Goal: Information Seeking & Learning: Learn about a topic

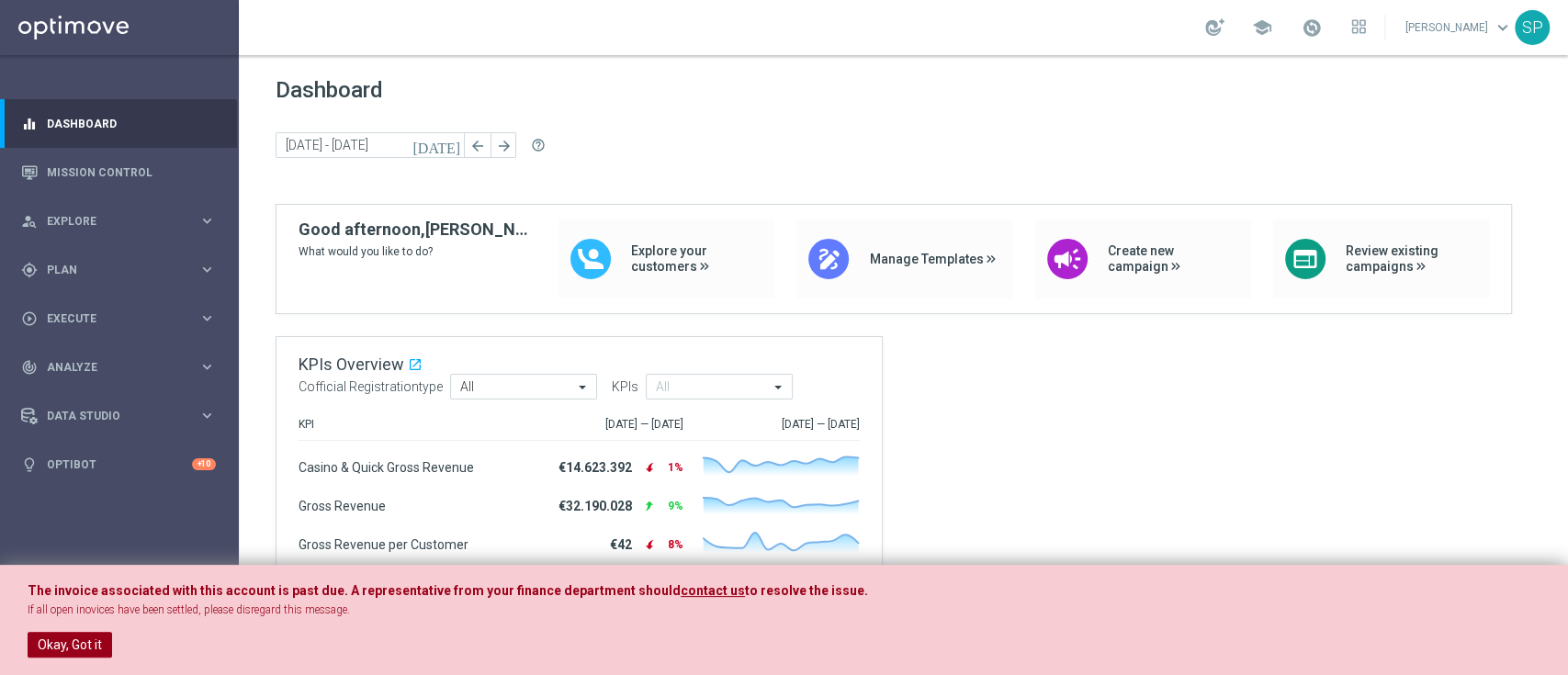
click at [87, 645] on button "Okay, Got it" at bounding box center [70, 645] width 85 height 26
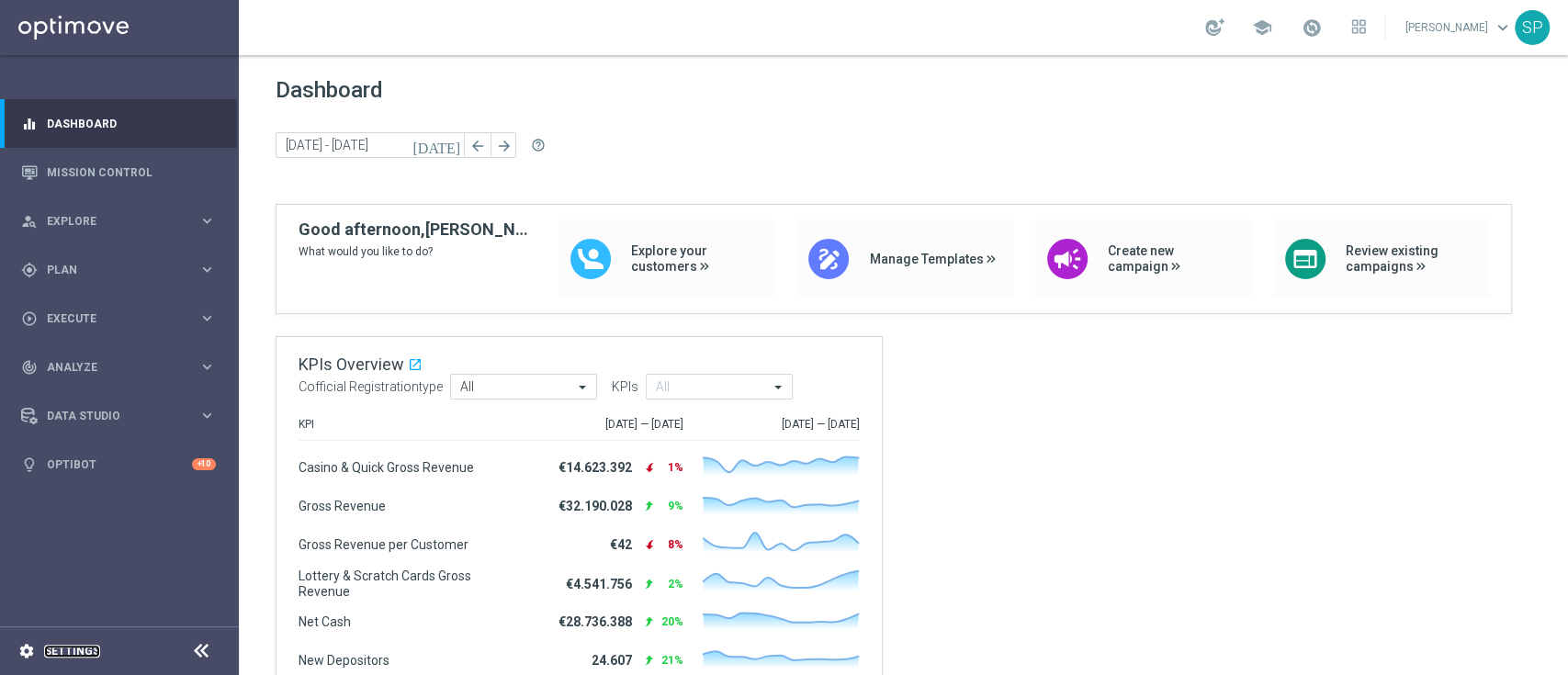
click at [87, 646] on link "Settings" at bounding box center [72, 652] width 56 height 11
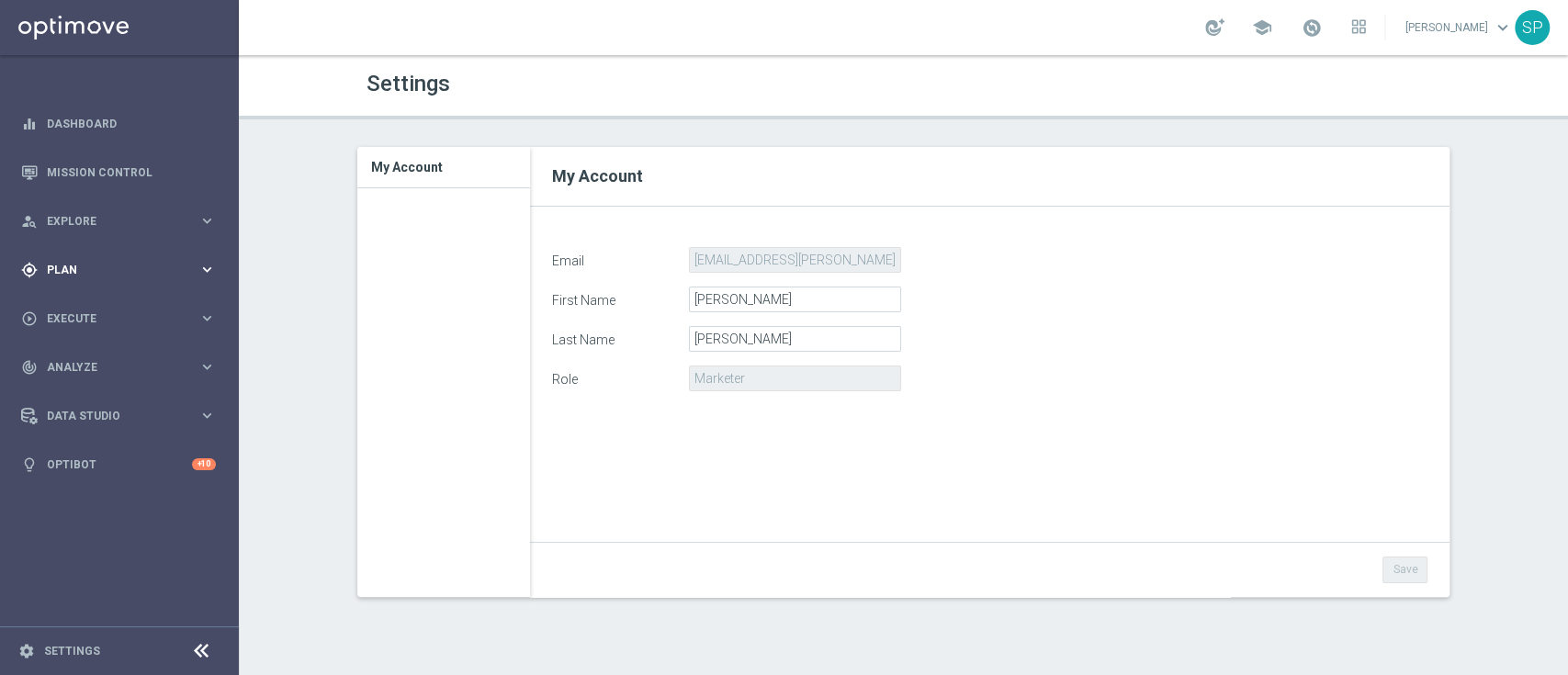
click at [140, 271] on span "Plan" at bounding box center [122, 270] width 151 height 11
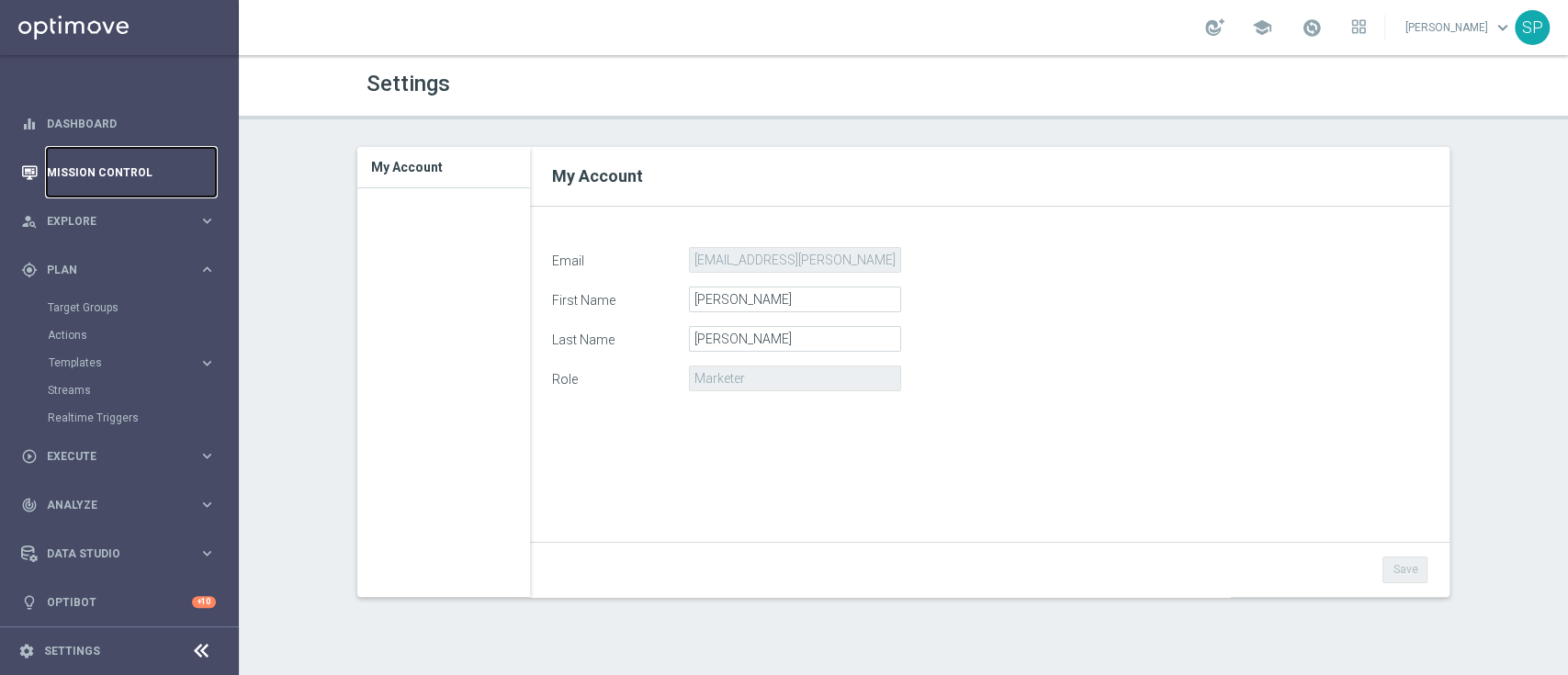
click at [142, 158] on link "Mission Control" at bounding box center [131, 172] width 169 height 49
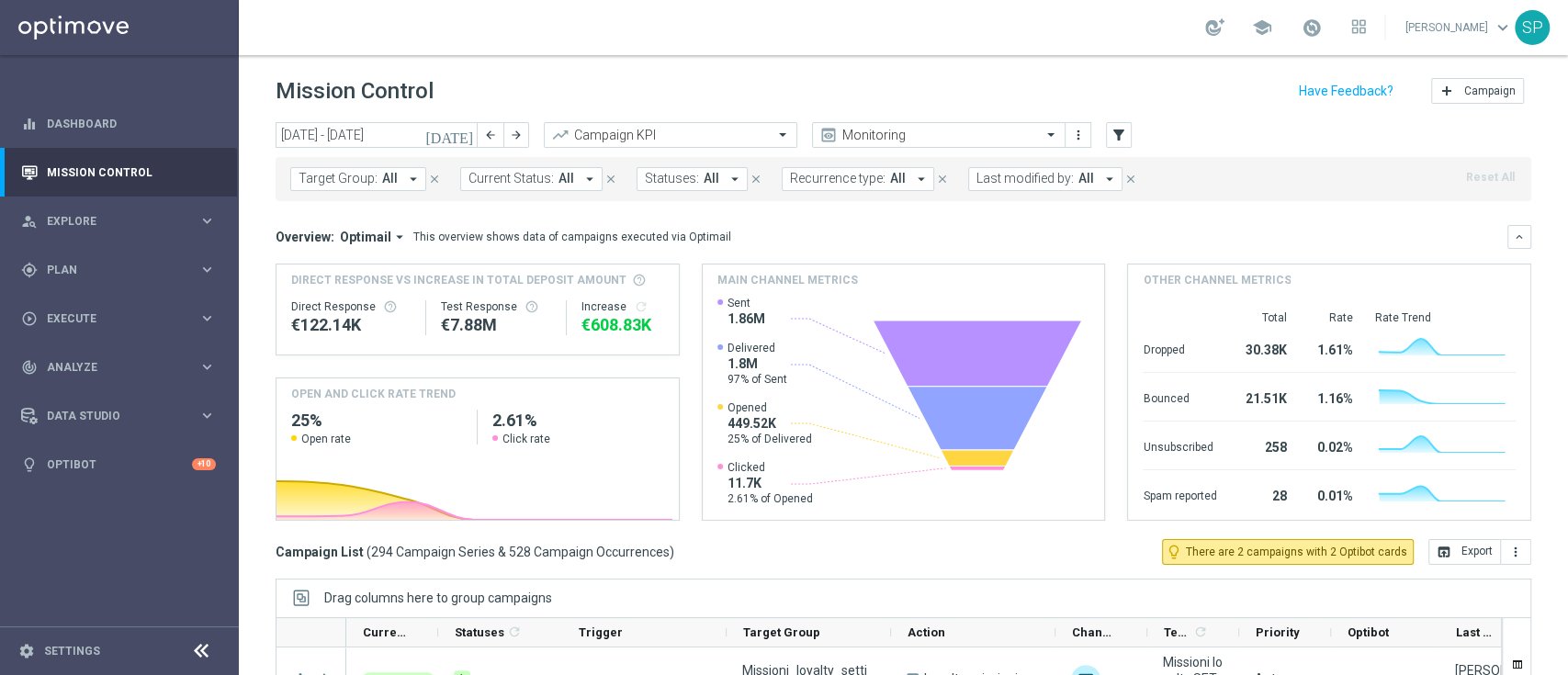
click at [1101, 178] on icon "arrow_drop_down" at bounding box center [1110, 179] width 17 height 17
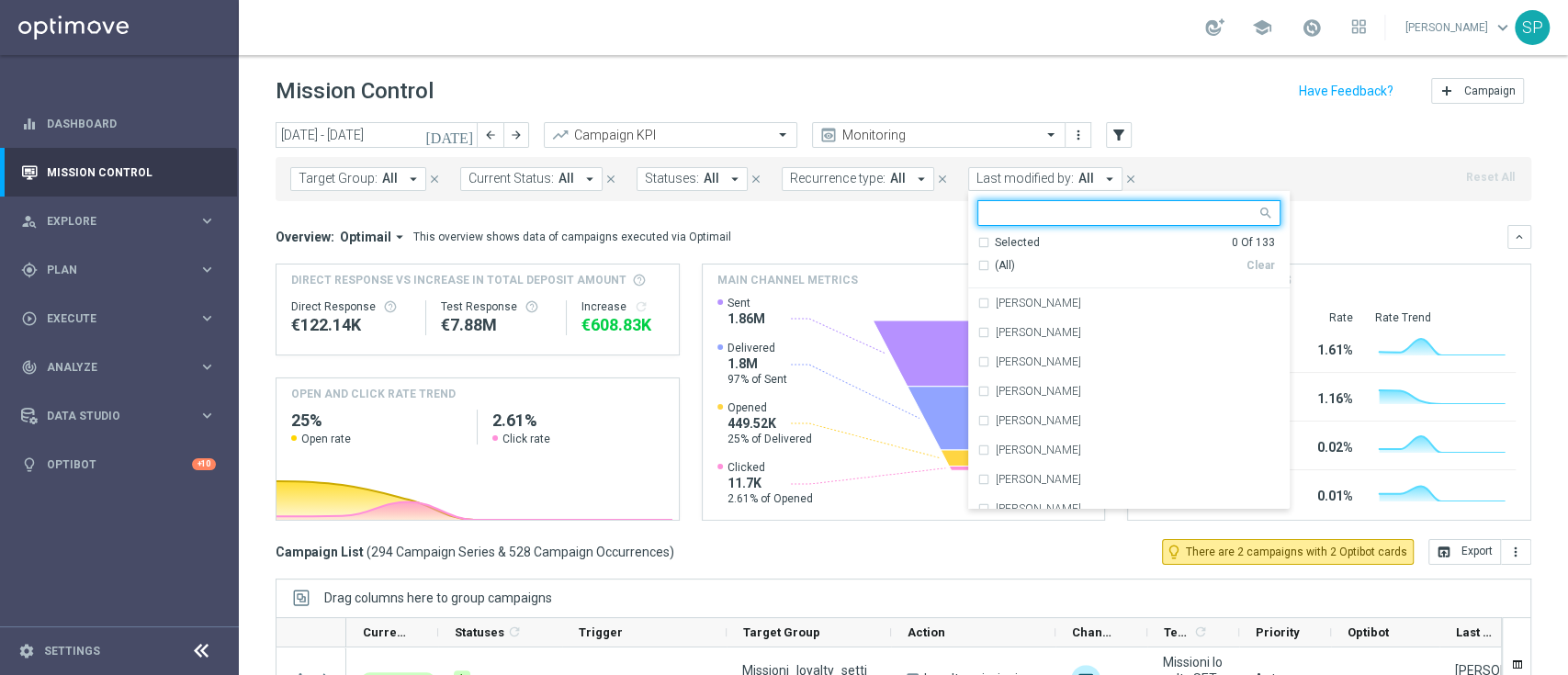
type input "N"
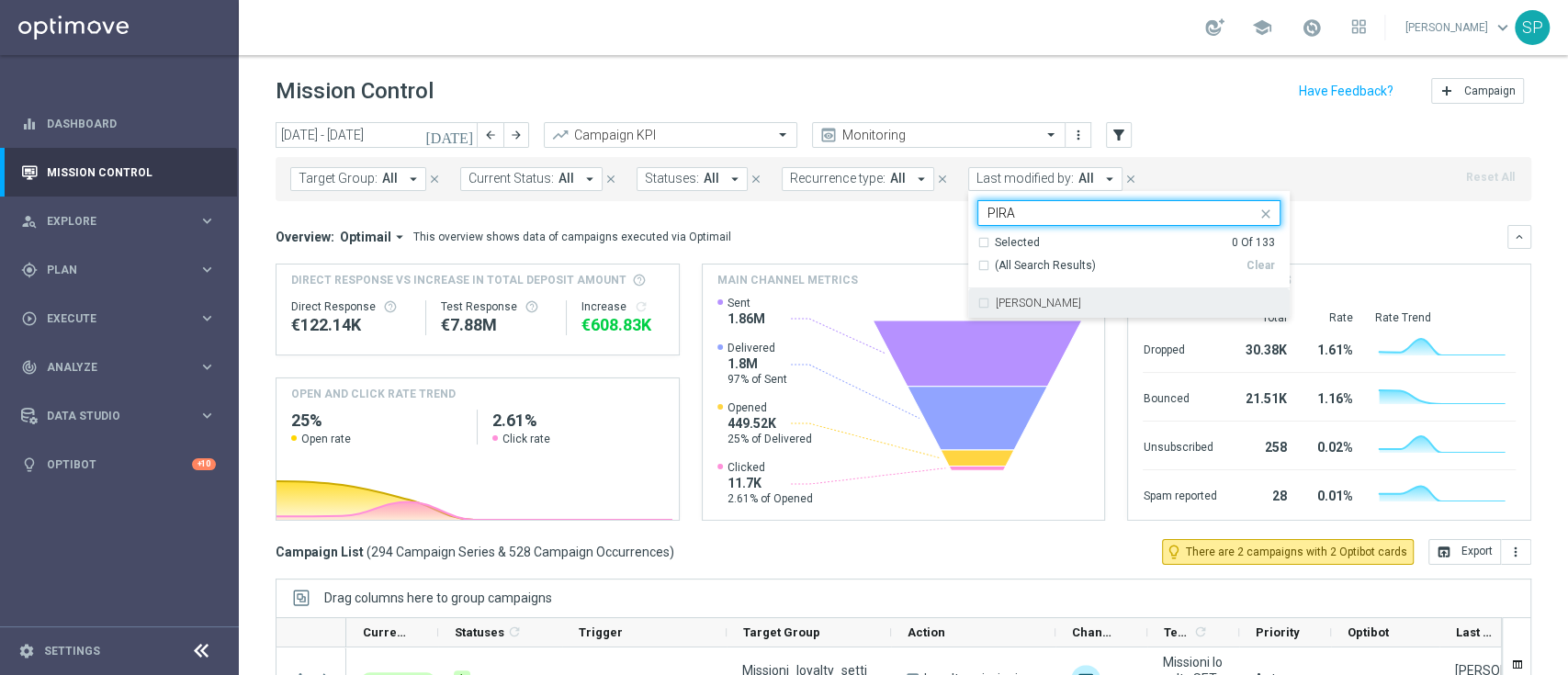
click at [1095, 305] on div "[PERSON_NAME]" at bounding box center [1138, 303] width 285 height 11
type input "PIRA"
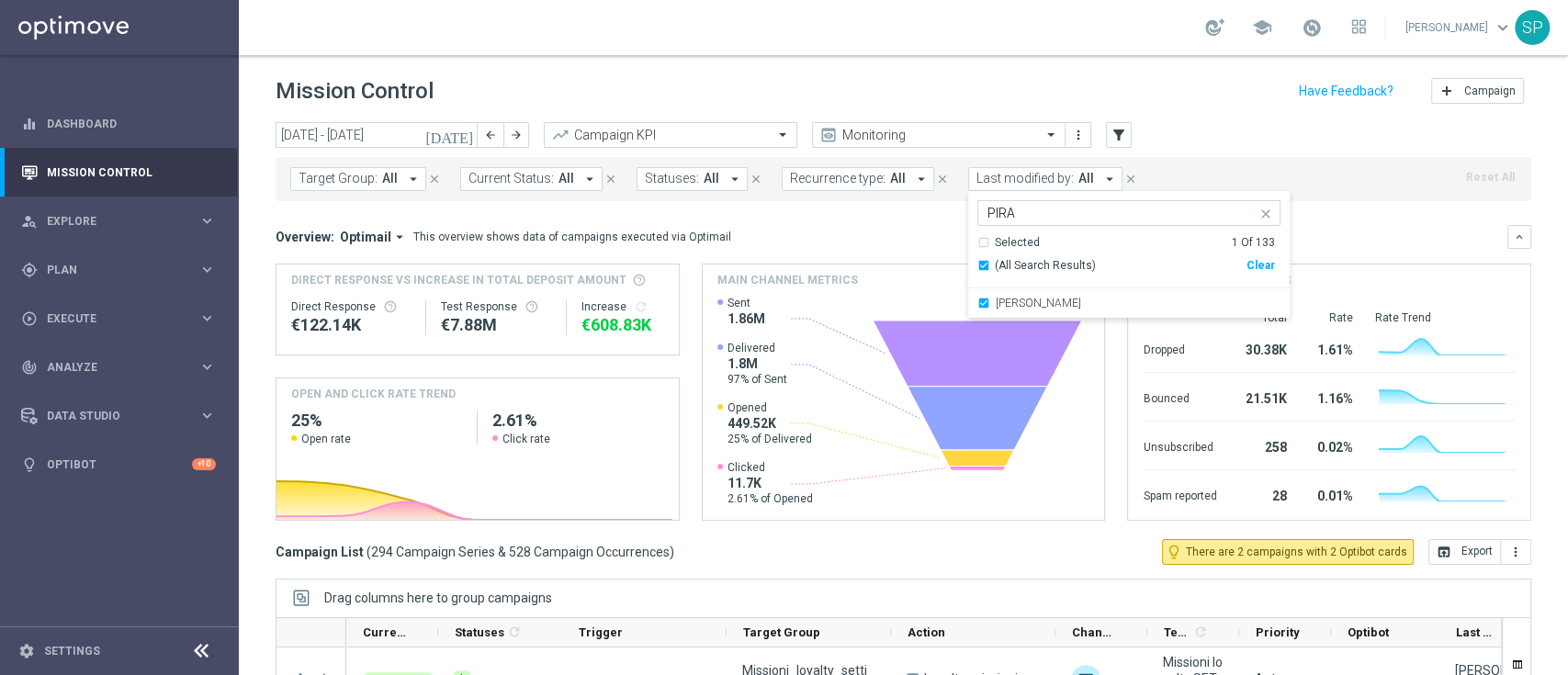
click at [1276, 134] on div "today 25 Aug 2025 - 31 Aug 2025 arrow_back arrow_forward Campaign KPI trending_…" at bounding box center [903, 136] width 1256 height 28
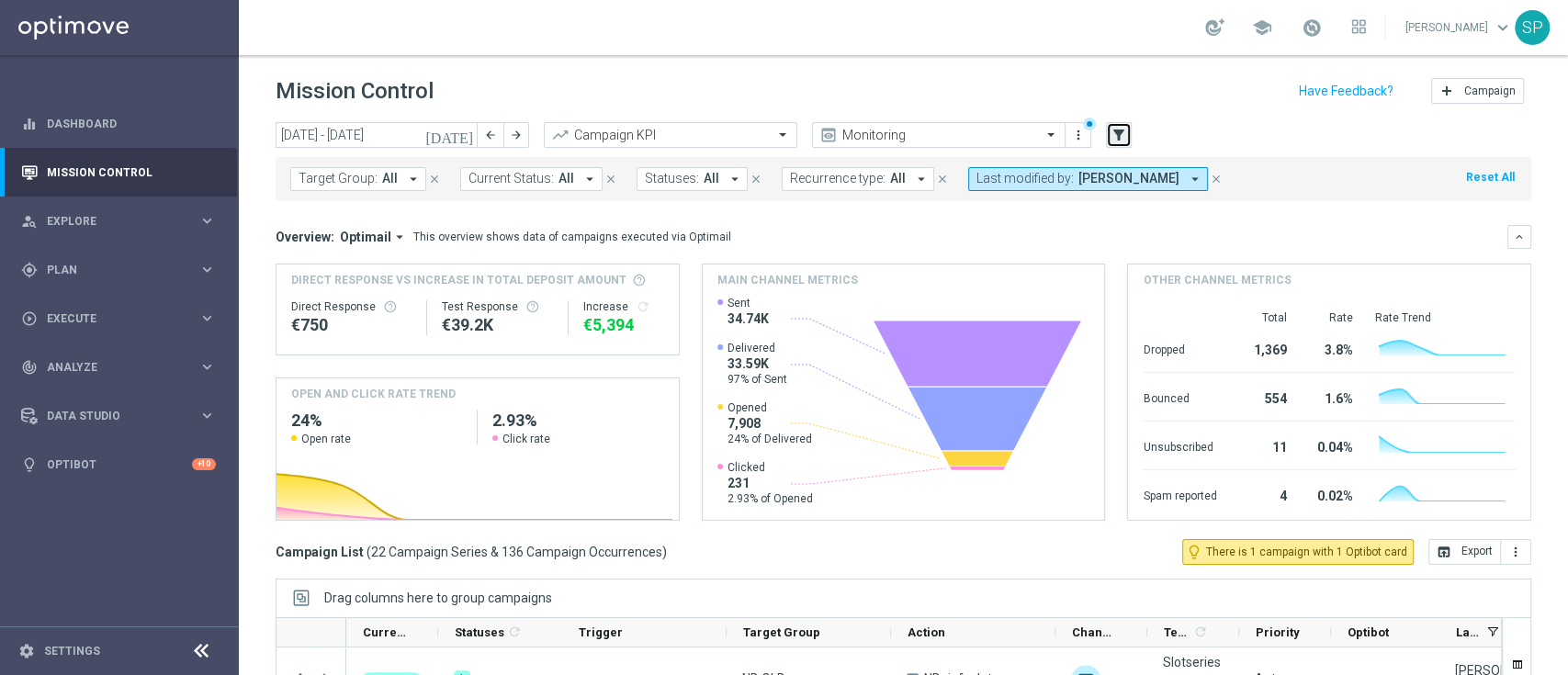
click at [1111, 136] on icon "filter_alt" at bounding box center [1119, 135] width 17 height 17
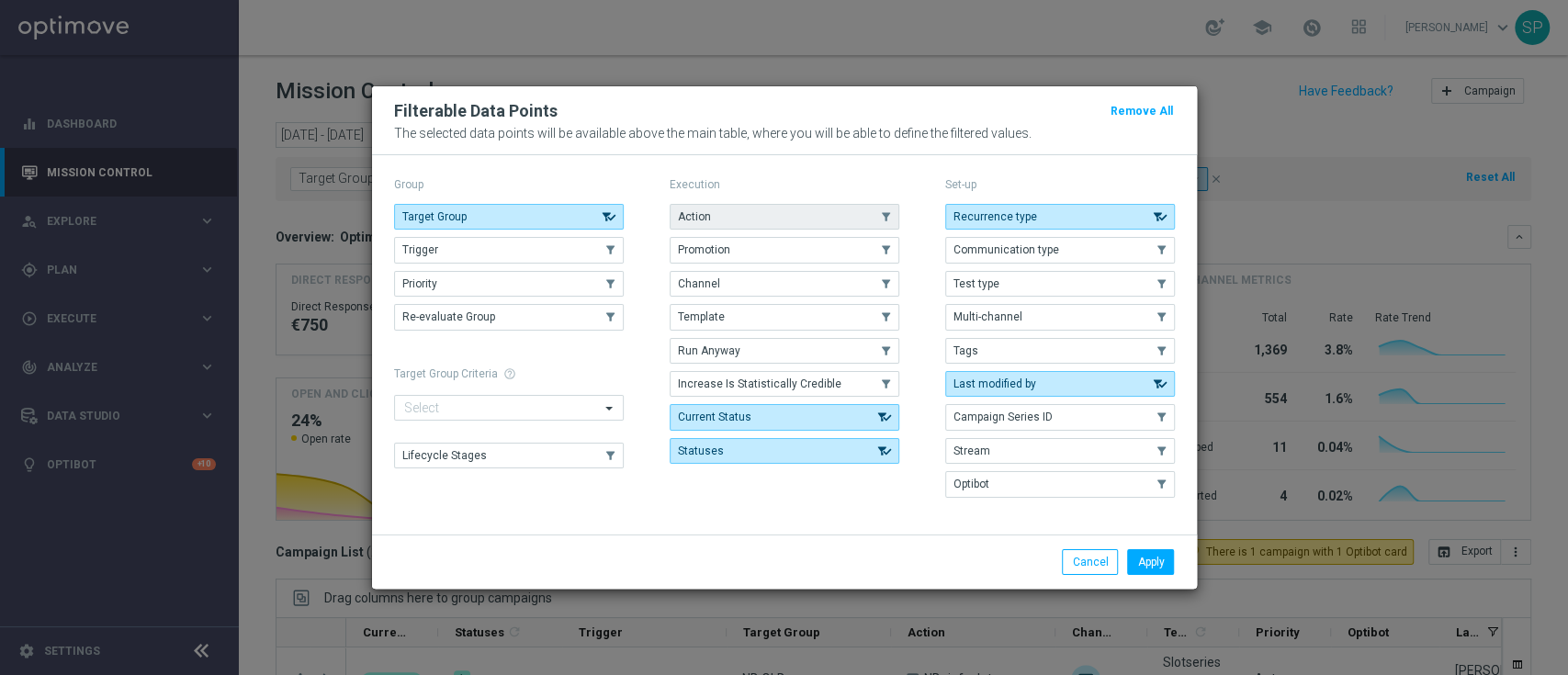
click at [822, 216] on button "Action" at bounding box center [785, 218] width 230 height 26
click at [1149, 557] on button "Apply" at bounding box center [1151, 563] width 47 height 26
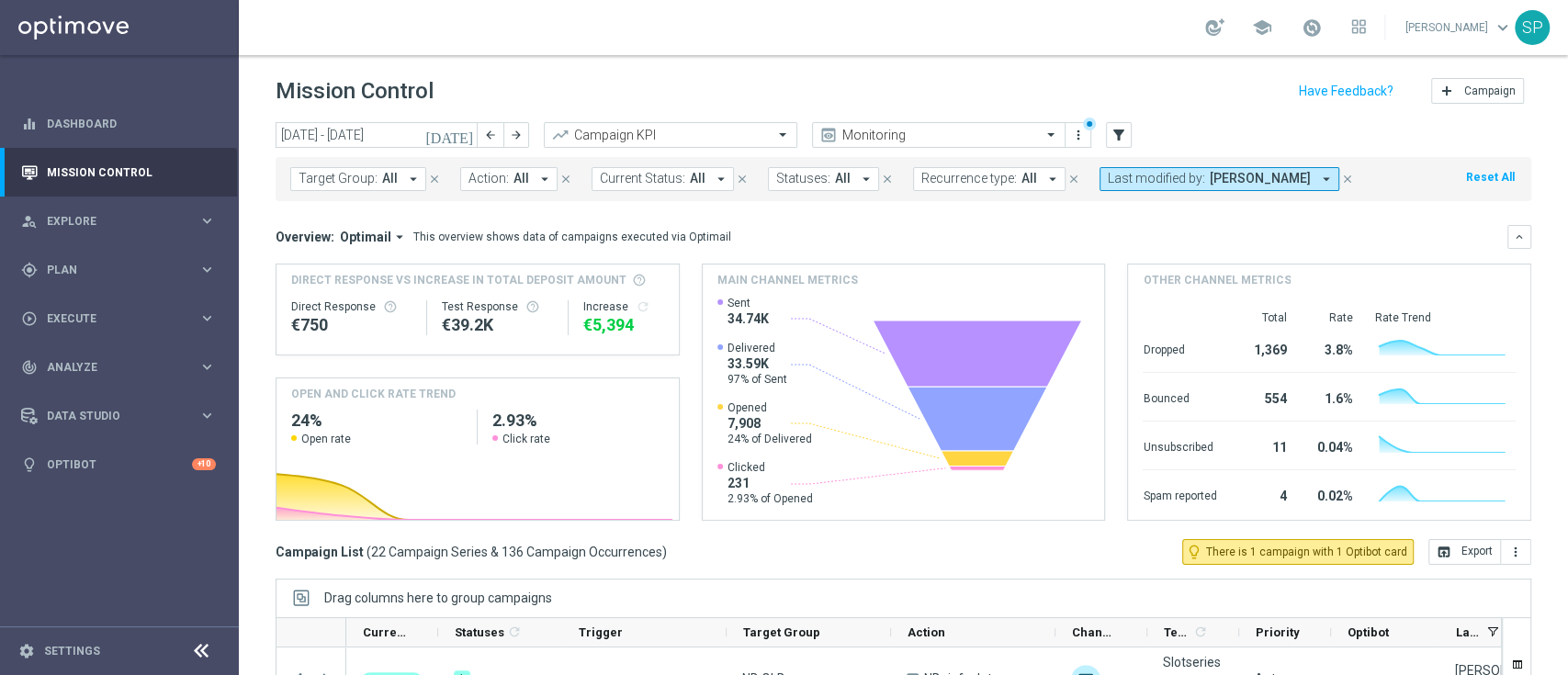
click at [525, 190] on button "Action: All arrow_drop_down" at bounding box center [509, 179] width 97 height 24
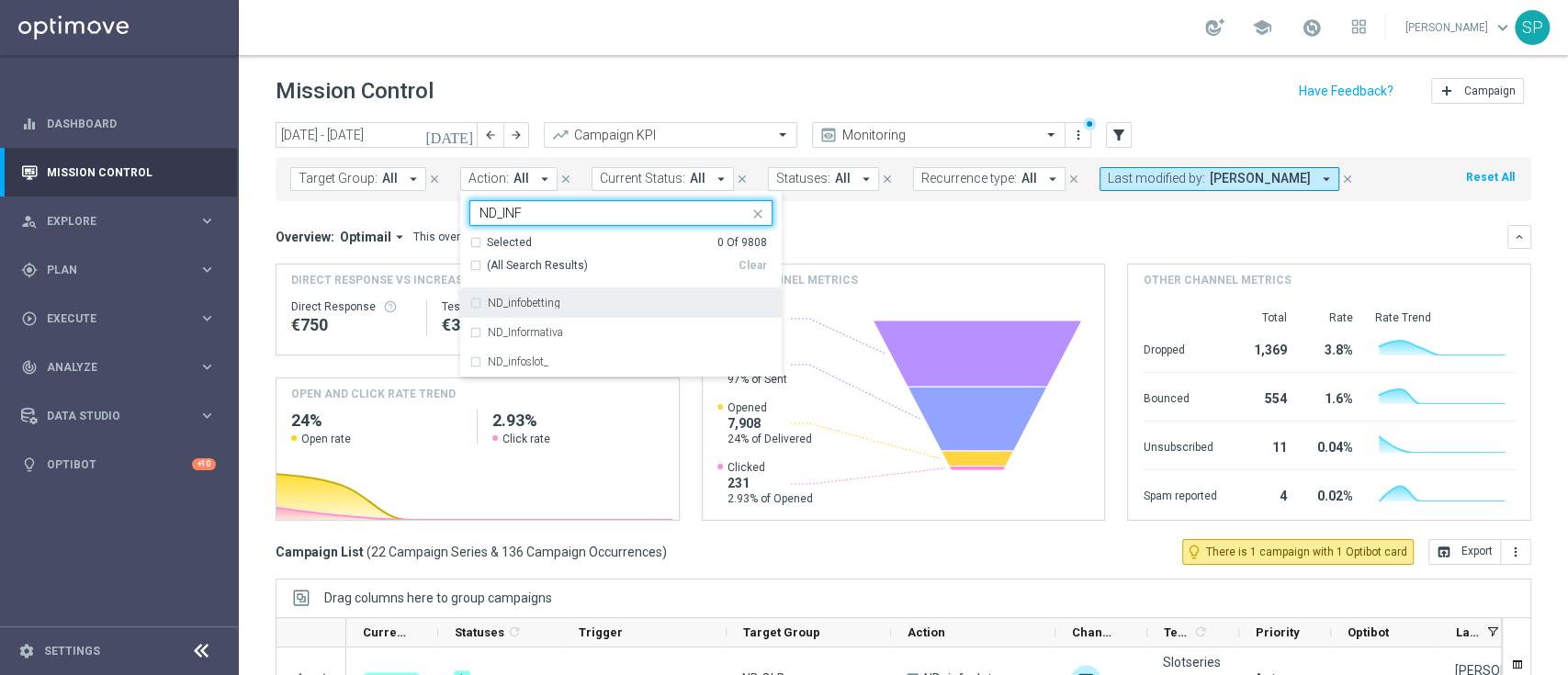
click at [534, 309] on div "ND_infobetting" at bounding box center [621, 302] width 303 height 29
type input "ND_INF"
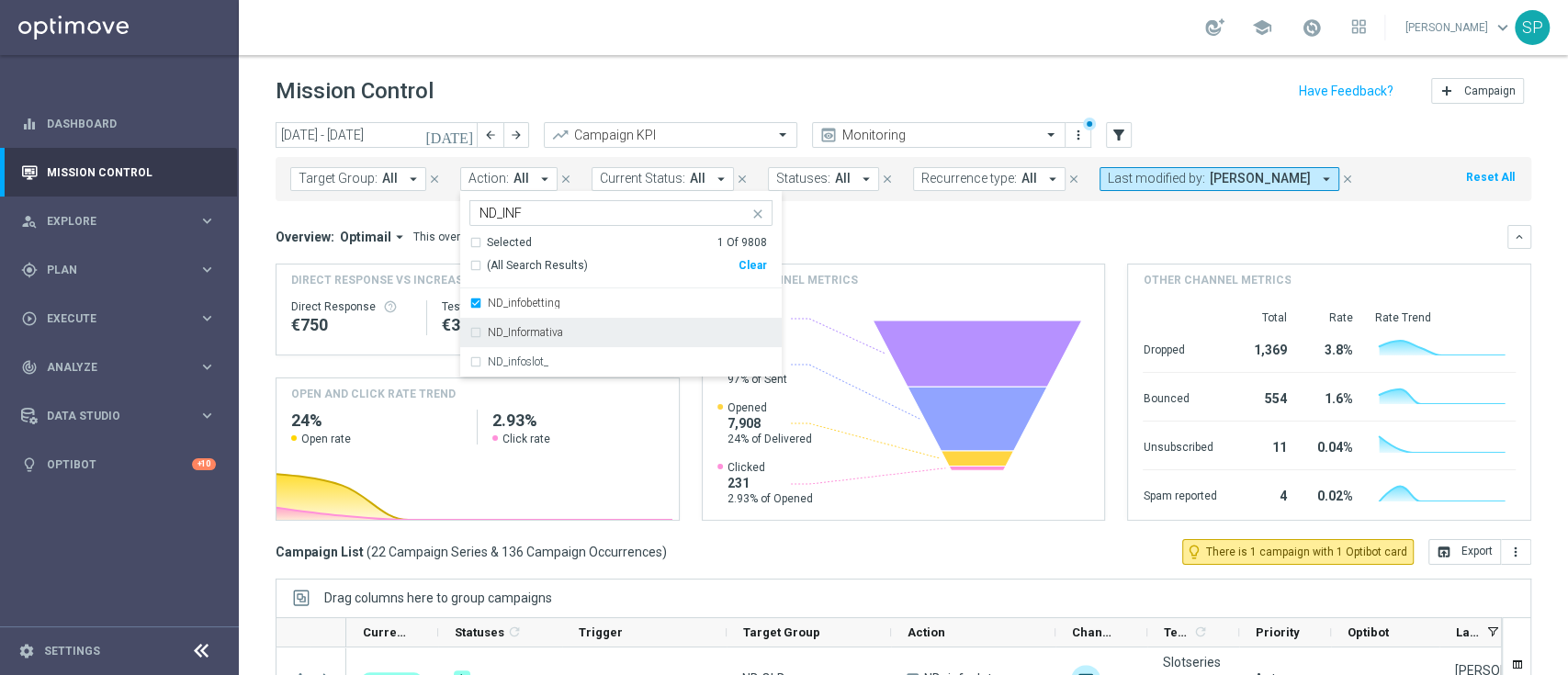
click at [534, 322] on div "ND_Informativa" at bounding box center [621, 332] width 303 height 29
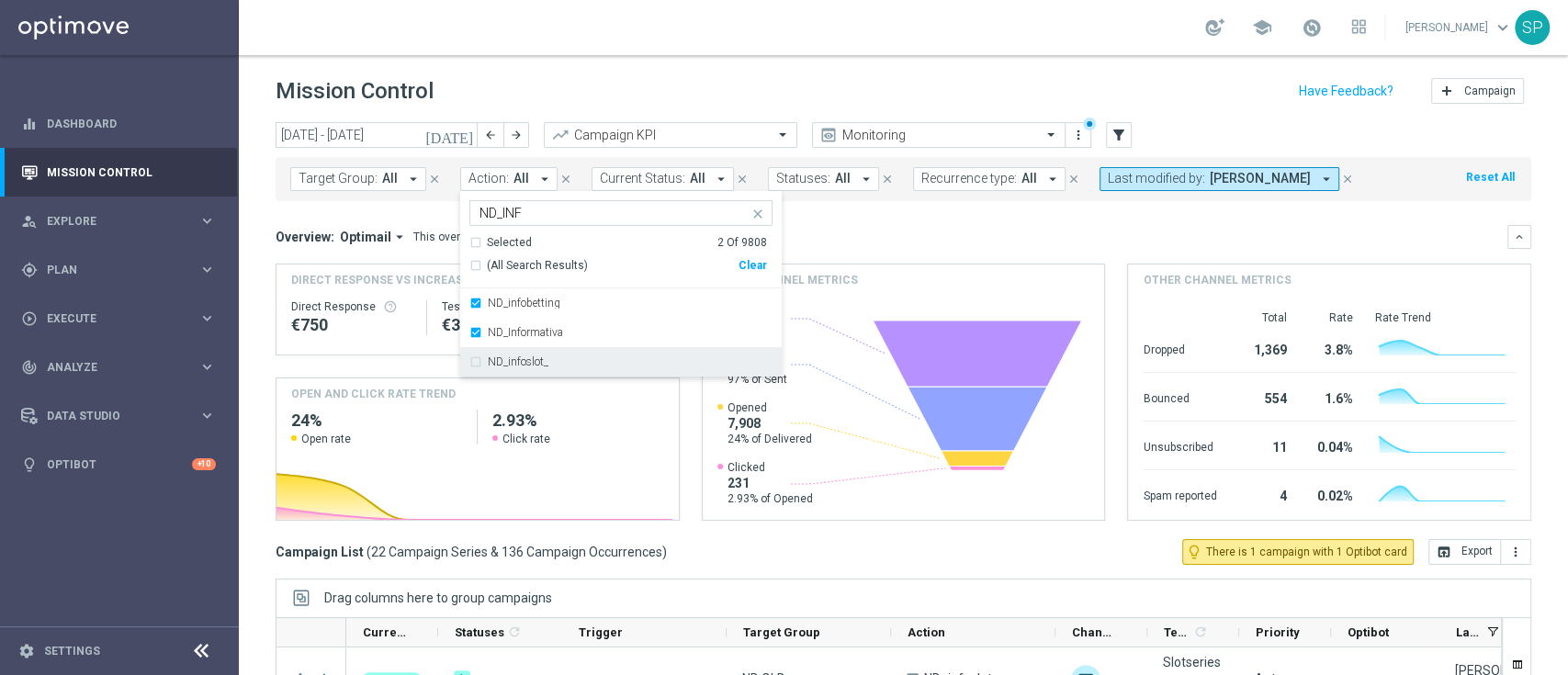
click at [532, 348] on div "ND_infoslot_" at bounding box center [621, 361] width 303 height 29
click at [681, 55] on header "Mission Control add Campaign" at bounding box center [903, 89] width 1329 height 67
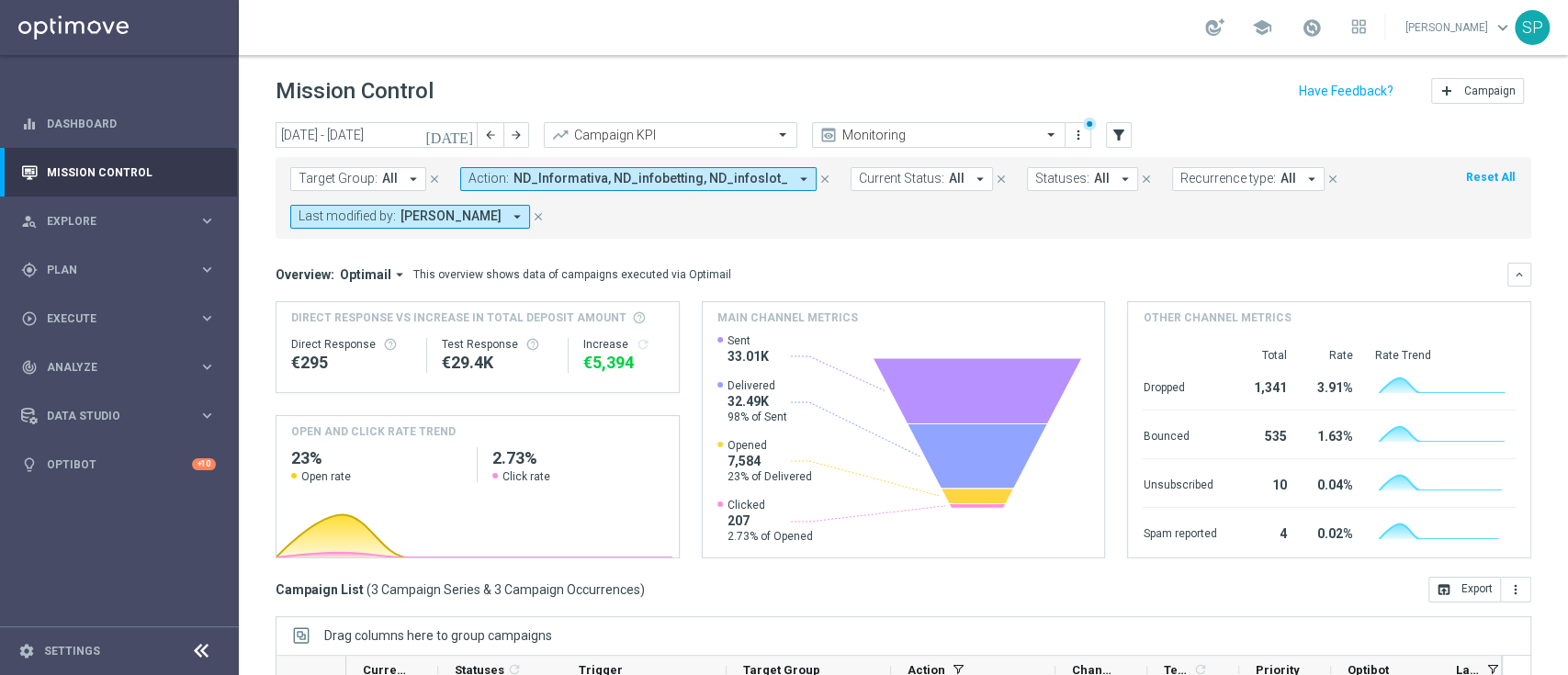
click at [463, 134] on icon "today" at bounding box center [450, 135] width 49 height 17
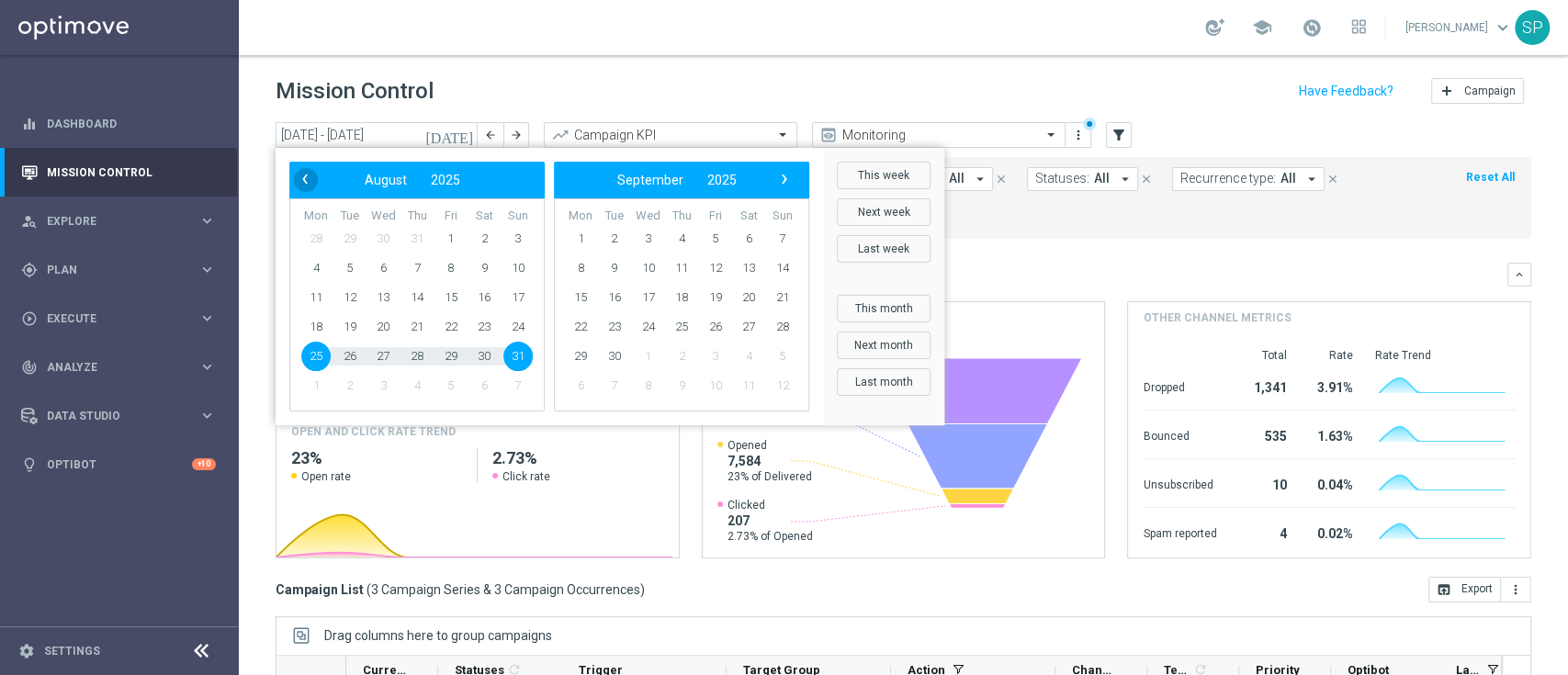
click at [294, 179] on span "‹" at bounding box center [305, 179] width 24 height 24
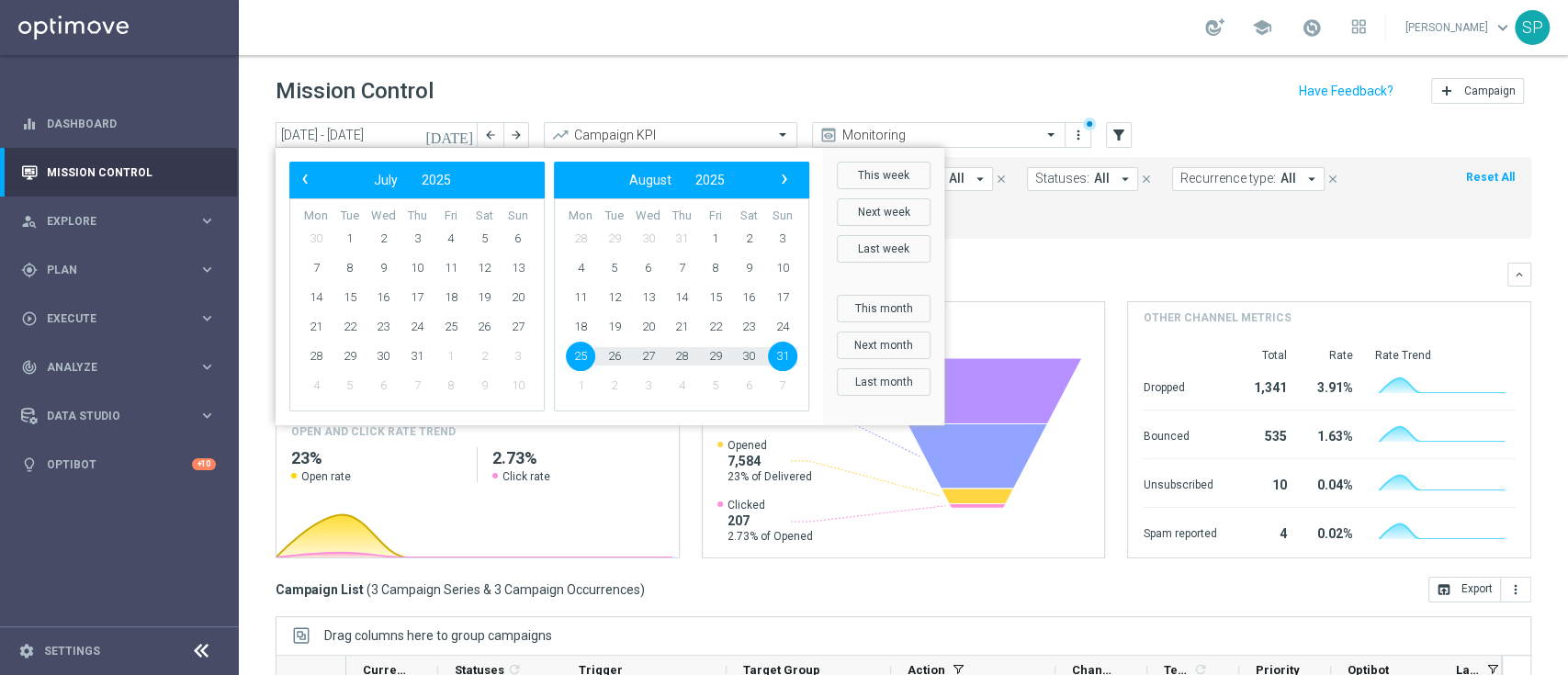
click at [294, 179] on span "‹" at bounding box center [305, 179] width 24 height 24
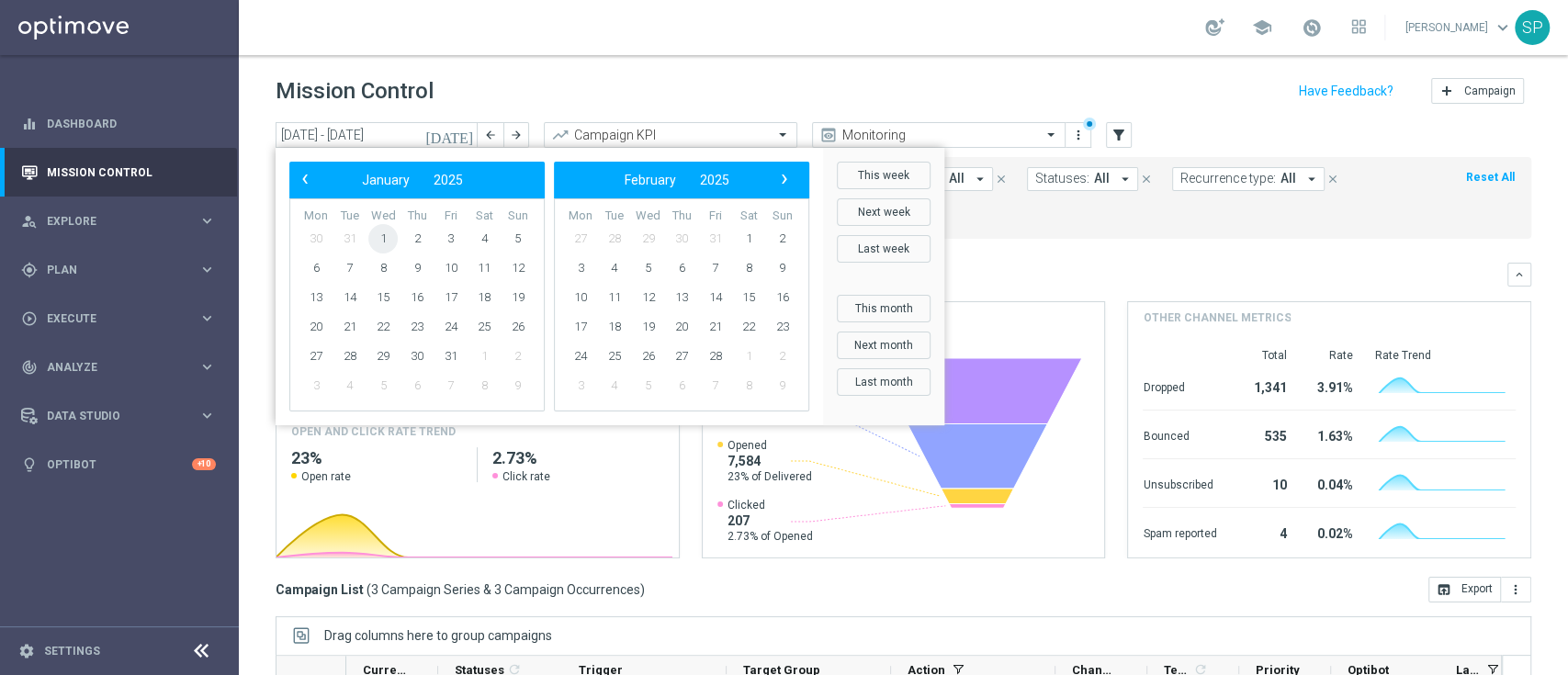
click at [386, 236] on span "1" at bounding box center [383, 238] width 29 height 29
click at [791, 176] on span "›" at bounding box center [785, 179] width 24 height 24
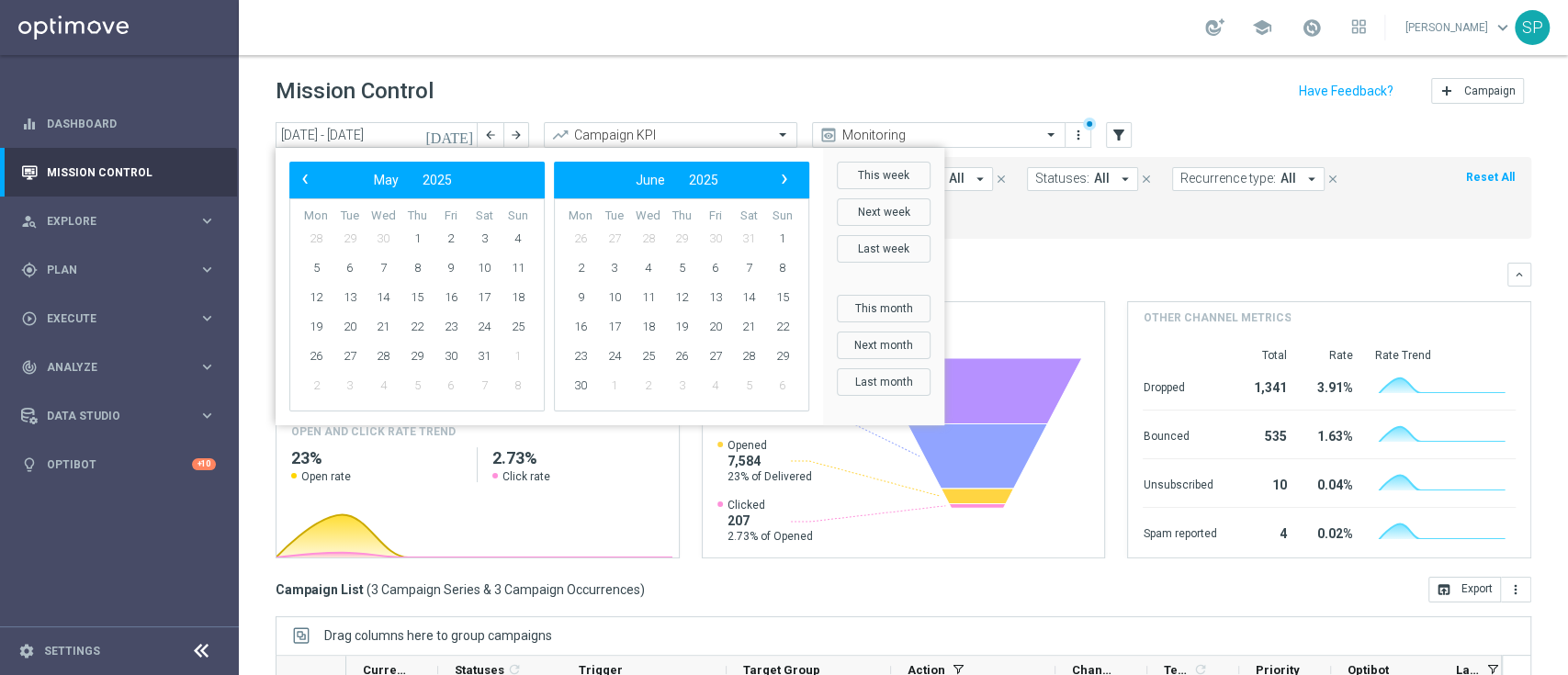
click at [791, 176] on span "›" at bounding box center [785, 179] width 24 height 24
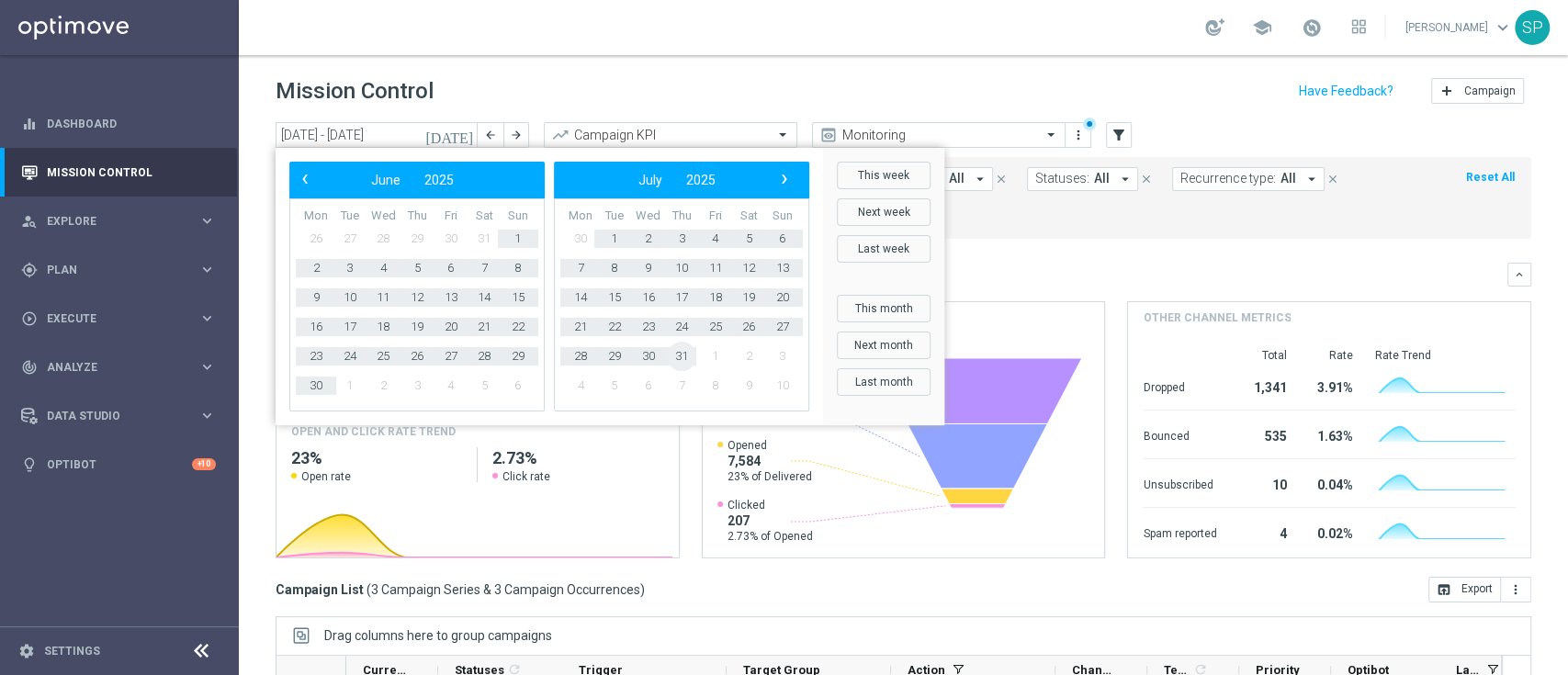
click at [681, 364] on span "31" at bounding box center [681, 356] width 29 height 29
type input "01 Jan 2025 - 31 Jul 2025"
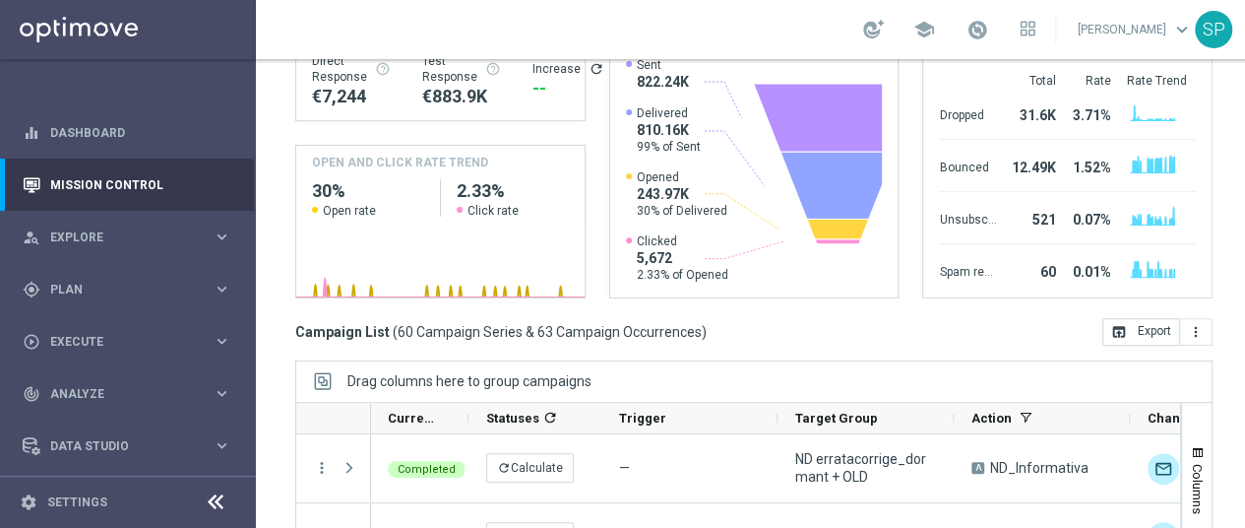
scroll to position [0, 1]
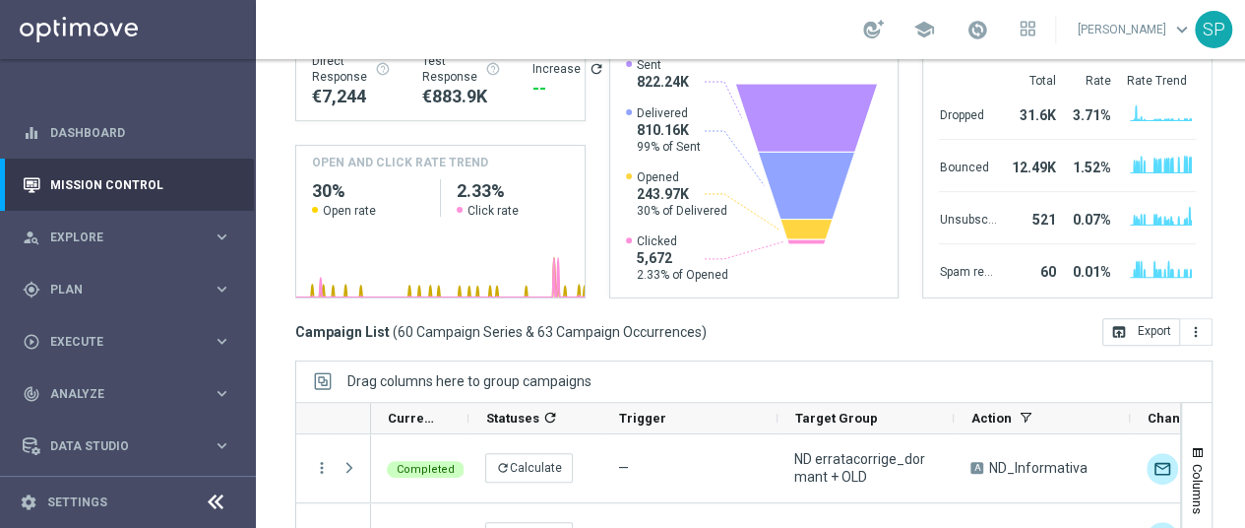
drag, startPoint x: 1095, startPoint y: 36, endPoint x: 623, endPoint y: 298, distance: 539.3
click at [623, 298] on mini-dashboard "Overview: Optimail arrow_drop_down This overview shows data of campaigns execut…" at bounding box center [753, 137] width 917 height 362
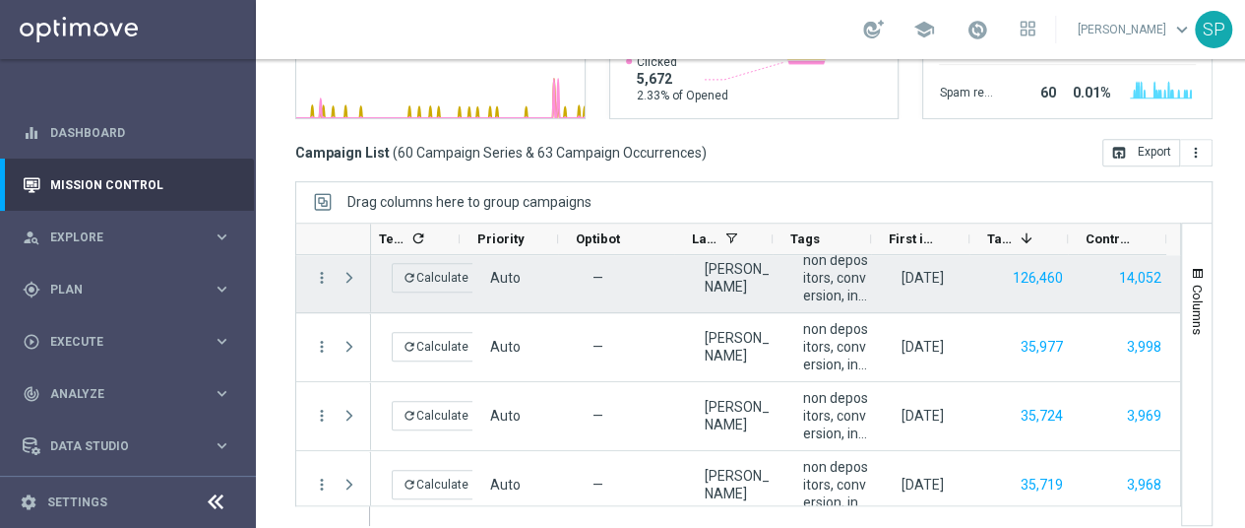
scroll to position [12, 0]
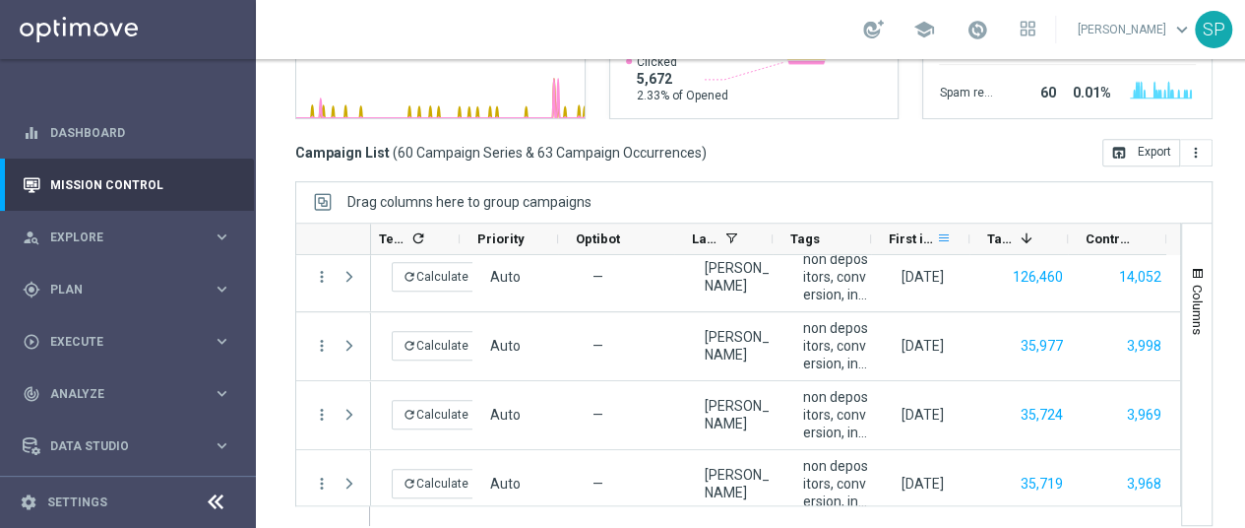
click at [937, 239] on span at bounding box center [944, 238] width 16 height 16
click at [883, 204] on div "Drag columns here to group campaigns" at bounding box center [753, 201] width 917 height 41
click at [943, 239] on span at bounding box center [944, 238] width 16 height 16
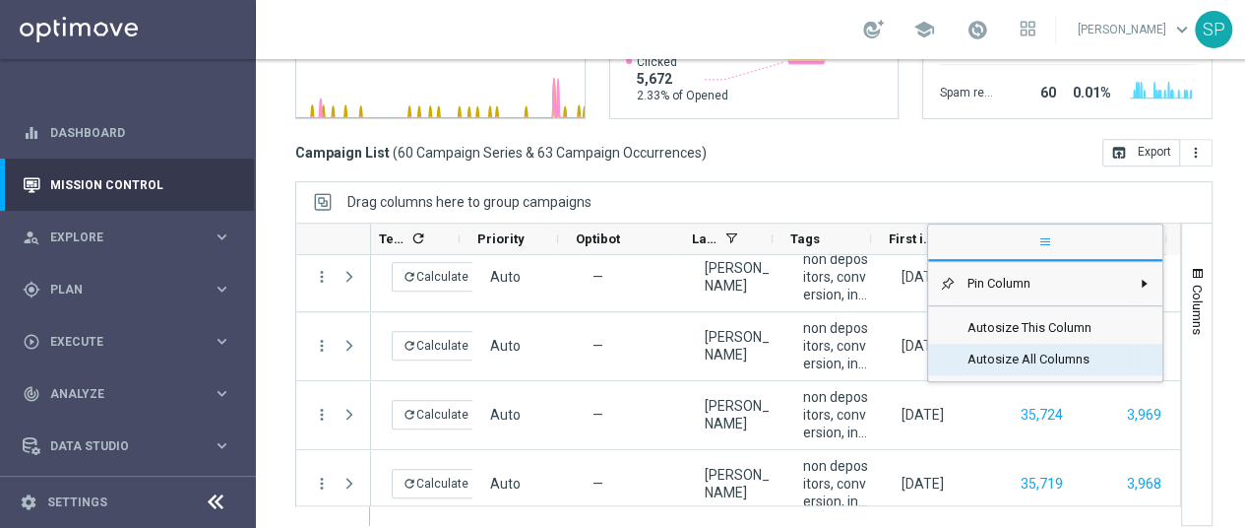
click at [990, 352] on span "Autosize All Columns" at bounding box center [1043, 359] width 174 height 31
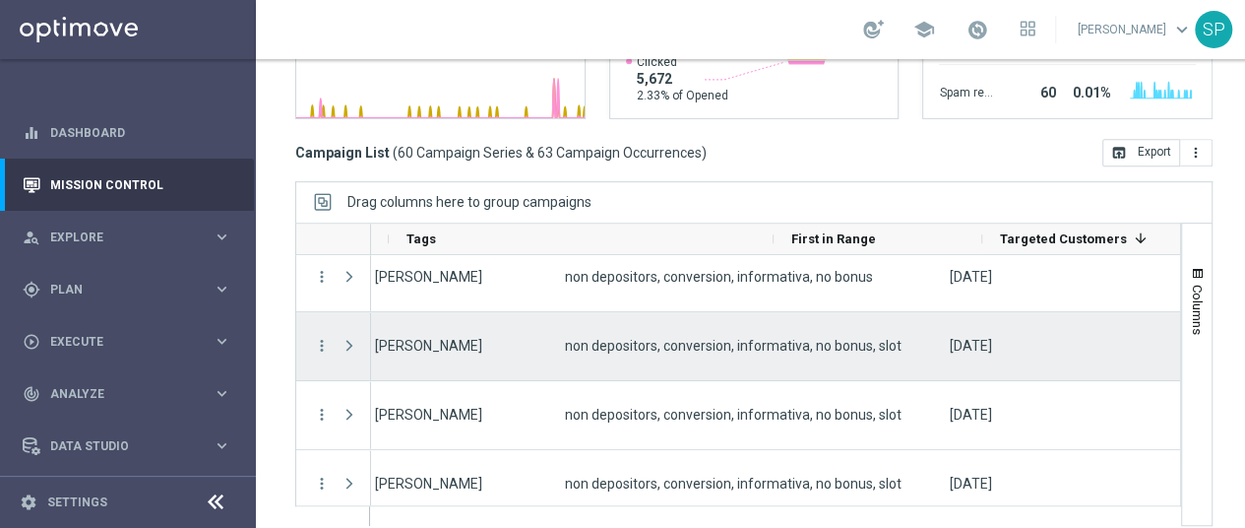
scroll to position [0, 1650]
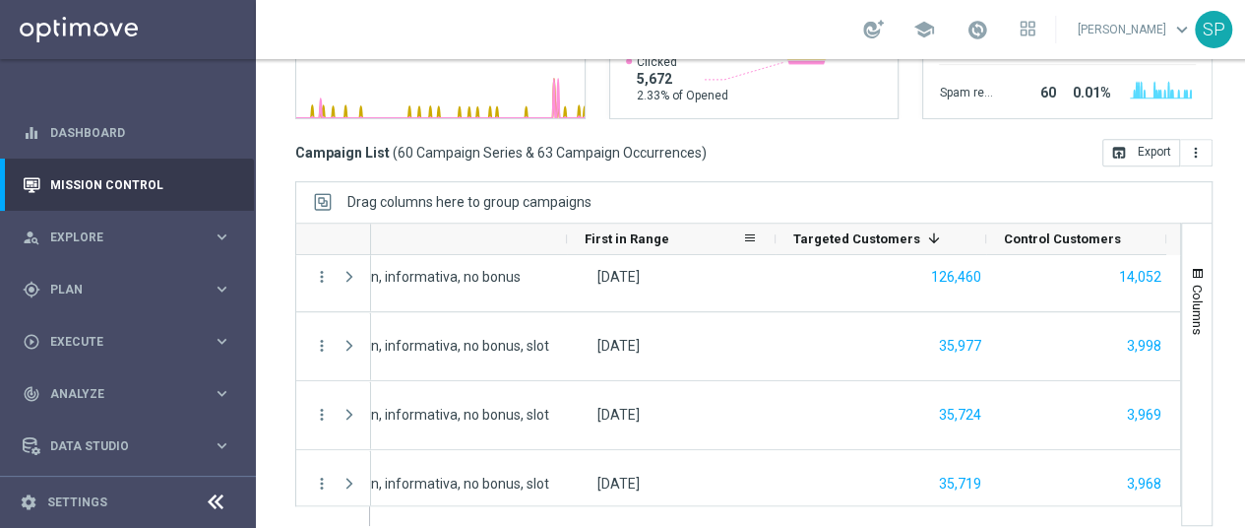
click at [766, 227] on div "First in Range" at bounding box center [671, 238] width 209 height 31
click at [730, 237] on div "First in Range" at bounding box center [663, 238] width 157 height 31
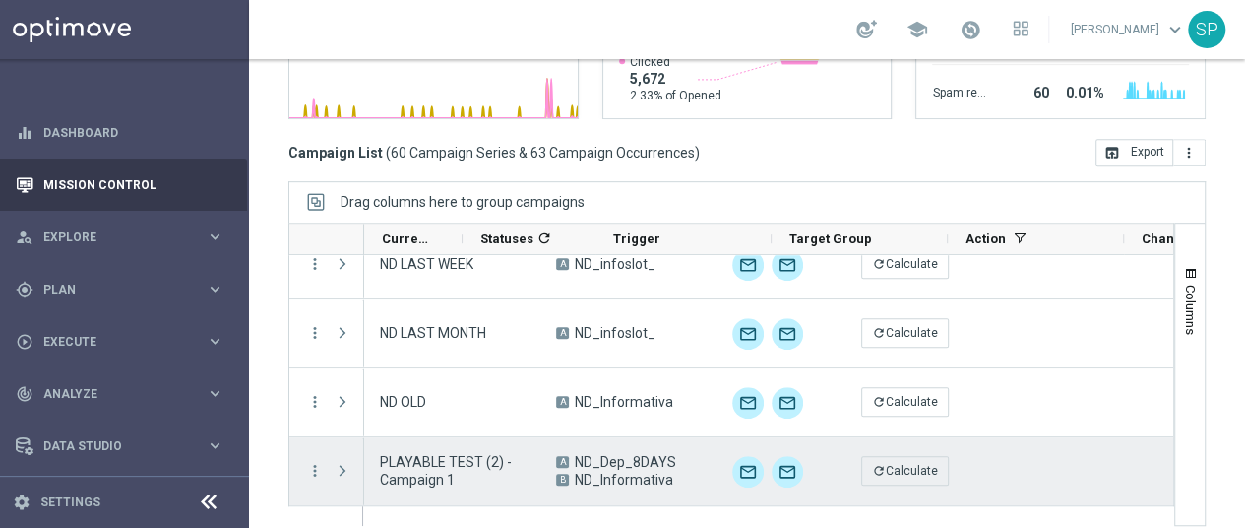
scroll to position [0, 0]
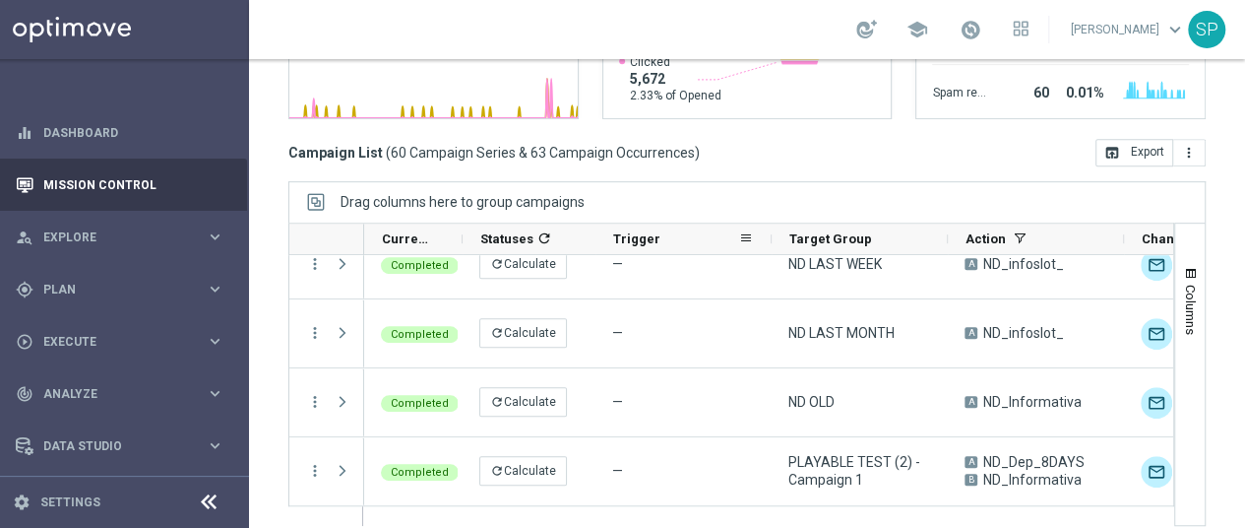
drag, startPoint x: 753, startPoint y: 220, endPoint x: 697, endPoint y: 231, distance: 57.3
click at [697, 231] on div "Trigger" at bounding box center [684, 238] width 176 height 31
drag, startPoint x: 752, startPoint y: 222, endPoint x: 759, endPoint y: 215, distance: 10.5
click at [774, 223] on div at bounding box center [778, 238] width 8 height 31
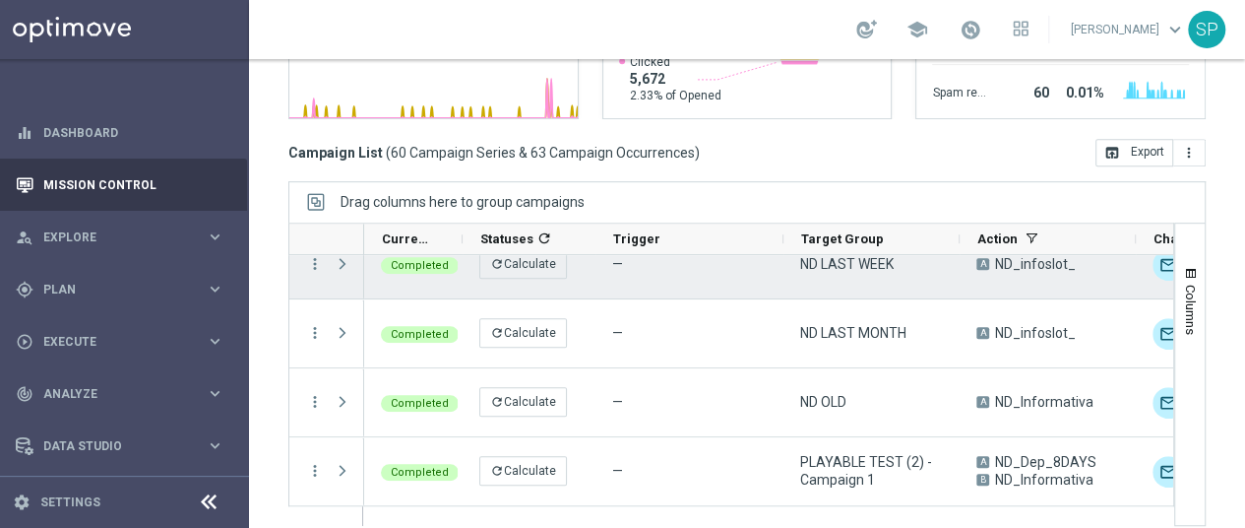
drag, startPoint x: 759, startPoint y: 215, endPoint x: 573, endPoint y: 249, distance: 189.2
click at [573, 249] on div "1" at bounding box center [731, 373] width 886 height 303
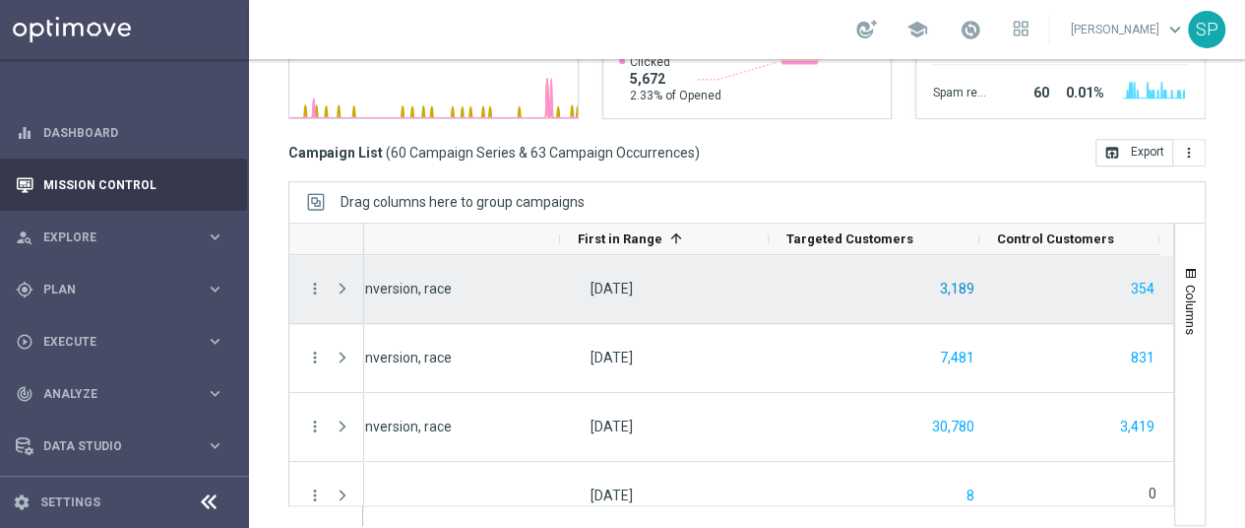
click at [938, 277] on button "3,189" at bounding box center [957, 289] width 38 height 25
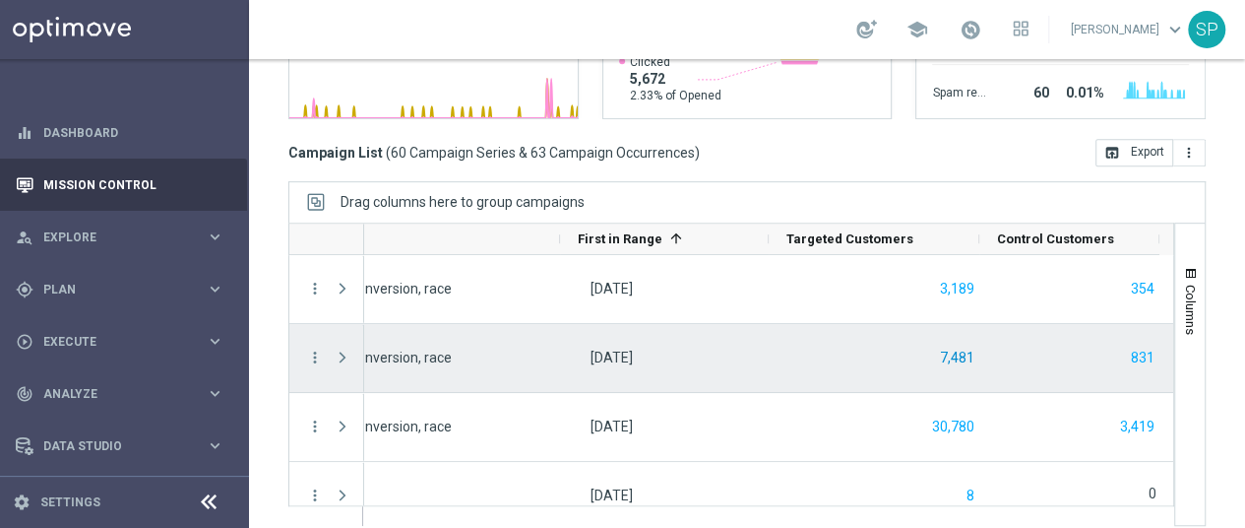
click at [938, 346] on button "7,481" at bounding box center [957, 358] width 38 height 25
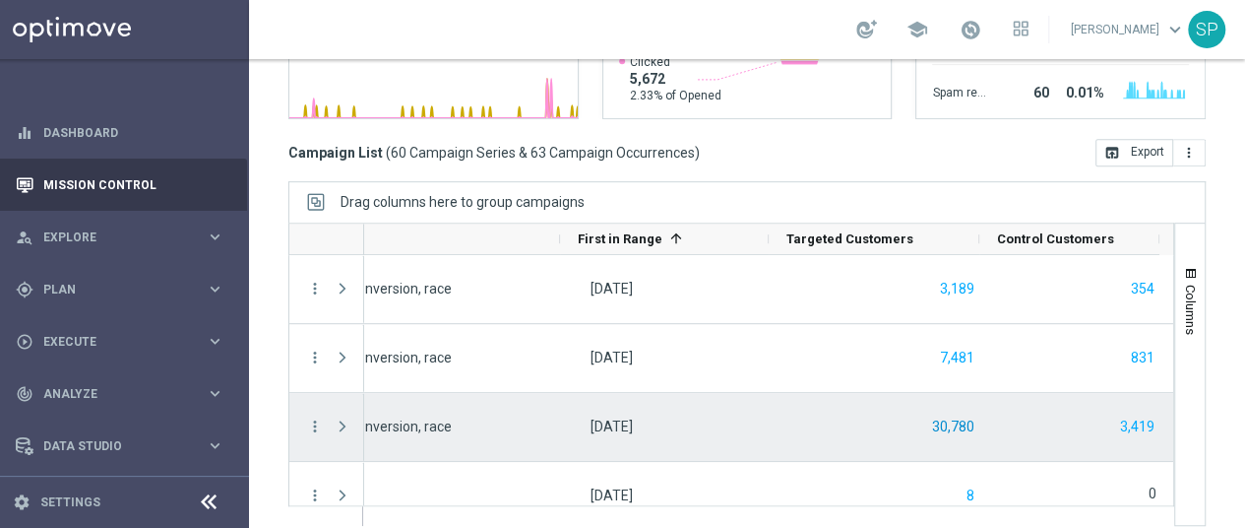
click at [930, 414] on button "30,780" at bounding box center [953, 426] width 46 height 25
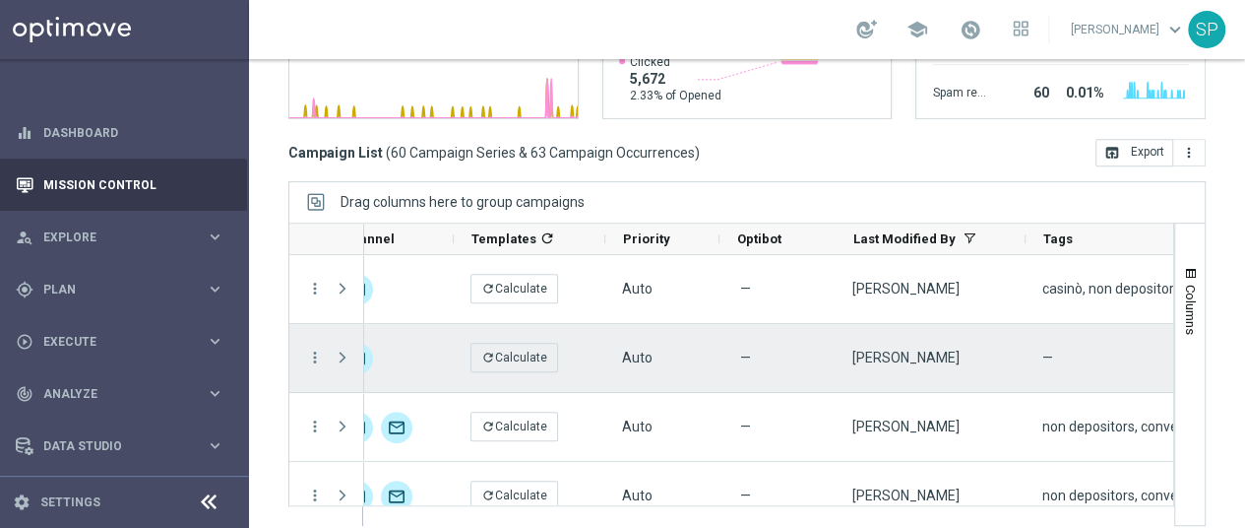
scroll to position [0, 676]
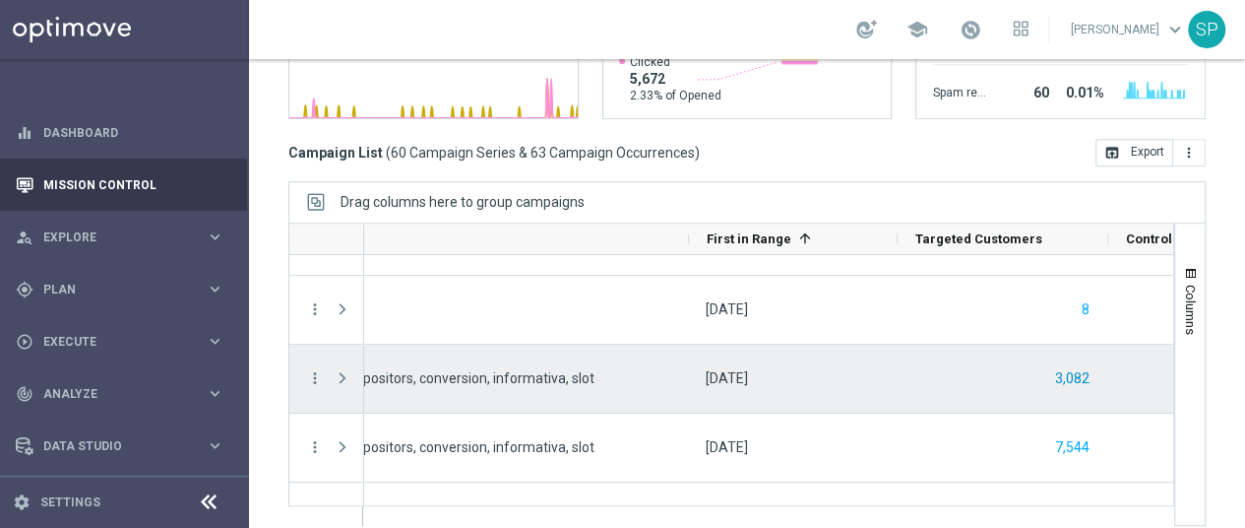
click at [1063, 371] on button "3,082" at bounding box center [1072, 378] width 38 height 25
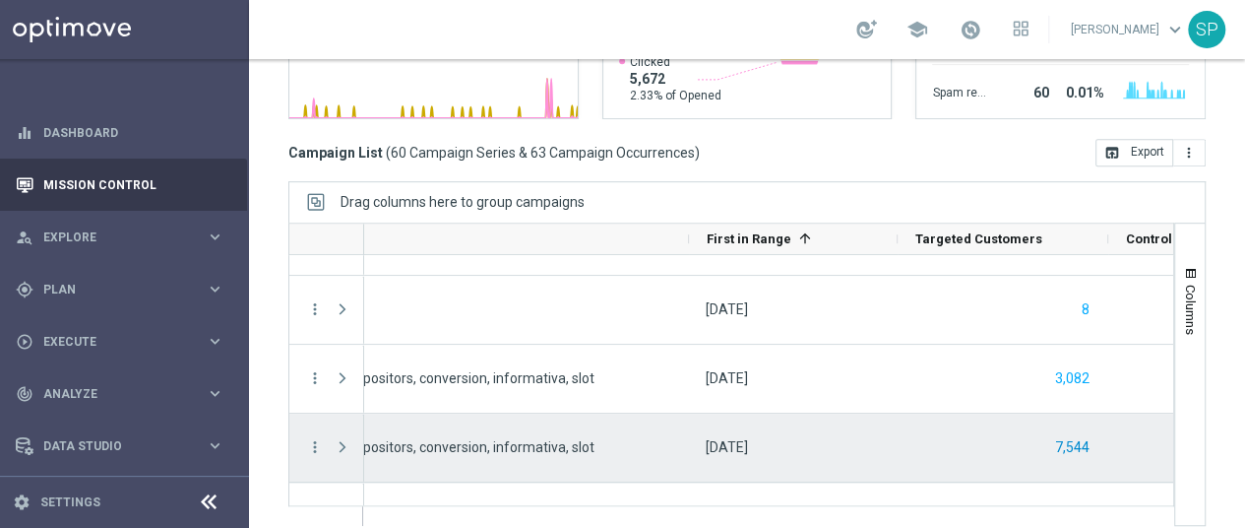
click at [1068, 435] on button "7,544" at bounding box center [1072, 447] width 38 height 25
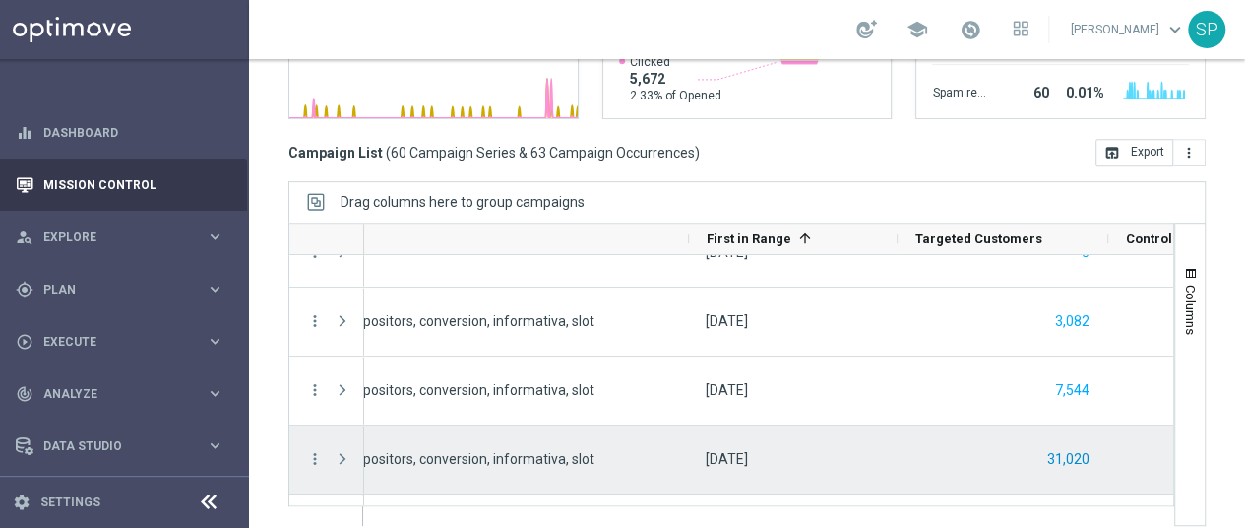
click at [1053, 447] on button "31,020" at bounding box center [1068, 459] width 46 height 25
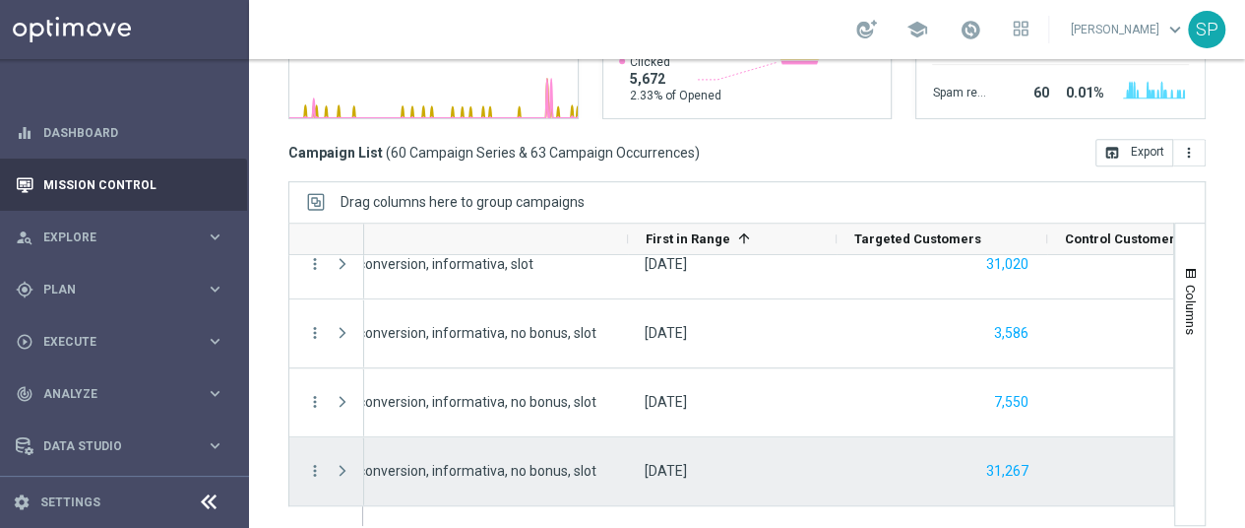
scroll to position [439, 0]
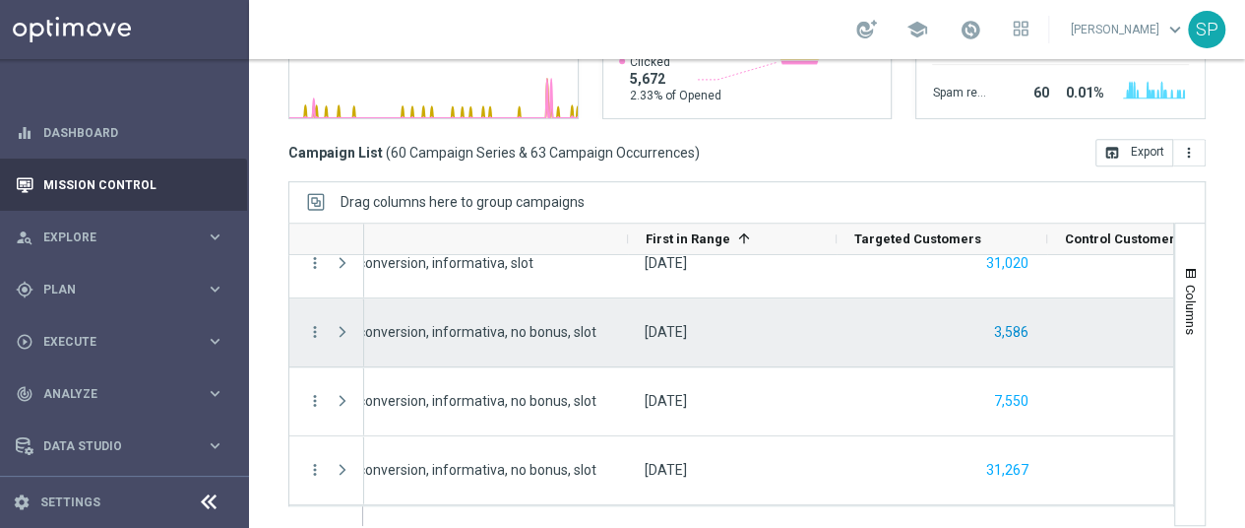
click at [1006, 320] on button "3,586" at bounding box center [1011, 332] width 38 height 25
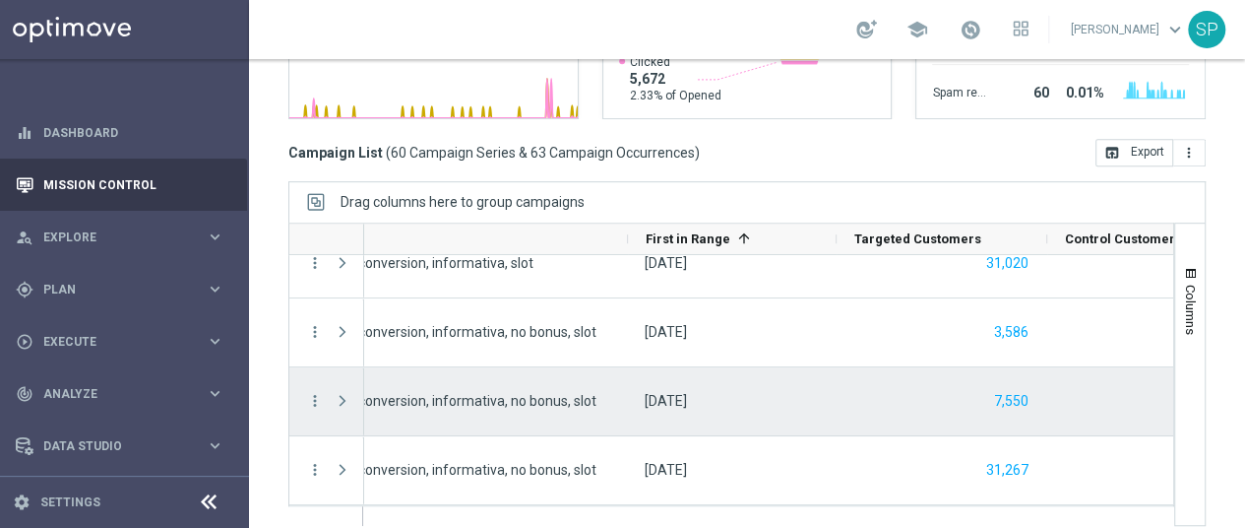
click at [965, 367] on div "7,550" at bounding box center [942, 401] width 211 height 68
click at [992, 389] on button "7,550" at bounding box center [1011, 401] width 38 height 25
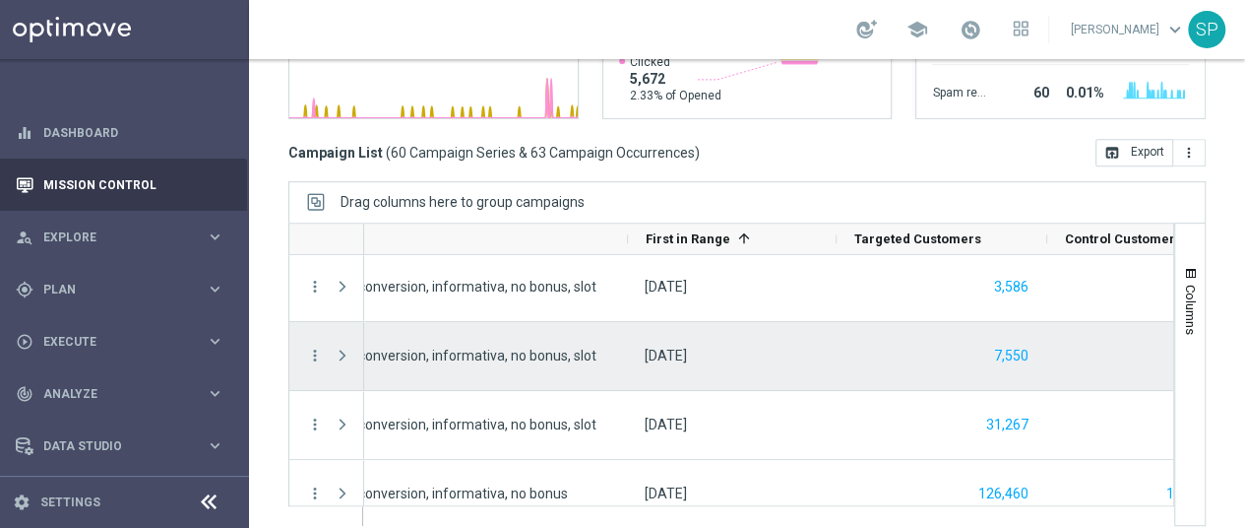
scroll to position [504, 0]
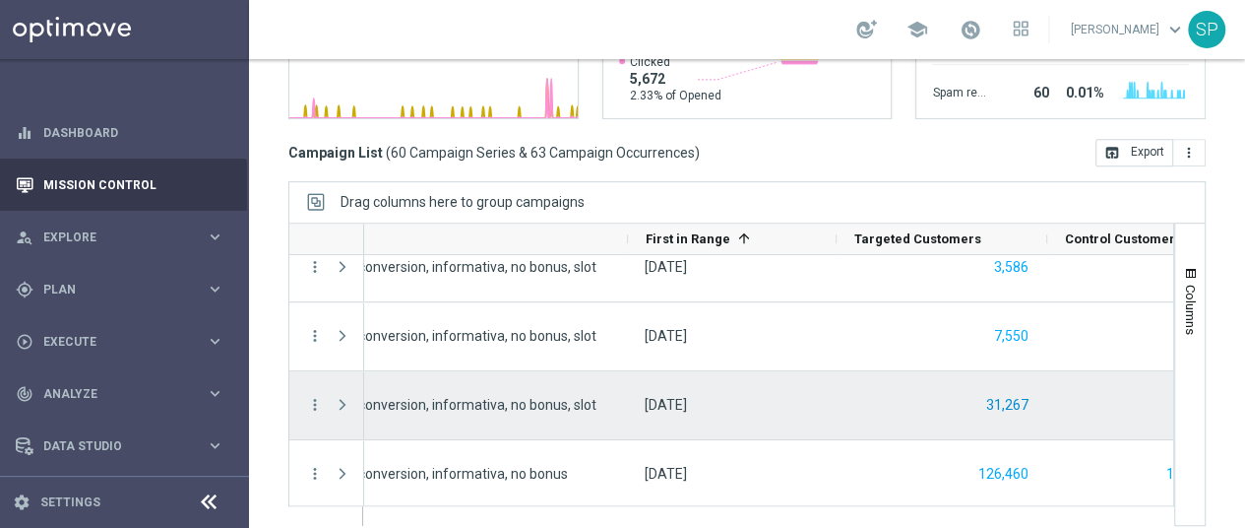
click at [984, 393] on button "31,267" at bounding box center [1007, 405] width 46 height 25
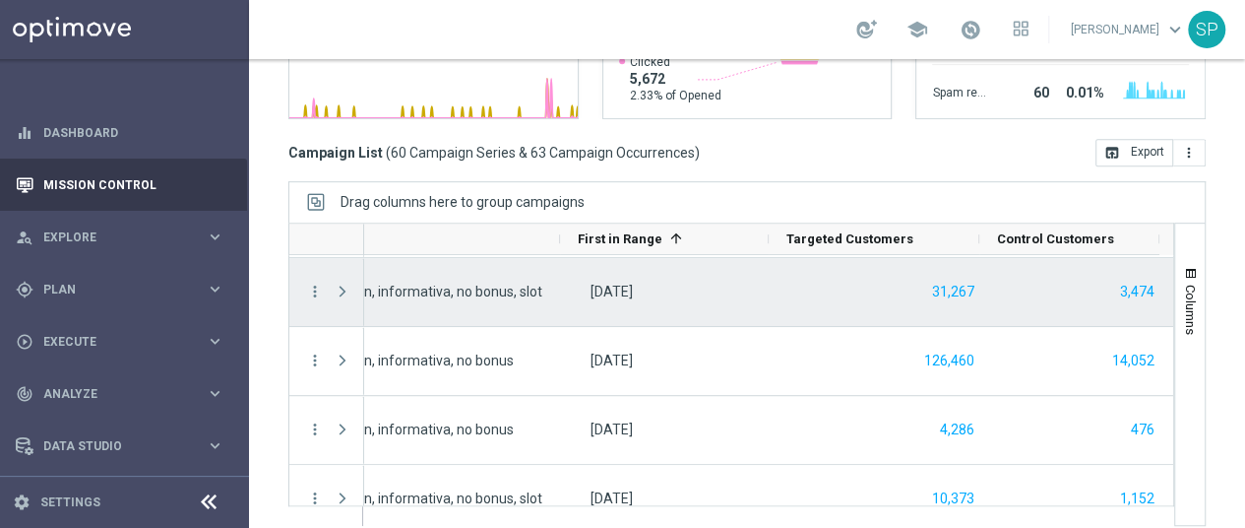
scroll to position [618, 0]
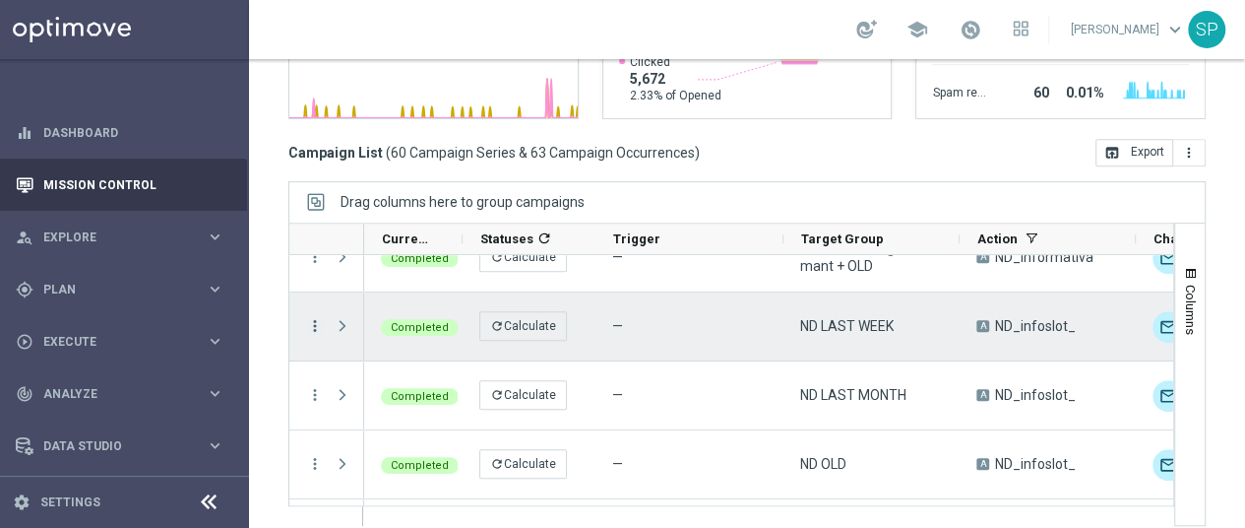
click at [306, 317] on icon "more_vert" at bounding box center [315, 326] width 18 height 18
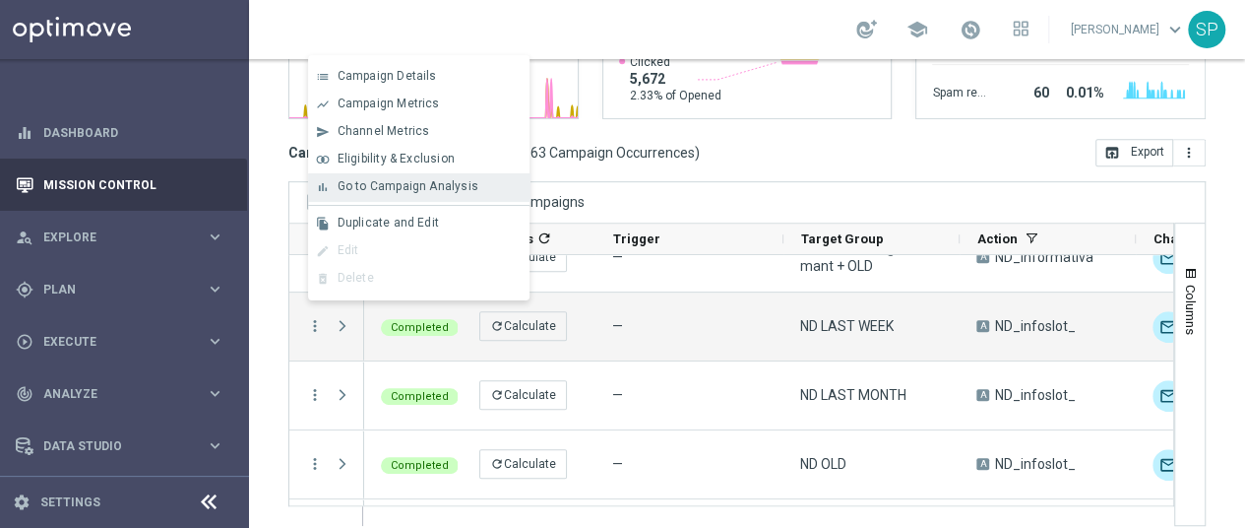
click at [411, 193] on div "Go to Campaign Analysis" at bounding box center [429, 186] width 183 height 14
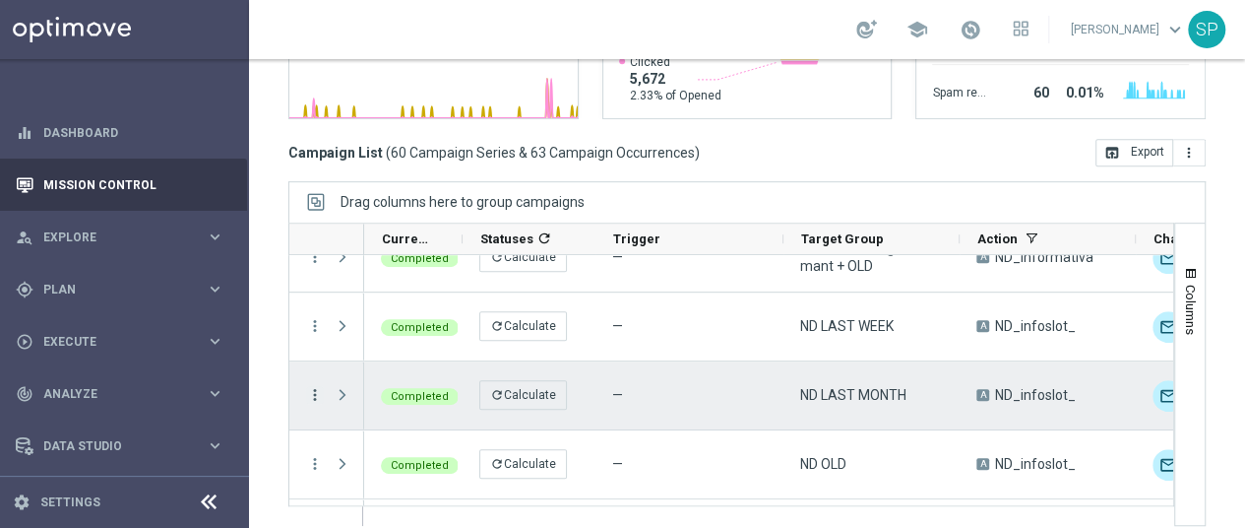
click at [306, 386] on icon "more_vert" at bounding box center [315, 395] width 18 height 18
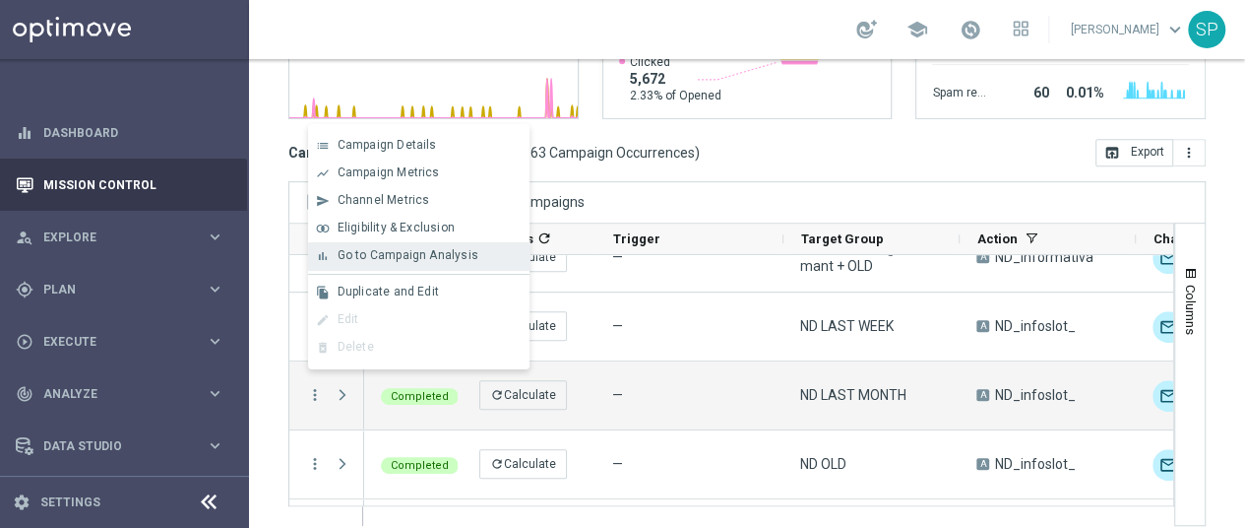
click at [419, 251] on span "Go to Campaign Analysis" at bounding box center [408, 255] width 141 height 14
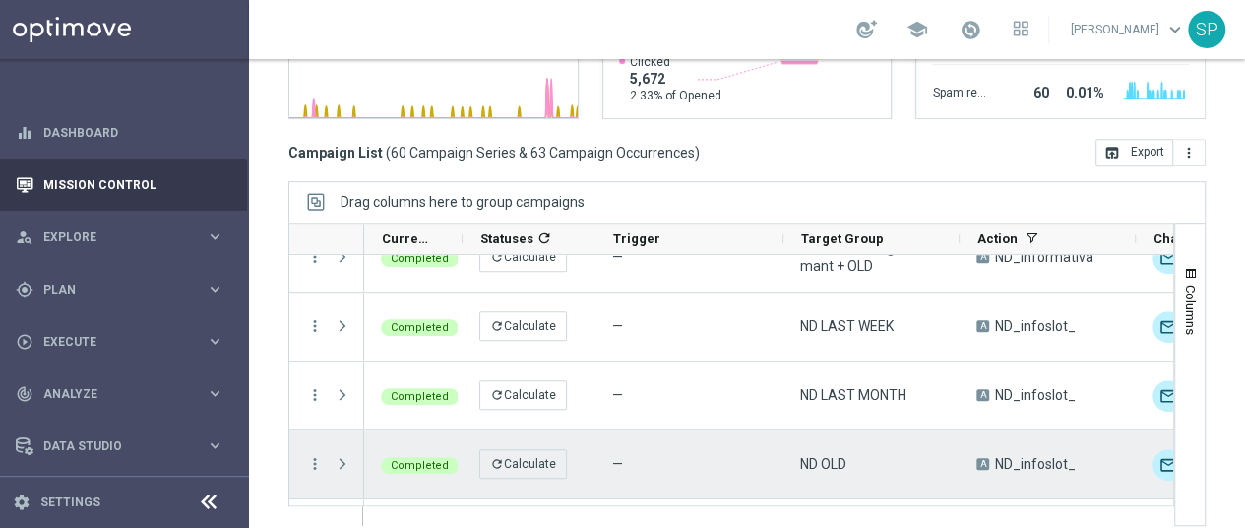
click at [289, 442] on div "more_vert" at bounding box center [306, 464] width 35 height 68
click at [306, 455] on icon "more_vert" at bounding box center [315, 464] width 18 height 18
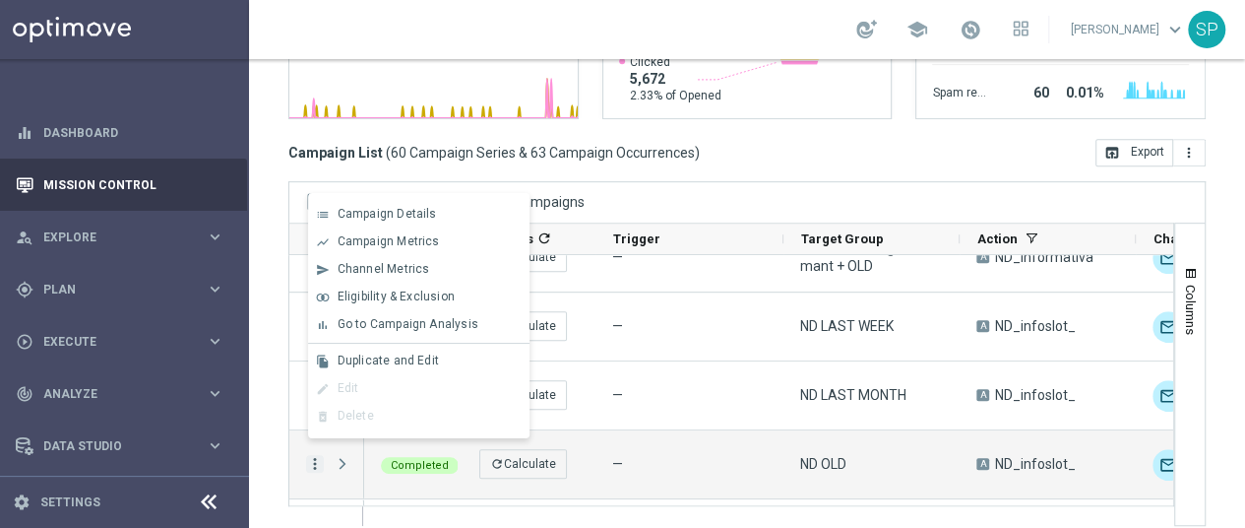
click at [428, 335] on div "bar_chart Go to Campaign Analysis" at bounding box center [418, 325] width 221 height 28
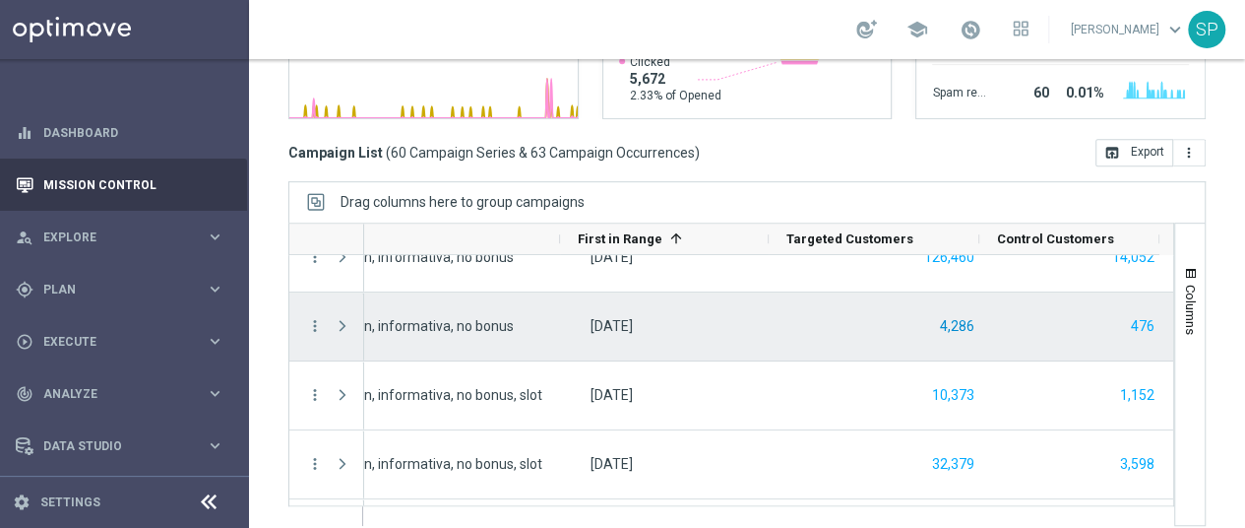
click at [943, 314] on button "4,286" at bounding box center [957, 326] width 38 height 25
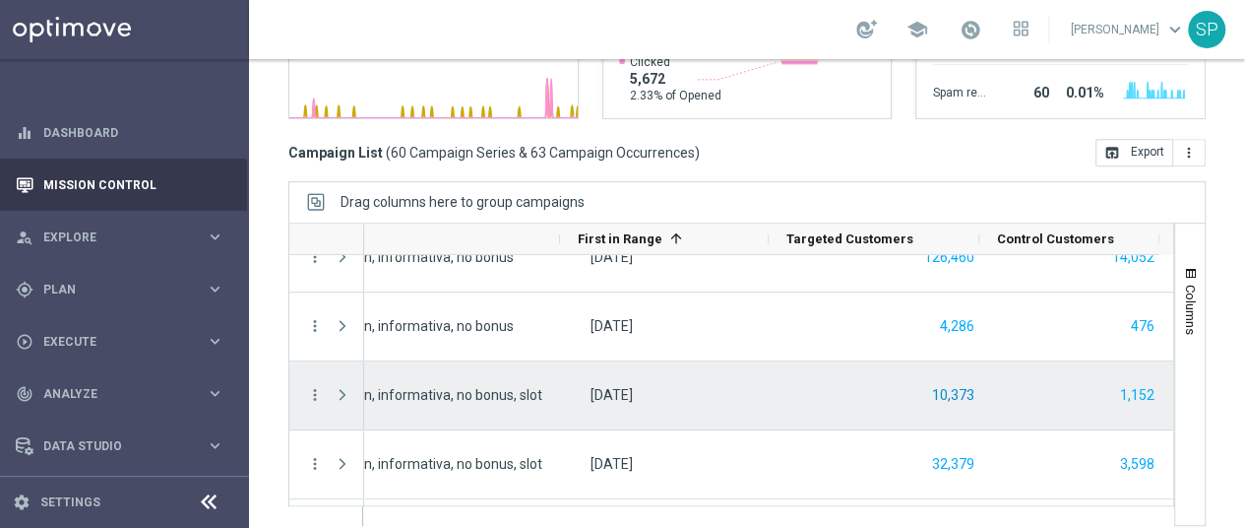
click at [930, 383] on button "10,373" at bounding box center [953, 395] width 46 height 25
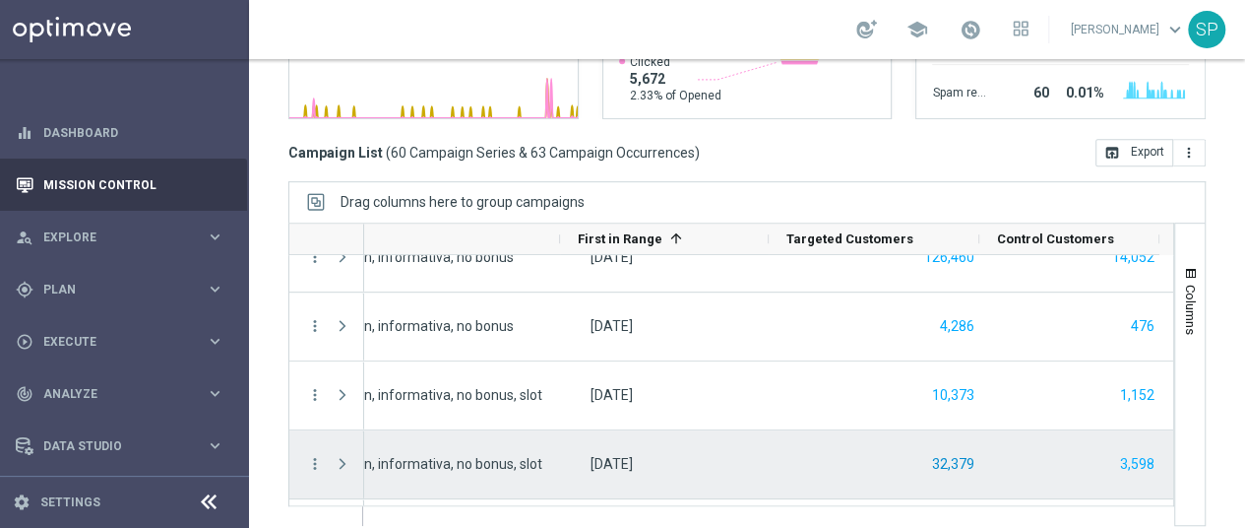
click at [930, 452] on button "32,379" at bounding box center [953, 464] width 46 height 25
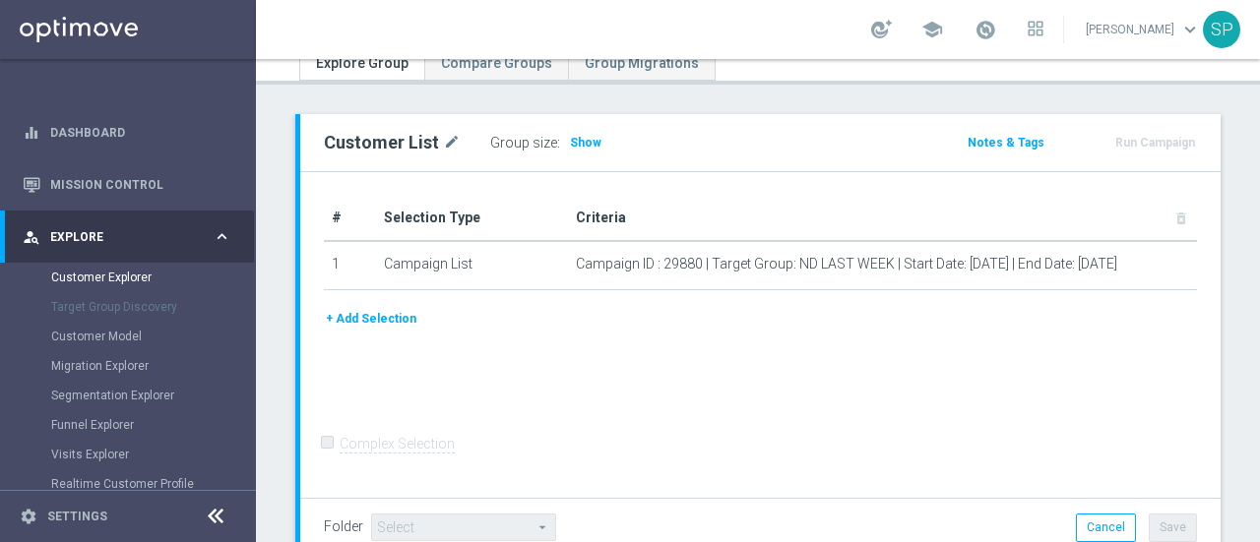
scroll to position [209, 0]
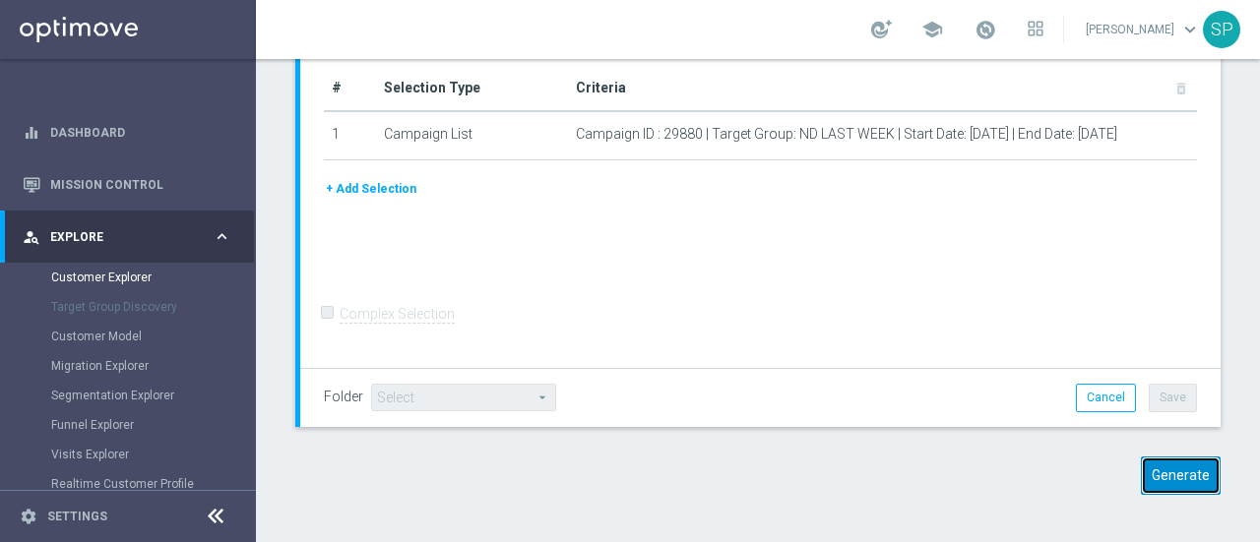
click at [1163, 479] on button "Generate" at bounding box center [1181, 476] width 80 height 38
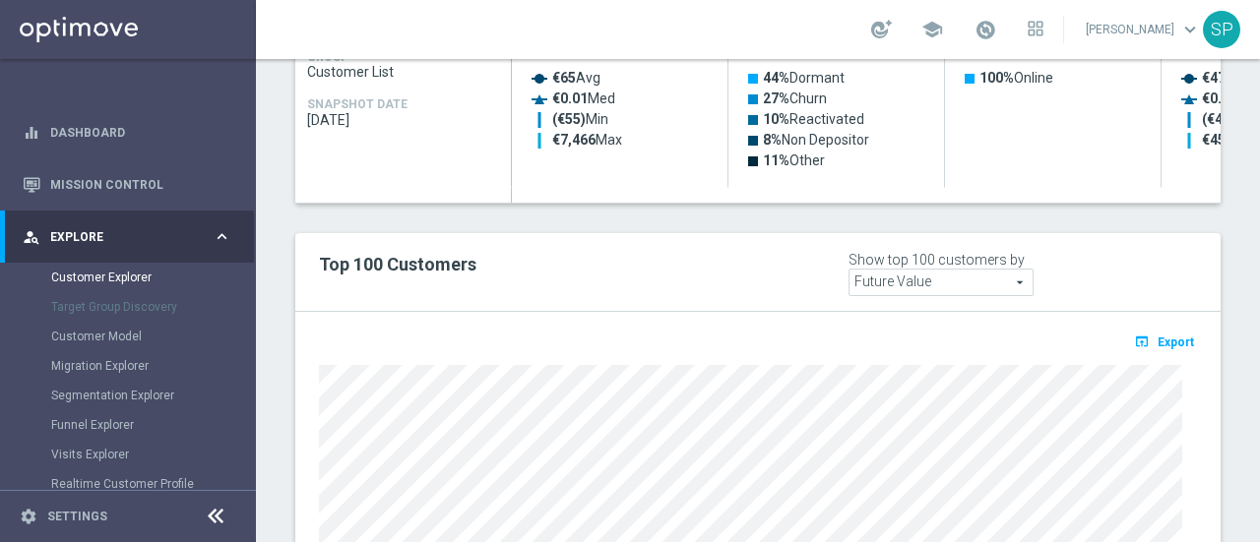
scroll to position [1142, 0]
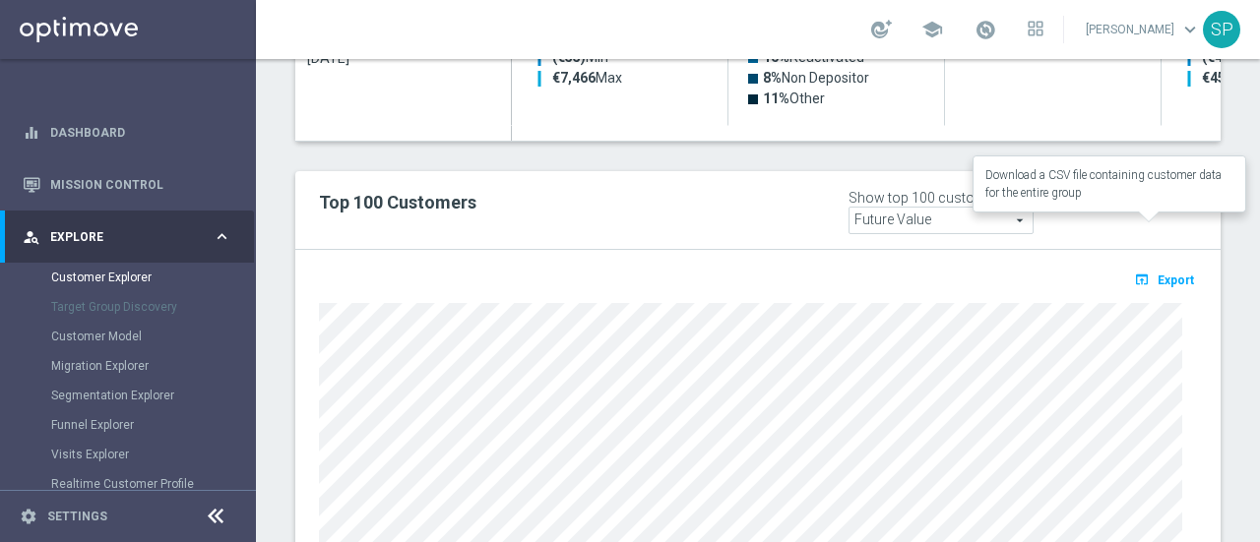
click at [1142, 267] on button "open_in_browser Export" at bounding box center [1164, 280] width 66 height 26
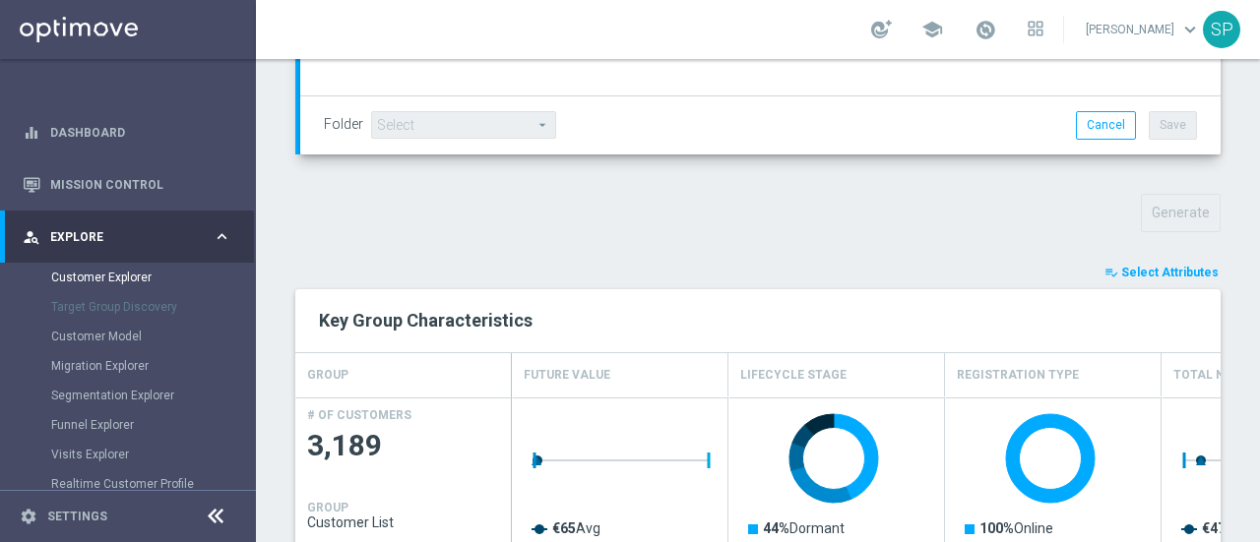
scroll to position [594, 0]
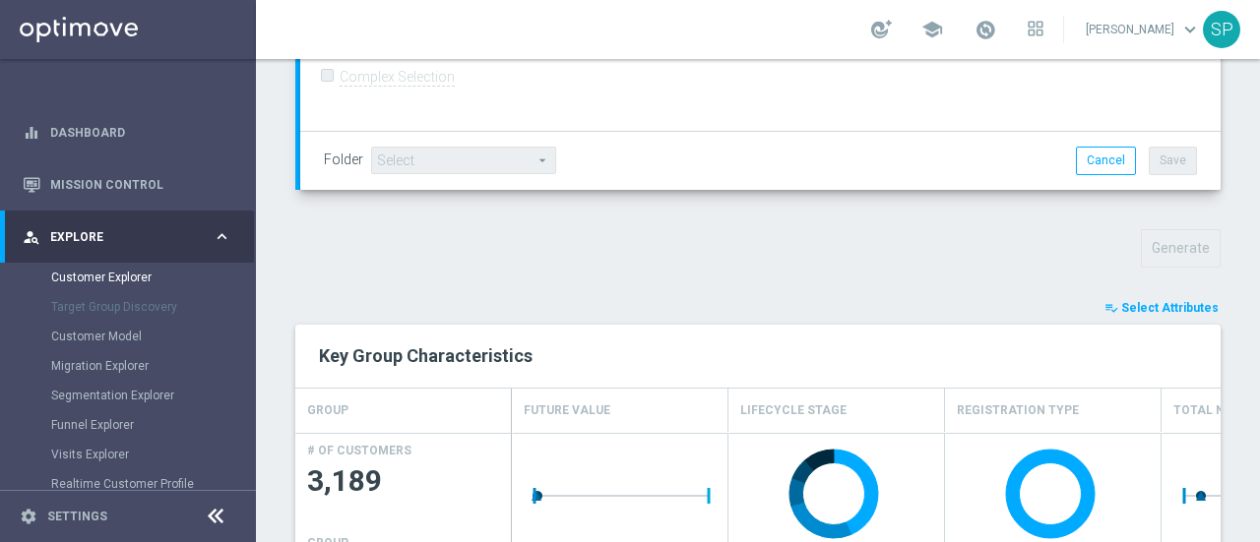
click at [1143, 301] on span "Select Attributes" at bounding box center [1169, 308] width 97 height 14
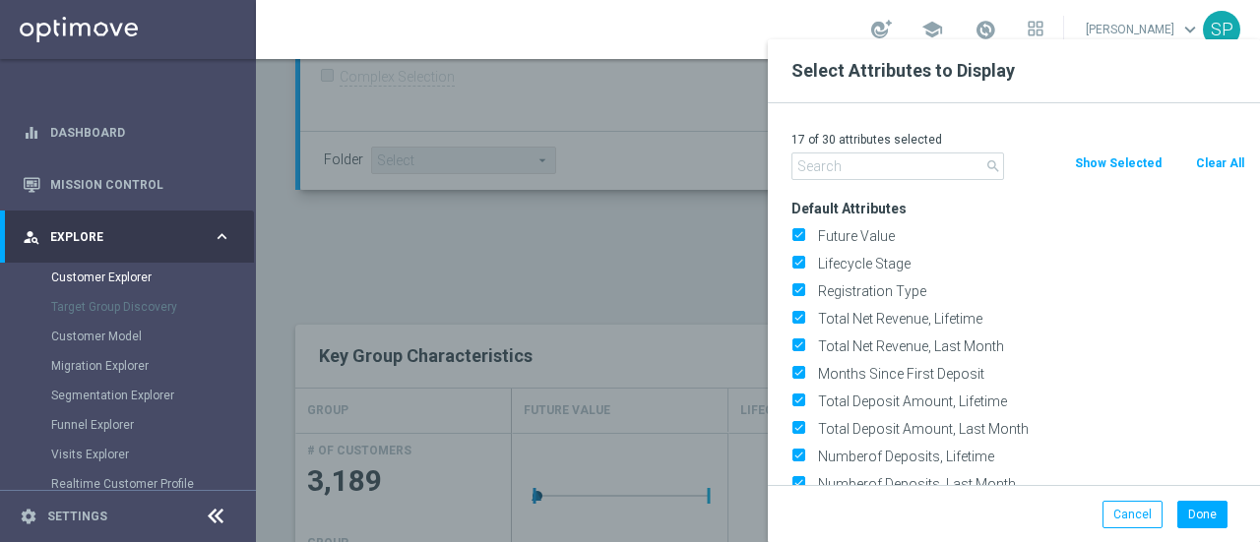
click at [1226, 172] on button "Clear All" at bounding box center [1220, 164] width 52 height 22
checkbox input "false"
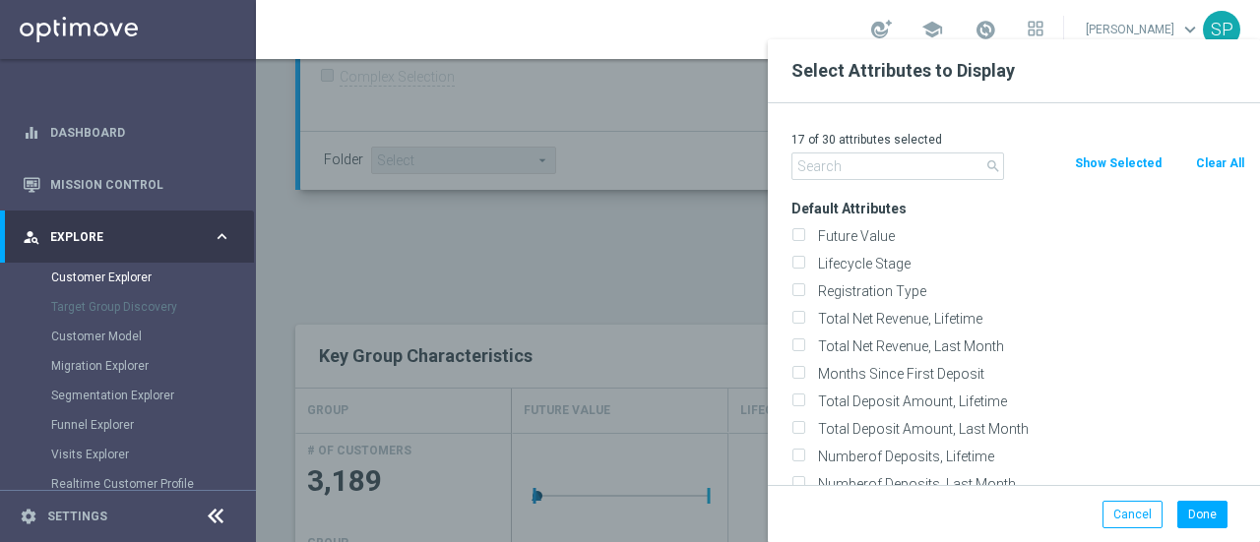
checkbox input "false"
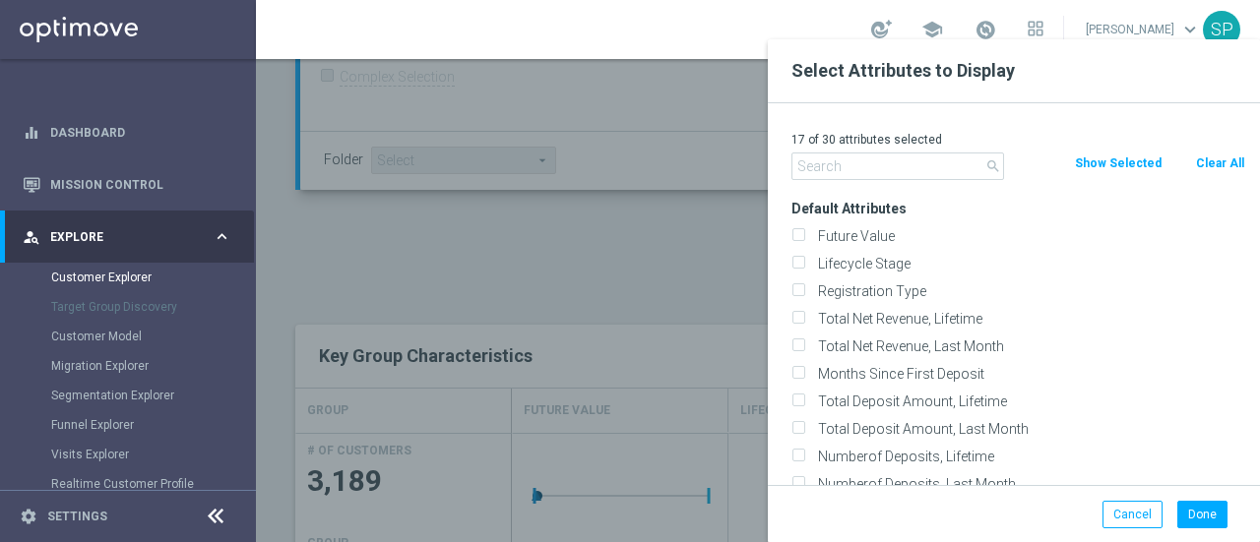
checkbox input "false"
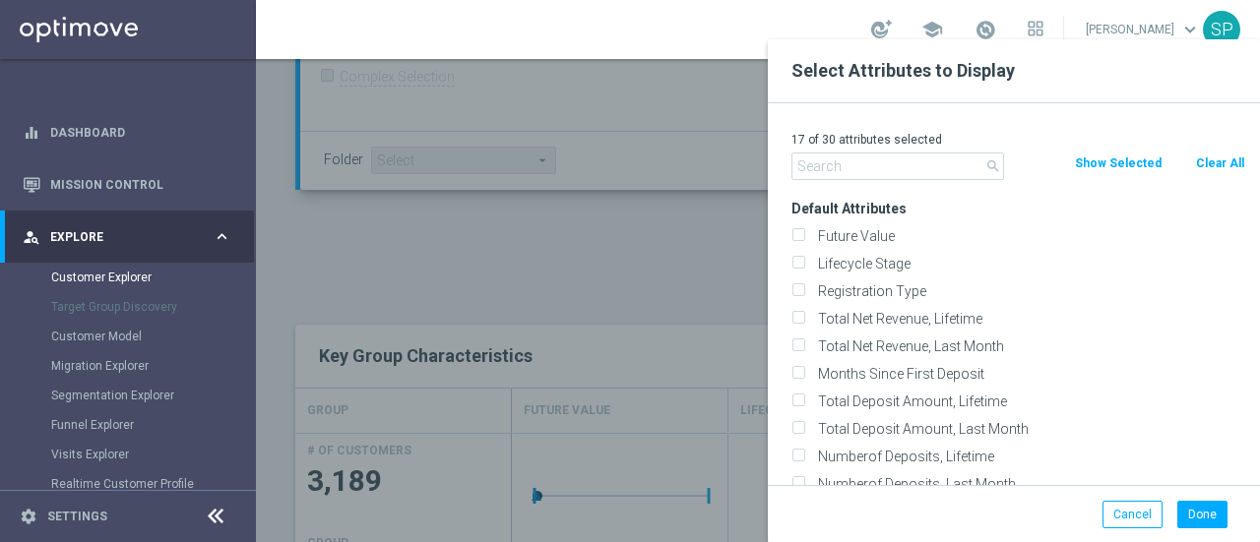
checkbox input "false"
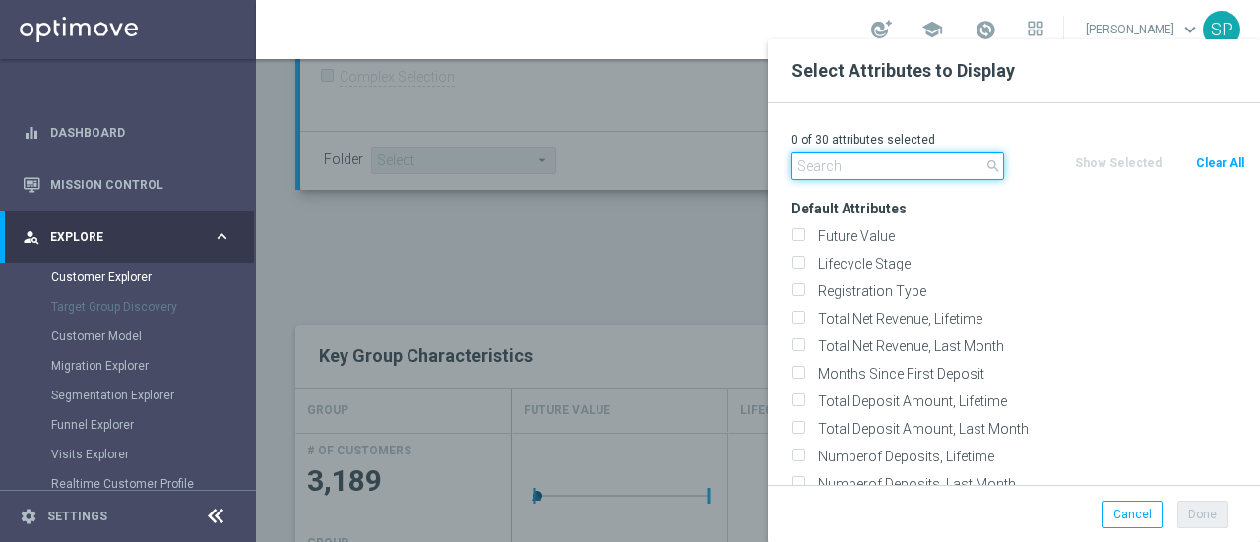
click at [893, 178] on input "text" at bounding box center [897, 167] width 213 height 28
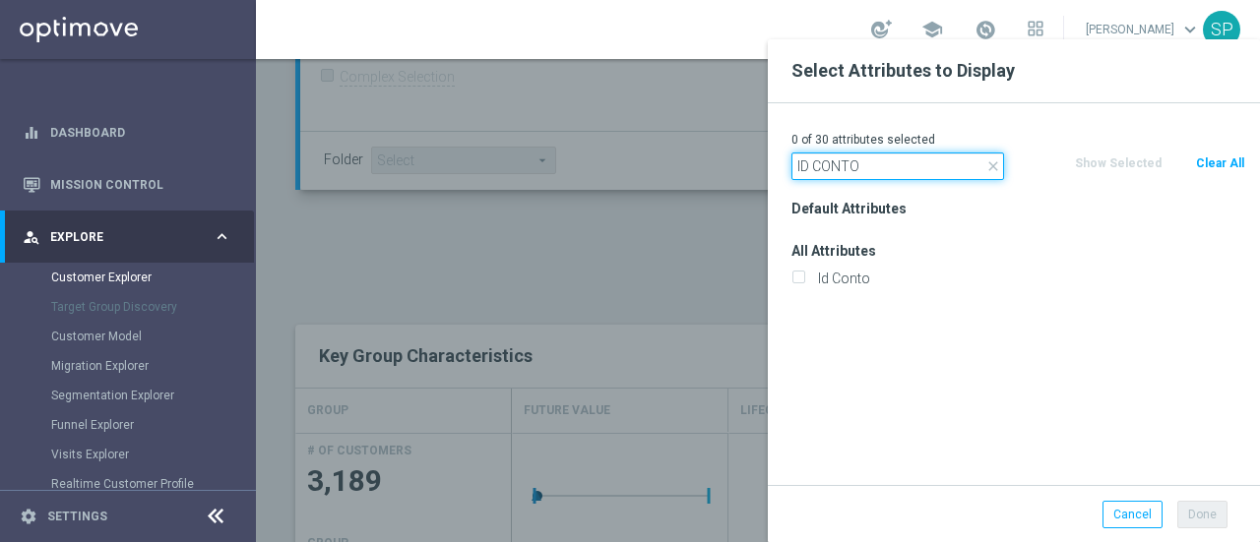
type input "ID CONTO"
click at [862, 267] on div "Id Conto" at bounding box center [1018, 279] width 483 height 28
click at [864, 280] on label "Id Conto" at bounding box center [1028, 279] width 434 height 18
click at [804, 280] on input "Id Conto" at bounding box center [797, 281] width 13 height 13
checkbox input "true"
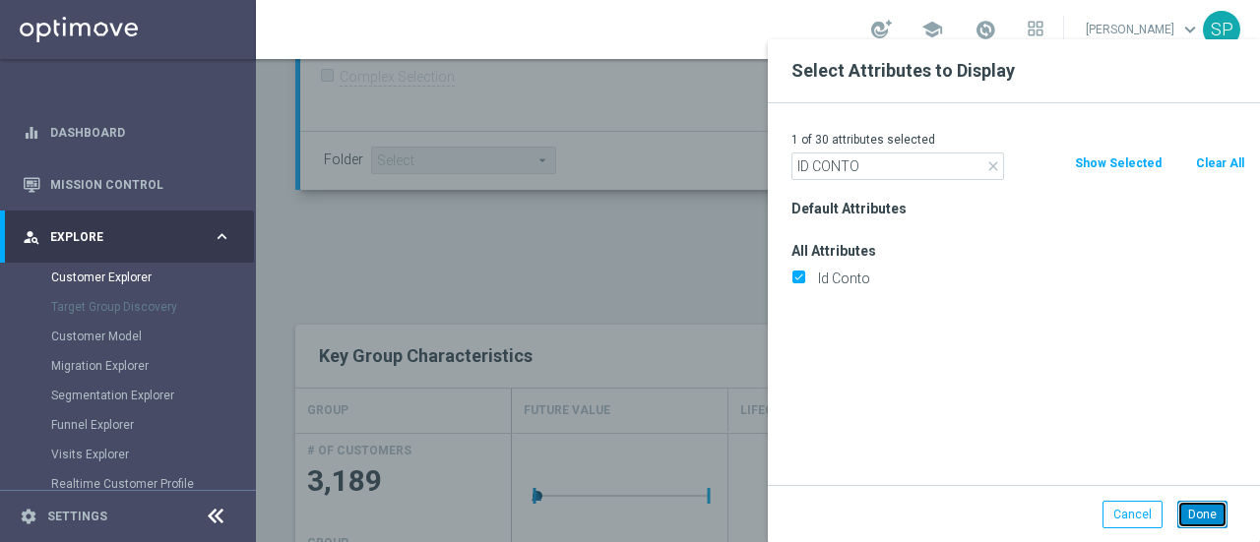
click at [1222, 507] on button "Done" at bounding box center [1202, 515] width 50 height 28
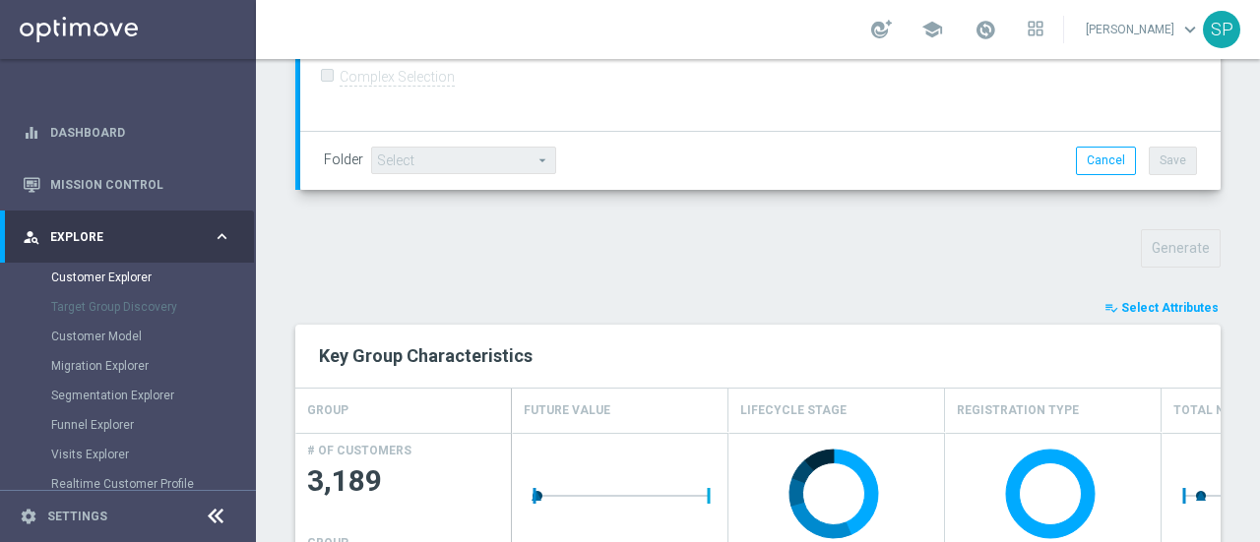
type input "Search"
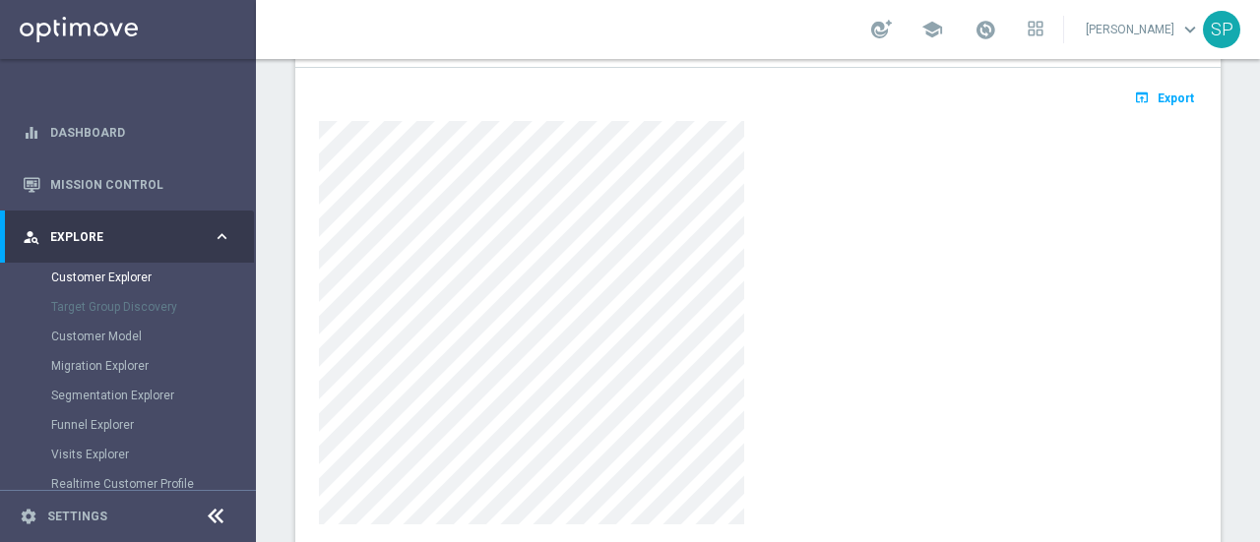
scroll to position [1165, 0]
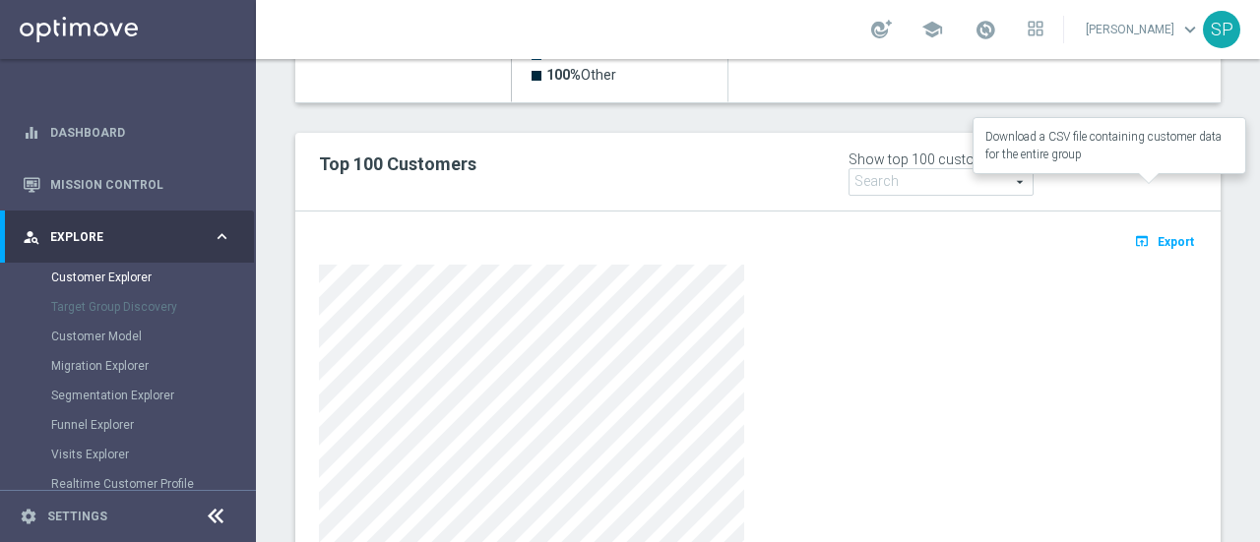
click at [1158, 235] on span "Export" at bounding box center [1176, 242] width 36 height 14
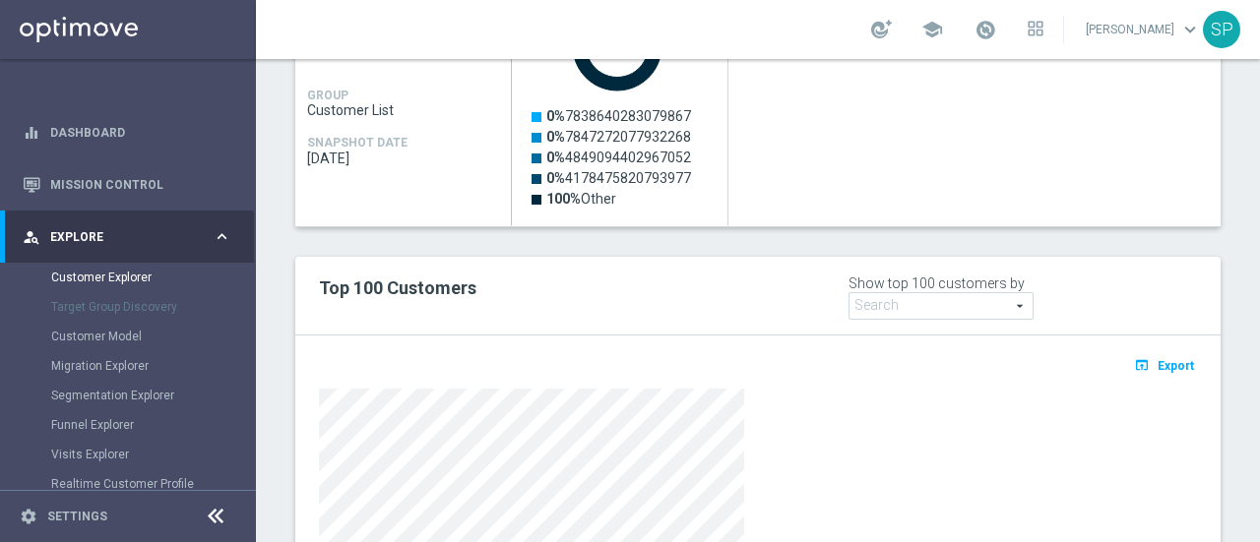
scroll to position [990, 0]
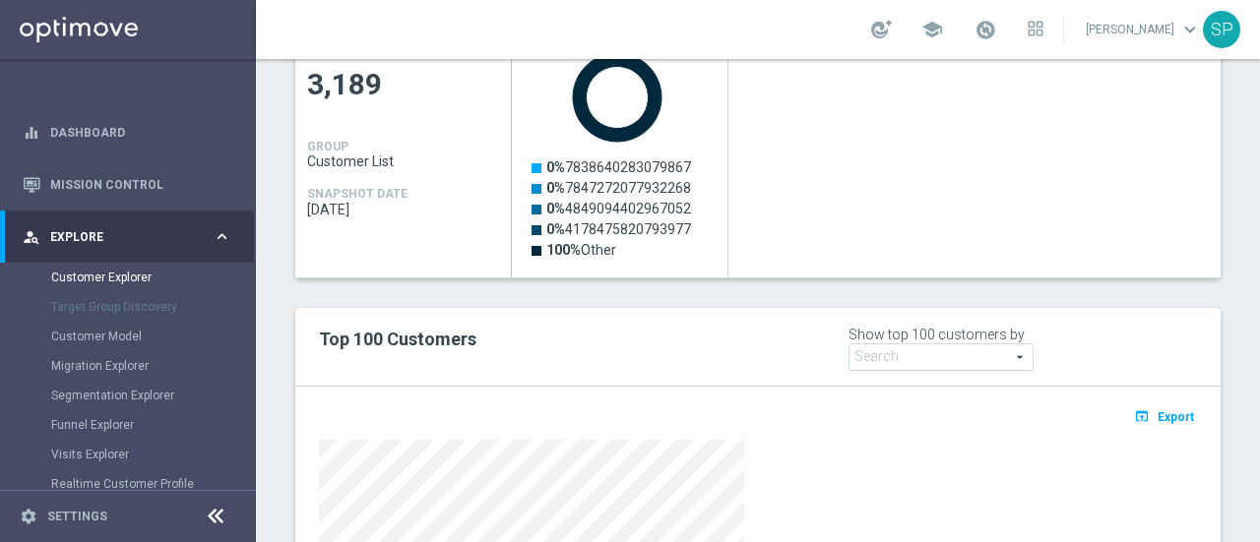
click at [935, 345] on span "Future Value" at bounding box center [940, 358] width 183 height 26
click at [674, 323] on div "Top 100 Customers" at bounding box center [569, 339] width 530 height 33
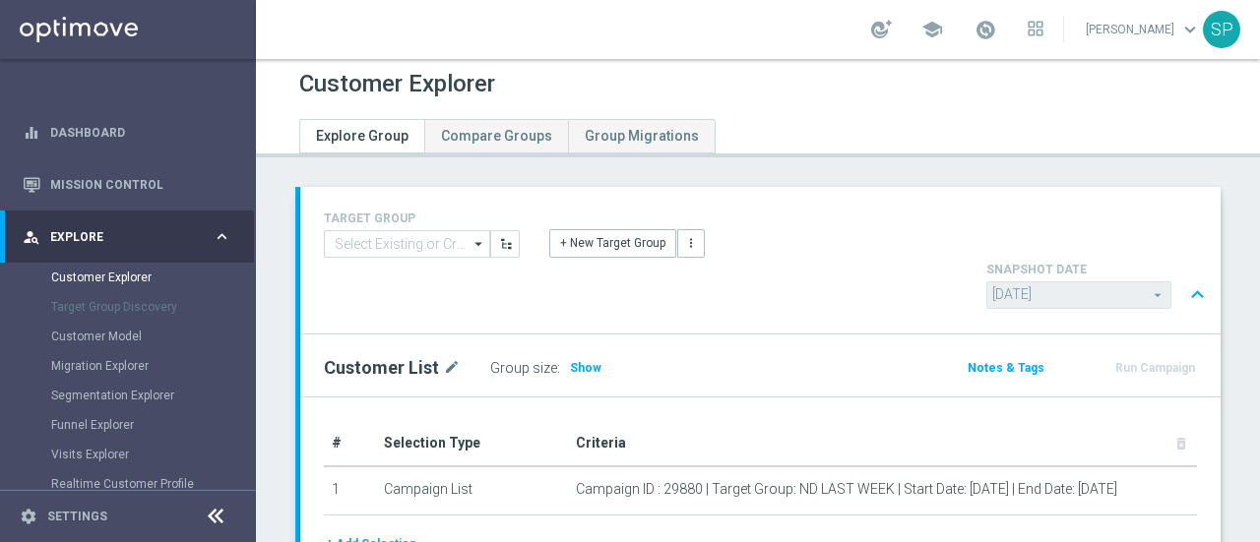
scroll to position [0, 0]
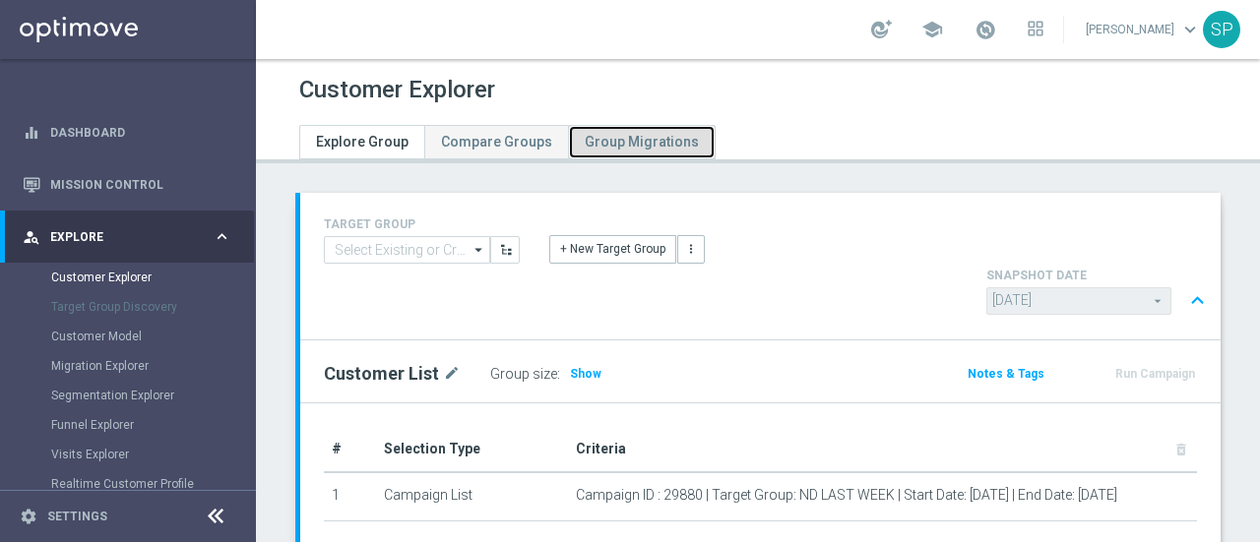
click at [636, 136] on span "Group Migrations" at bounding box center [642, 142] width 114 height 16
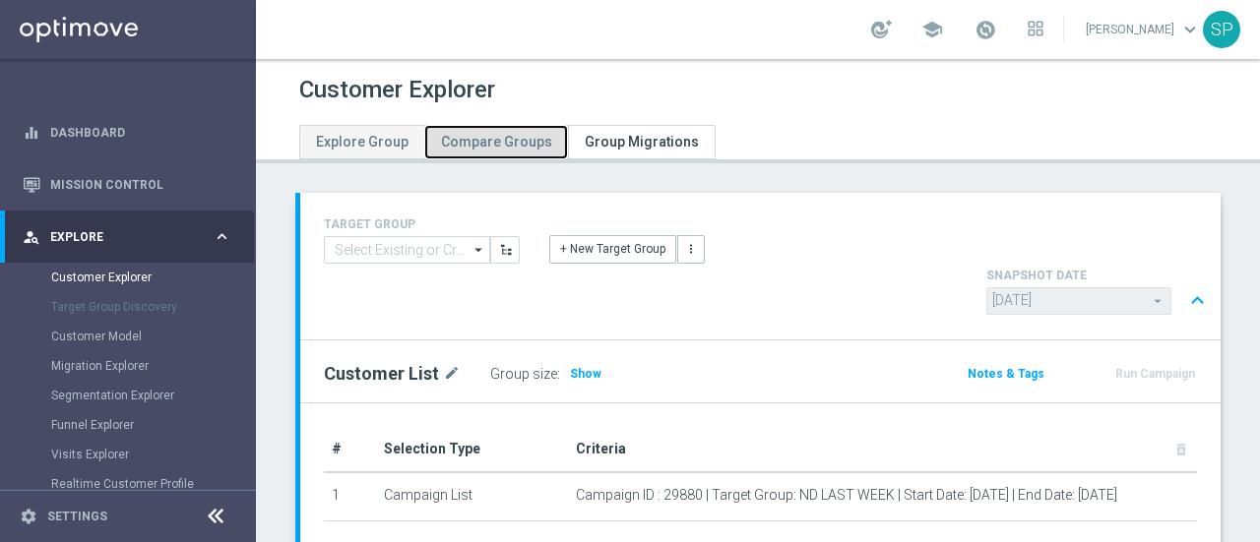
click at [488, 154] on link "Compare Groups" at bounding box center [496, 142] width 144 height 34
type input "[DATE]"
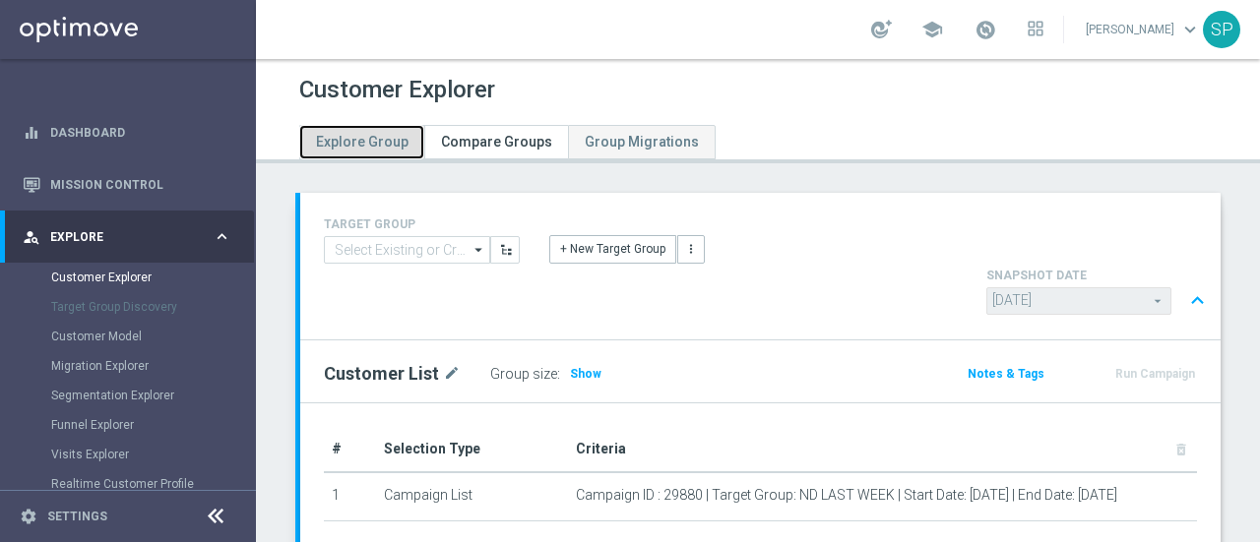
click at [335, 158] on link "Explore Group" at bounding box center [361, 142] width 125 height 34
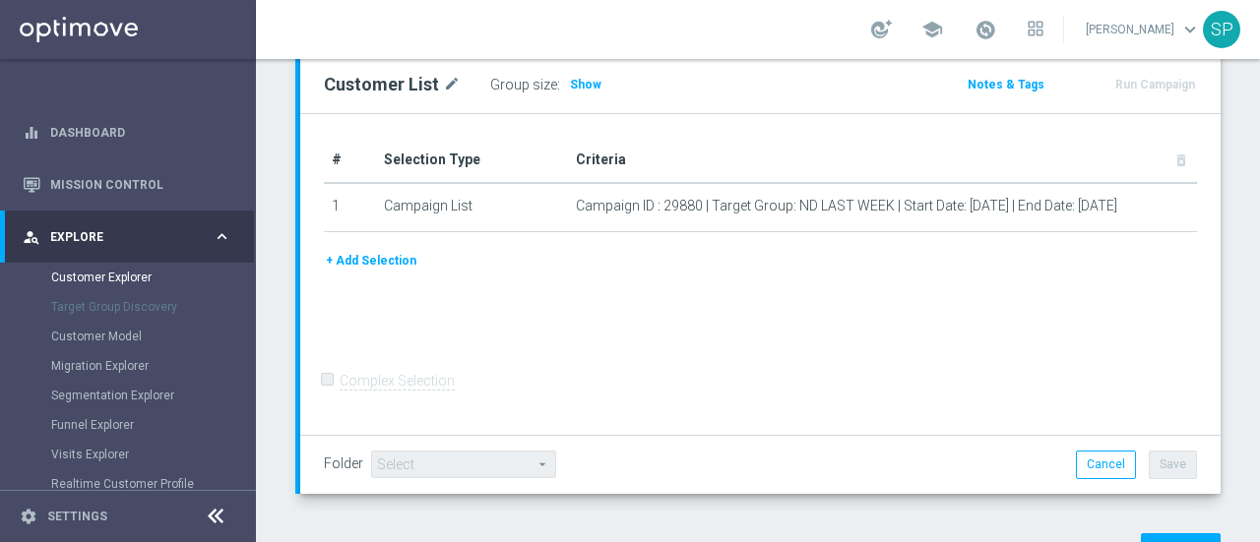
scroll to position [314, 0]
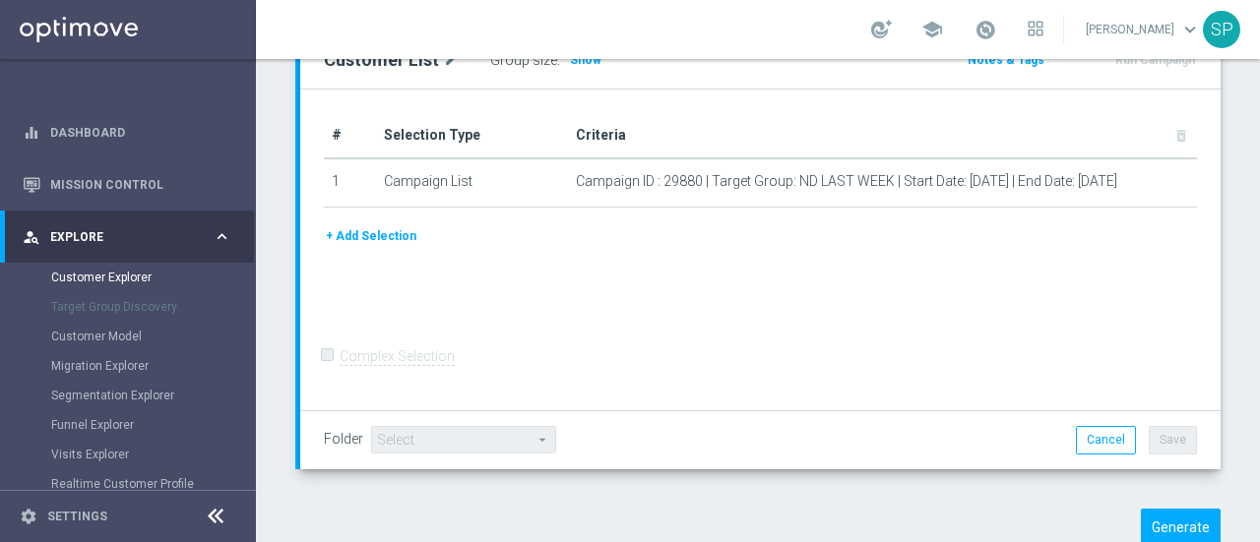
click at [1161, 501] on div "TARGET GROUP arrow_drop_down Show Selected 0 of NaN 01.02 reminder 2701 BIANCOL…" at bounding box center [758, 228] width 1004 height 698
click at [1165, 509] on button "Generate" at bounding box center [1181, 528] width 80 height 38
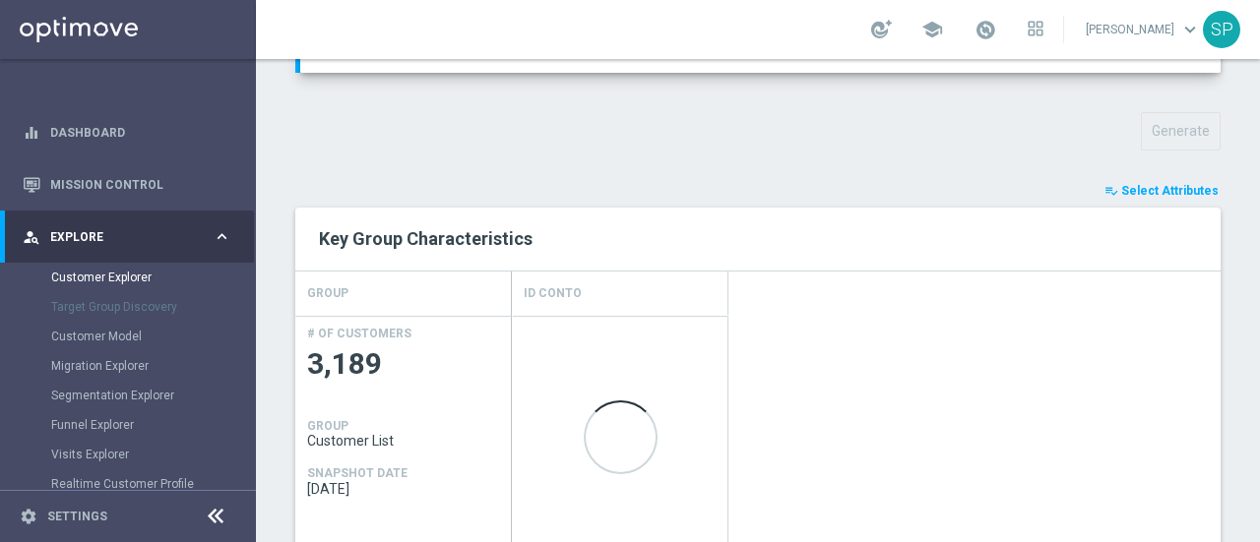
scroll to position [712, 0]
click at [1177, 119] on div "TARGET GROUP arrow_drop_down Show Selected 0 of NaN 01.02 reminder 2701 BIANCOL…" at bounding box center [758, 328] width 1004 height 1694
click at [1163, 183] on span "Select Attributes" at bounding box center [1169, 190] width 97 height 14
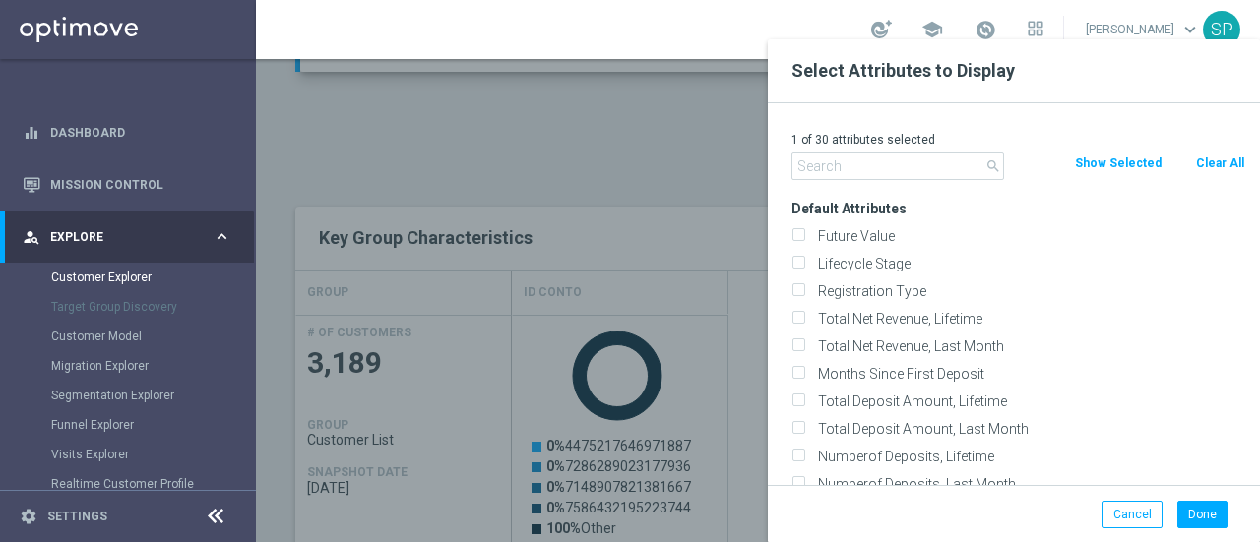
click at [1205, 168] on button "Clear All" at bounding box center [1220, 164] width 52 height 22
checkbox input "false"
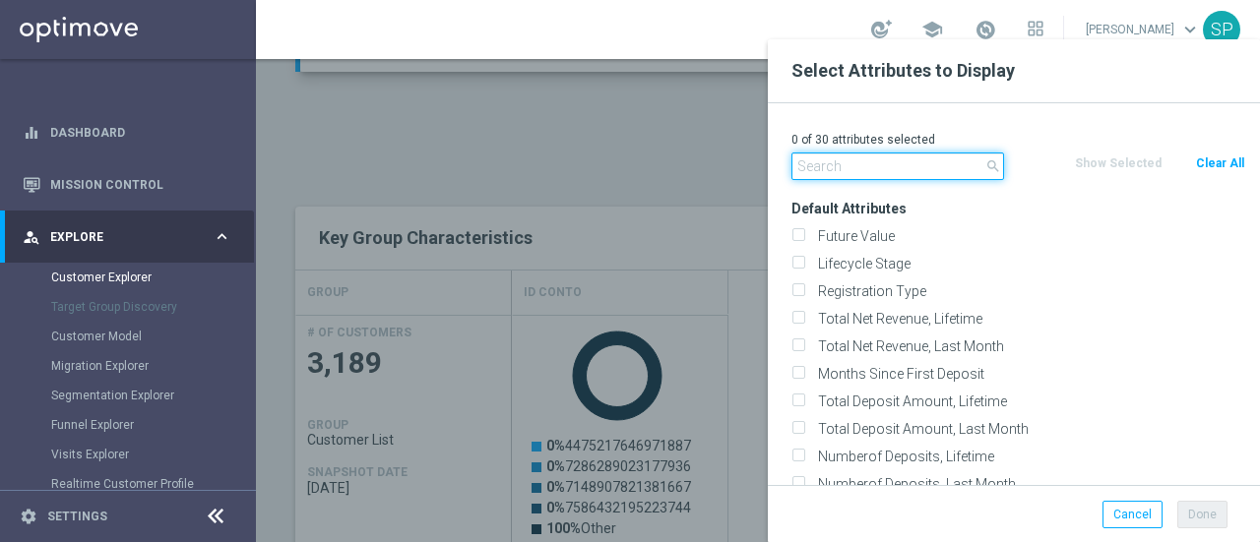
click at [933, 169] on input "text" at bounding box center [897, 167] width 213 height 28
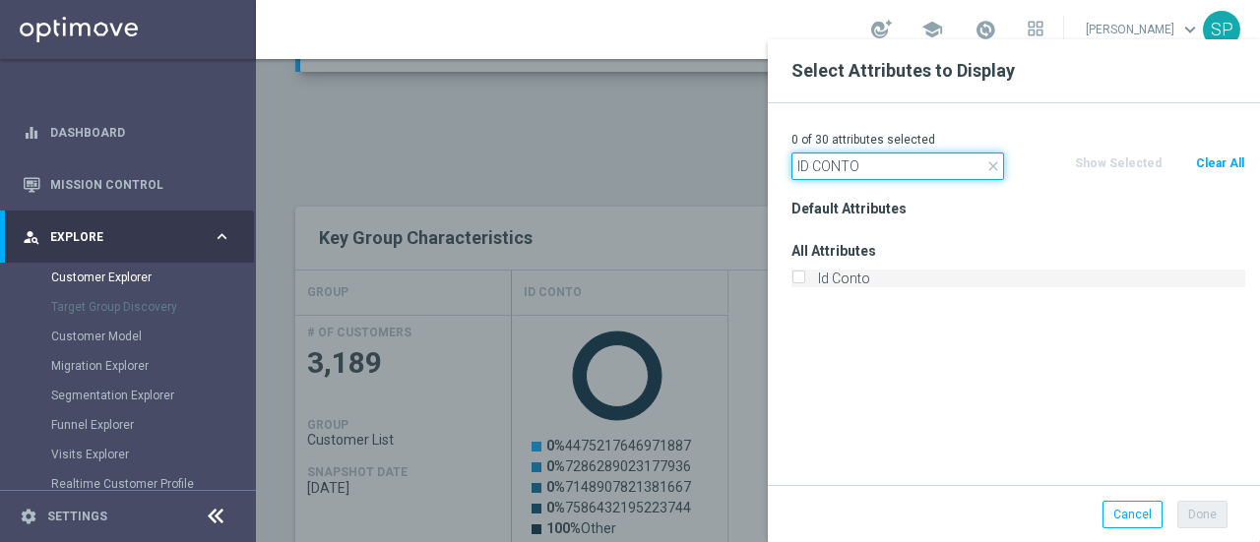
type input "ID CONTO"
click at [854, 284] on label "Id Conto" at bounding box center [1028, 279] width 434 height 18
click at [804, 284] on input "Id Conto" at bounding box center [797, 281] width 13 height 13
checkbox input "true"
drag, startPoint x: 904, startPoint y: 172, endPoint x: 759, endPoint y: 153, distance: 146.0
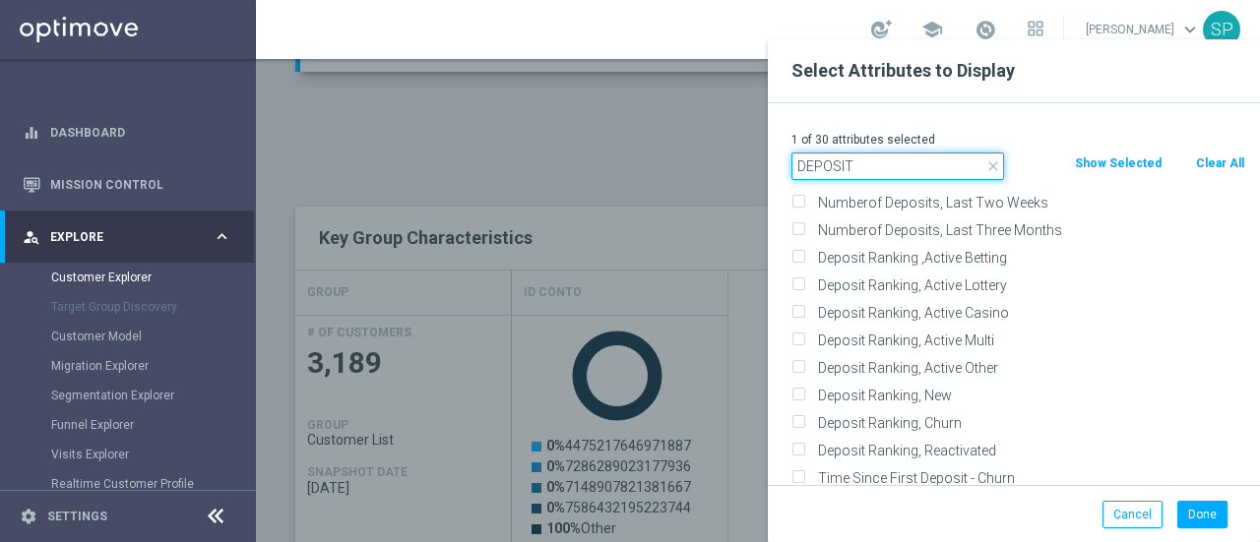
scroll to position [868, 0]
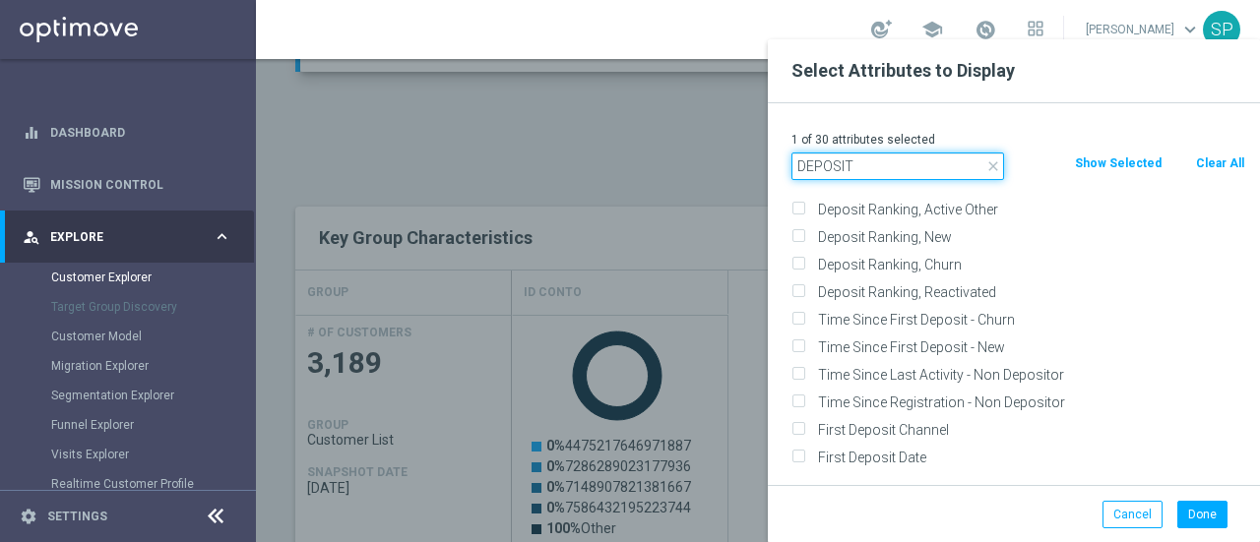
click at [920, 163] on input "DEPOSIT" at bounding box center [897, 167] width 213 height 28
type input "DEPOSIT"
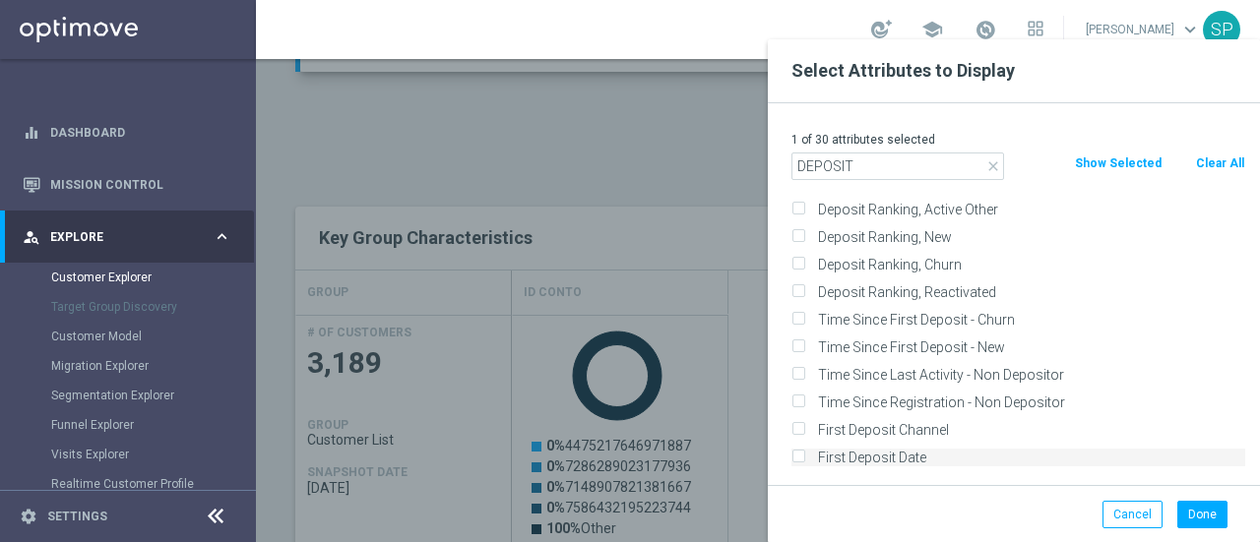
click at [878, 454] on label "First Deposit Date" at bounding box center [1028, 458] width 434 height 18
click at [804, 454] on input "First Deposit Date" at bounding box center [797, 460] width 13 height 13
checkbox input "true"
click at [1197, 524] on button "Done" at bounding box center [1202, 515] width 50 height 28
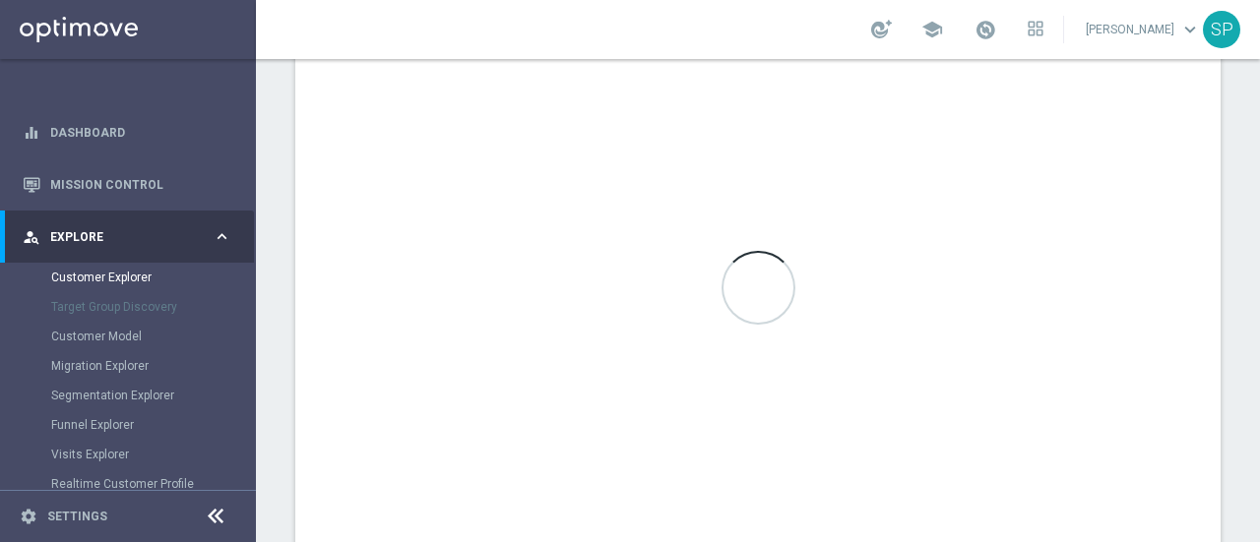
scroll to position [1290, 0]
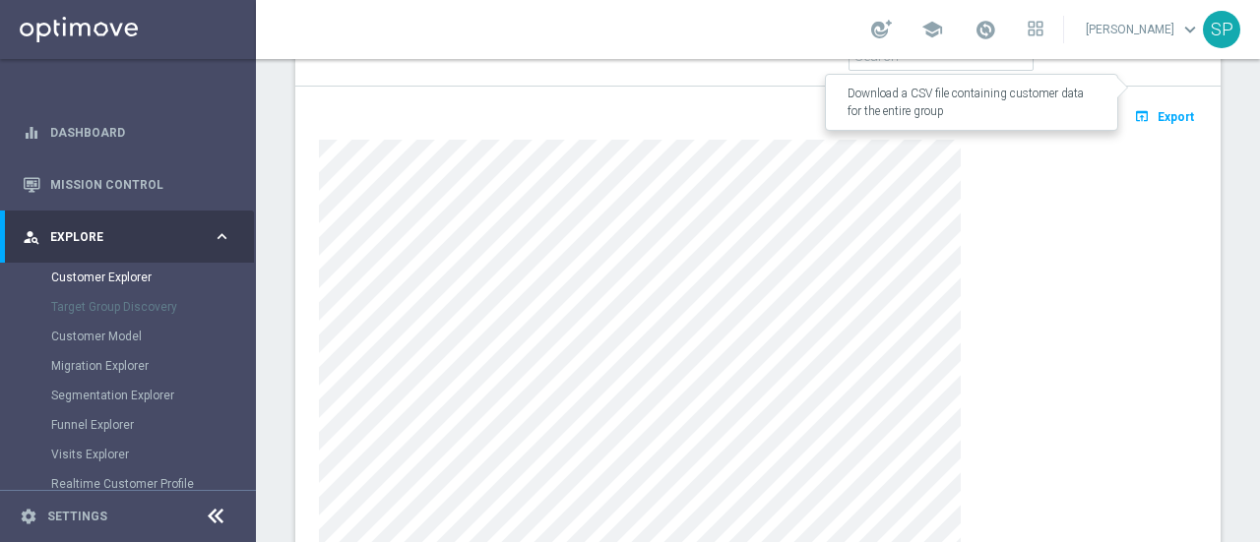
click at [1168, 110] on span "Export" at bounding box center [1176, 117] width 36 height 14
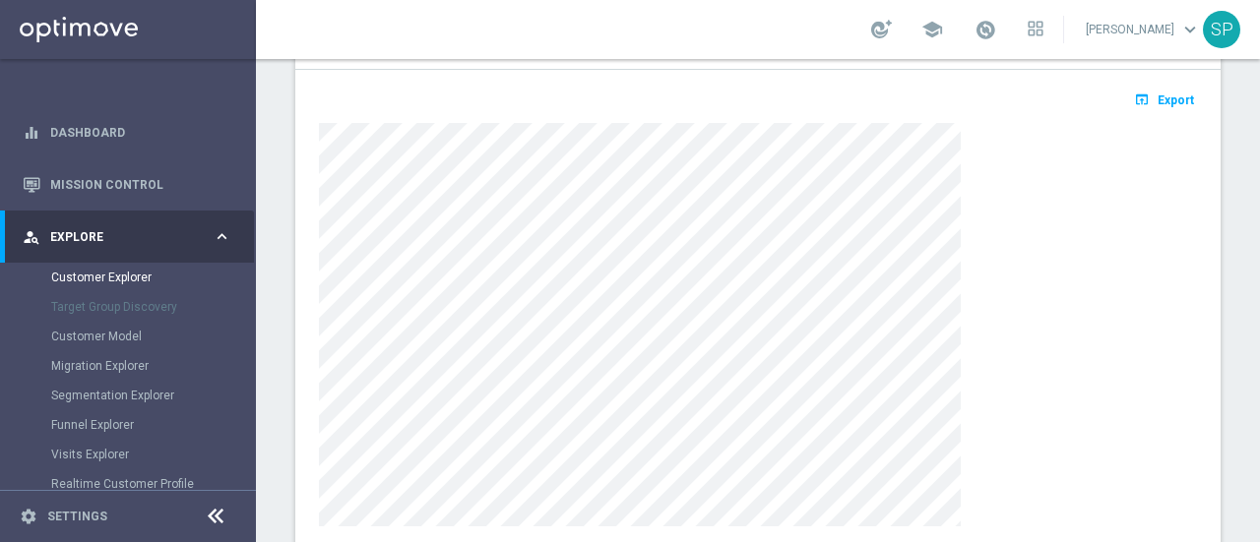
scroll to position [1309, 0]
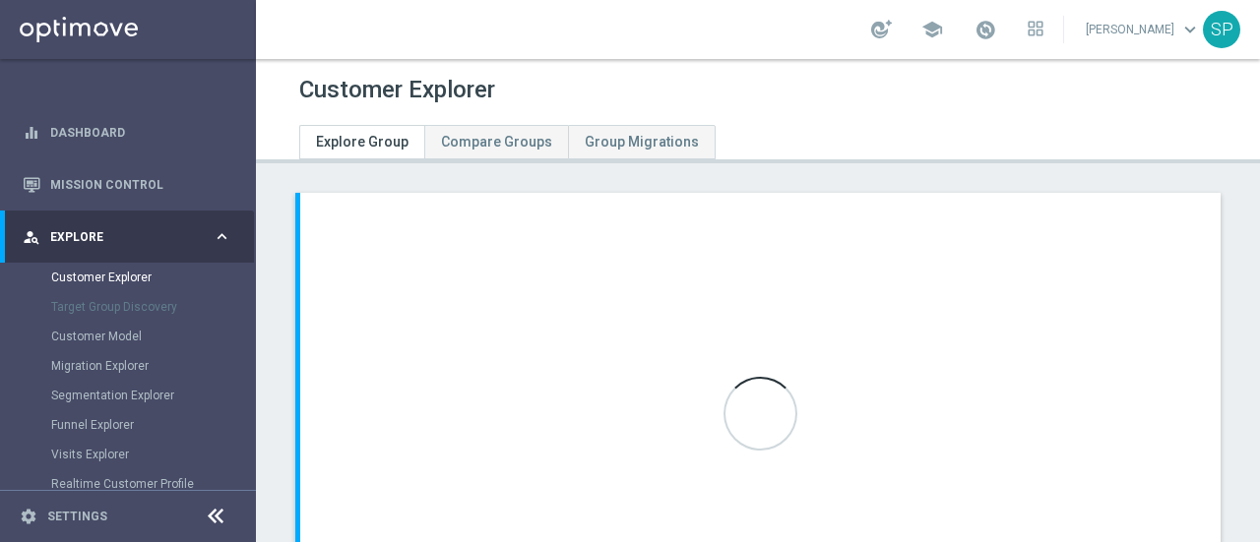
scroll to position [209, 0]
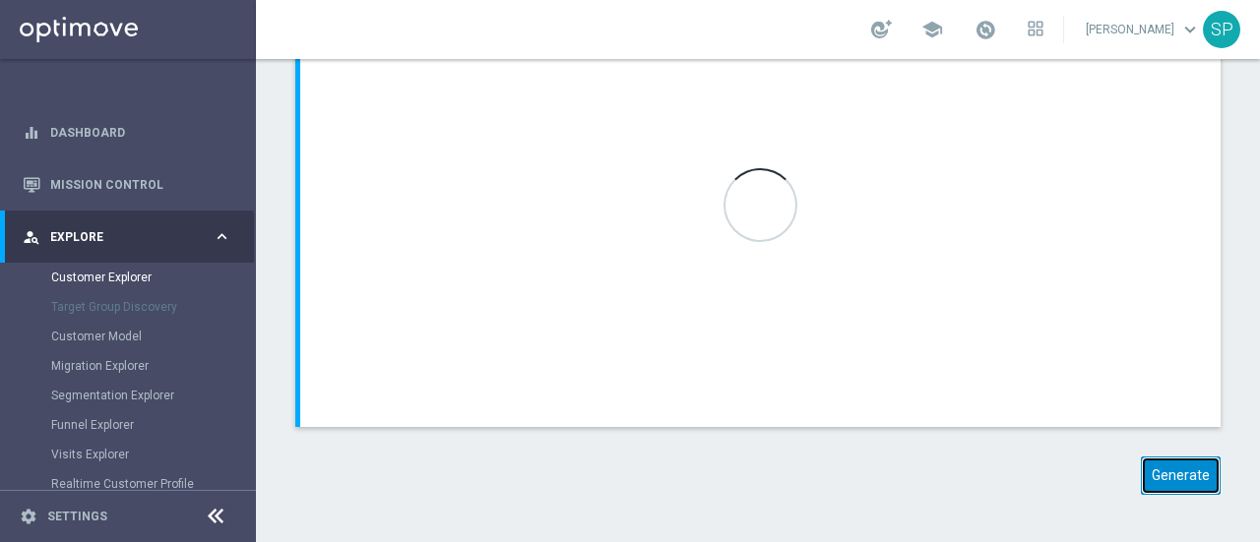
click at [1177, 481] on button "Generate" at bounding box center [1181, 476] width 80 height 38
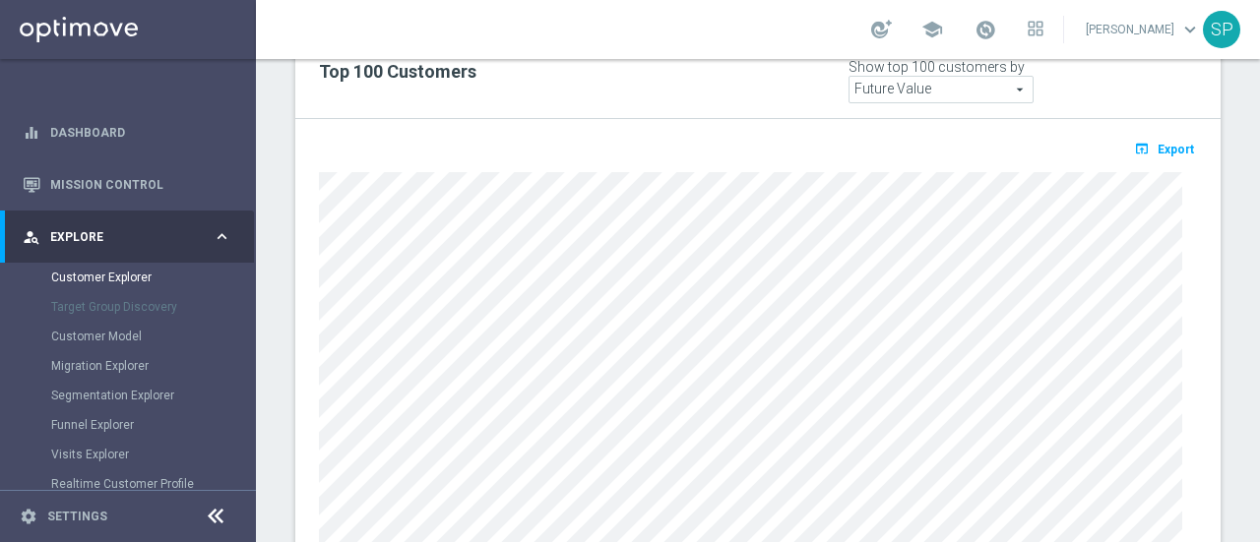
scroll to position [1274, 0]
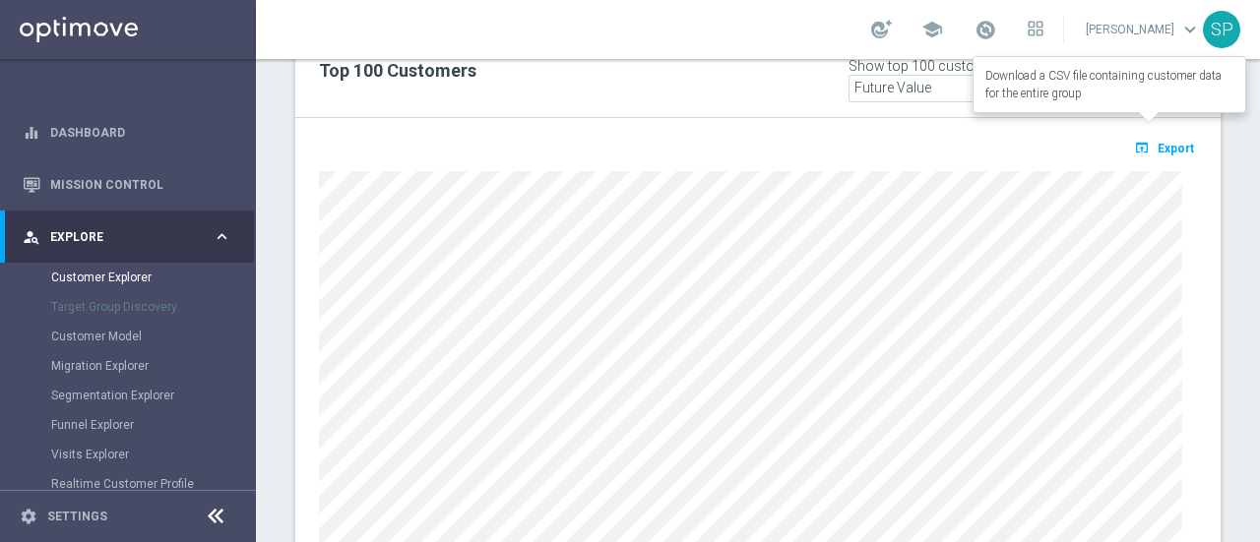
click at [1158, 142] on span "Export" at bounding box center [1176, 149] width 36 height 14
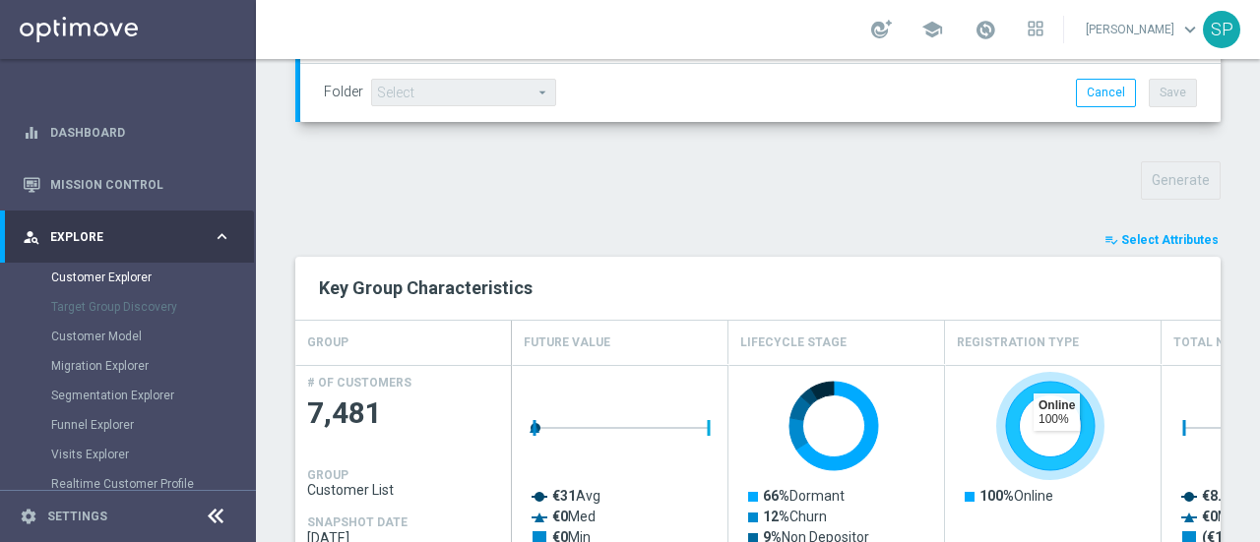
scroll to position [660, 0]
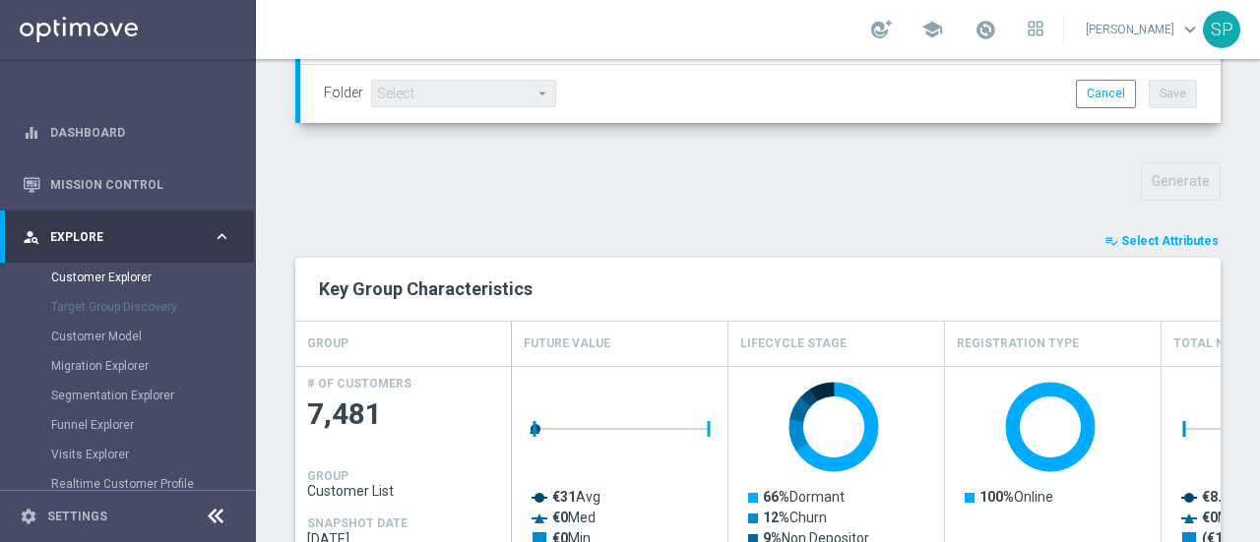
click at [1148, 234] on span "Select Attributes" at bounding box center [1169, 241] width 97 height 14
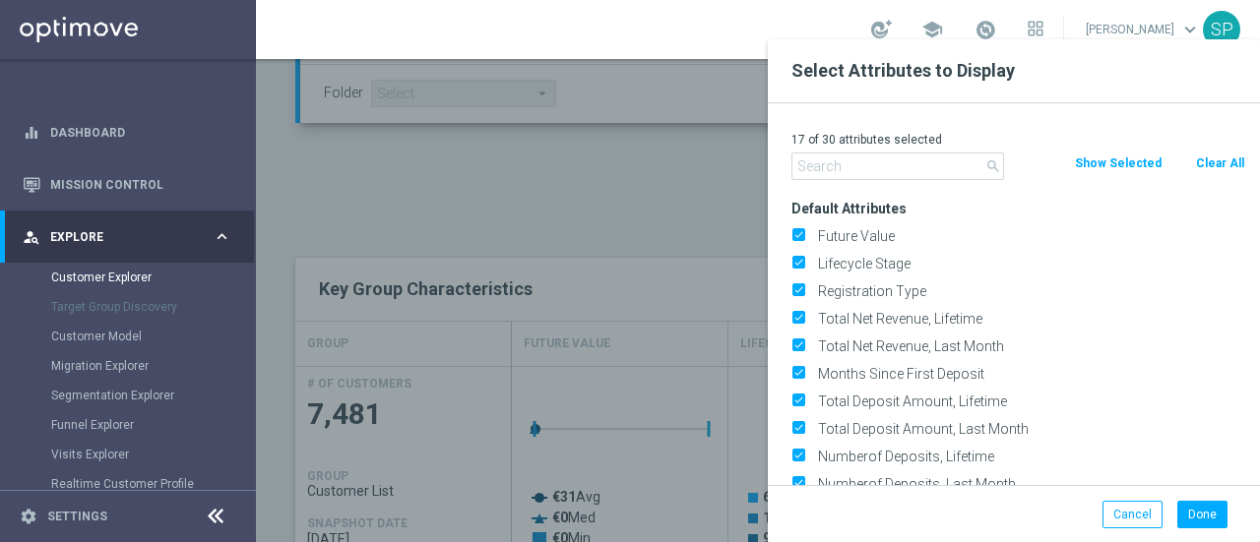
click at [1212, 156] on button "Clear All" at bounding box center [1220, 164] width 52 height 22
checkbox input "false"
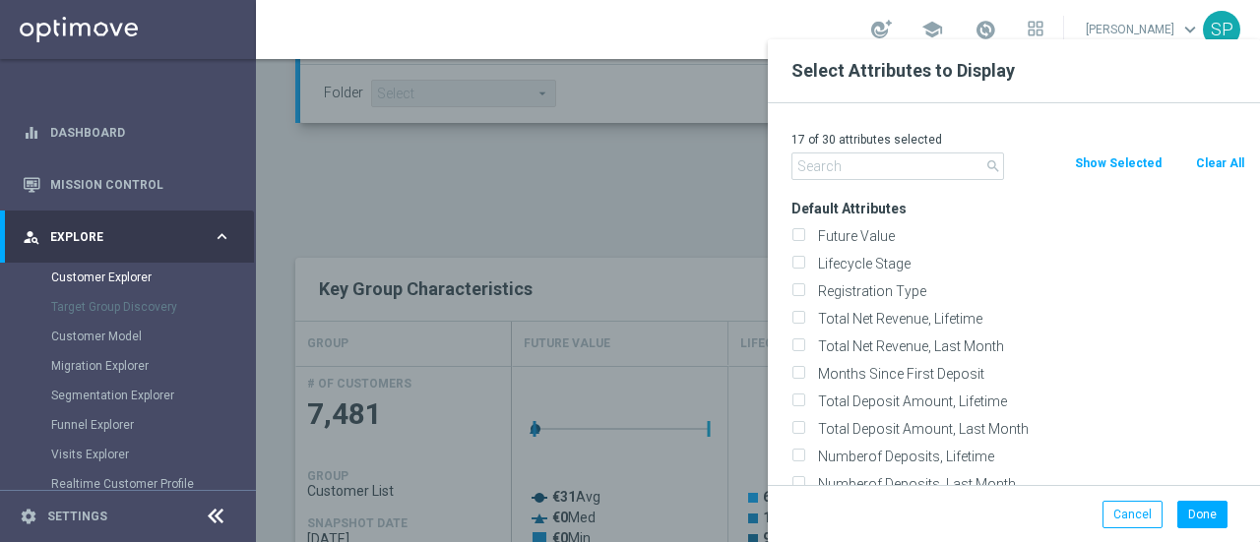
checkbox input "false"
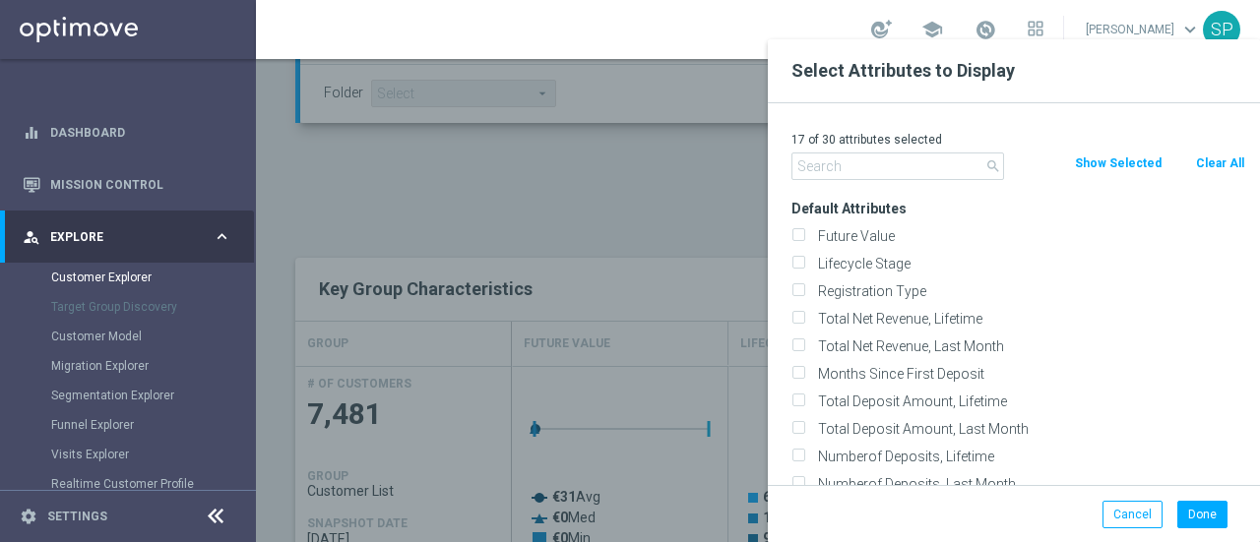
checkbox input "false"
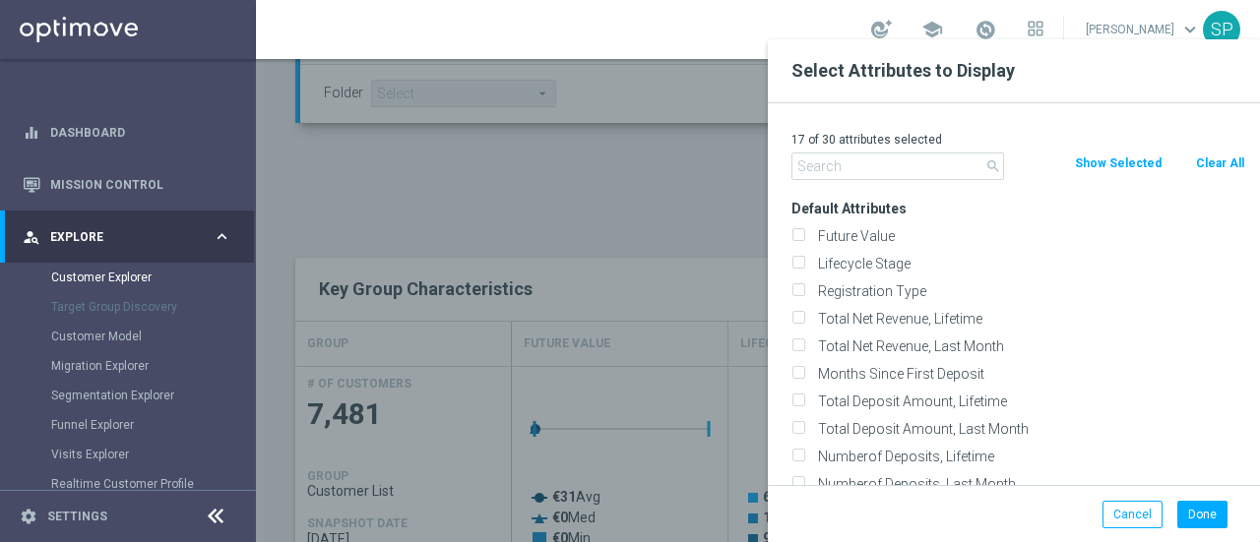
checkbox input "false"
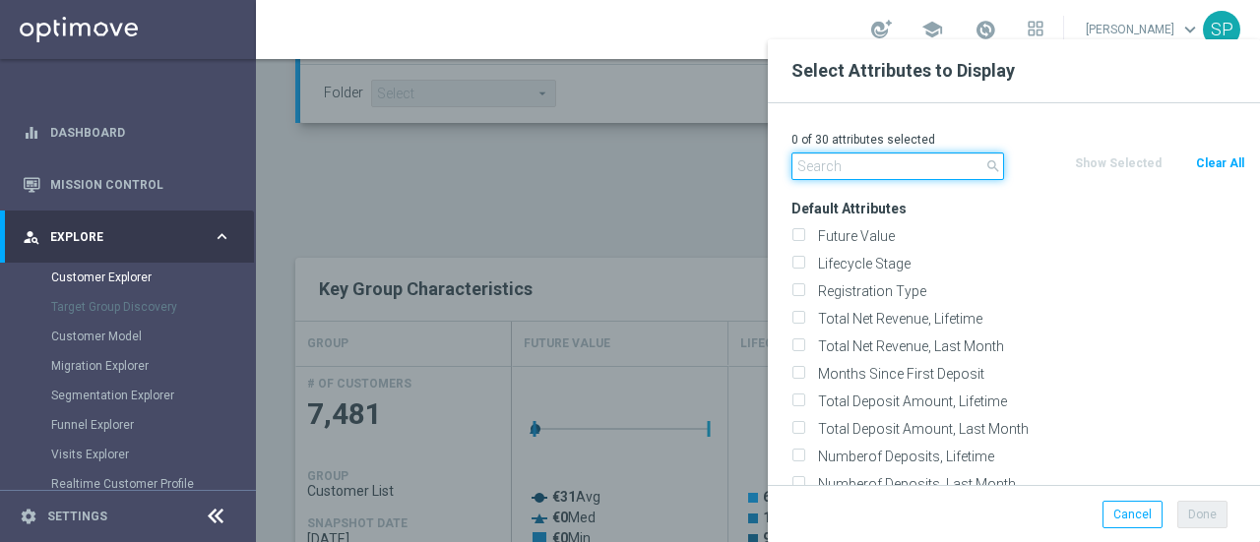
click at [849, 174] on input "text" at bounding box center [897, 167] width 213 height 28
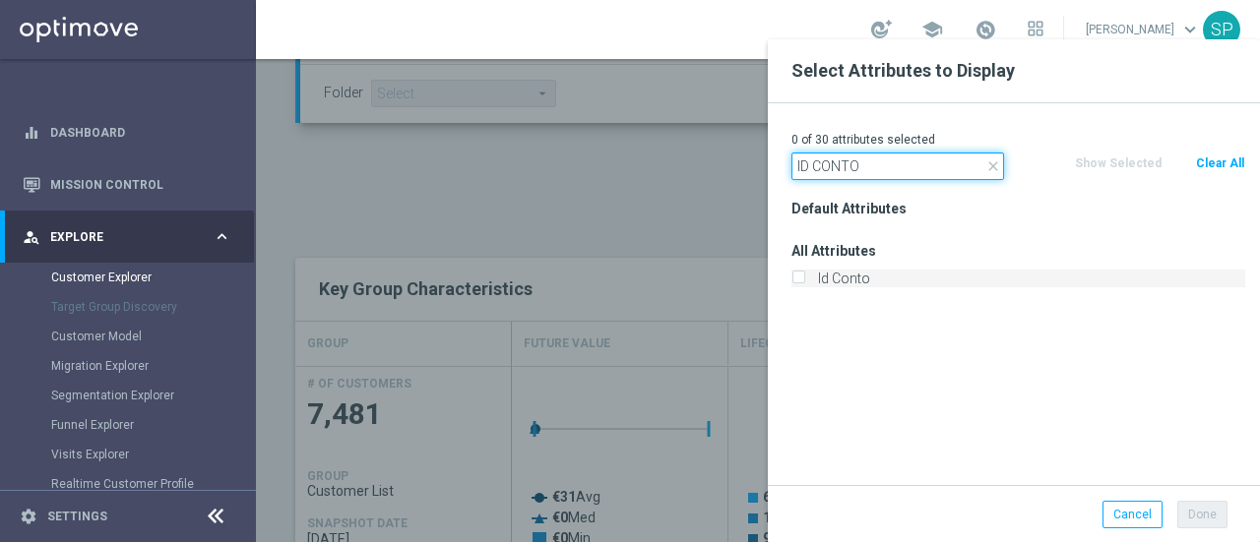
type input "ID CONTO"
click at [823, 280] on label "Id Conto" at bounding box center [1028, 279] width 434 height 18
click at [804, 280] on input "Id Conto" at bounding box center [797, 281] width 13 height 13
checkbox input "true"
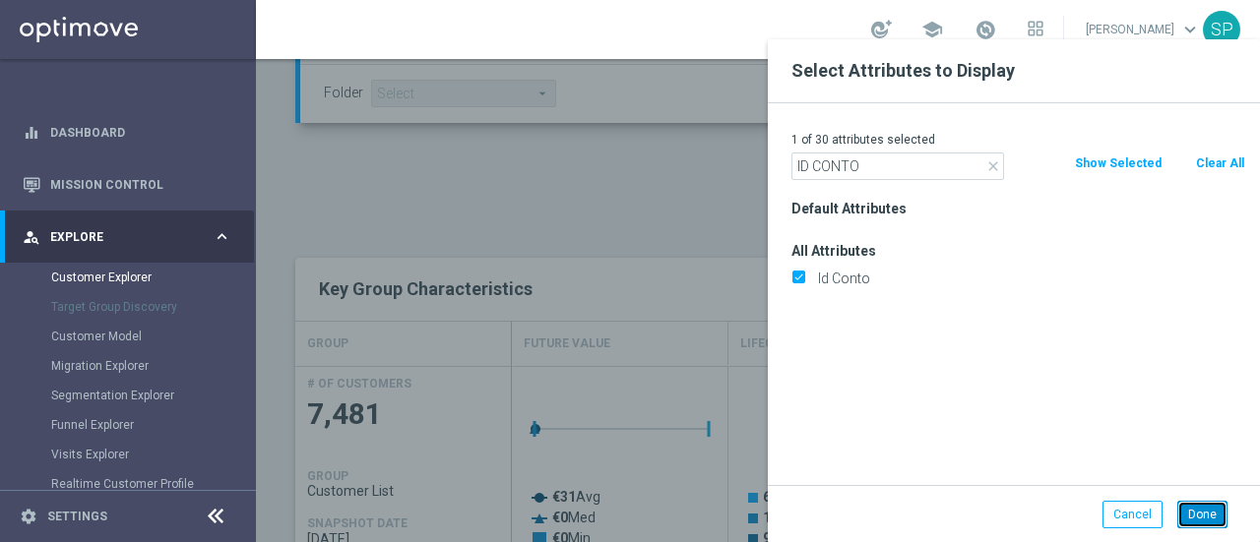
click at [1181, 501] on button "Done" at bounding box center [1202, 515] width 50 height 28
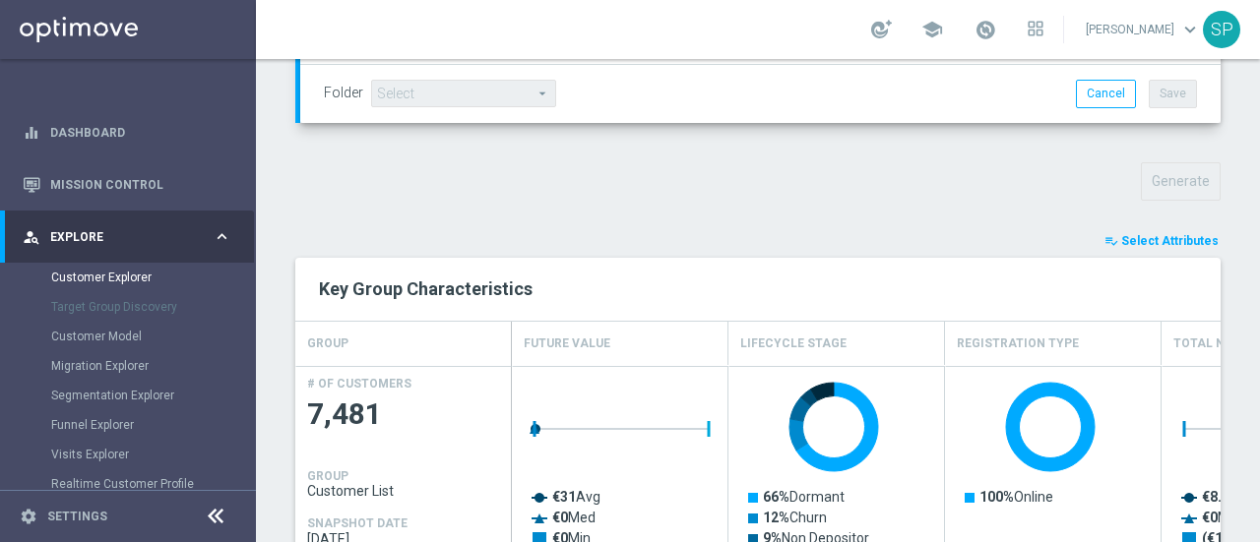
type input "Search"
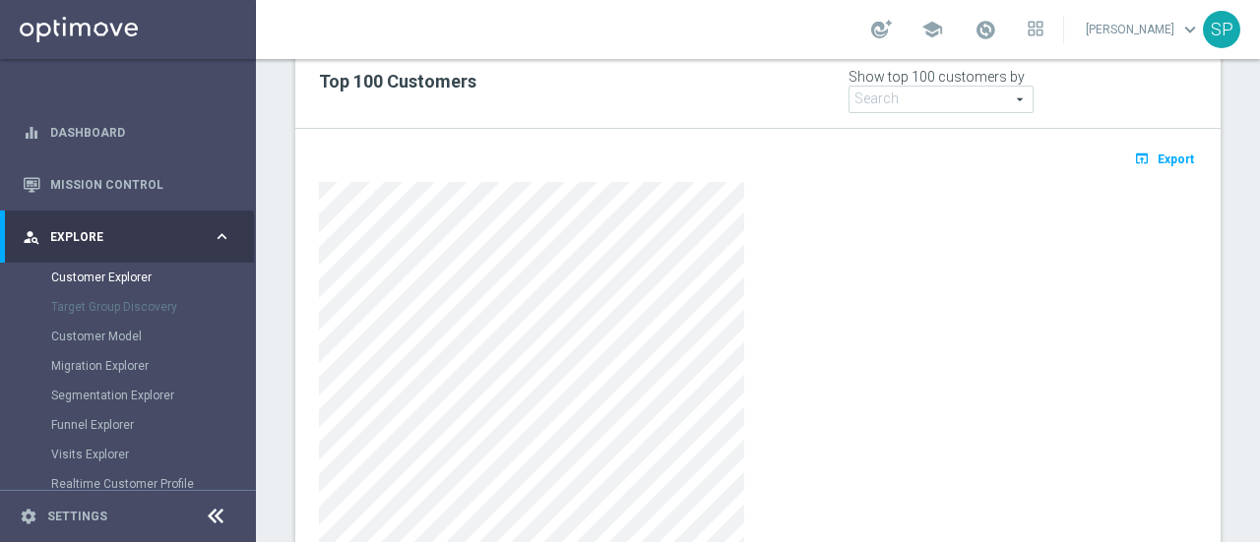
scroll to position [1242, 0]
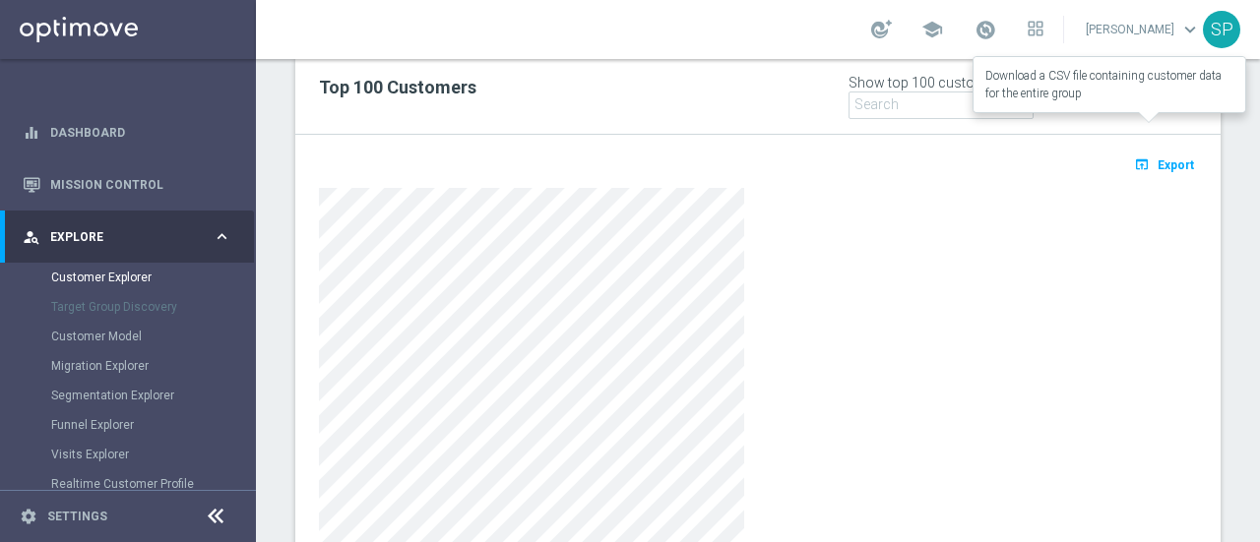
click at [1177, 158] on span "Export" at bounding box center [1176, 165] width 36 height 14
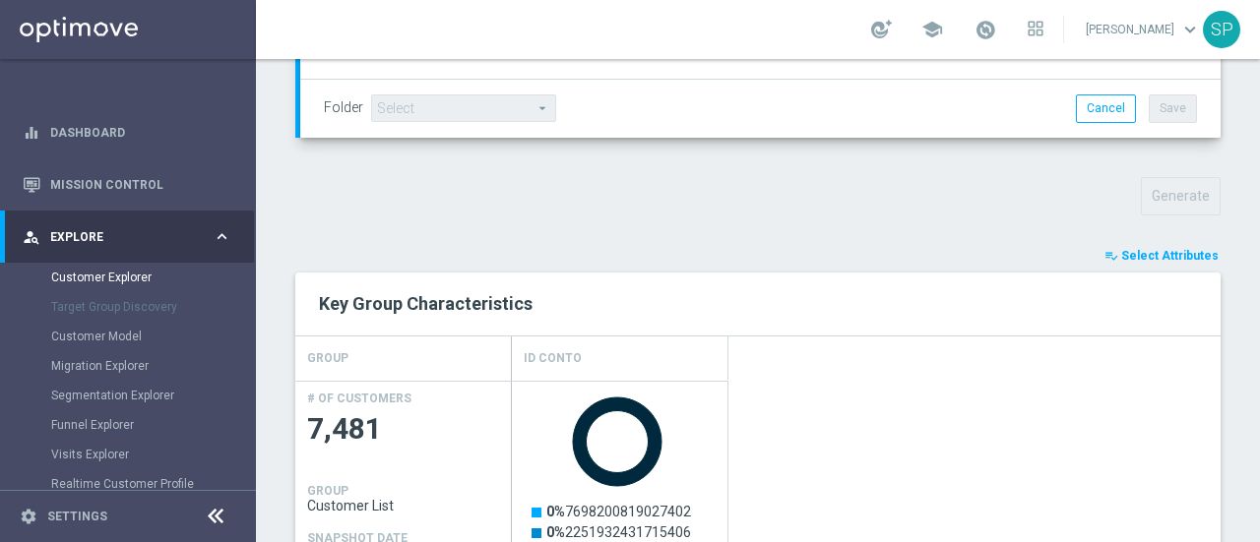
scroll to position [646, 0]
click at [1153, 249] on span "Select Attributes" at bounding box center [1169, 256] width 97 height 14
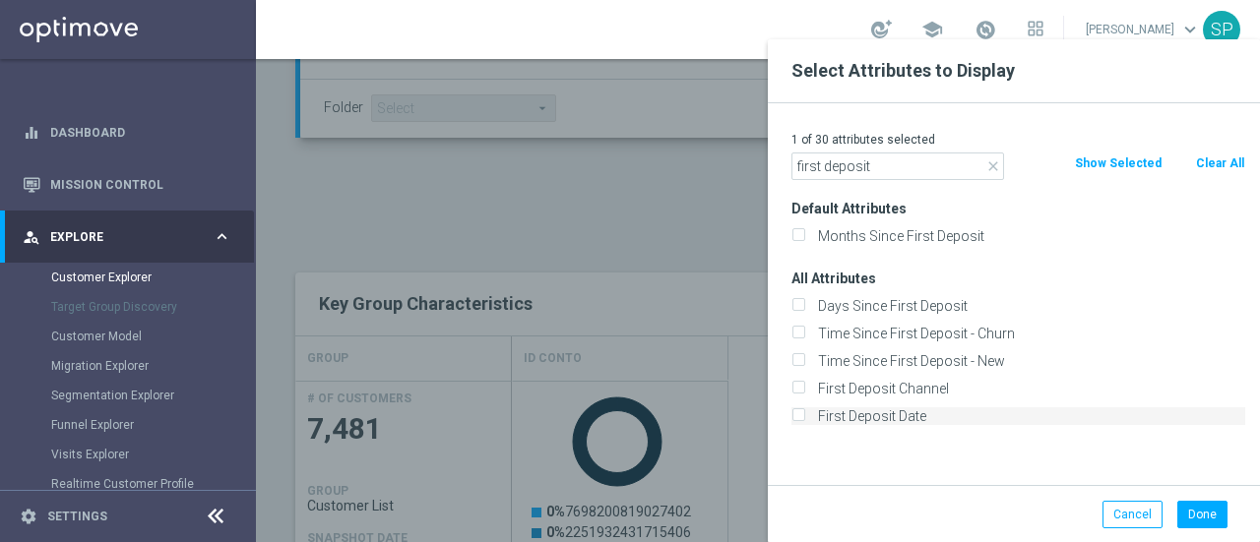
type input "first deposit"
click at [909, 410] on label "First Deposit Date" at bounding box center [1028, 417] width 434 height 18
click at [804, 412] on input "First Deposit Date" at bounding box center [797, 418] width 13 height 13
checkbox input "true"
click at [1196, 514] on button "Done" at bounding box center [1202, 515] width 50 height 28
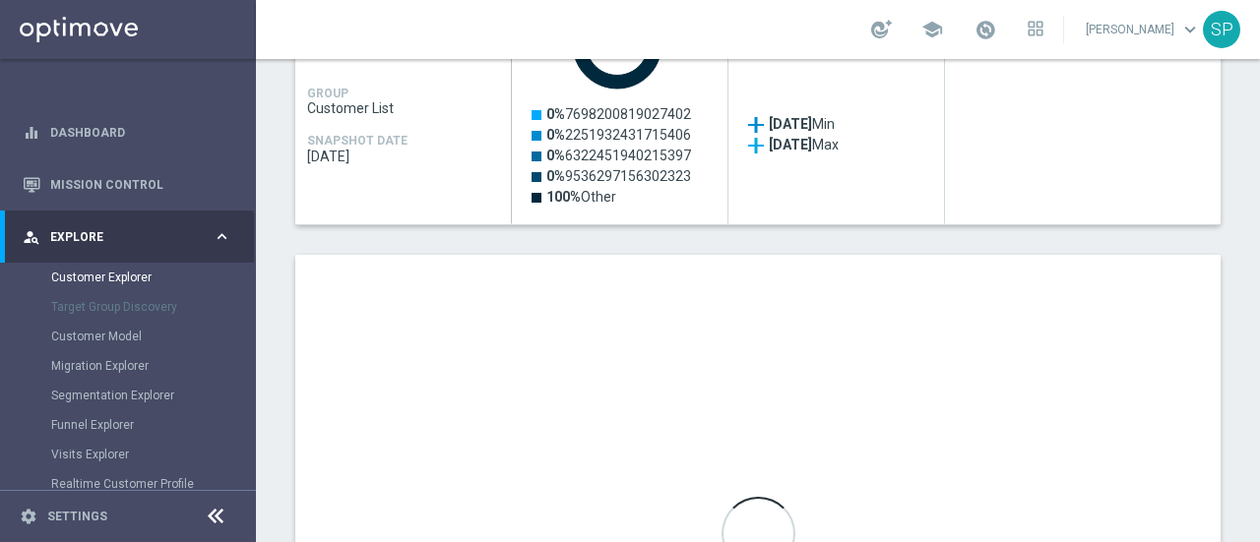
scroll to position [1045, 0]
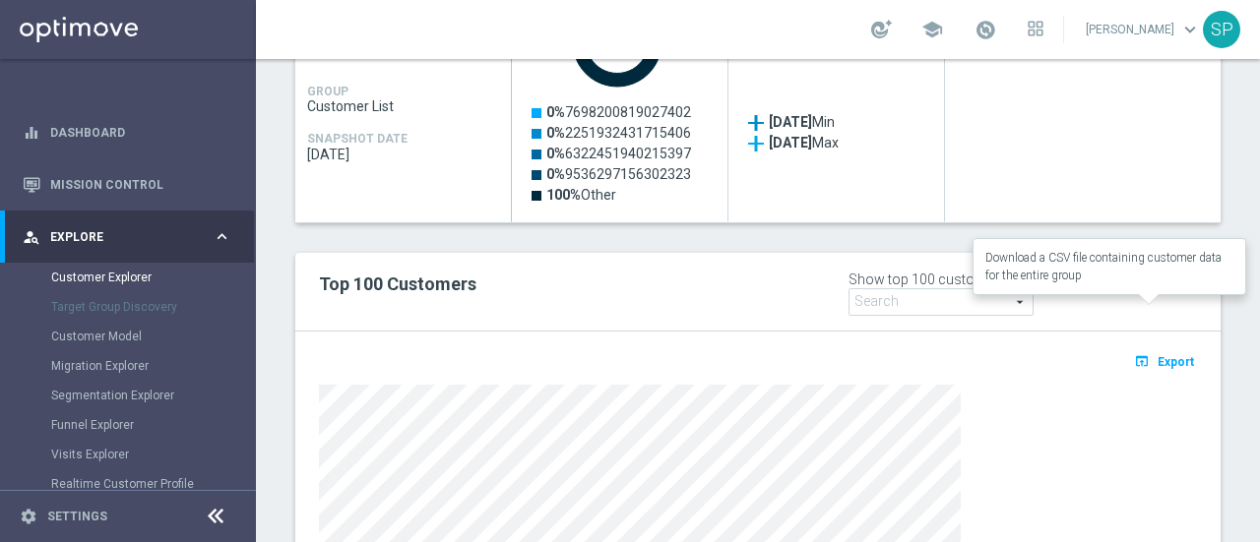
click at [1158, 355] on span "Export" at bounding box center [1176, 362] width 36 height 14
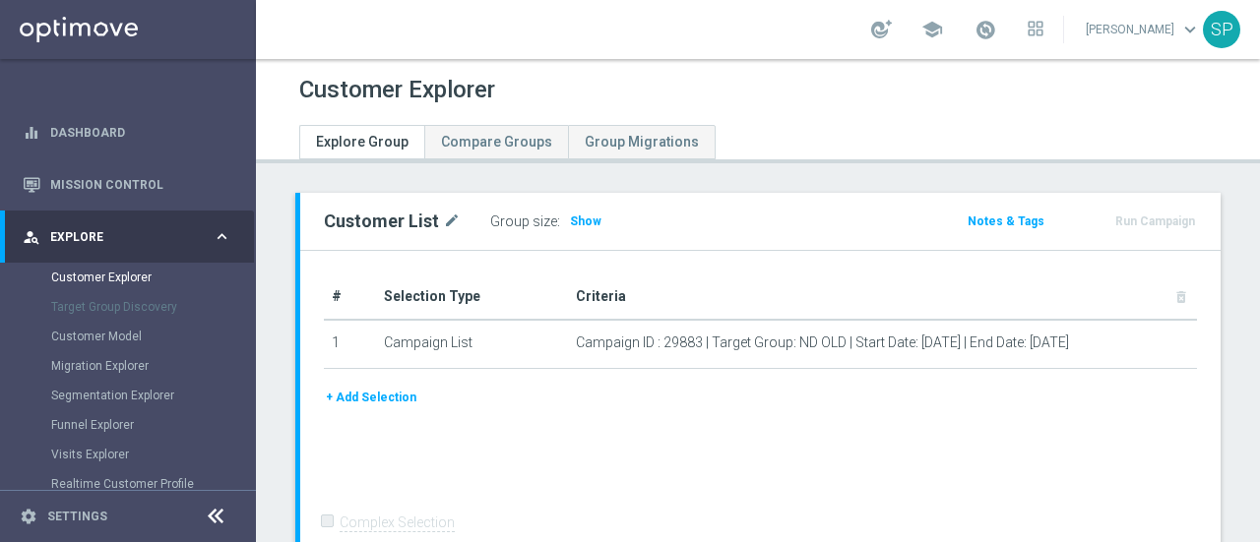
scroll to position [209, 0]
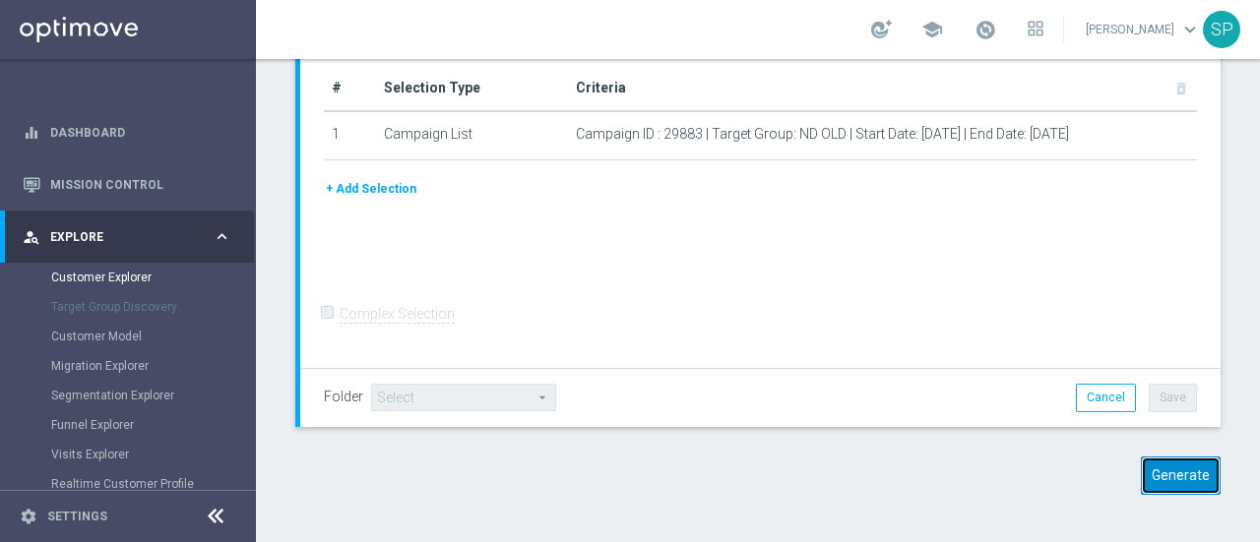
click at [1177, 484] on button "Generate" at bounding box center [1181, 476] width 80 height 38
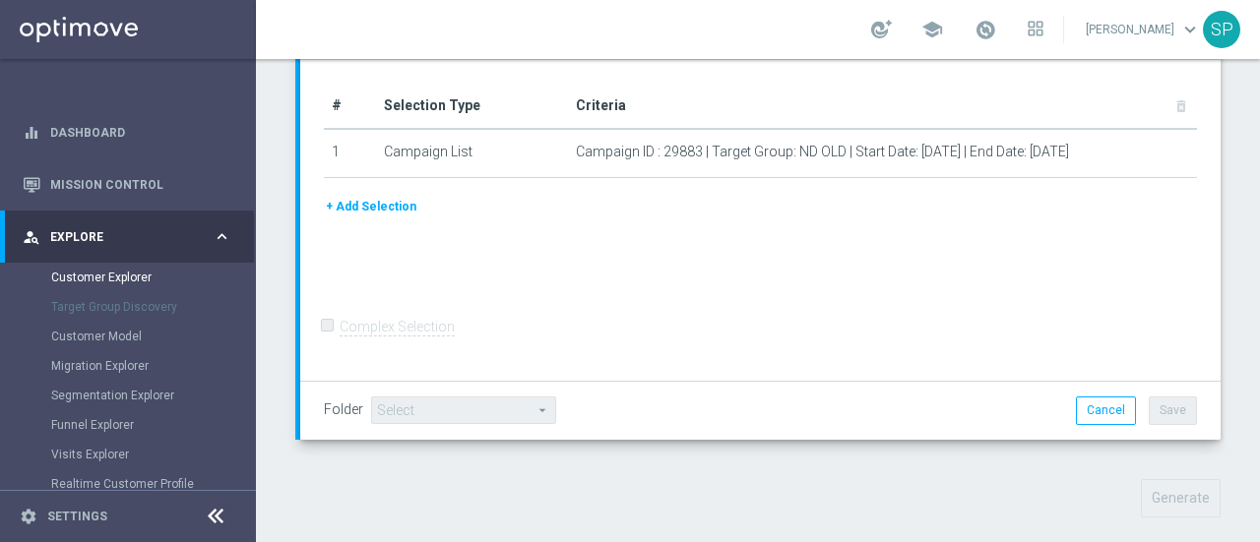
scroll to position [577, 0]
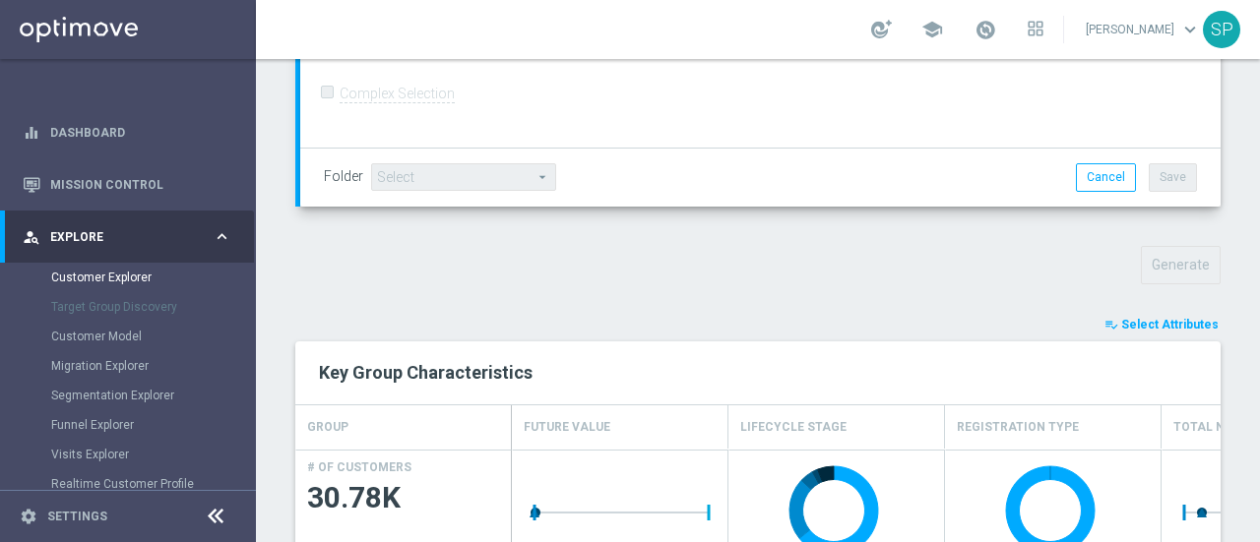
click at [1160, 318] on span "Select Attributes" at bounding box center [1169, 325] width 97 height 14
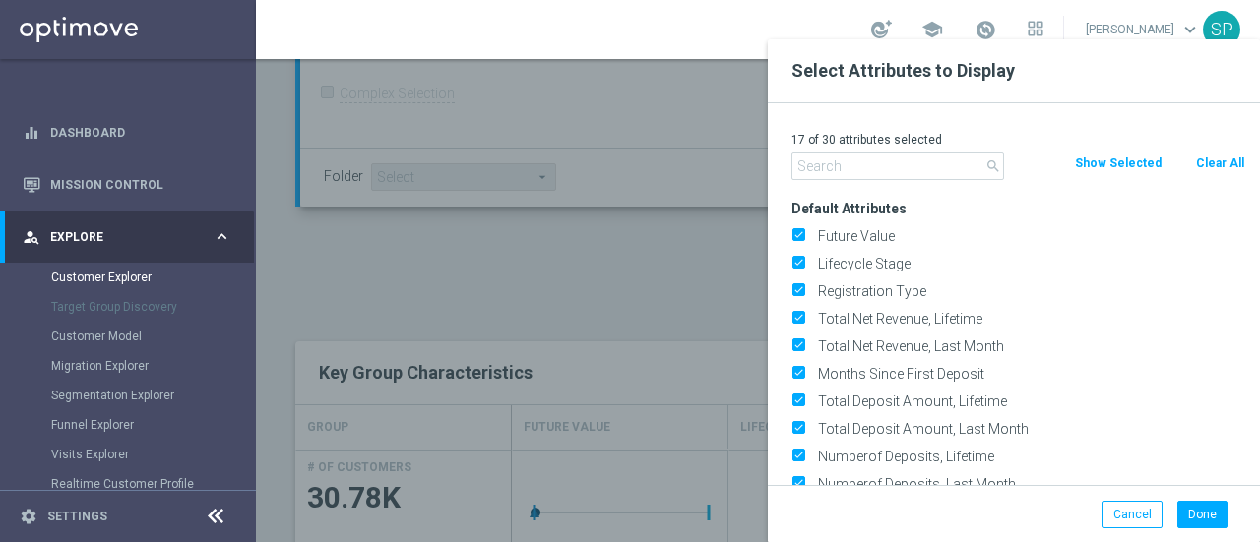
click at [1219, 169] on button "Clear All" at bounding box center [1220, 164] width 52 height 22
checkbox input "false"
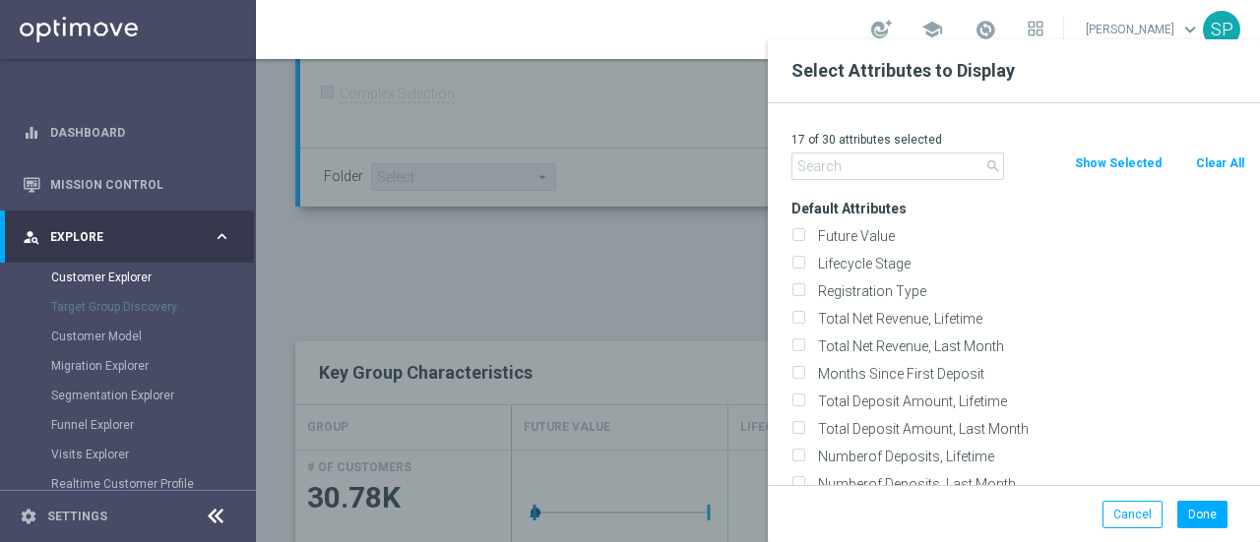
checkbox input "false"
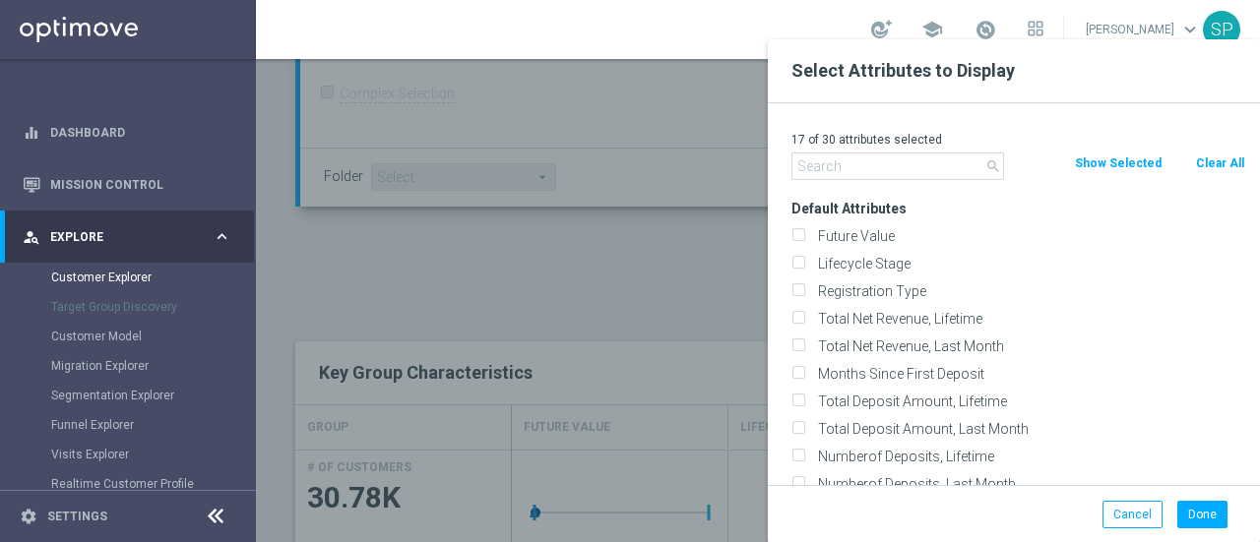
checkbox input "false"
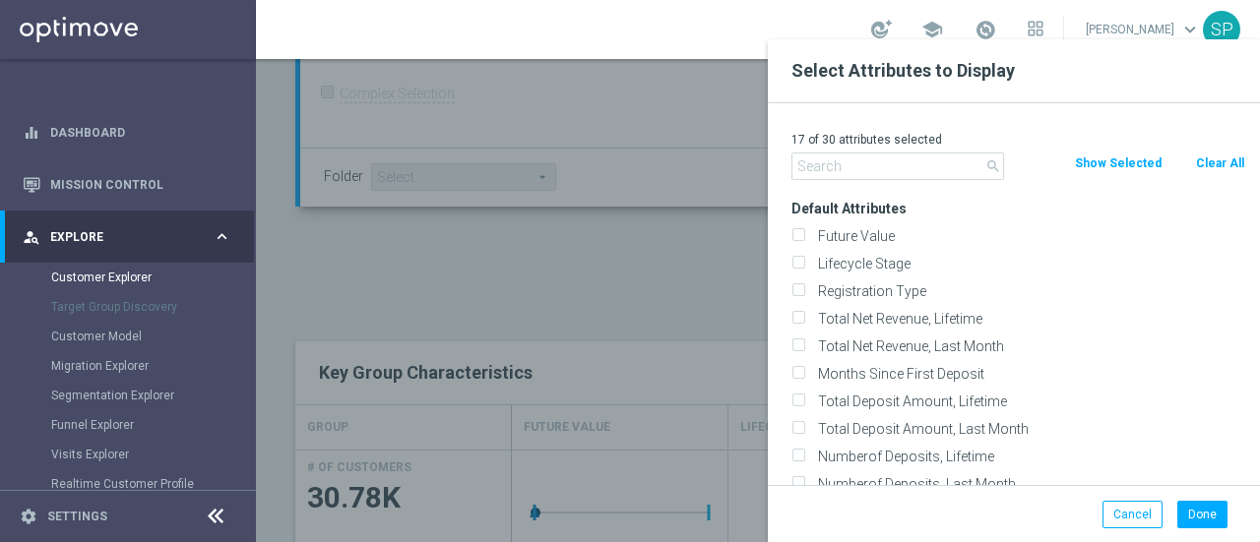
checkbox input "false"
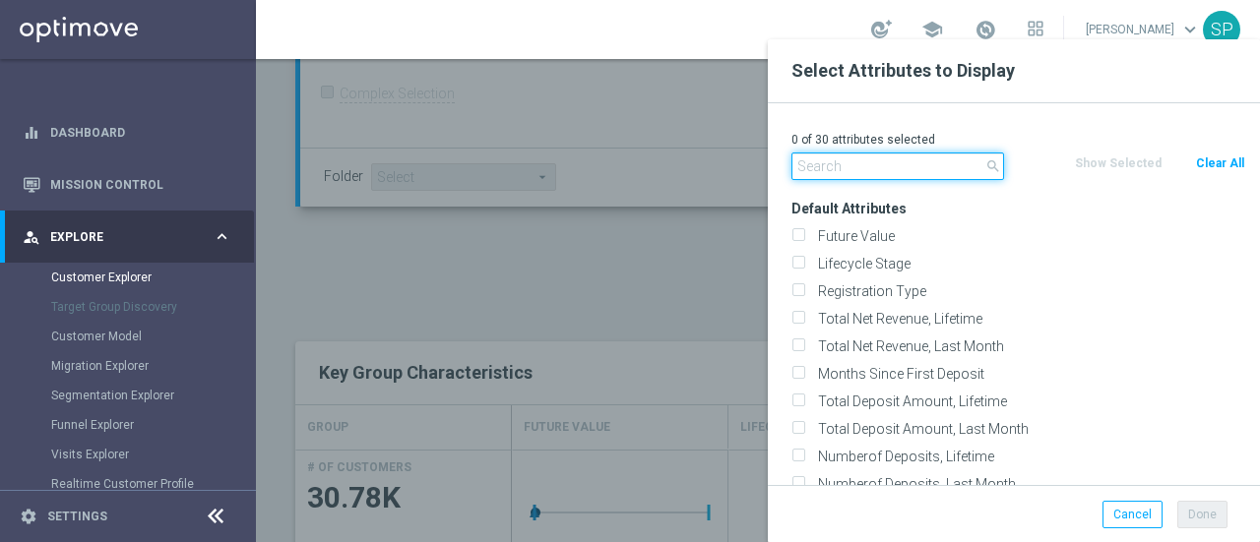
click at [910, 166] on input "text" at bounding box center [897, 167] width 213 height 28
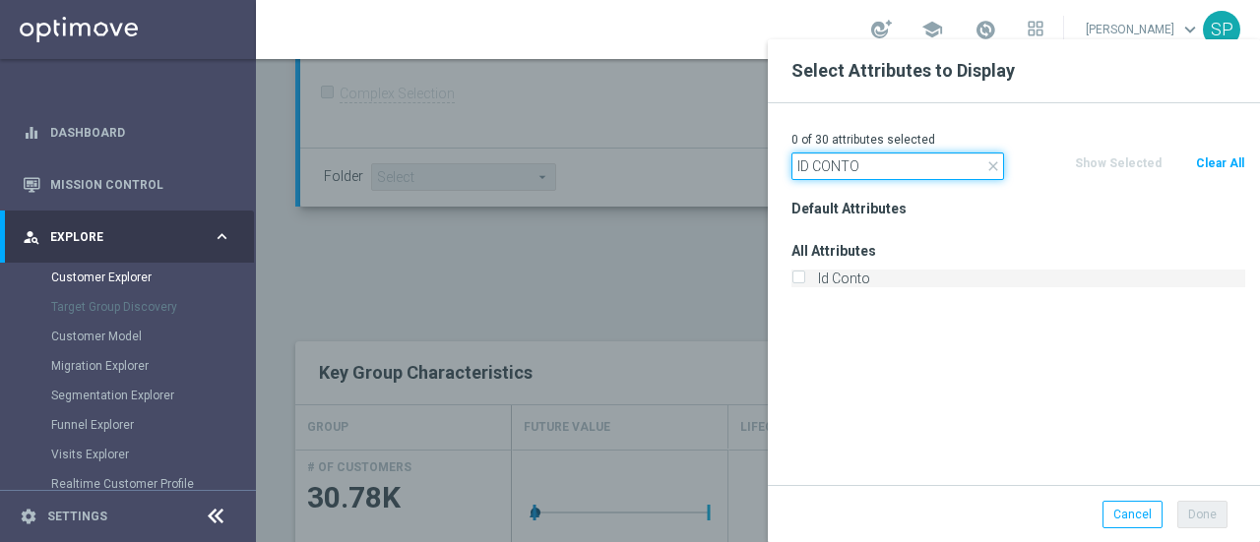
type input "ID CONTO"
click at [870, 275] on label "Id Conto" at bounding box center [1028, 279] width 434 height 18
click at [804, 275] on input "Id Conto" at bounding box center [797, 281] width 13 height 13
checkbox input "true"
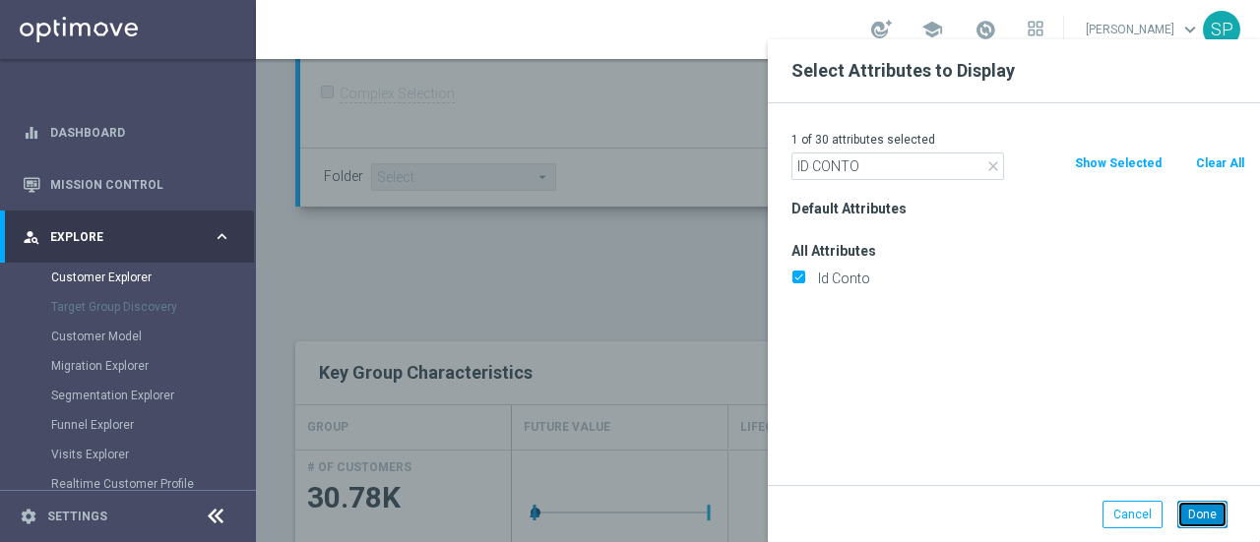
click at [1217, 515] on button "Done" at bounding box center [1202, 515] width 50 height 28
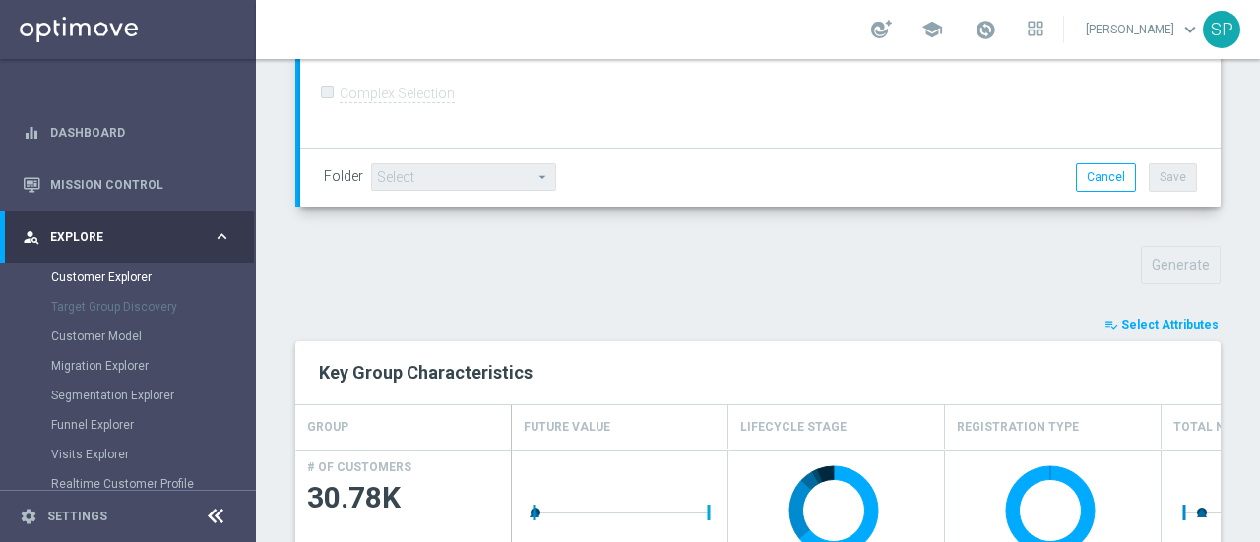
type input "Search"
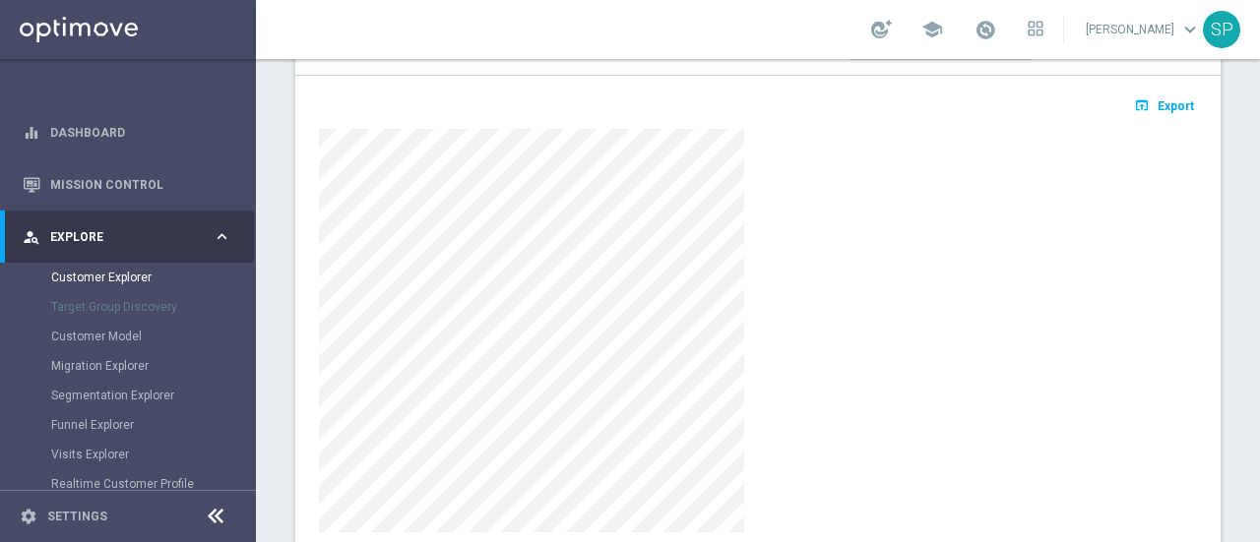
click at [889, 340] on div at bounding box center [758, 331] width 878 height 404
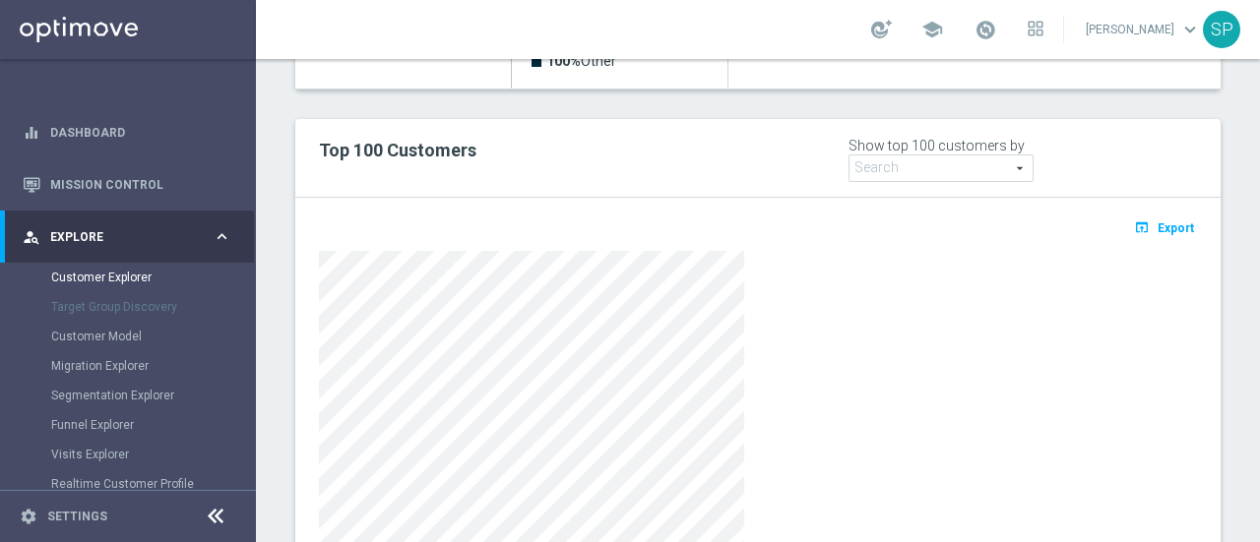
scroll to position [1175, 0]
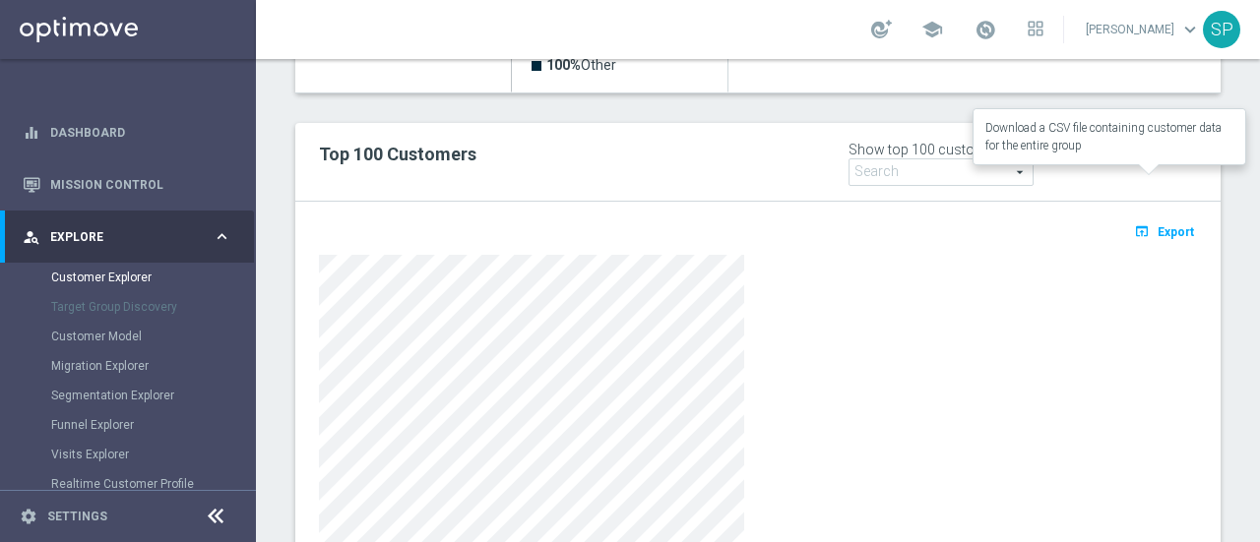
click at [1161, 225] on span "Export" at bounding box center [1176, 232] width 36 height 14
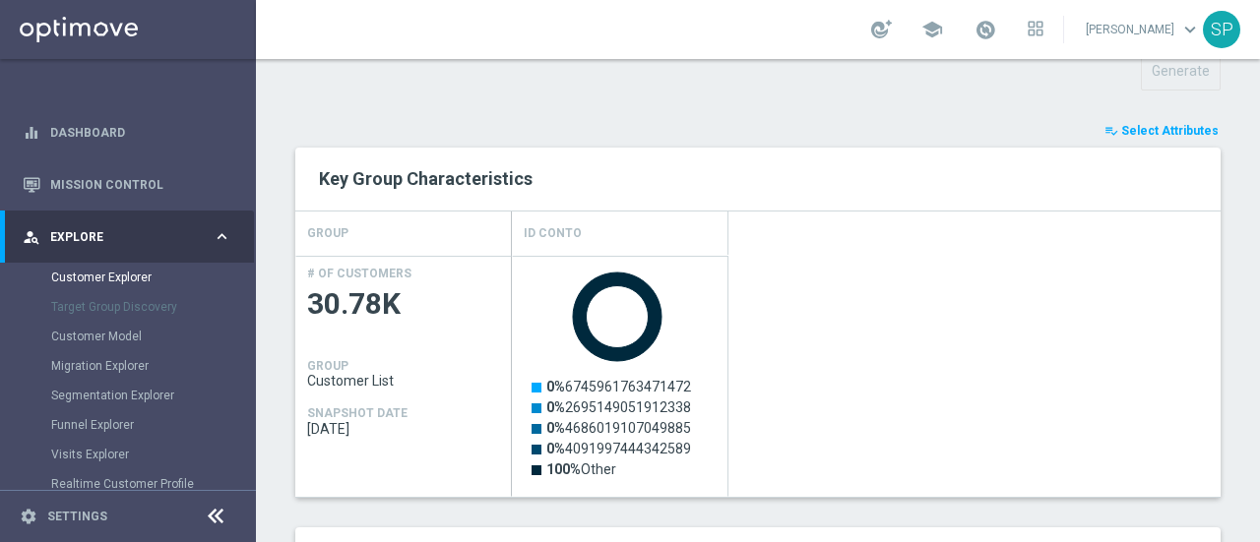
scroll to position [750, 0]
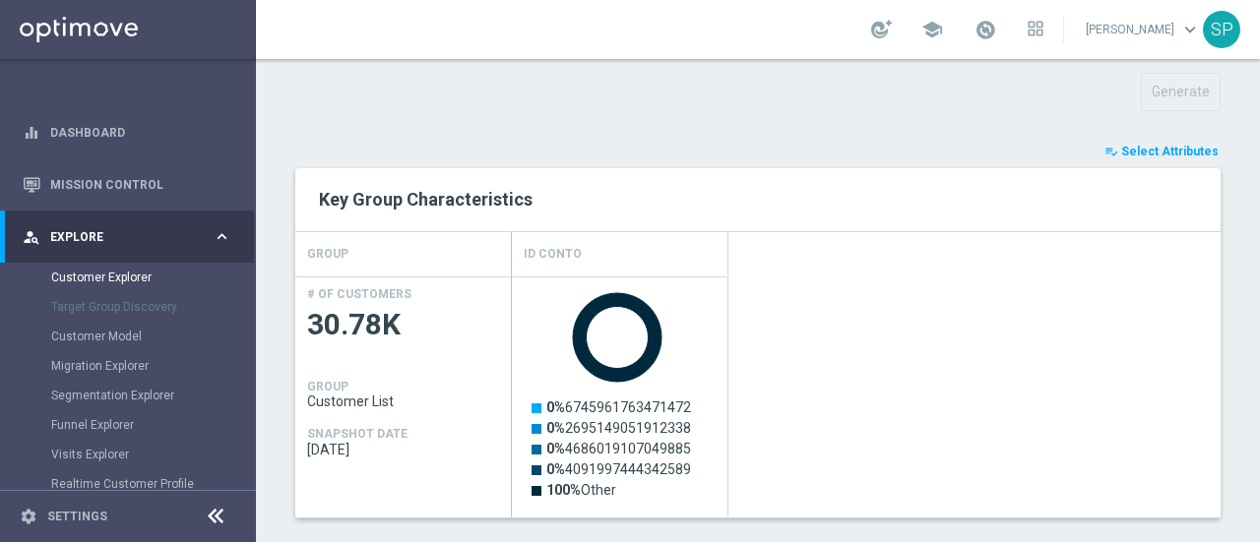
click at [1148, 145] on span "Select Attributes" at bounding box center [1169, 152] width 97 height 14
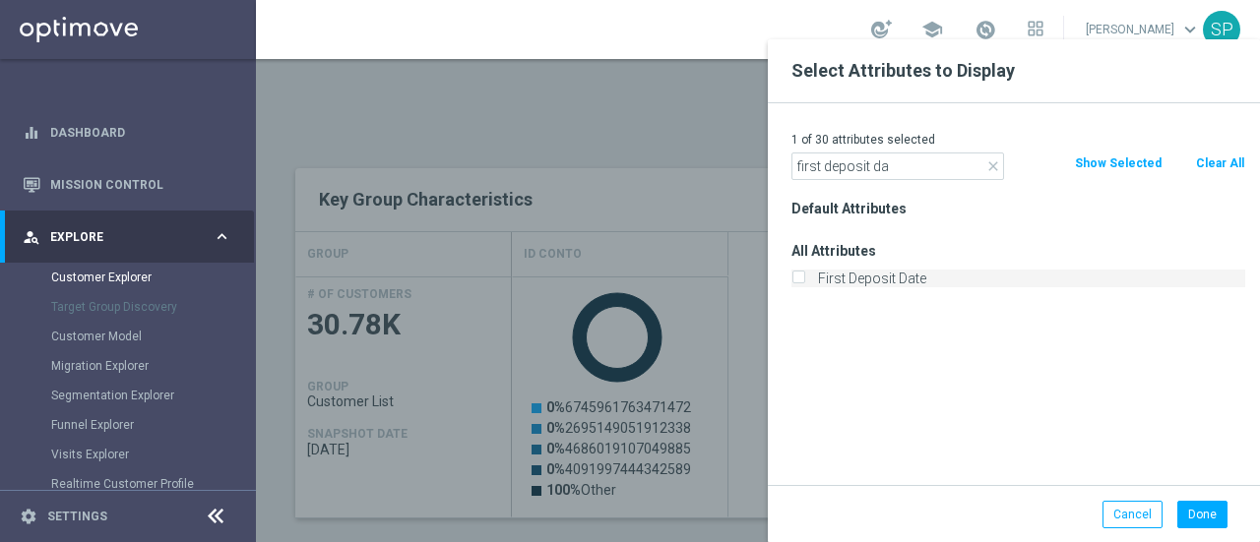
type input "first deposit da"
click at [938, 276] on label "First Deposit Date" at bounding box center [1028, 279] width 434 height 18
click at [804, 276] on input "First Deposit Date" at bounding box center [797, 281] width 13 height 13
checkbox input "true"
click at [1201, 513] on button "Done" at bounding box center [1202, 515] width 50 height 28
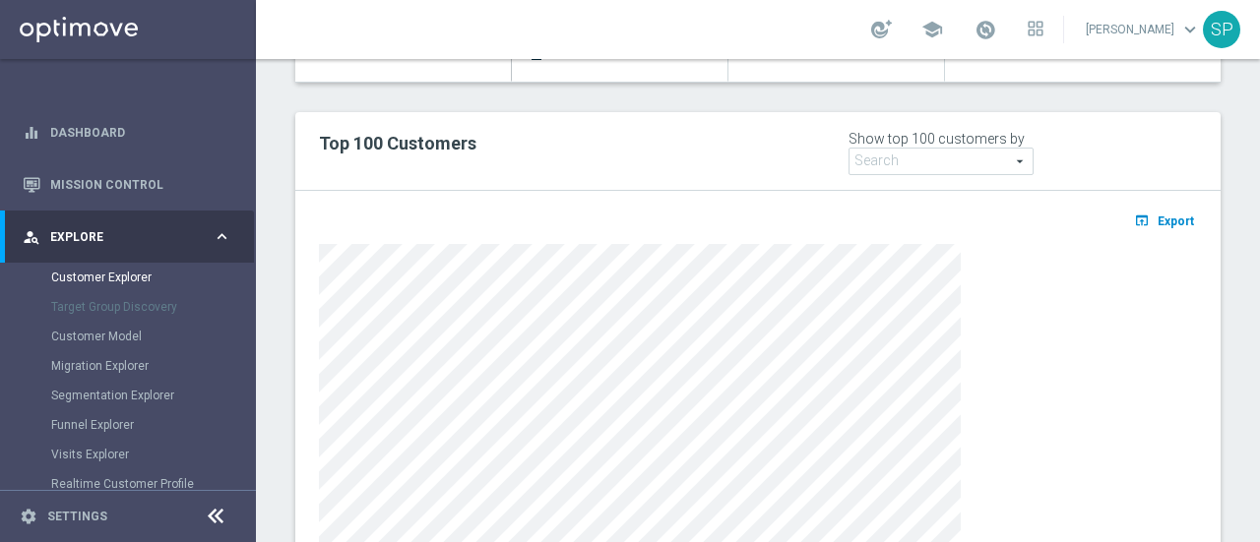
scroll to position [1187, 0]
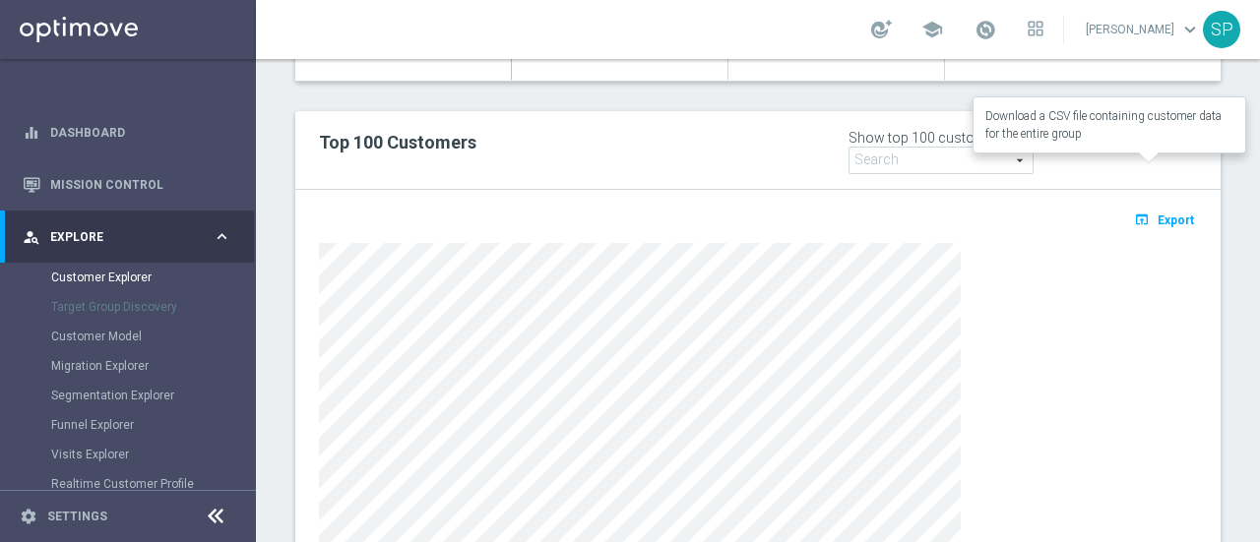
click at [1158, 214] on span "Export" at bounding box center [1176, 221] width 36 height 14
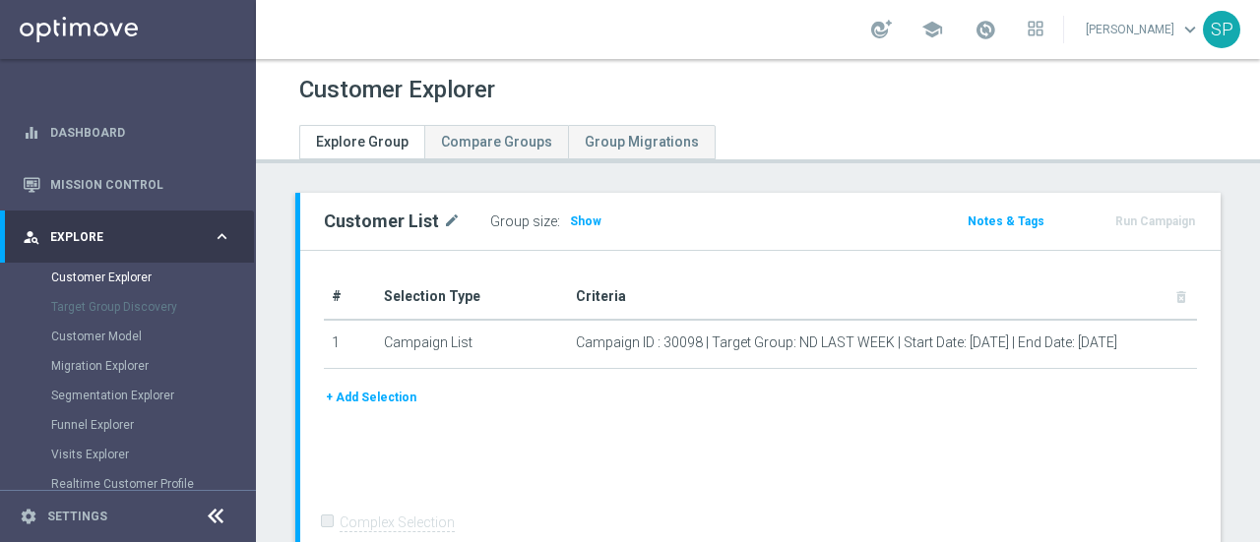
scroll to position [209, 0]
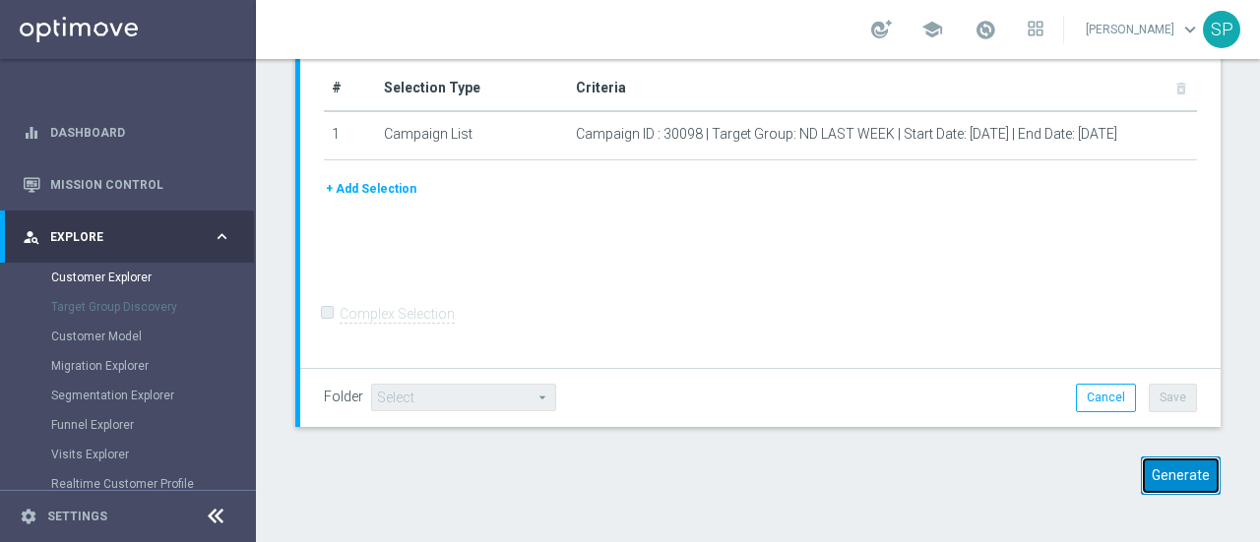
click at [1157, 490] on button "Generate" at bounding box center [1181, 476] width 80 height 38
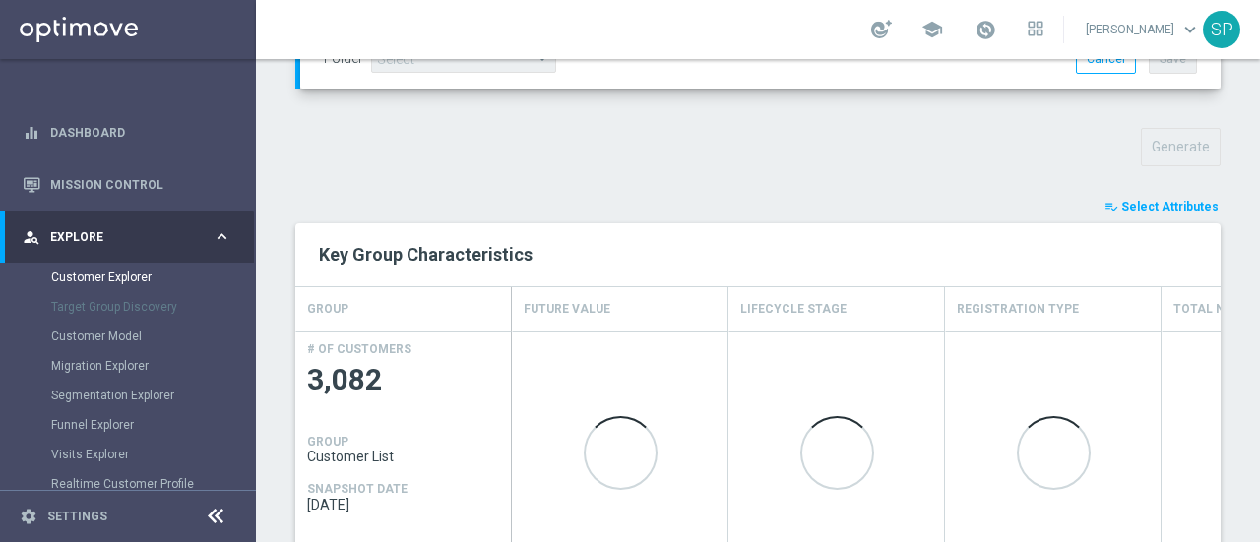
scroll to position [697, 0]
click at [1160, 198] on span "Select Attributes" at bounding box center [1169, 205] width 97 height 14
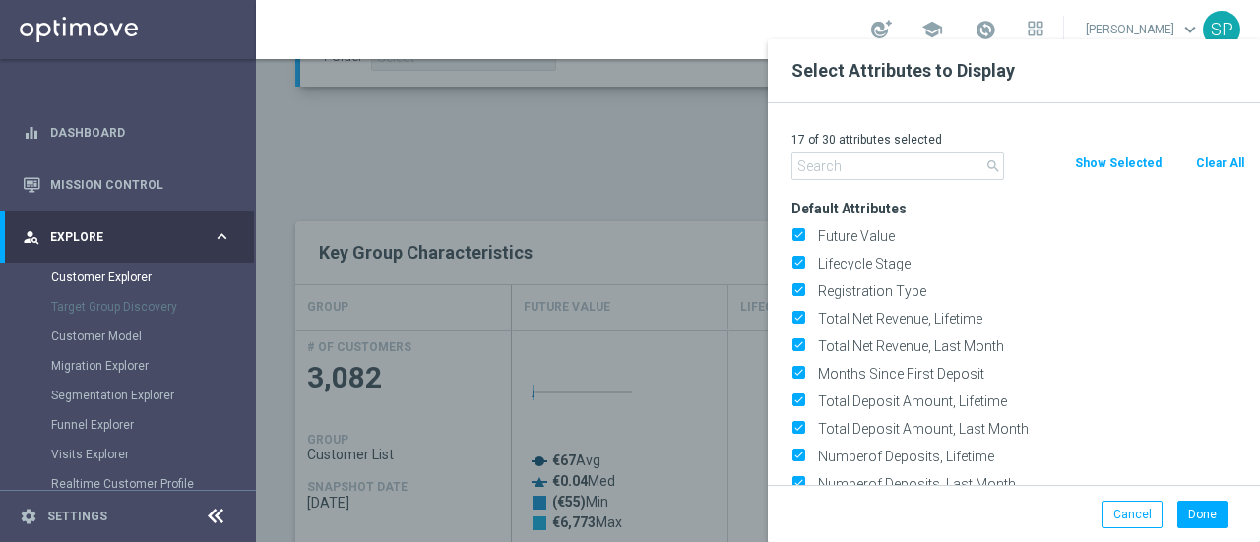
click at [1209, 166] on button "Clear All" at bounding box center [1220, 164] width 52 height 22
checkbox input "false"
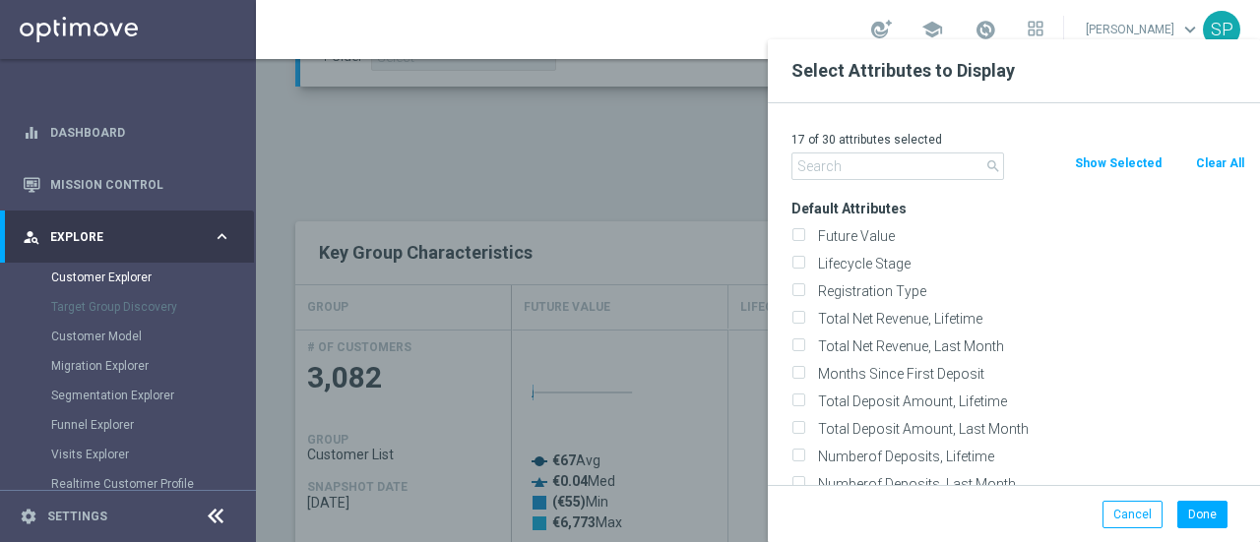
checkbox input "false"
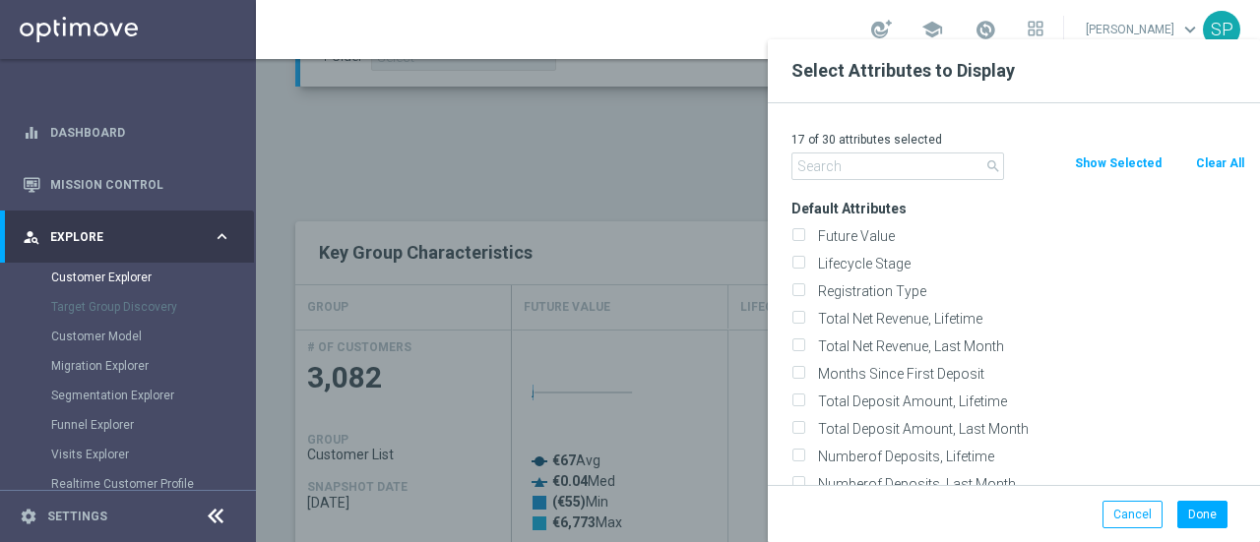
checkbox input "false"
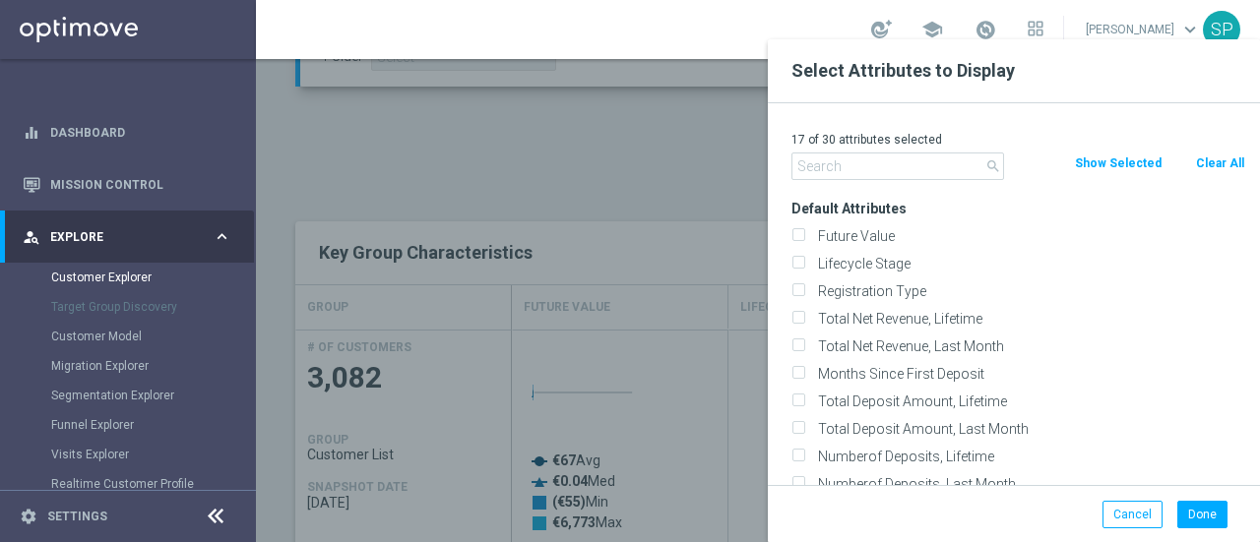
checkbox input "false"
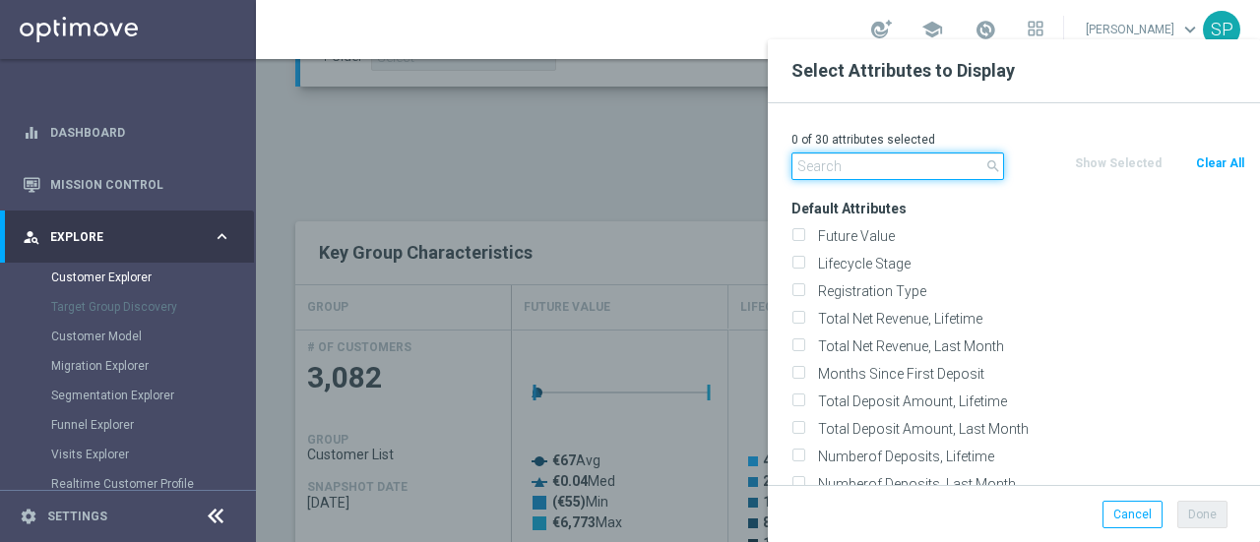
click at [893, 164] on input "text" at bounding box center [897, 167] width 213 height 28
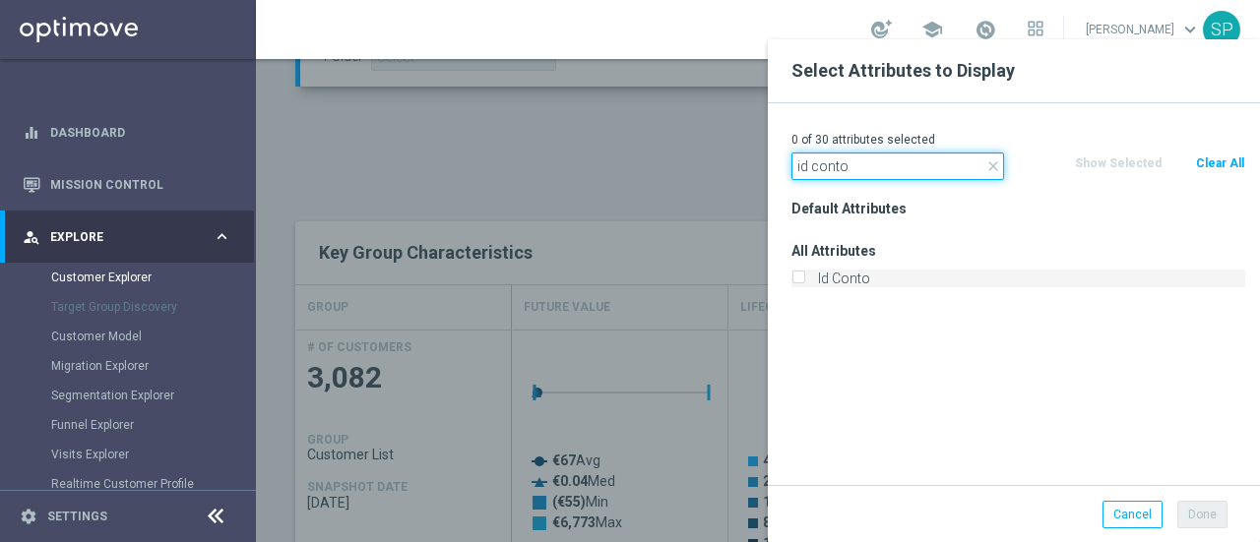
type input "id conto"
click at [852, 275] on label "Id Conto" at bounding box center [1028, 279] width 434 height 18
click at [804, 275] on input "Id Conto" at bounding box center [797, 281] width 13 height 13
checkbox input "true"
drag, startPoint x: 898, startPoint y: 170, endPoint x: 610, endPoint y: 160, distance: 287.6
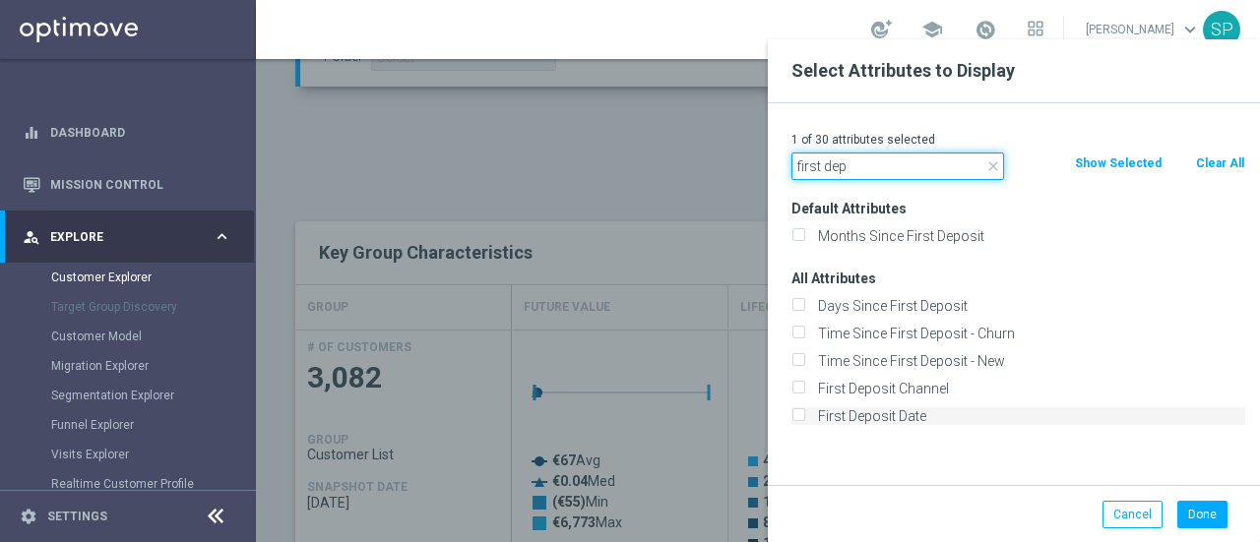
type input "first dep"
click at [813, 410] on label "First Deposit Date" at bounding box center [1028, 417] width 434 height 18
click at [804, 412] on input "First Deposit Date" at bounding box center [797, 418] width 13 height 13
checkbox input "true"
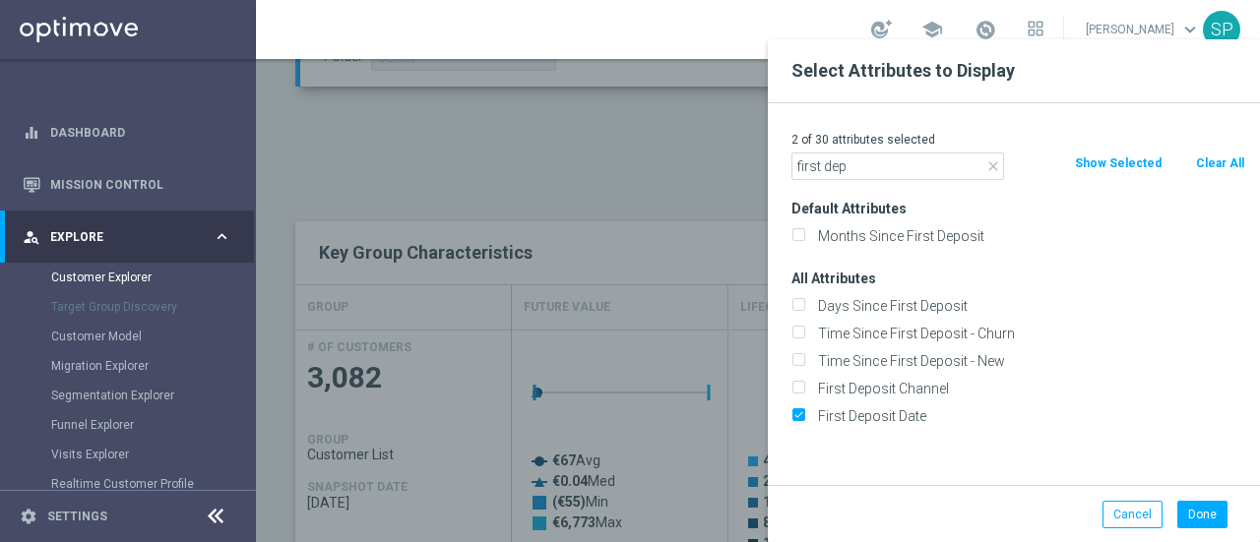
click at [1054, 481] on div "Default Attributes Months Since First Deposit All Attributes Days Since First D…" at bounding box center [1018, 340] width 483 height 290
click at [1198, 511] on button "Done" at bounding box center [1202, 515] width 50 height 28
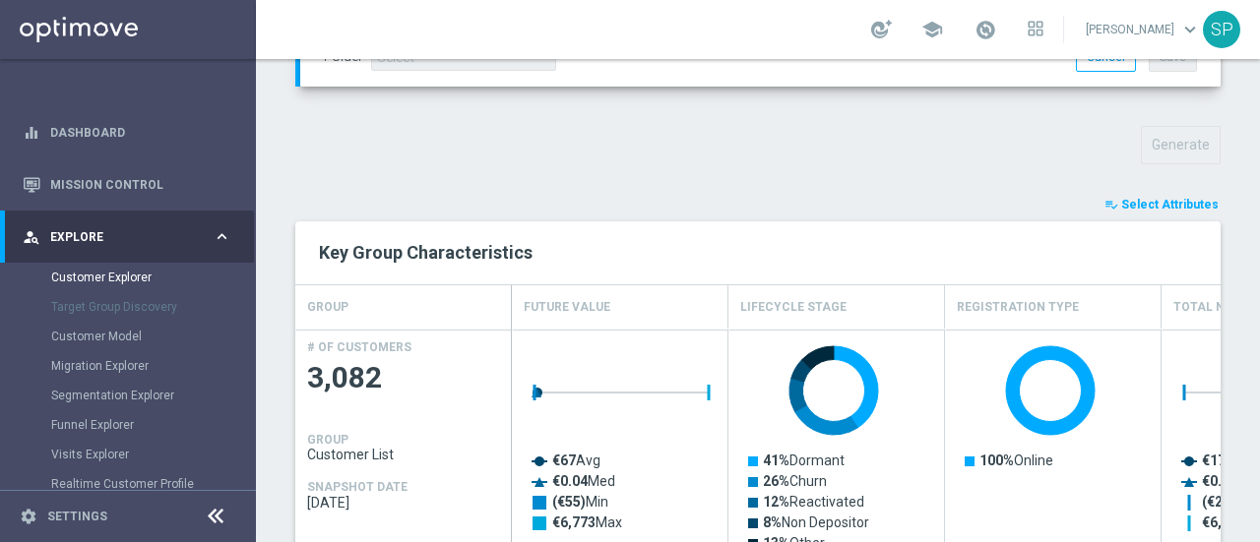
type input "Search"
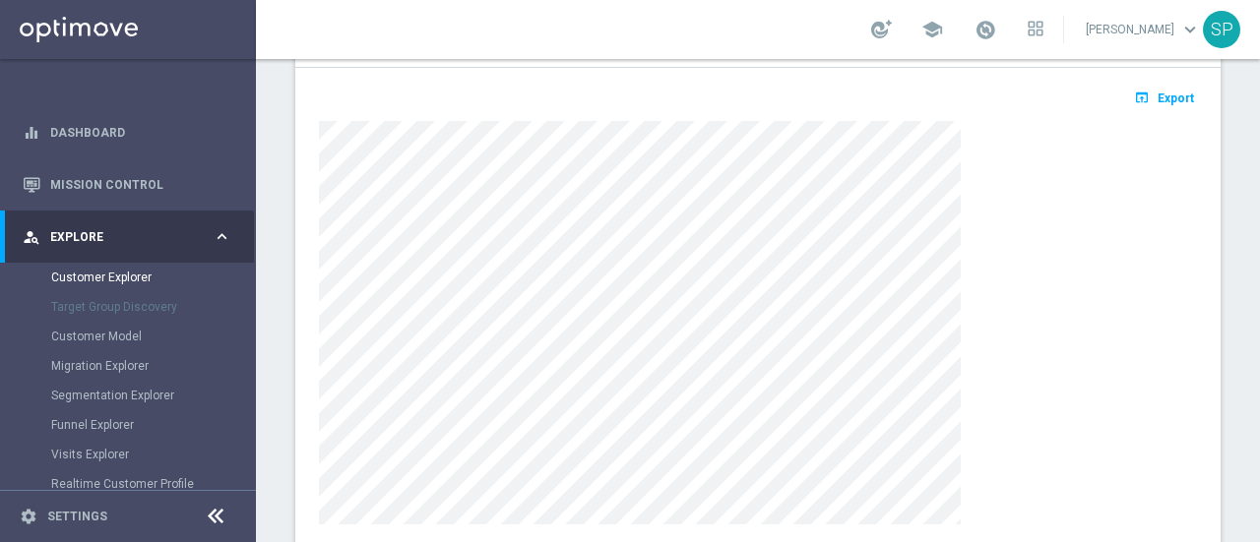
scroll to position [1171, 0]
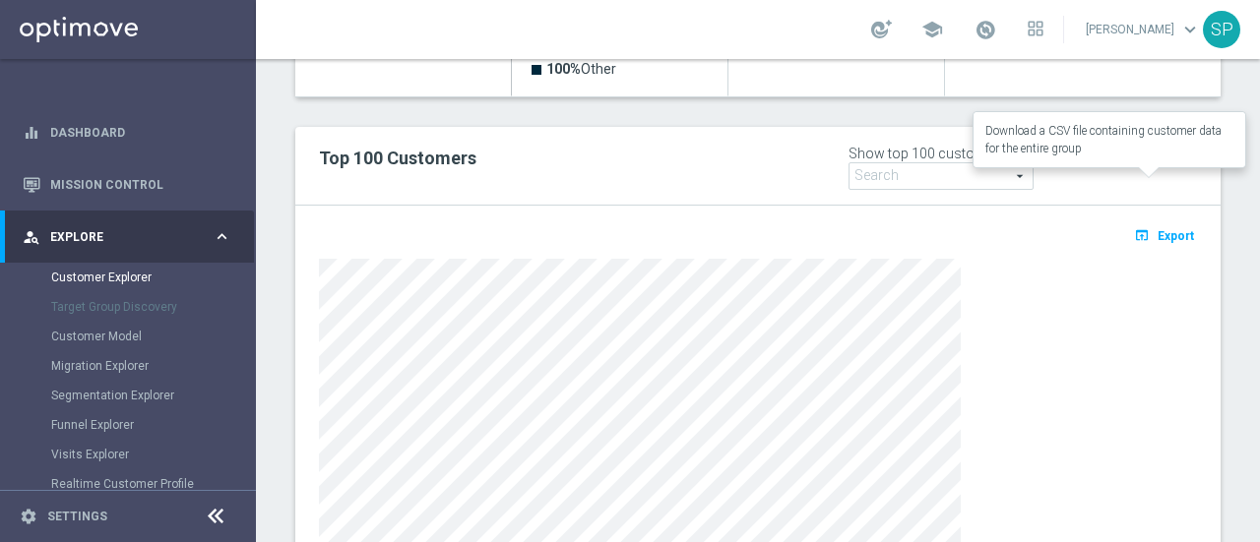
click at [1169, 229] on span "Export" at bounding box center [1176, 236] width 36 height 14
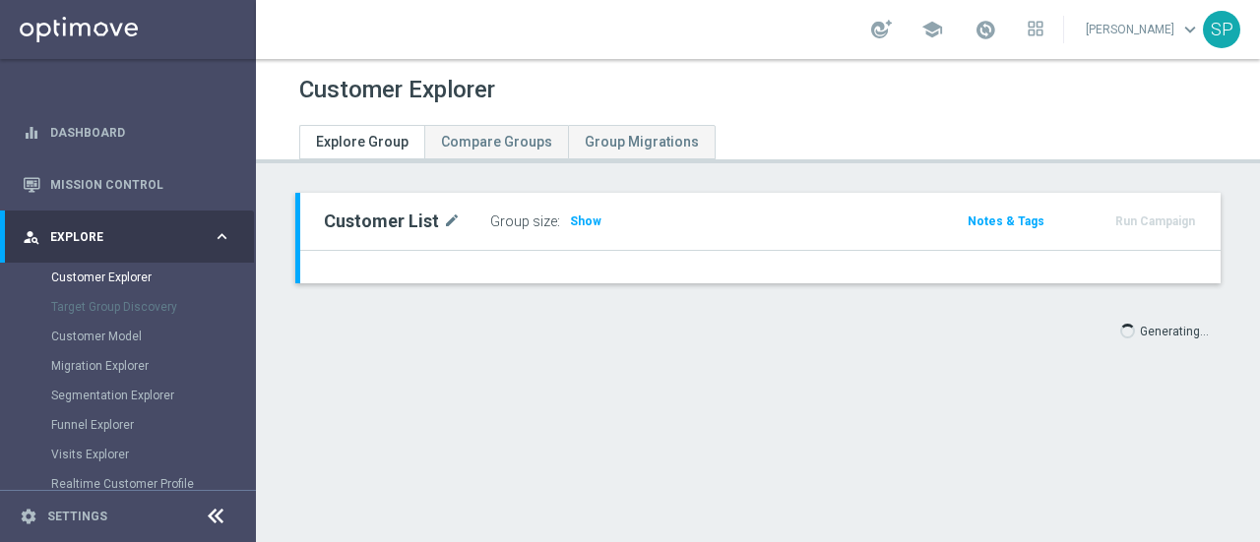
scroll to position [95, 0]
click at [1146, 468] on div "Customer Explorer Explore Group Compare Groups Group Migrations Customer List m…" at bounding box center [758, 300] width 1004 height 483
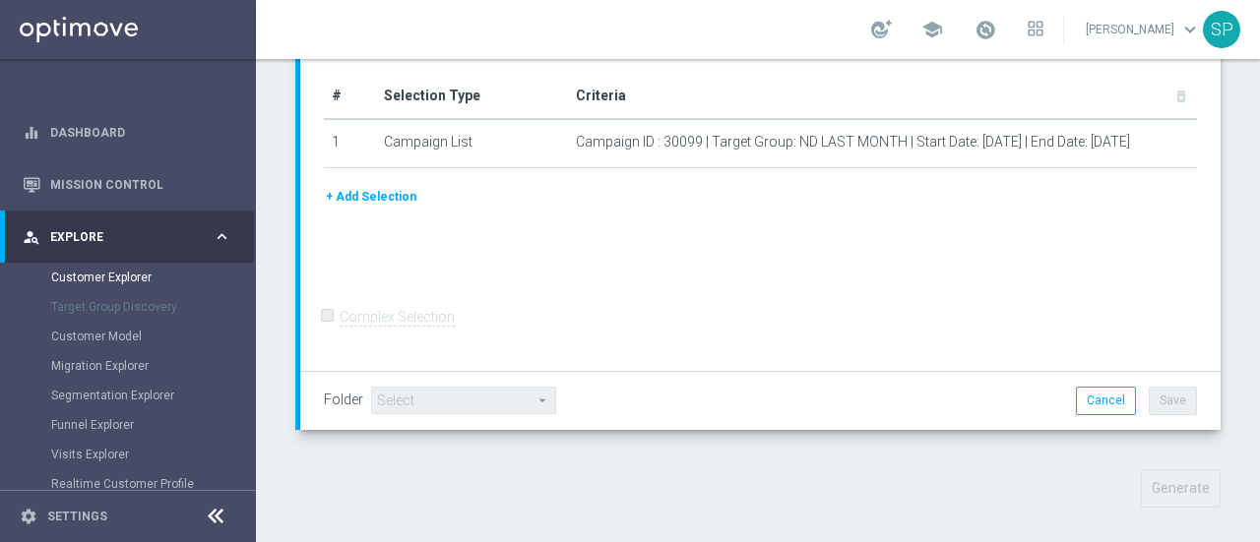
scroll to position [356, 0]
click at [1162, 538] on span "Select Attributes" at bounding box center [1169, 545] width 97 height 14
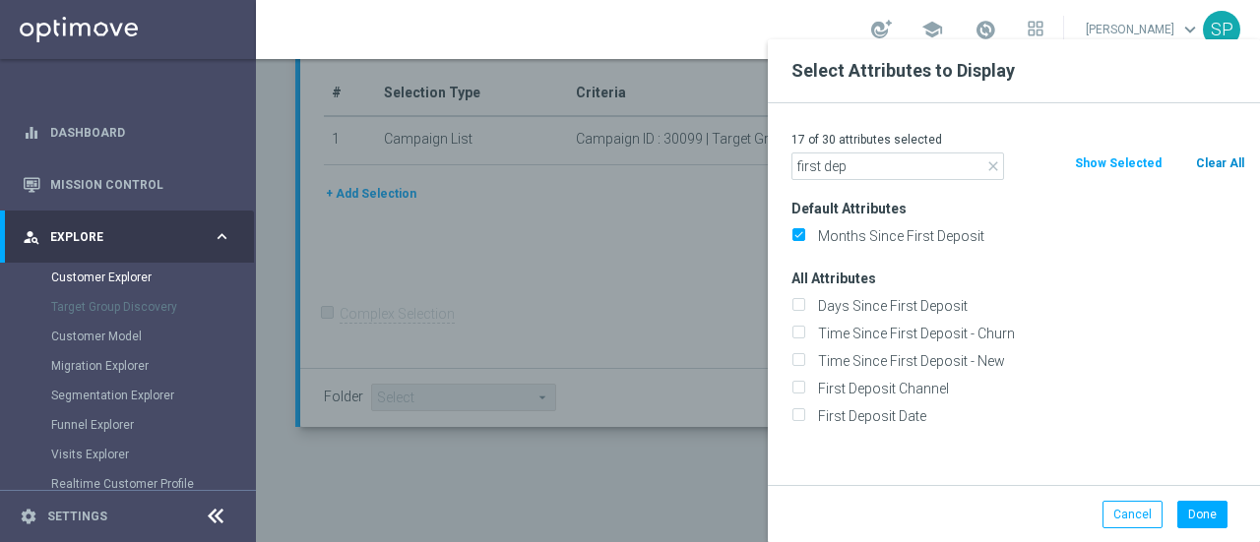
type input "first dep"
click at [1219, 170] on button "Clear All" at bounding box center [1220, 164] width 52 height 22
checkbox input "false"
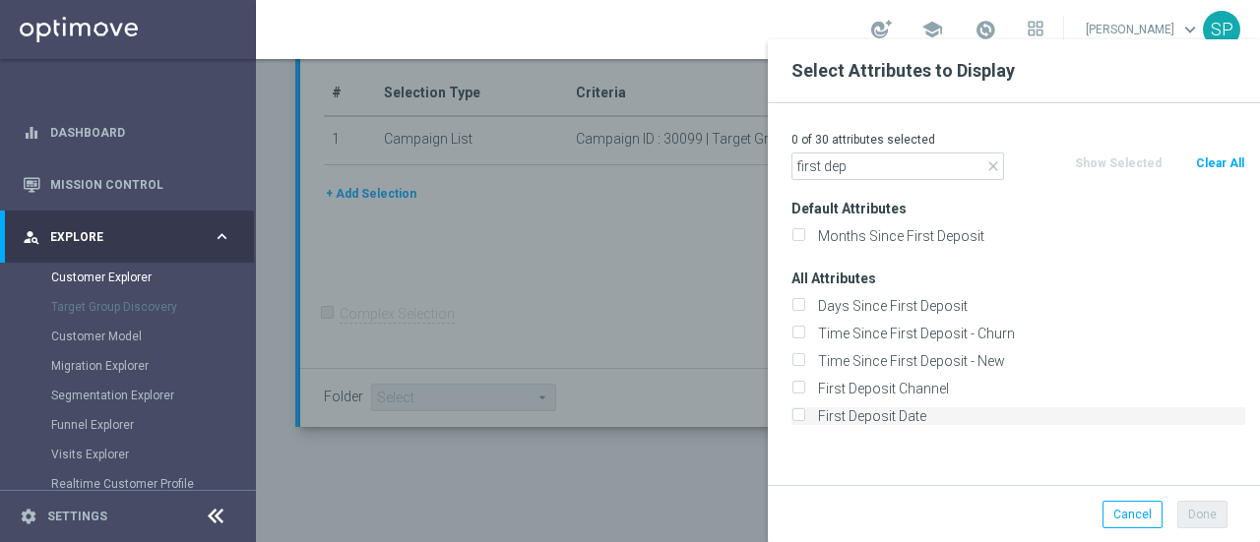
click at [912, 409] on label "First Deposit Date" at bounding box center [1028, 417] width 434 height 18
click at [804, 412] on input "First Deposit Date" at bounding box center [797, 418] width 13 height 13
checkbox input "true"
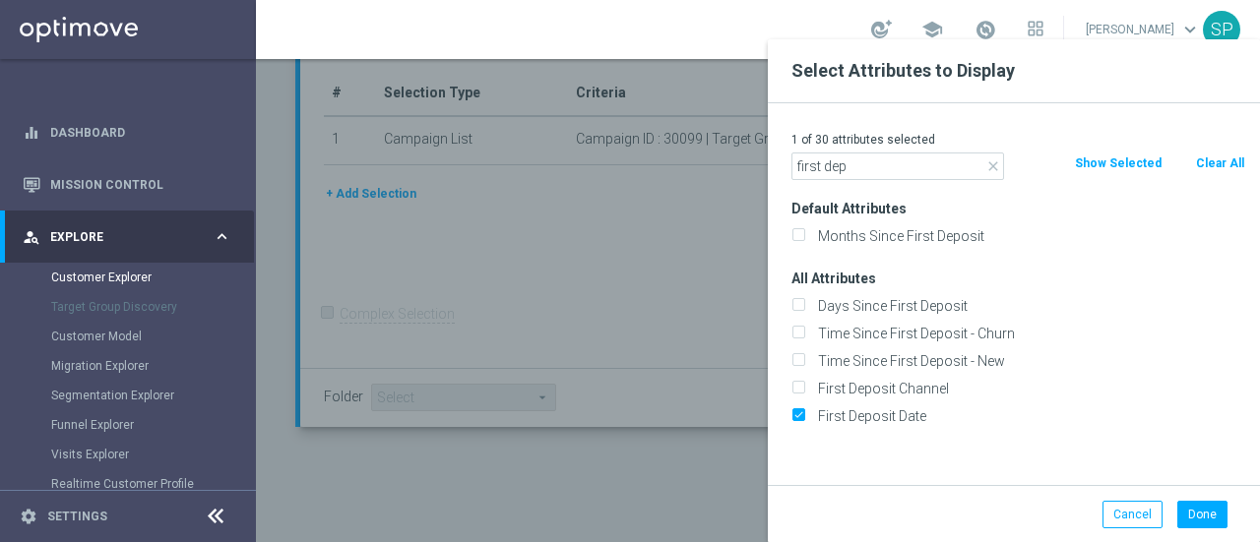
click at [991, 172] on icon "close" at bounding box center [993, 166] width 16 height 16
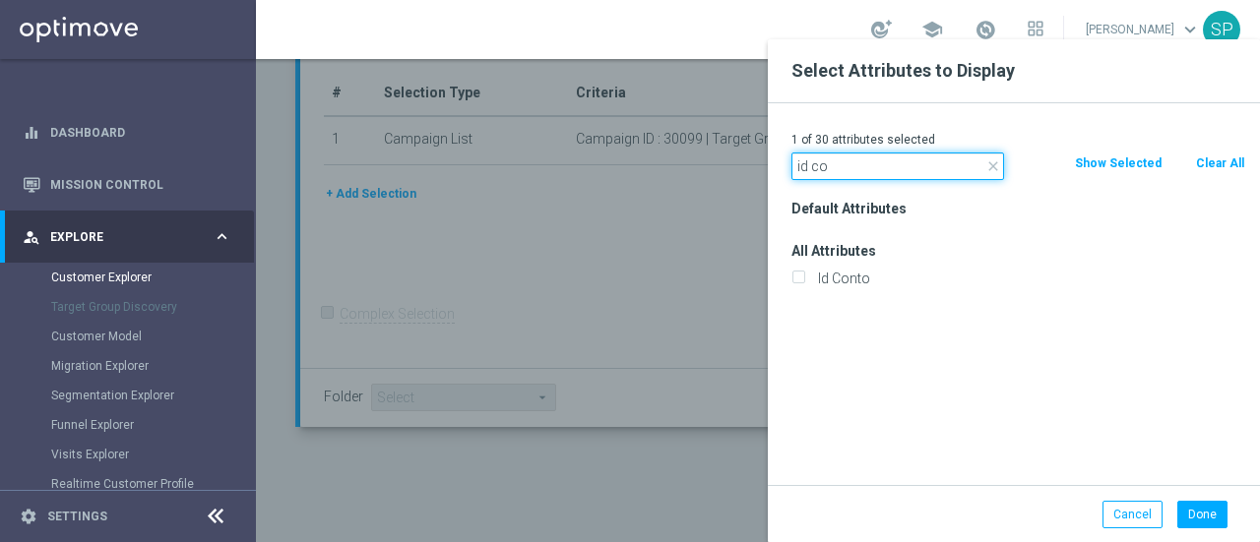
type input "id co"
click at [837, 287] on div "Id Conto" at bounding box center [1018, 279] width 483 height 28
click at [849, 283] on label "Id Conto" at bounding box center [1028, 279] width 434 height 18
click at [804, 283] on input "Id Conto" at bounding box center [797, 281] width 13 height 13
checkbox input "true"
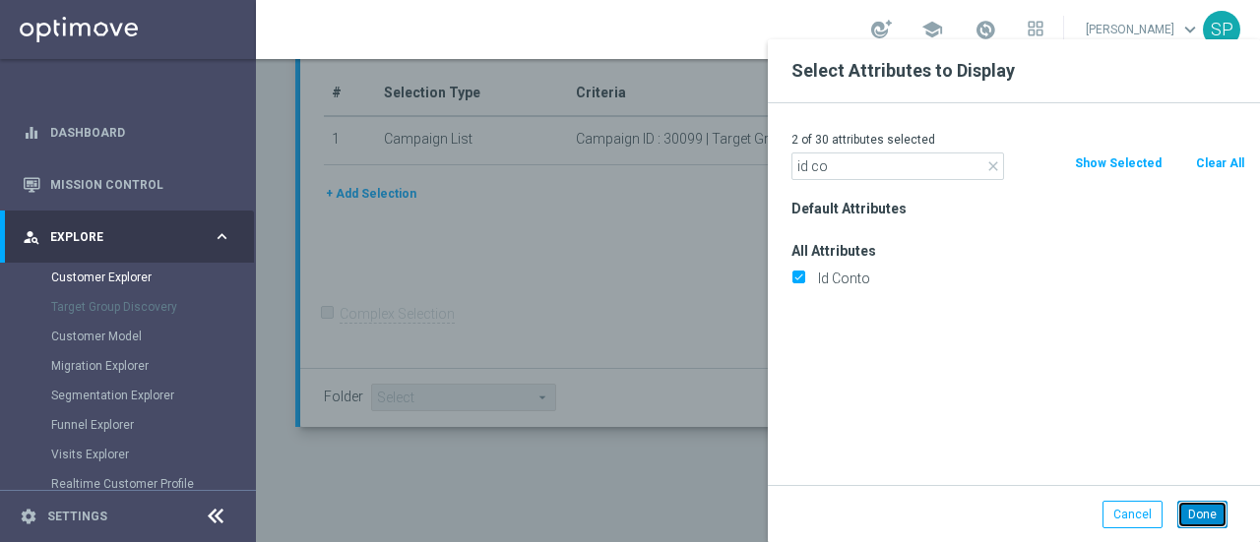
click at [1201, 503] on button "Done" at bounding box center [1202, 515] width 50 height 28
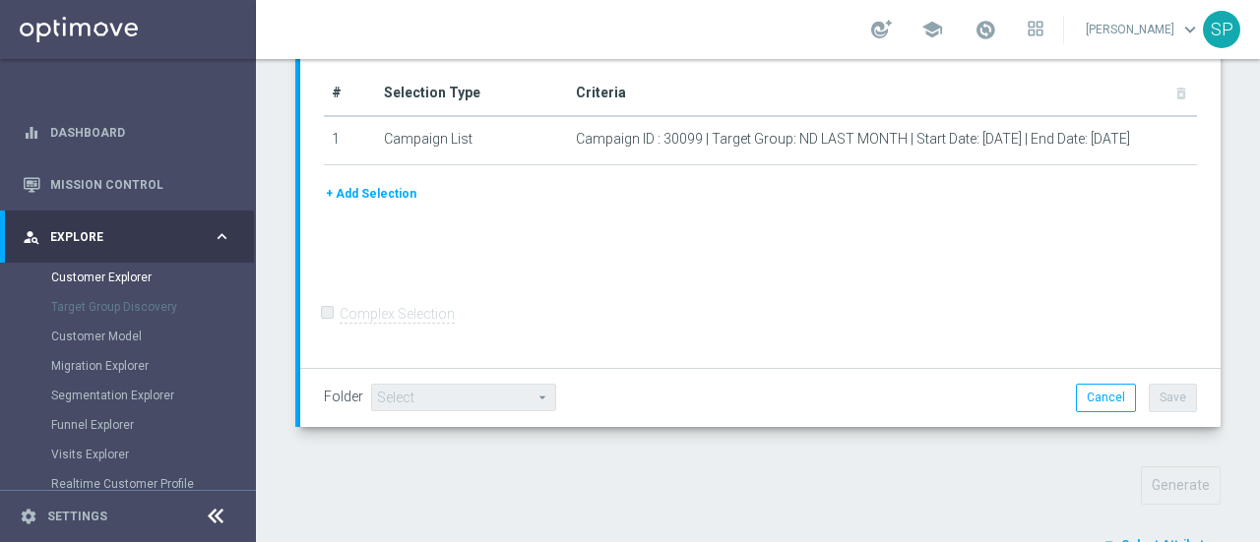
type input "Search"
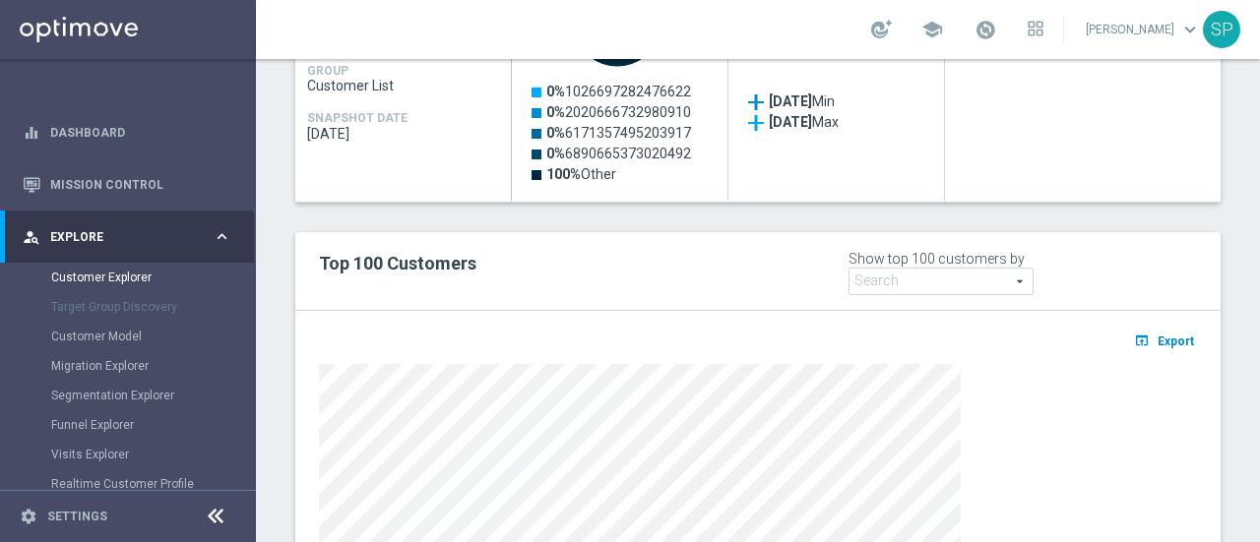
scroll to position [1072, 0]
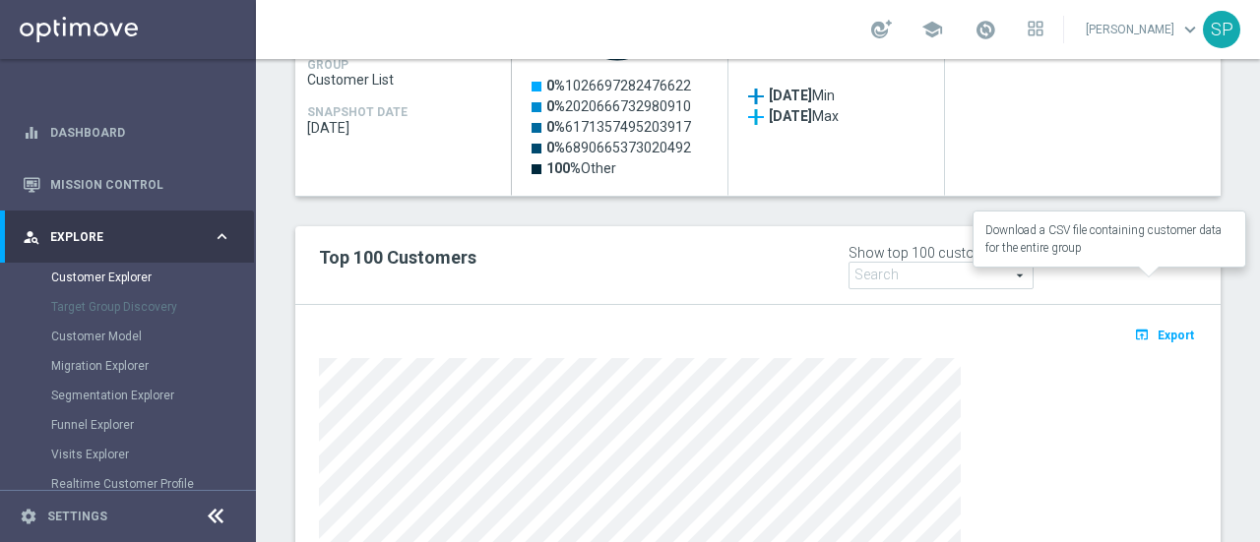
click at [1158, 329] on span "Export" at bounding box center [1176, 336] width 36 height 14
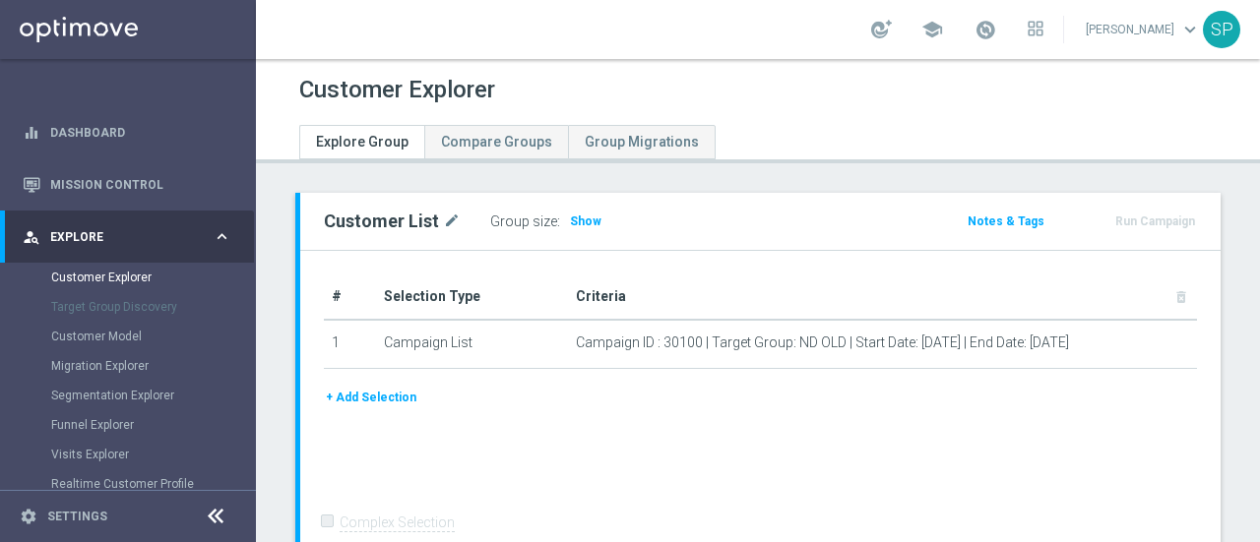
scroll to position [209, 0]
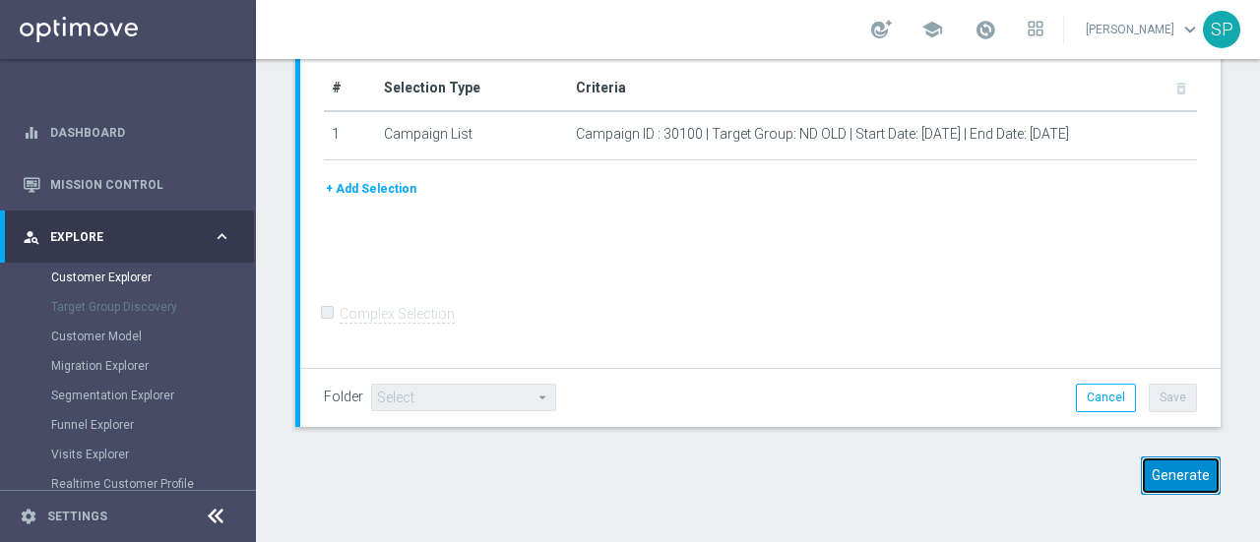
click at [1173, 469] on button "Generate" at bounding box center [1181, 476] width 80 height 38
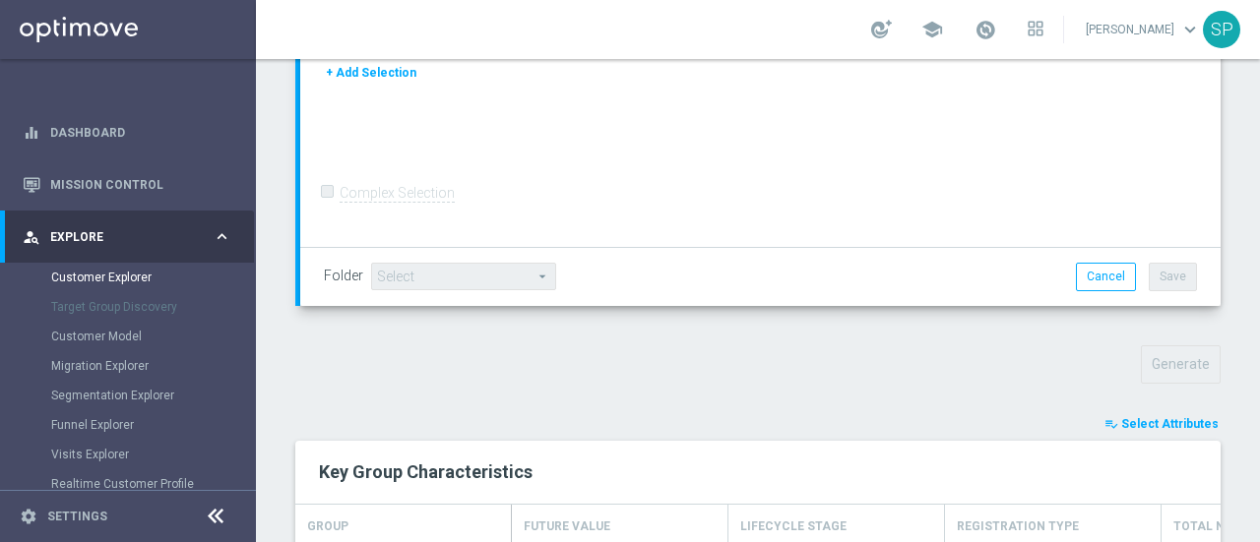
scroll to position [508, 0]
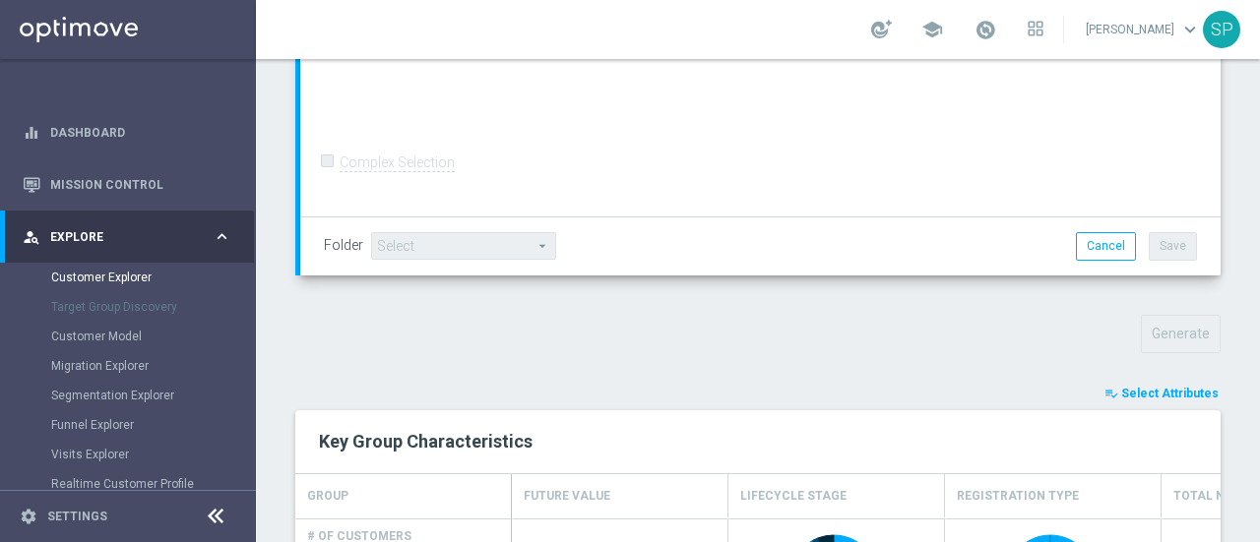
click at [1169, 387] on span "Select Attributes" at bounding box center [1169, 394] width 97 height 14
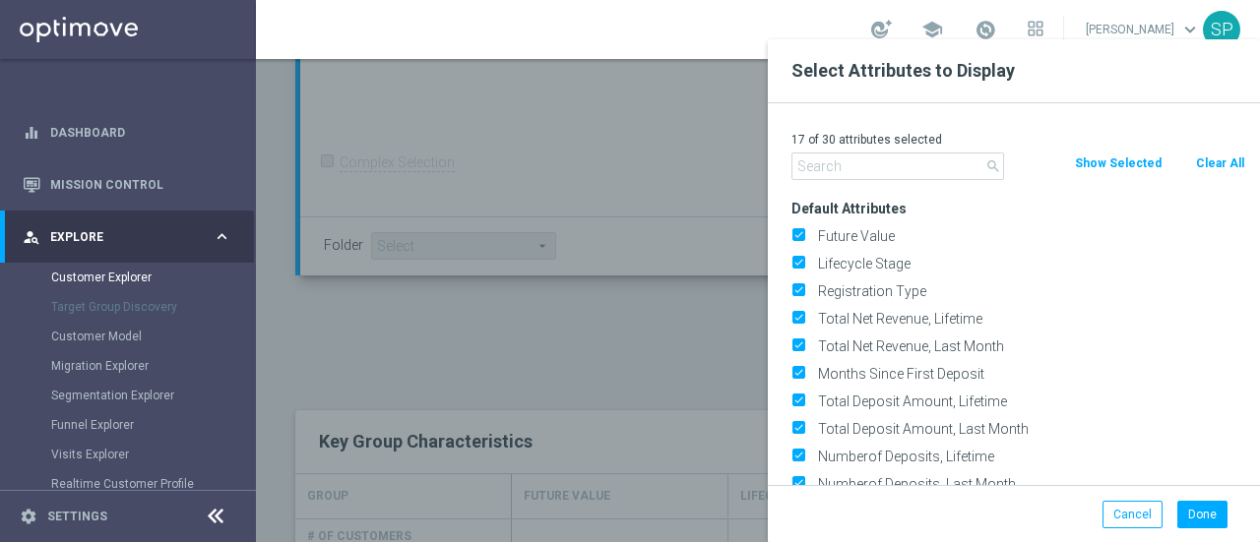
click at [1224, 164] on button "Clear All" at bounding box center [1220, 164] width 52 height 22
checkbox input "false"
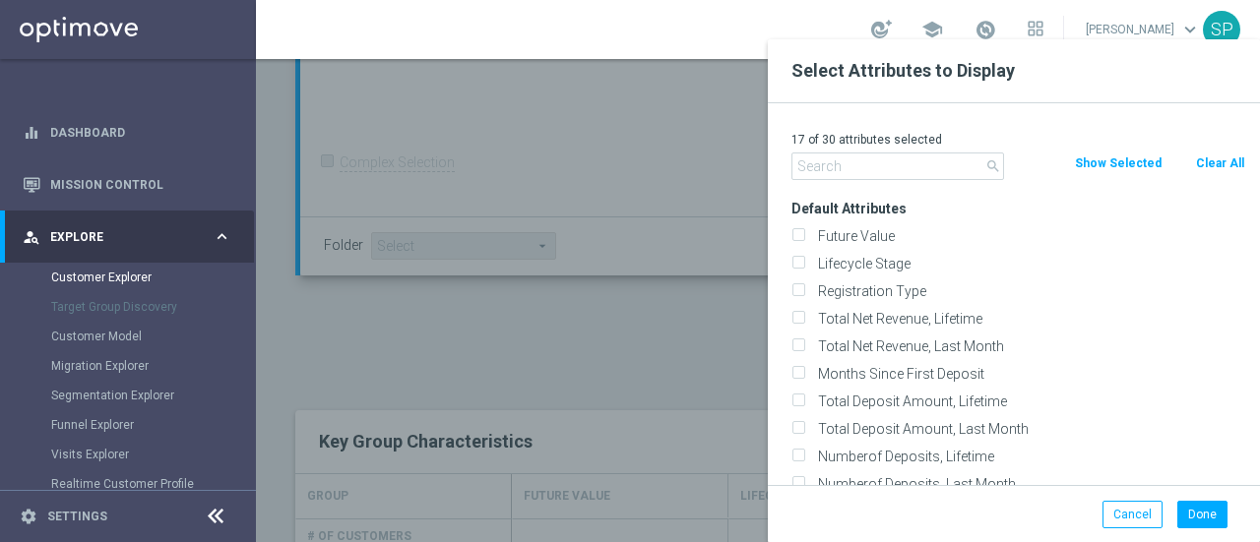
checkbox input "false"
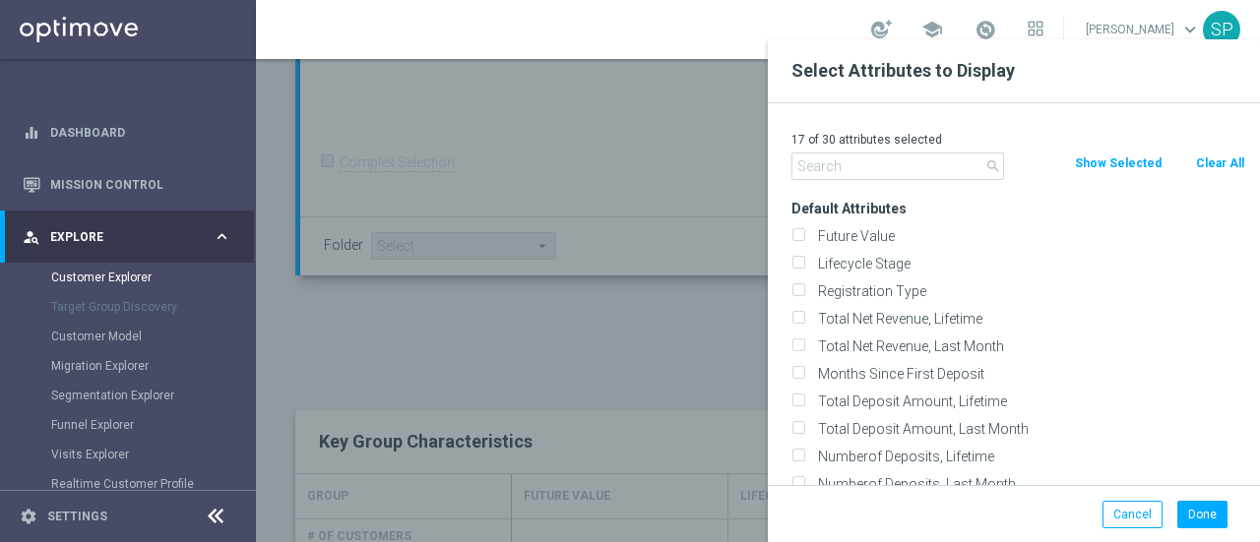
checkbox input "false"
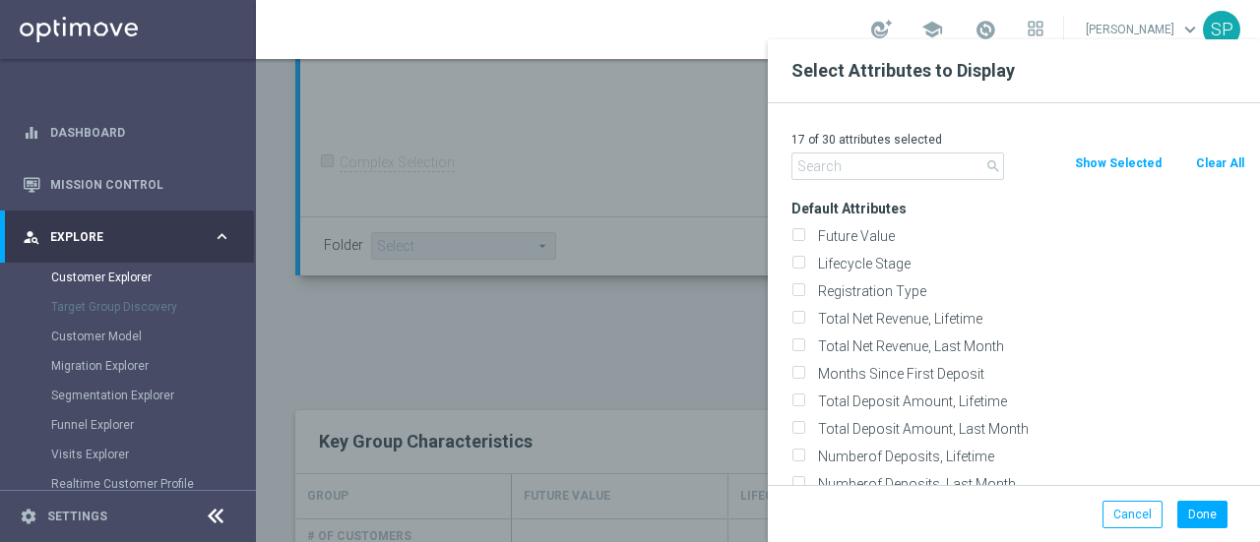
checkbox input "false"
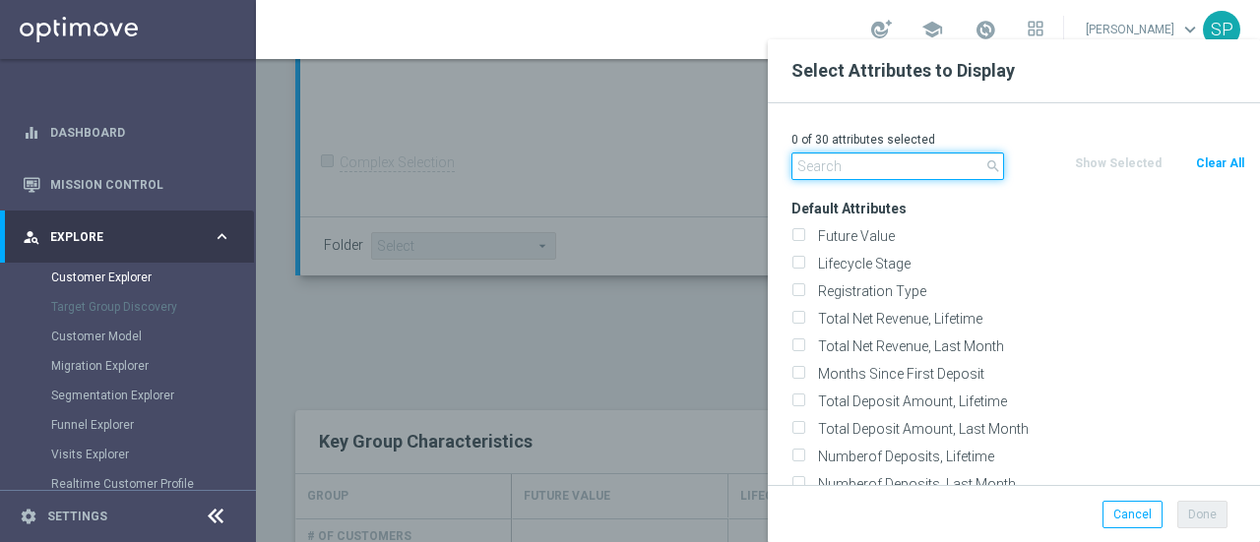
click at [909, 165] on input "text" at bounding box center [897, 167] width 213 height 28
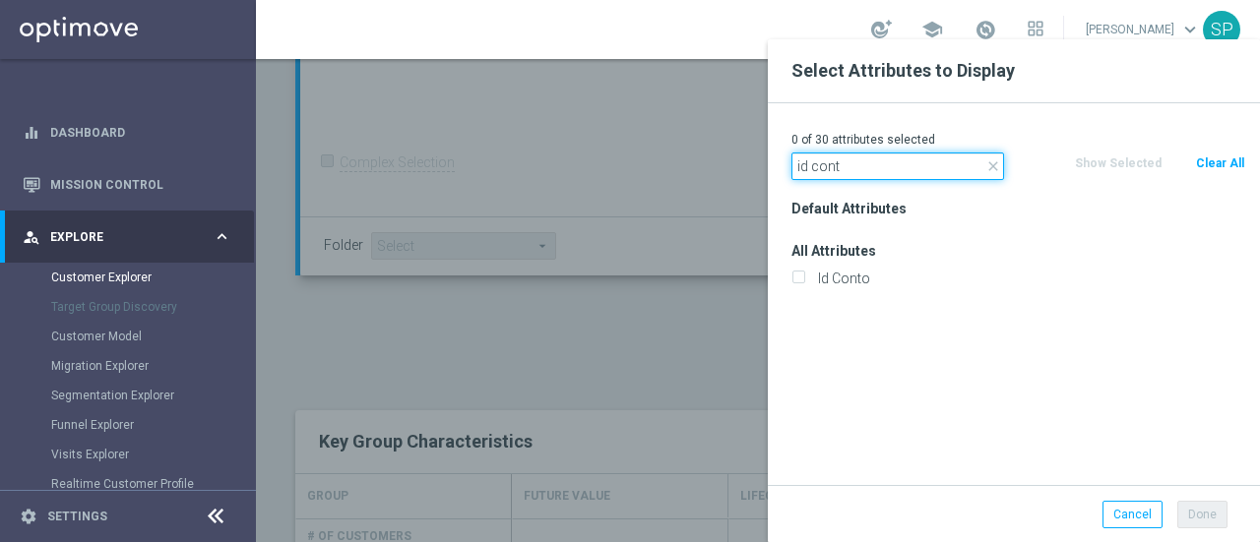
type input "id cont"
click at [869, 267] on div "Id Conto" at bounding box center [1018, 279] width 483 height 28
click at [869, 270] on label "Id Conto" at bounding box center [1028, 279] width 434 height 18
click at [804, 275] on input "Id Conto" at bounding box center [797, 281] width 13 height 13
checkbox input "true"
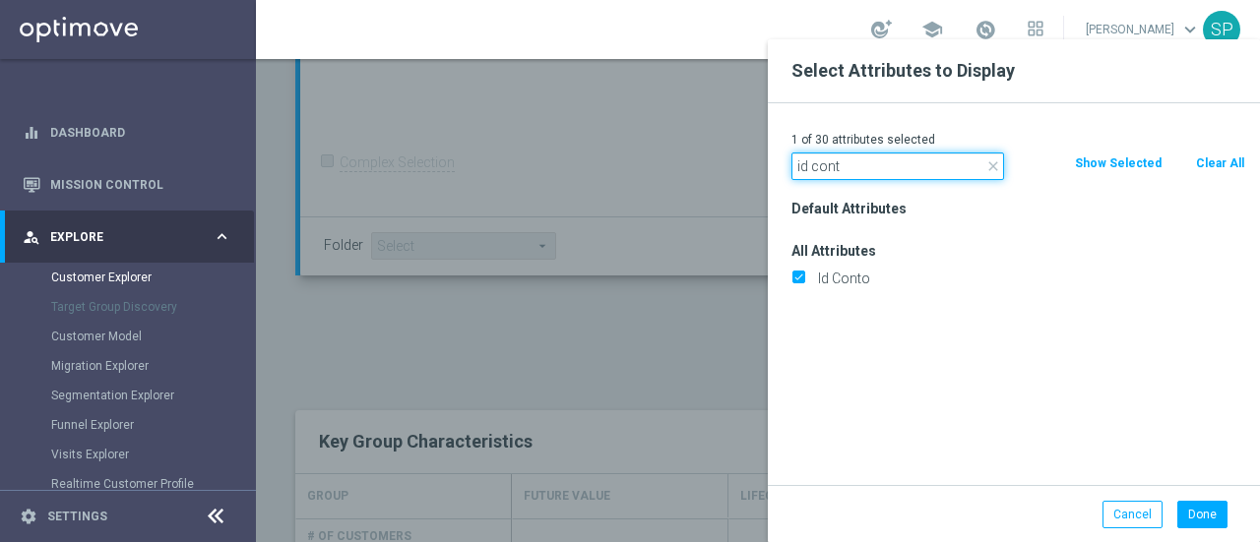
drag, startPoint x: 867, startPoint y: 164, endPoint x: 774, endPoint y: 186, distance: 96.0
click at [774, 186] on div "1 of 30 attributes selected close id cont Clear All Show Selected Default Attri…" at bounding box center [1014, 294] width 492 height 382
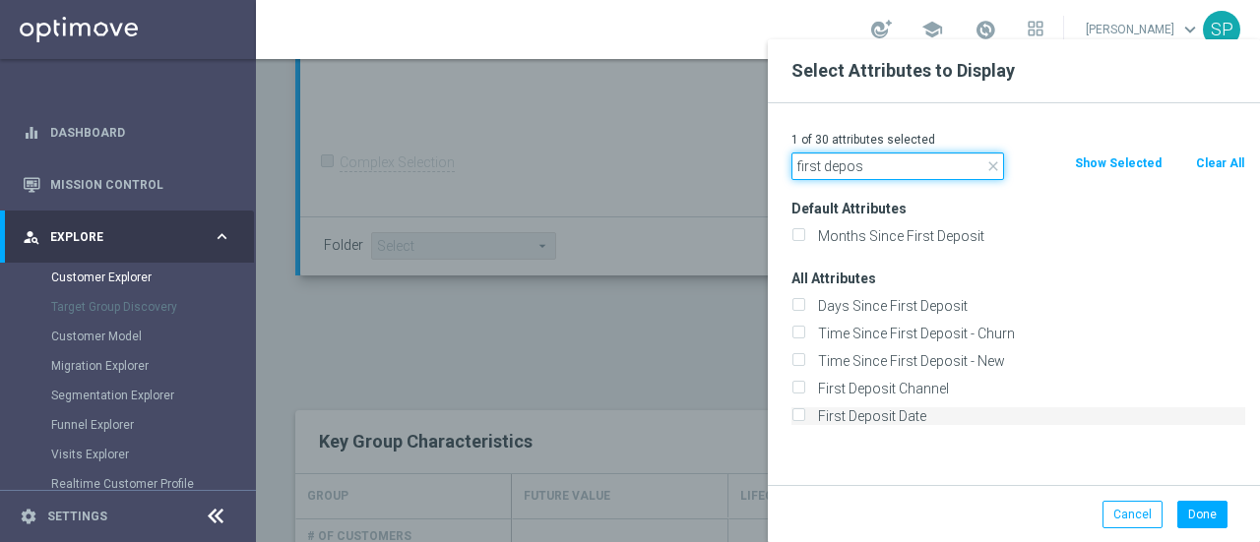
type input "first depos"
click at [845, 423] on label "First Deposit Date" at bounding box center [1028, 417] width 434 height 18
click at [804, 423] on input "First Deposit Date" at bounding box center [797, 418] width 13 height 13
checkbox input "true"
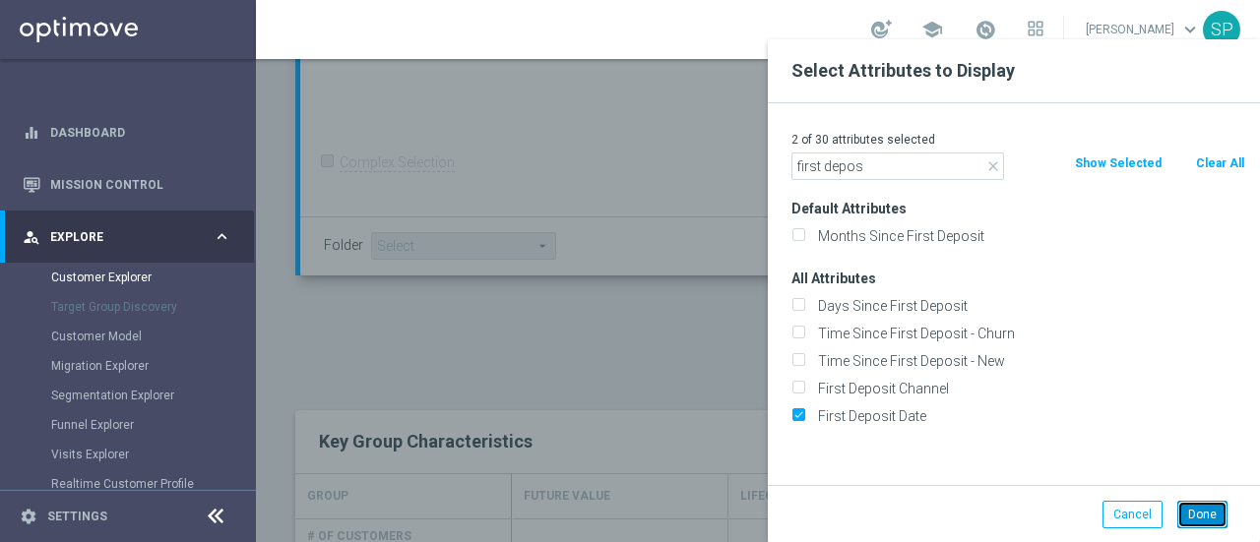
click at [1216, 525] on button "Done" at bounding box center [1202, 515] width 50 height 28
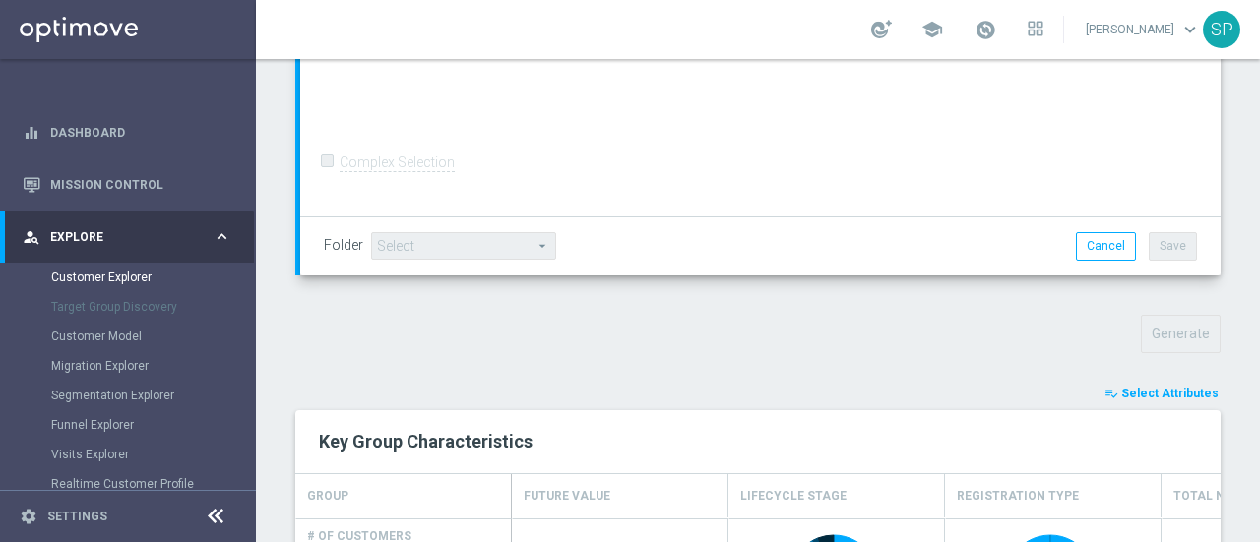
type input "Search"
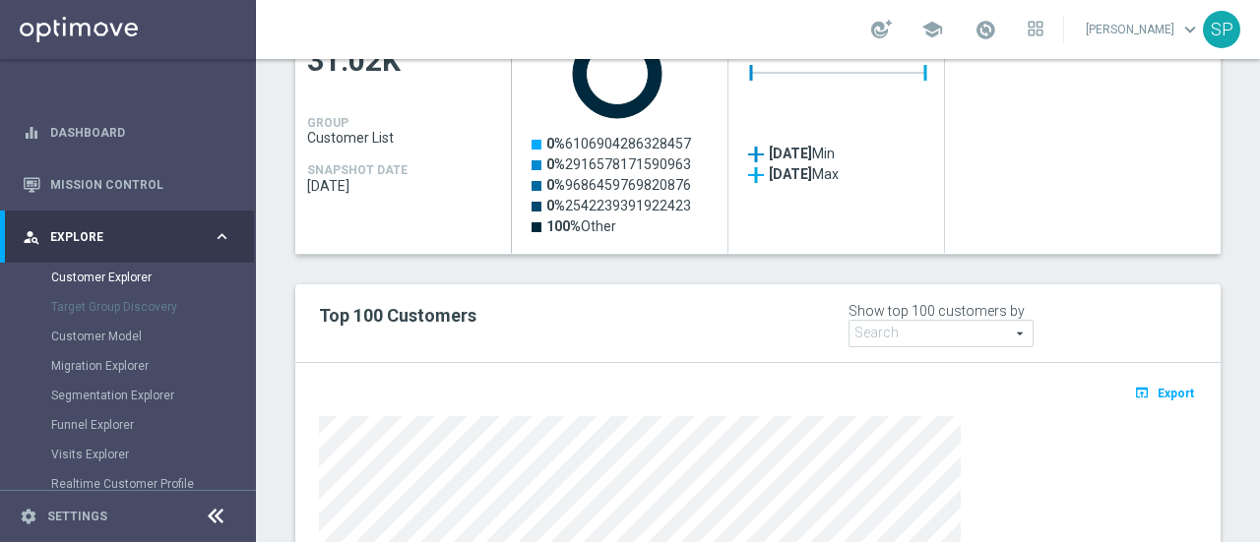
scroll to position [1060, 0]
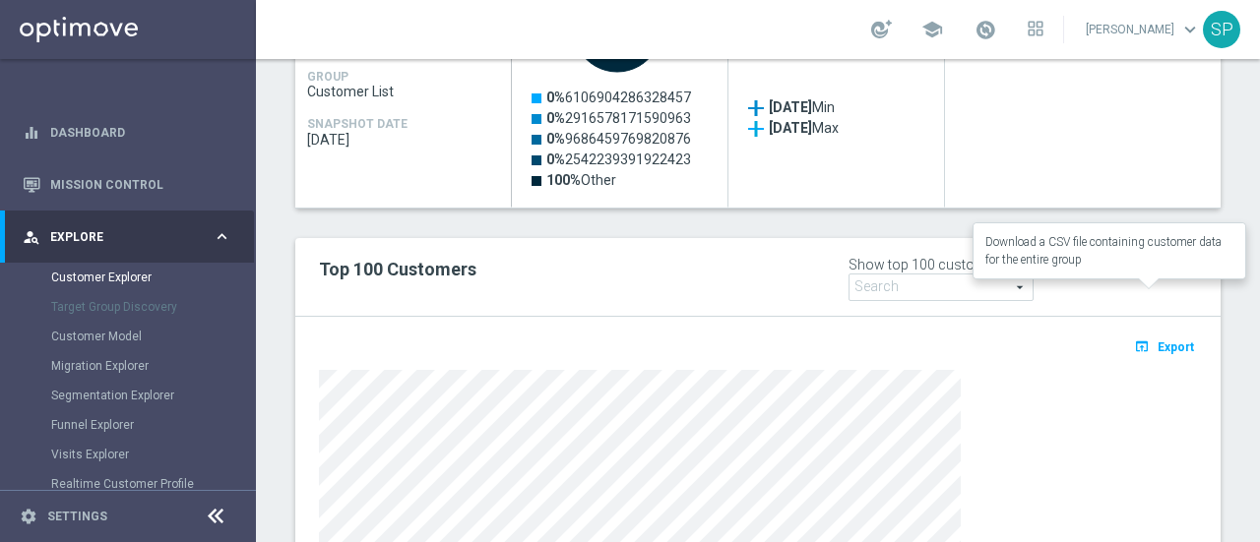
click at [1137, 339] on icon "open_in_browser" at bounding box center [1144, 347] width 21 height 16
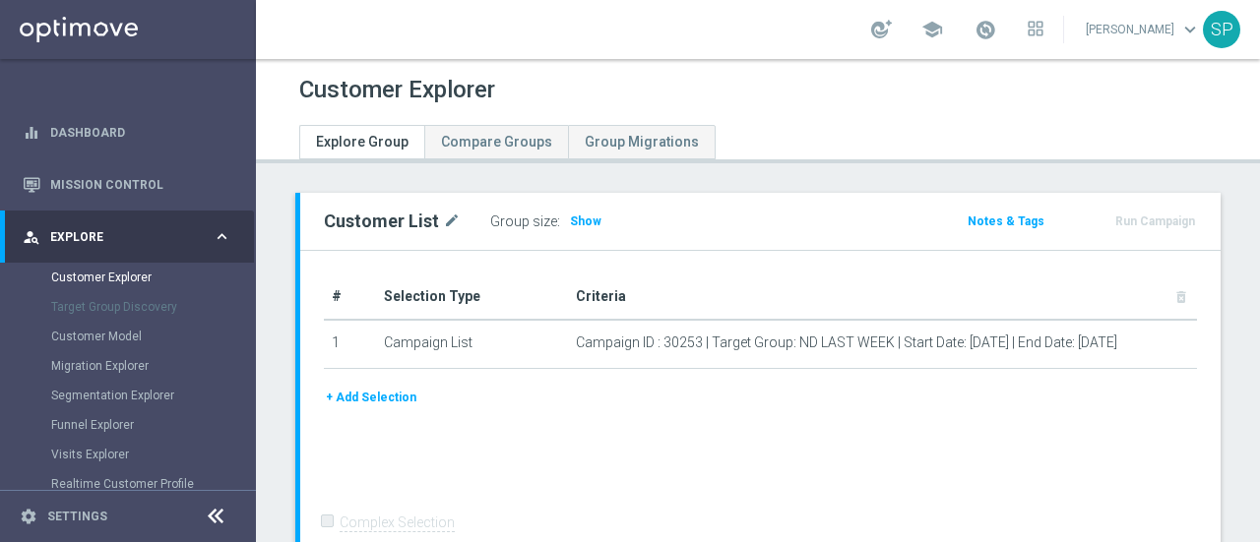
scroll to position [209, 0]
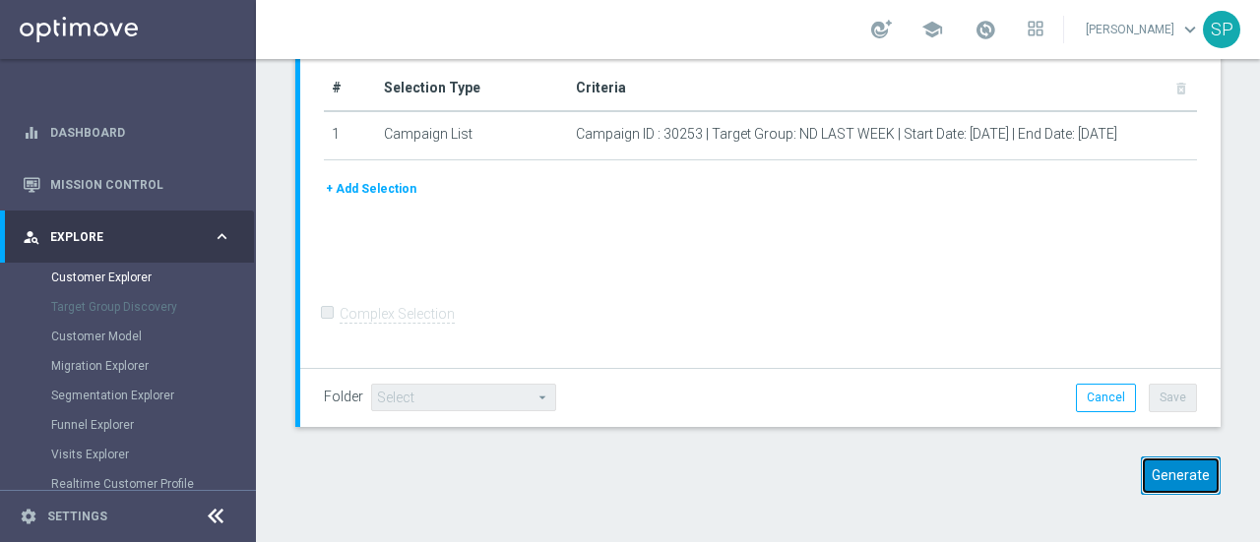
click at [1175, 474] on button "Generate" at bounding box center [1181, 476] width 80 height 38
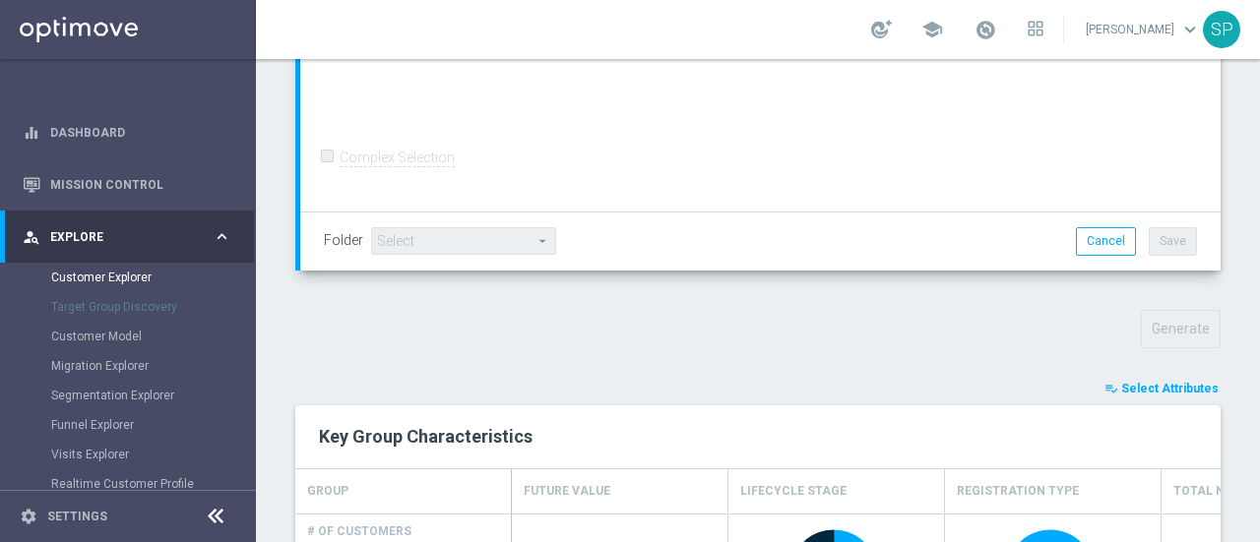
scroll to position [526, 0]
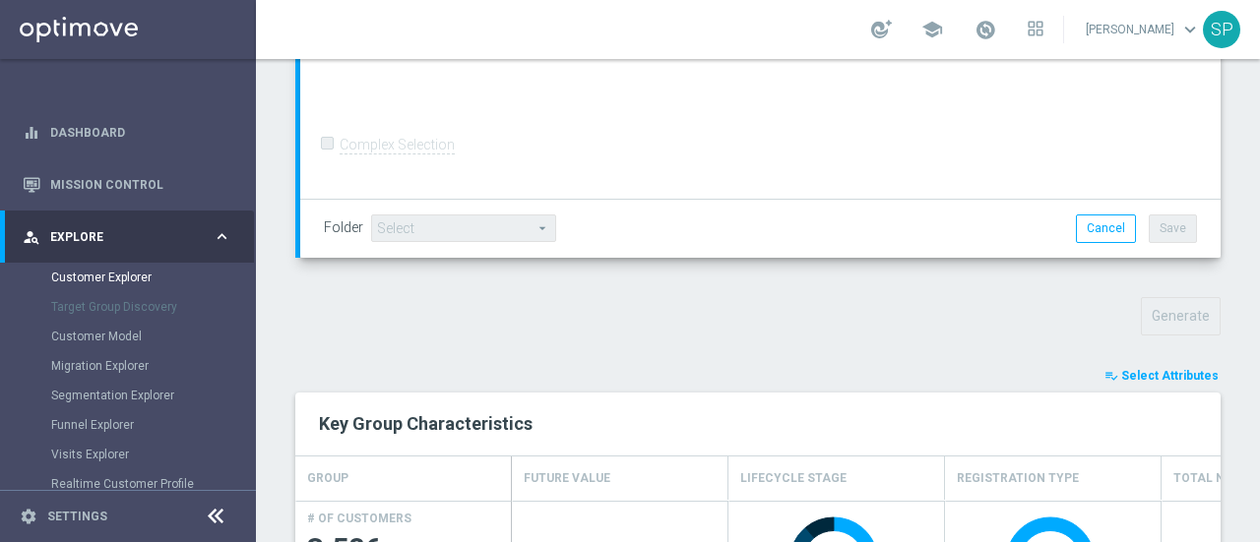
click at [1162, 365] on button "playlist_add_check Select Attributes" at bounding box center [1161, 376] width 118 height 22
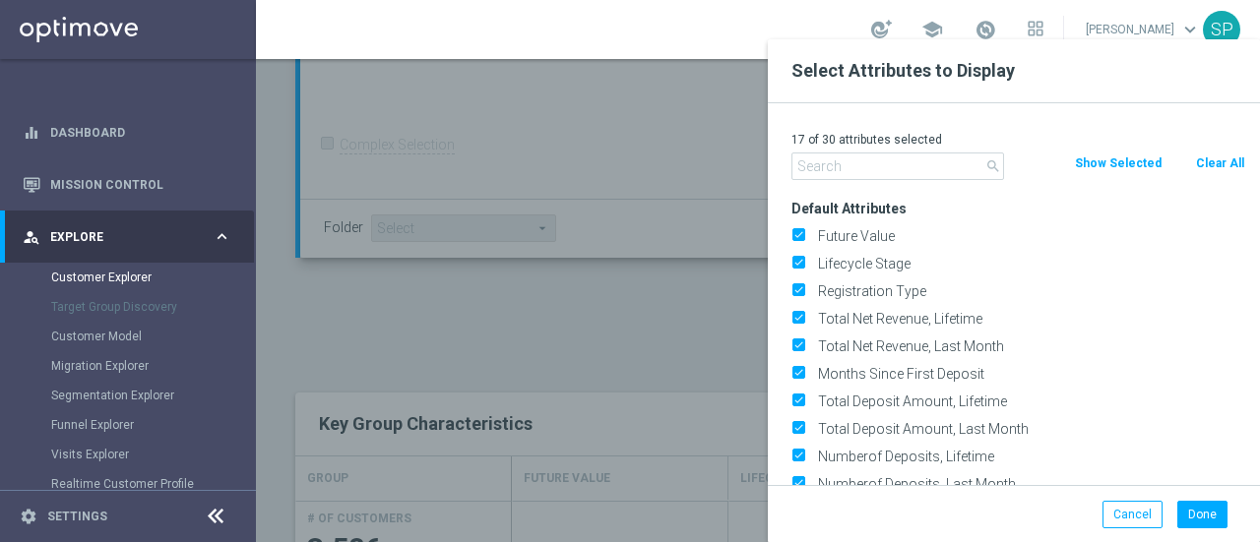
click at [1215, 162] on button "Clear All" at bounding box center [1220, 164] width 52 height 22
checkbox input "false"
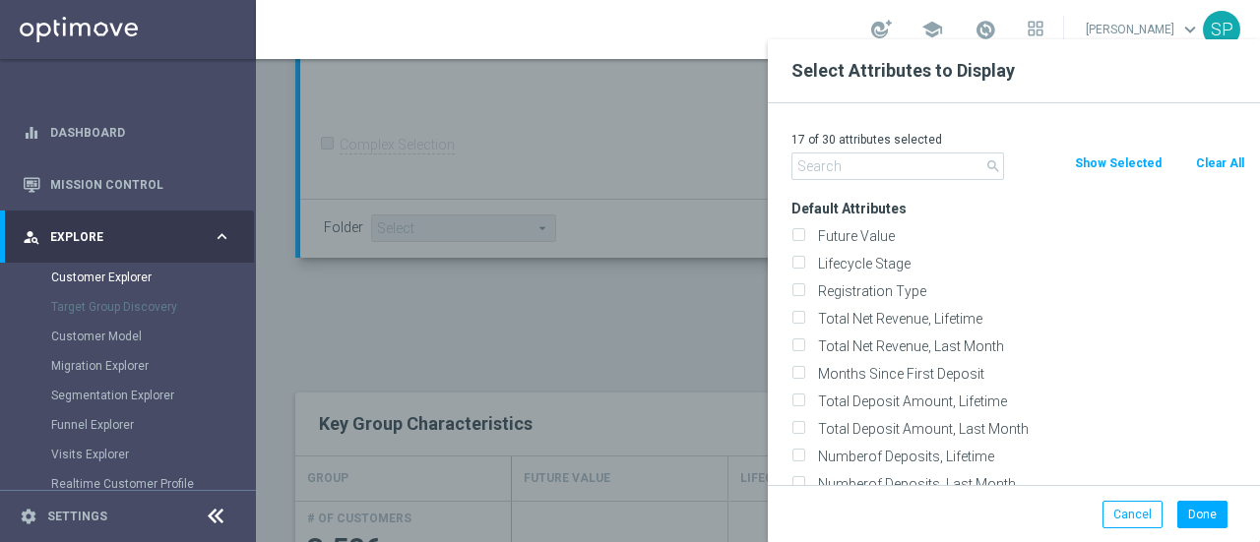
checkbox input "false"
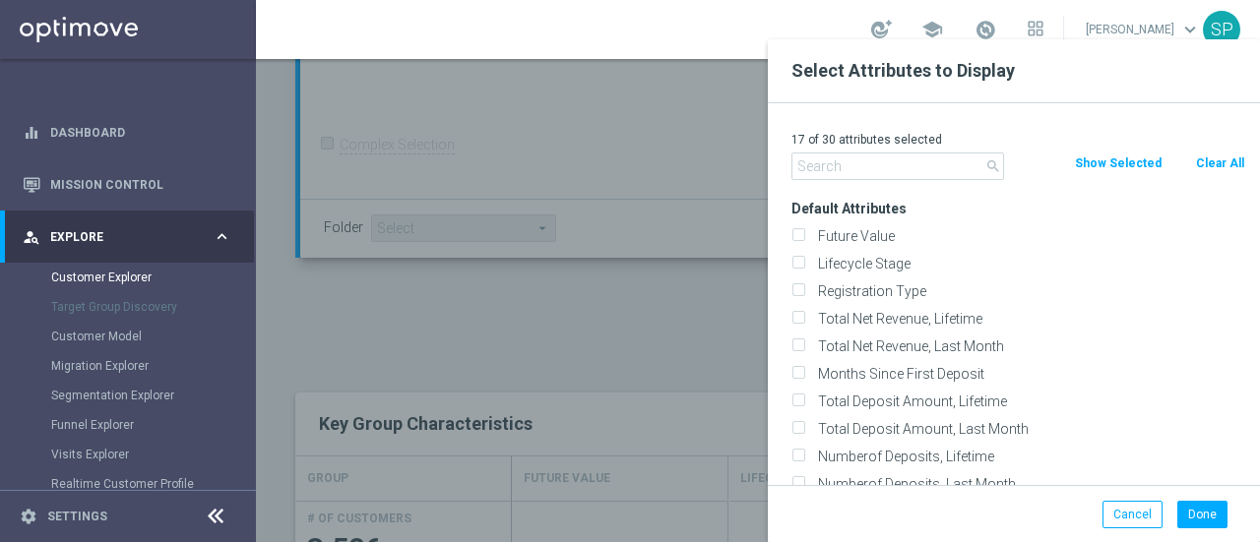
checkbox input "false"
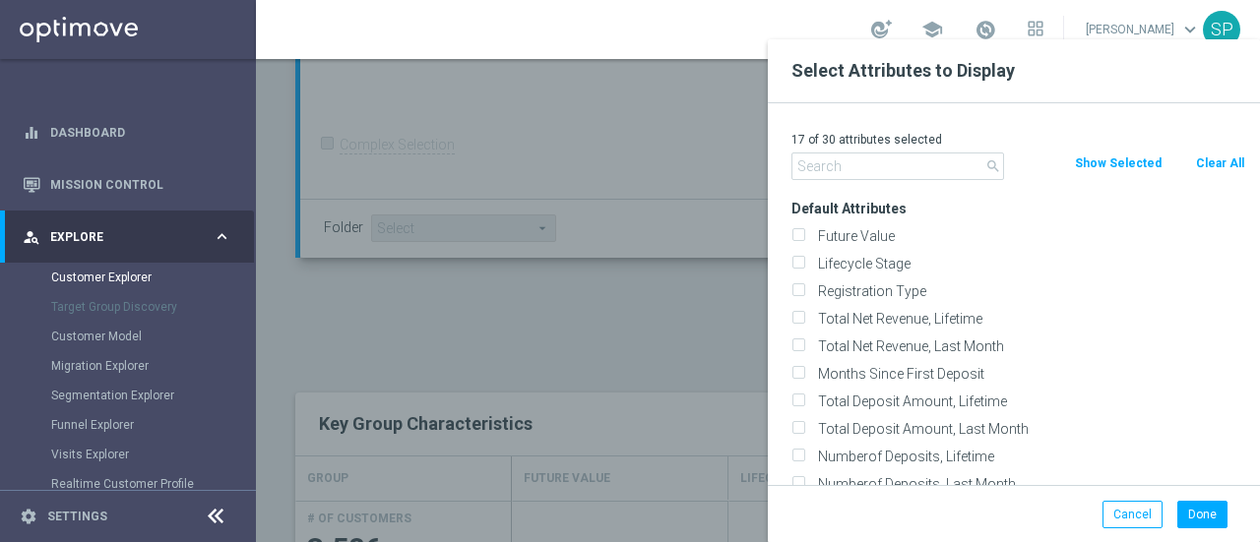
checkbox input "false"
click at [910, 151] on div "0 of 30 attributes selected" at bounding box center [1018, 140] width 483 height 26
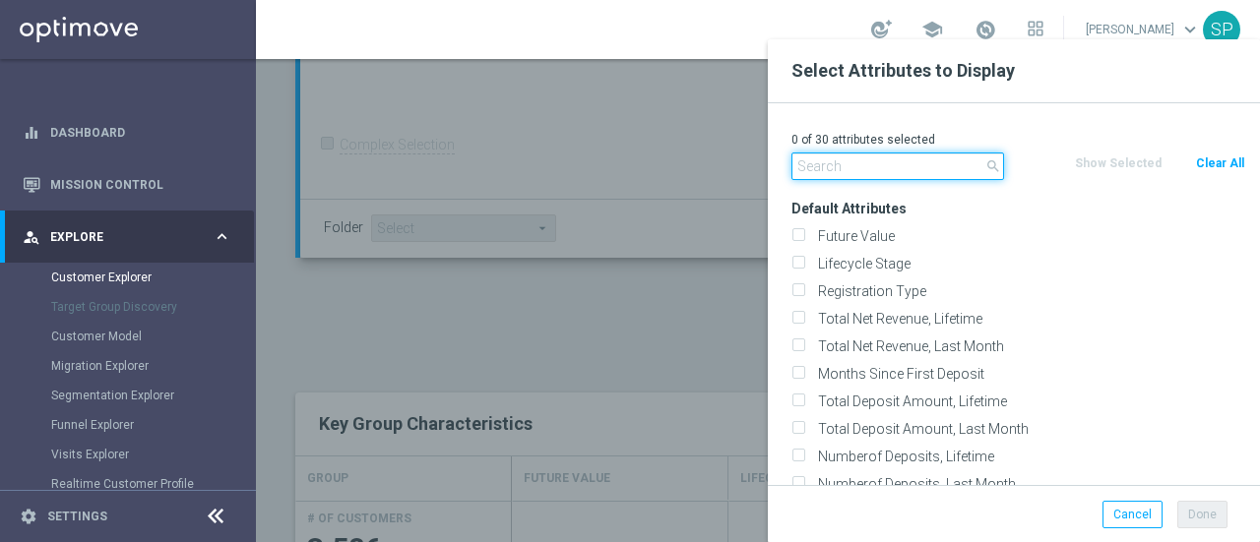
click at [905, 164] on input "text" at bounding box center [897, 167] width 213 height 28
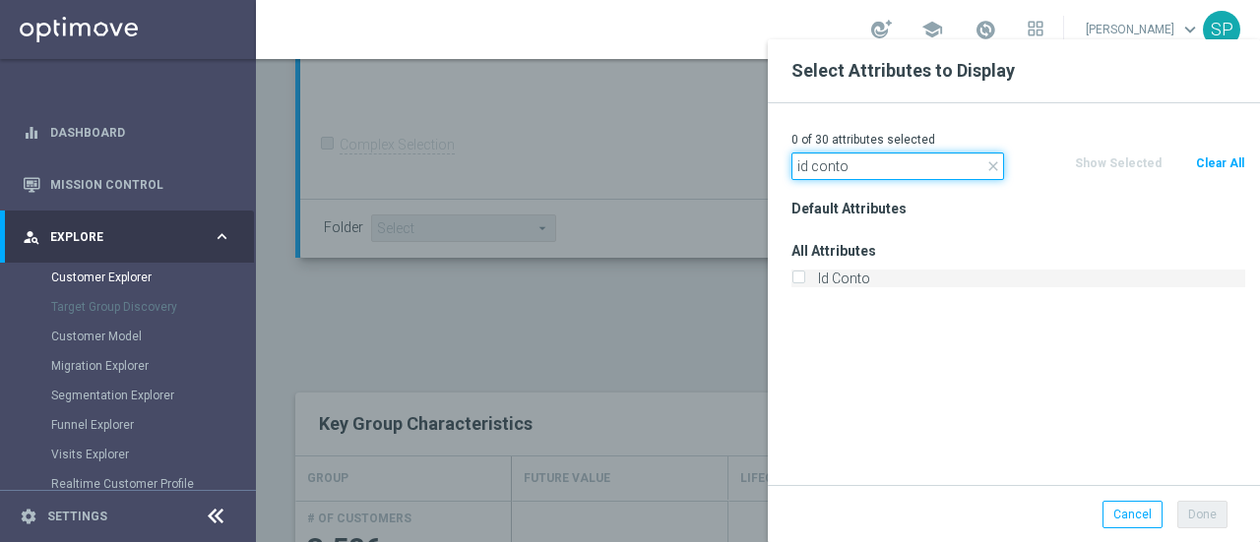
type input "id conto"
click at [909, 277] on label "Id Conto" at bounding box center [1028, 279] width 434 height 18
click at [804, 277] on input "Id Conto" at bounding box center [797, 281] width 13 height 13
checkbox input "true"
drag, startPoint x: 908, startPoint y: 167, endPoint x: 783, endPoint y: 155, distance: 125.7
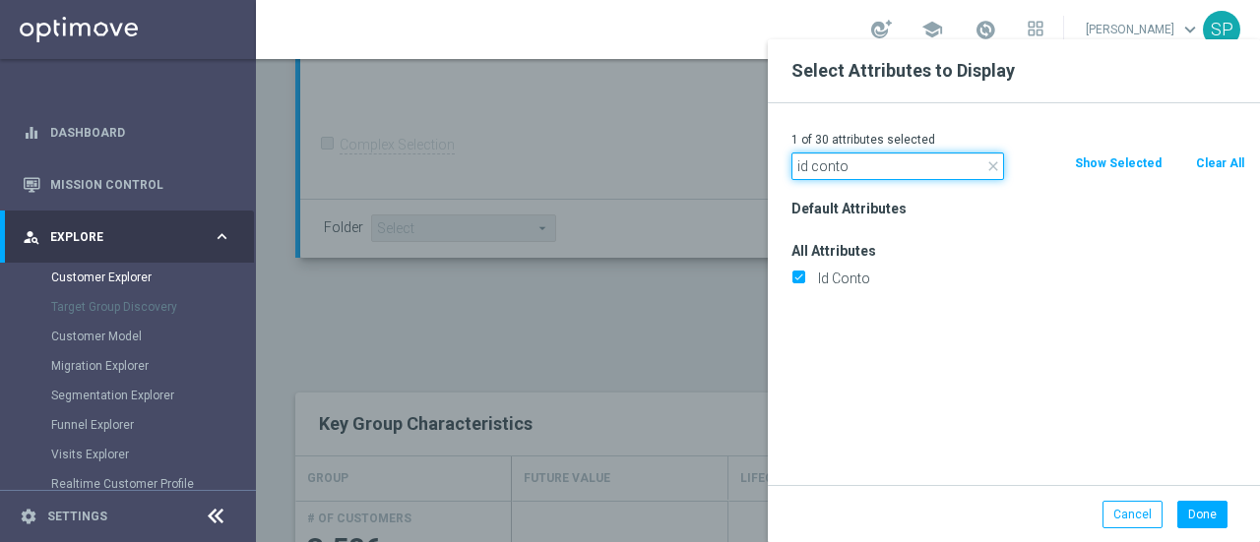
click at [783, 155] on div "close id conto" at bounding box center [898, 167] width 242 height 28
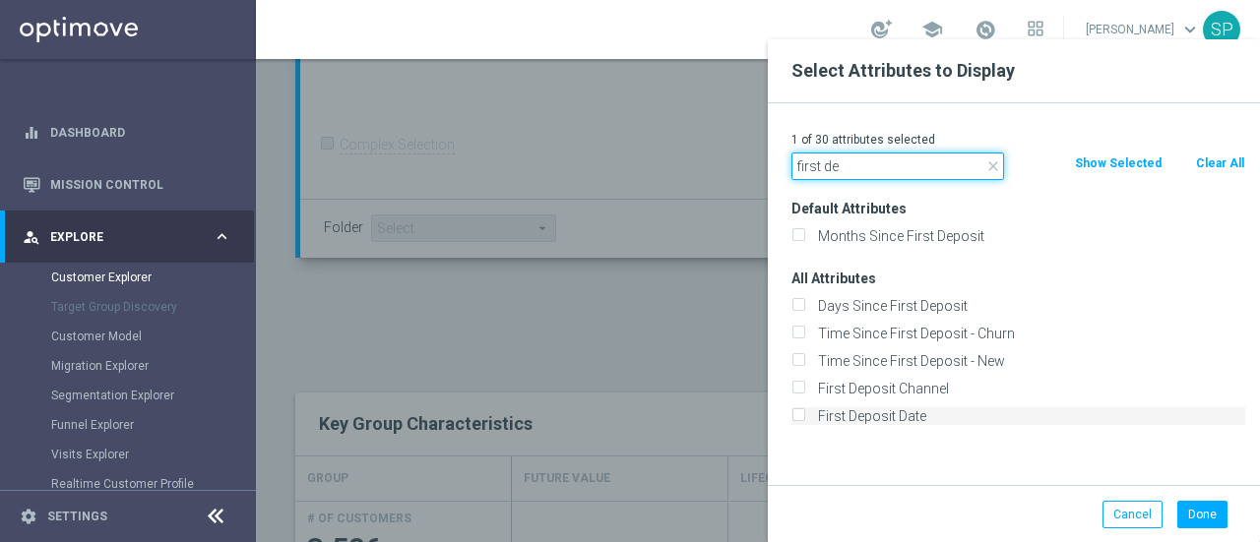
type input "first de"
click at [862, 412] on label "First Deposit Date" at bounding box center [1028, 417] width 434 height 18
click at [804, 412] on input "First Deposit Date" at bounding box center [797, 418] width 13 height 13
checkbox input "true"
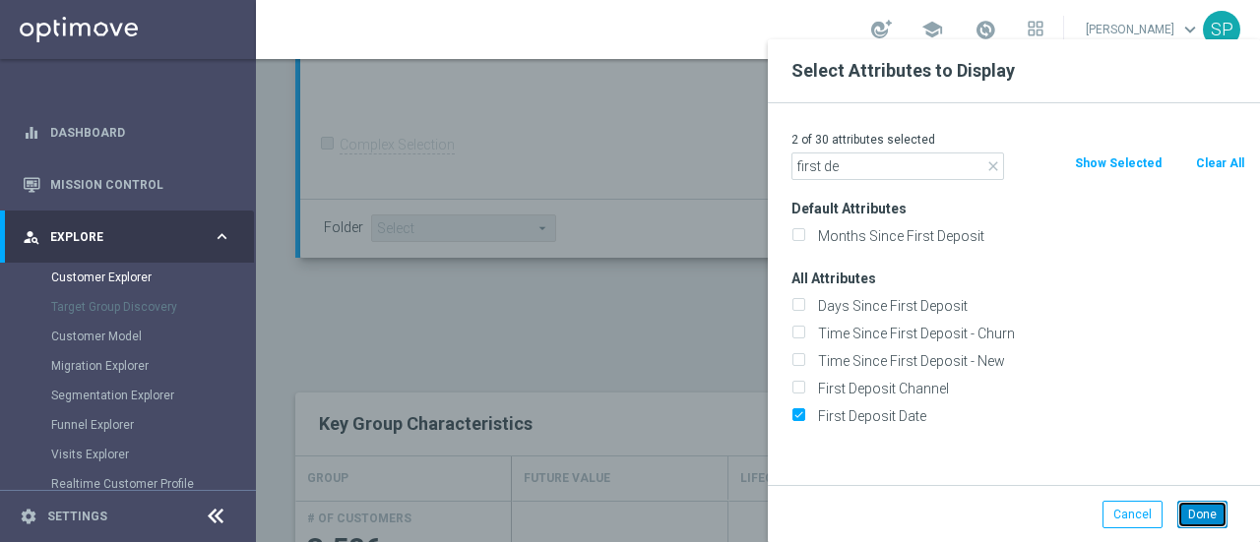
click at [1207, 507] on button "Done" at bounding box center [1202, 515] width 50 height 28
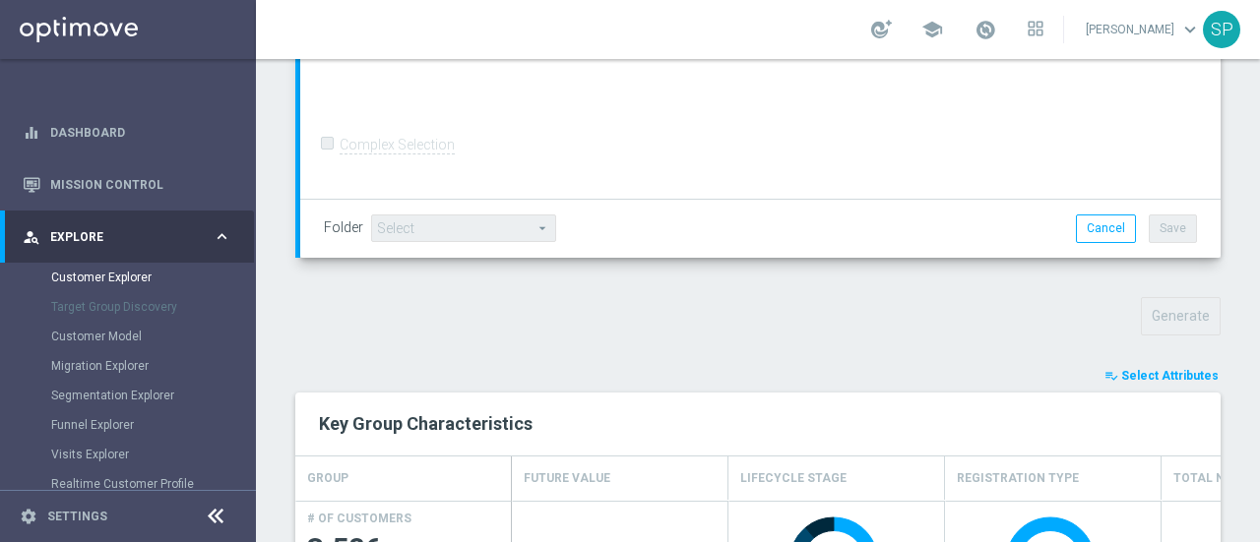
type input "Search"
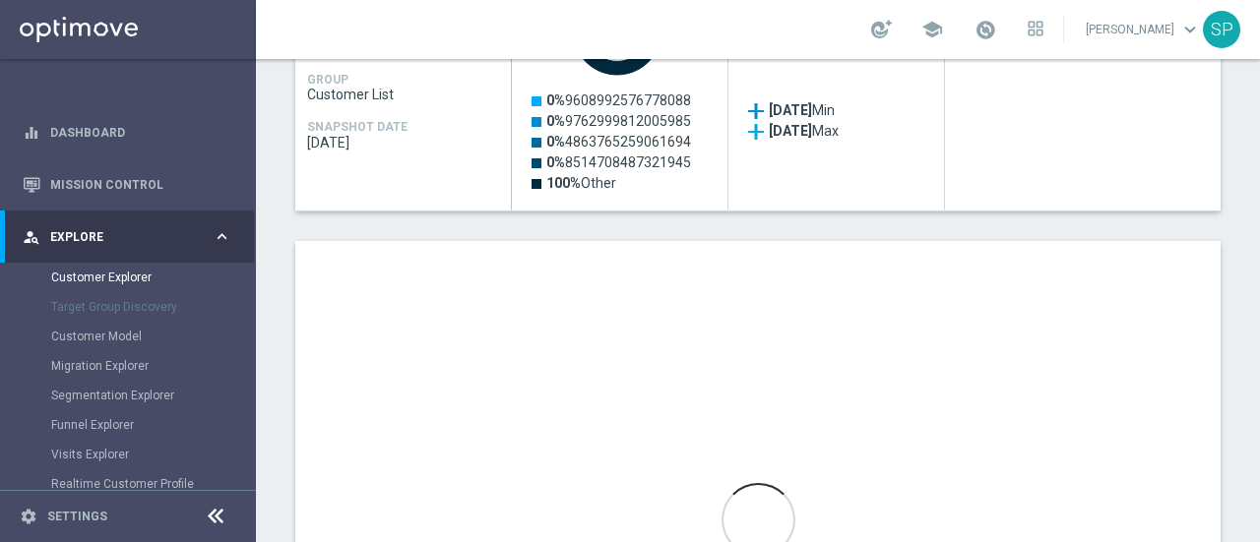
scroll to position [1082, 0]
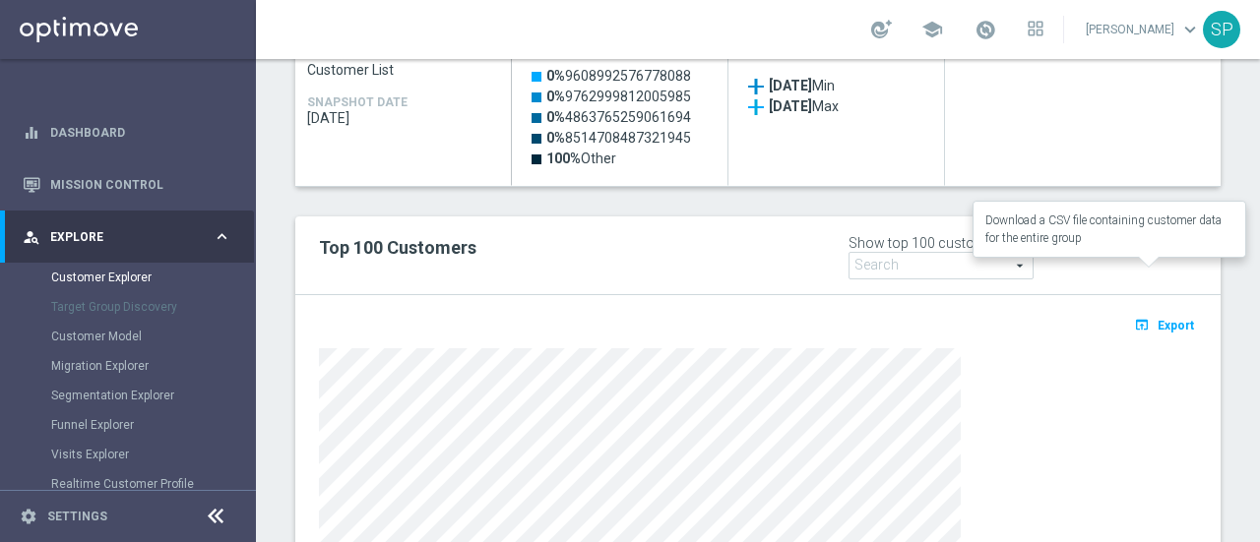
click at [1134, 317] on icon "open_in_browser" at bounding box center [1144, 325] width 21 height 16
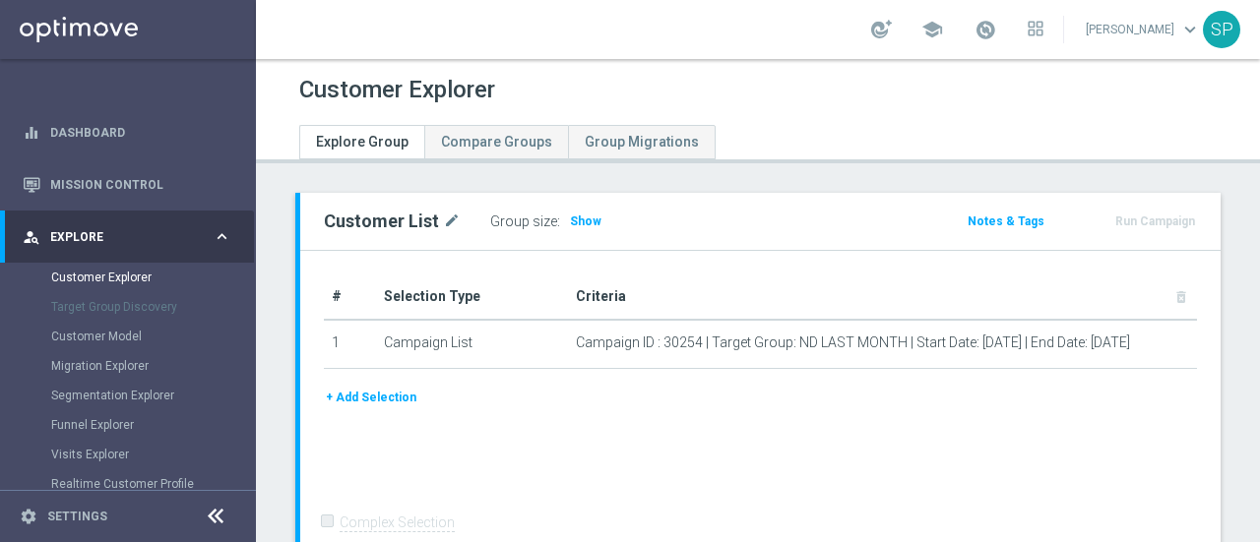
scroll to position [209, 0]
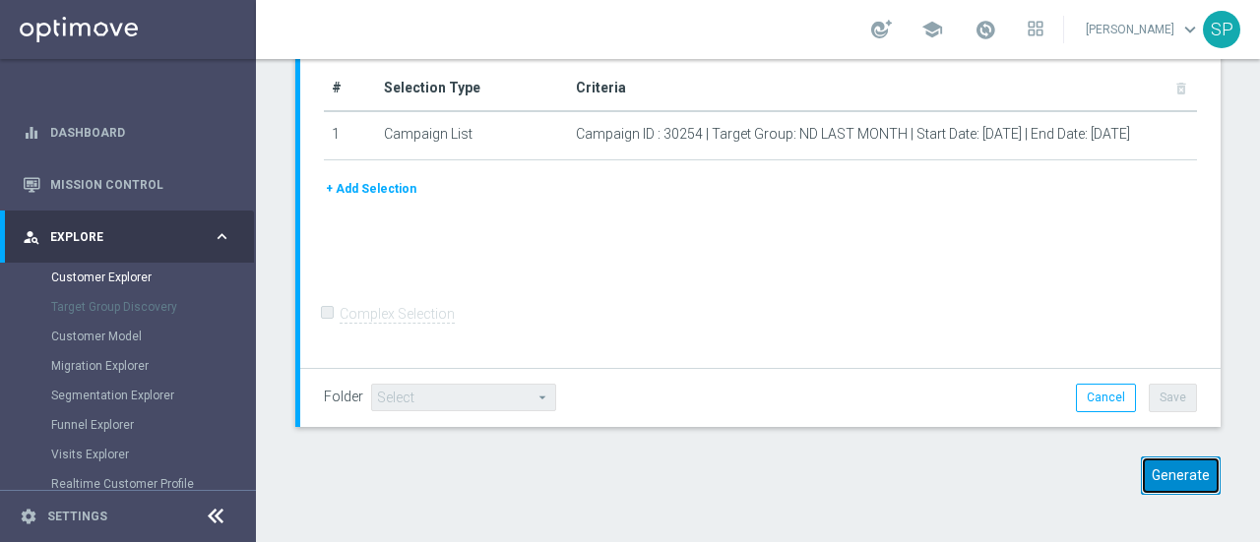
click at [1189, 477] on button "Generate" at bounding box center [1181, 476] width 80 height 38
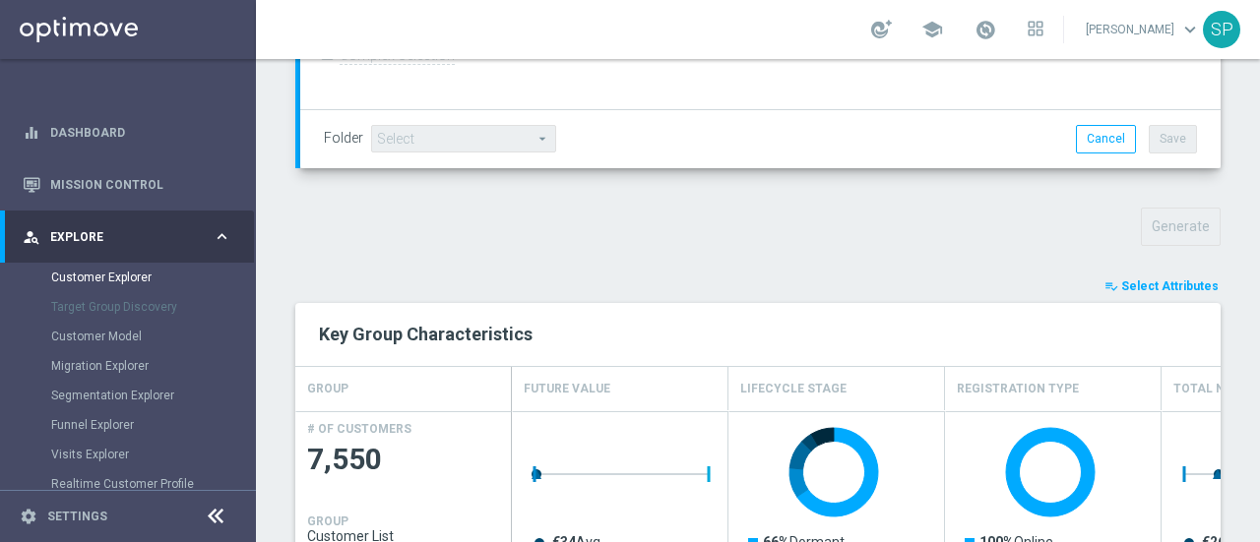
scroll to position [661, 0]
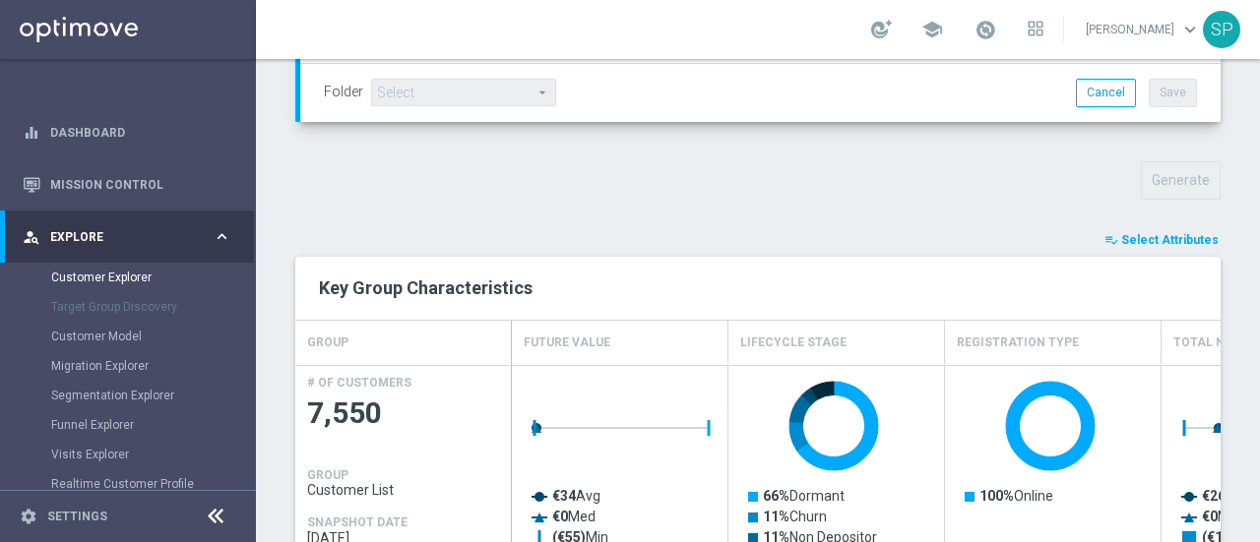
click at [1112, 229] on button "playlist_add_check Select Attributes" at bounding box center [1161, 240] width 118 height 22
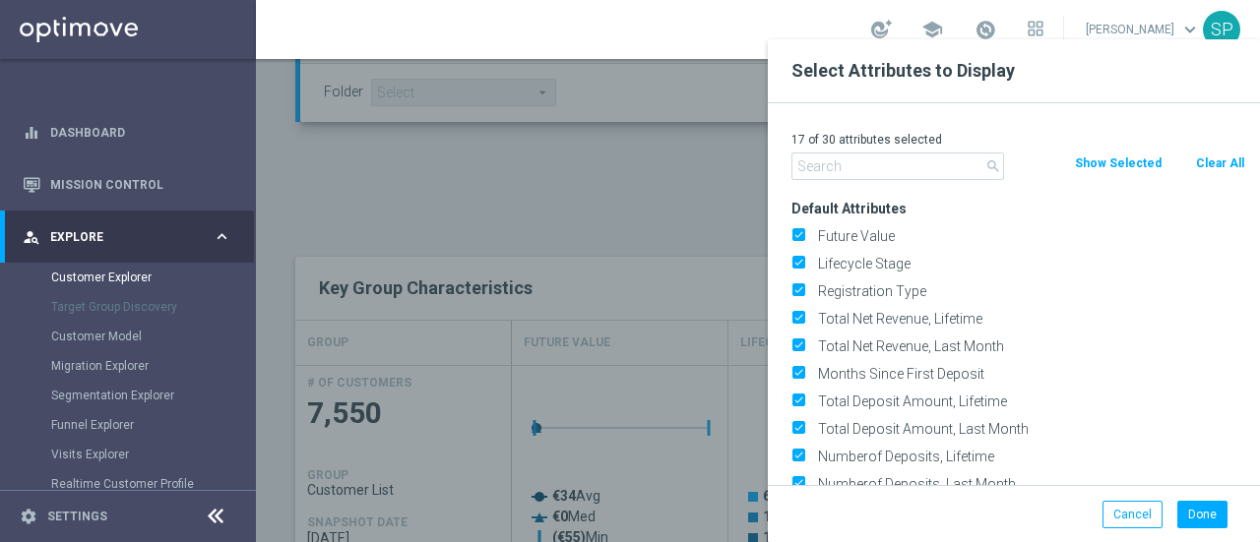
click at [1199, 163] on button "Clear All" at bounding box center [1220, 164] width 52 height 22
checkbox input "false"
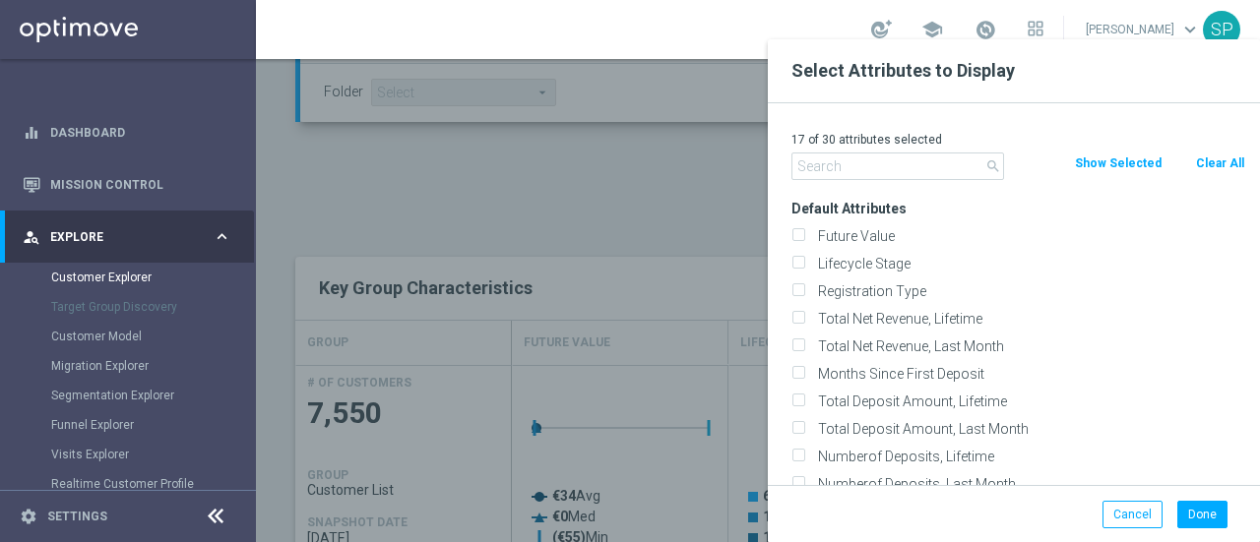
checkbox input "false"
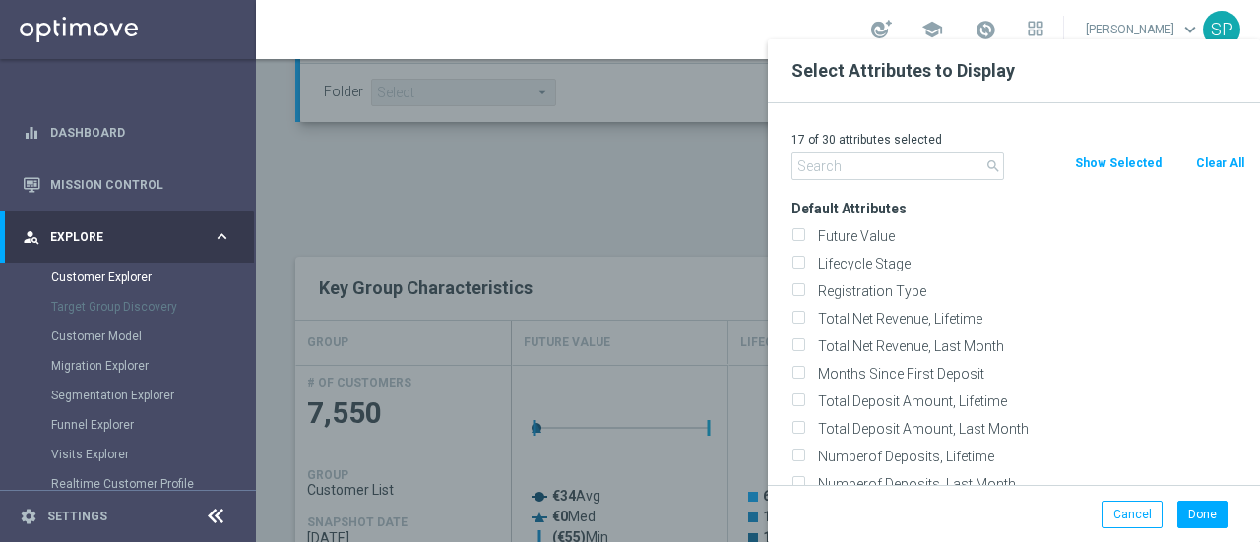
checkbox input "false"
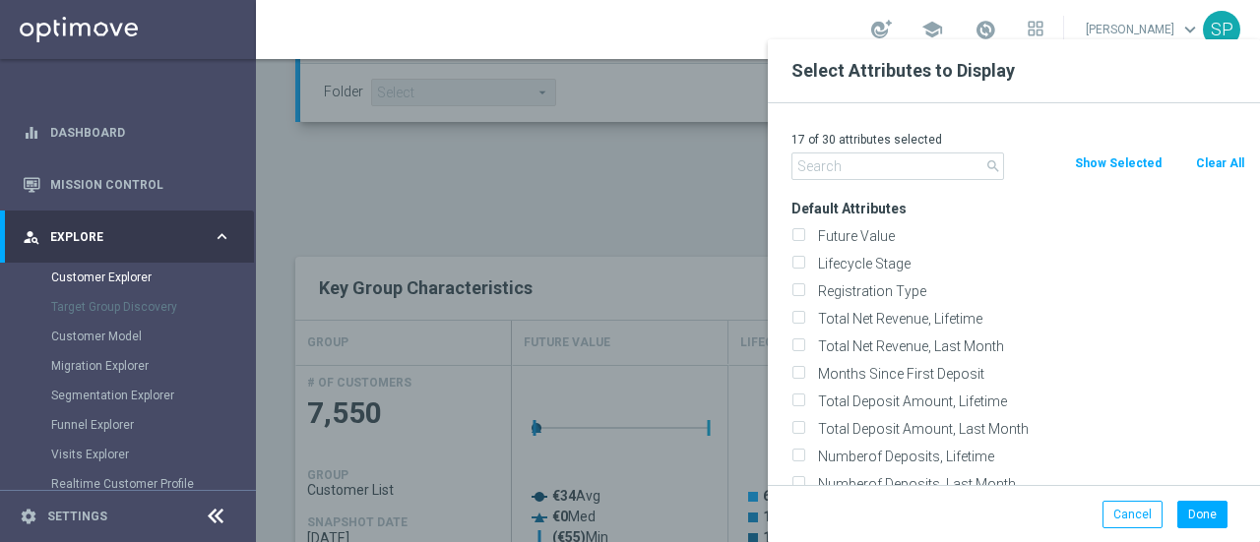
checkbox input "false"
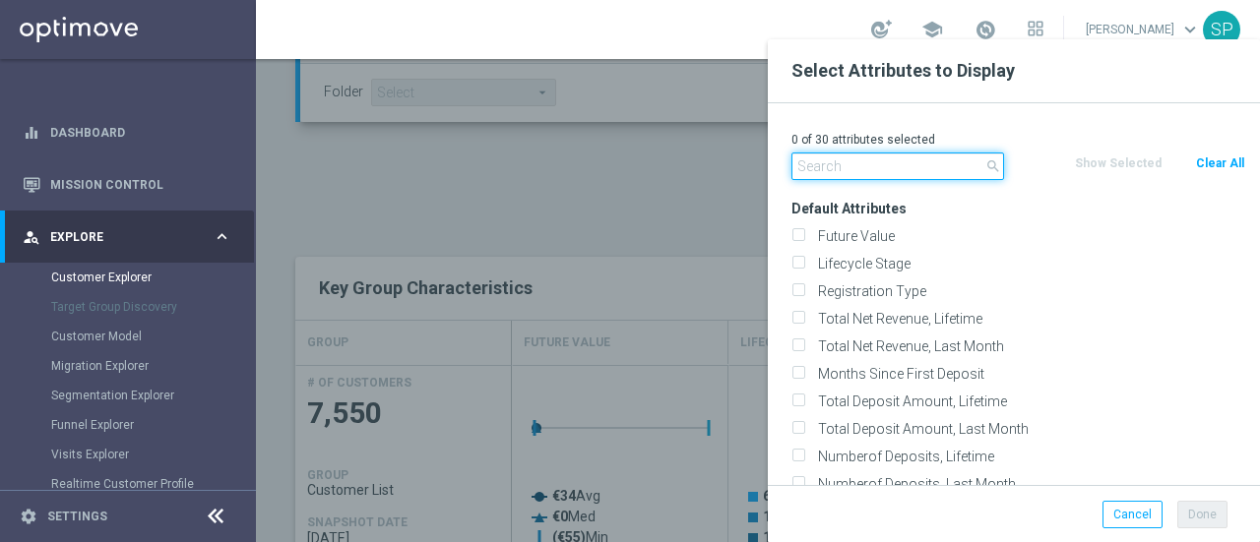
click at [884, 164] on input "text" at bounding box center [897, 167] width 213 height 28
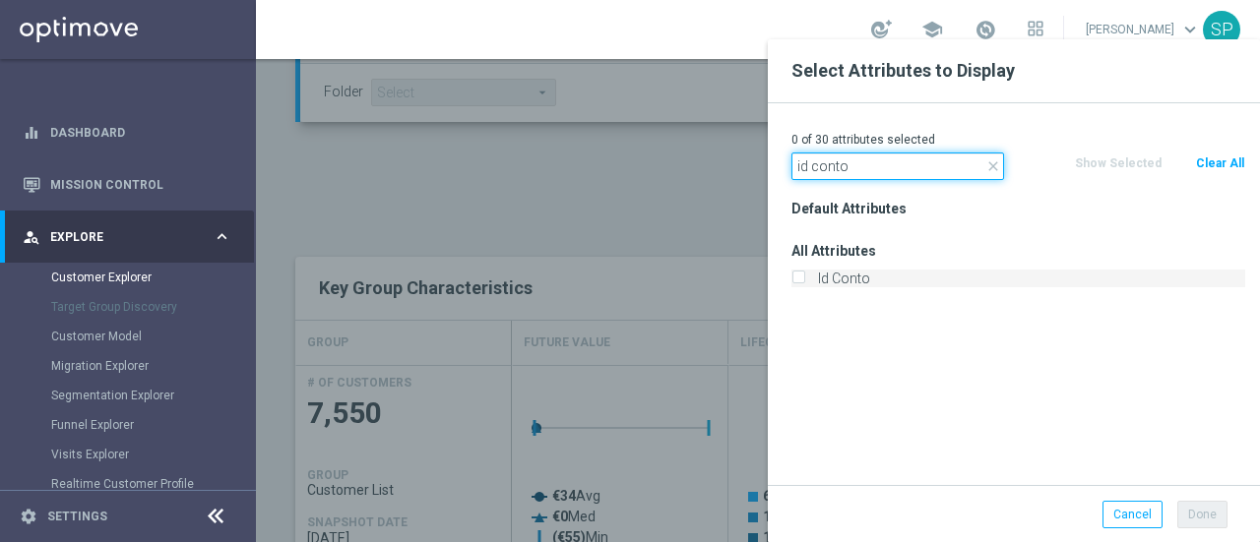
type input "id conto"
click at [862, 271] on label "Id Conto" at bounding box center [1028, 279] width 434 height 18
click at [804, 275] on input "Id Conto" at bounding box center [797, 281] width 13 height 13
checkbox input "true"
drag, startPoint x: 860, startPoint y: 171, endPoint x: 800, endPoint y: 173, distance: 60.1
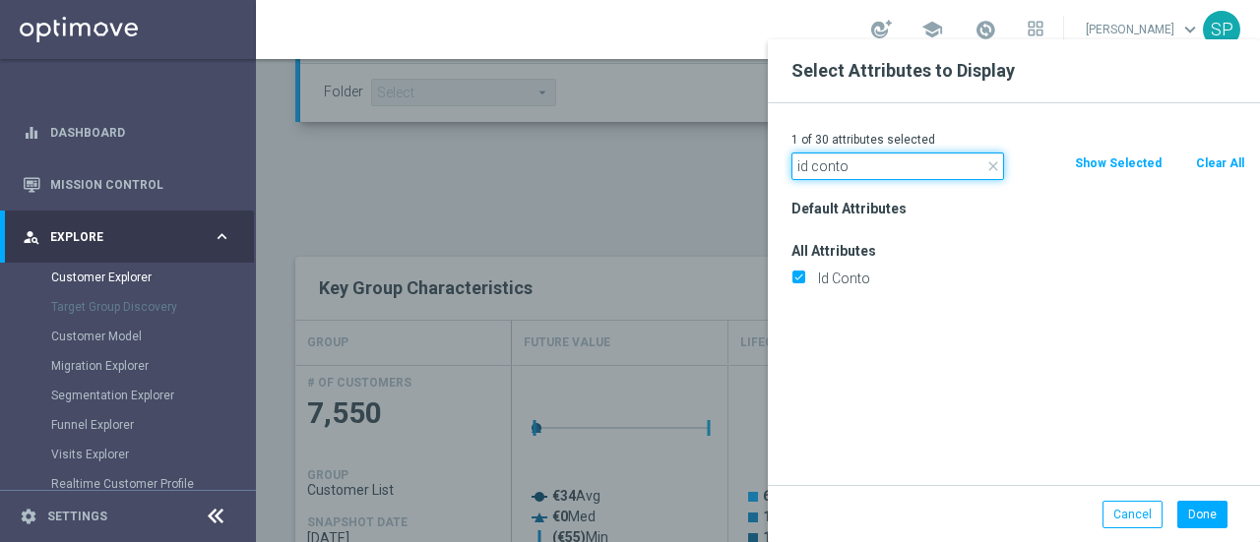
click at [800, 173] on input "id conto" at bounding box center [897, 167] width 213 height 28
type input "i"
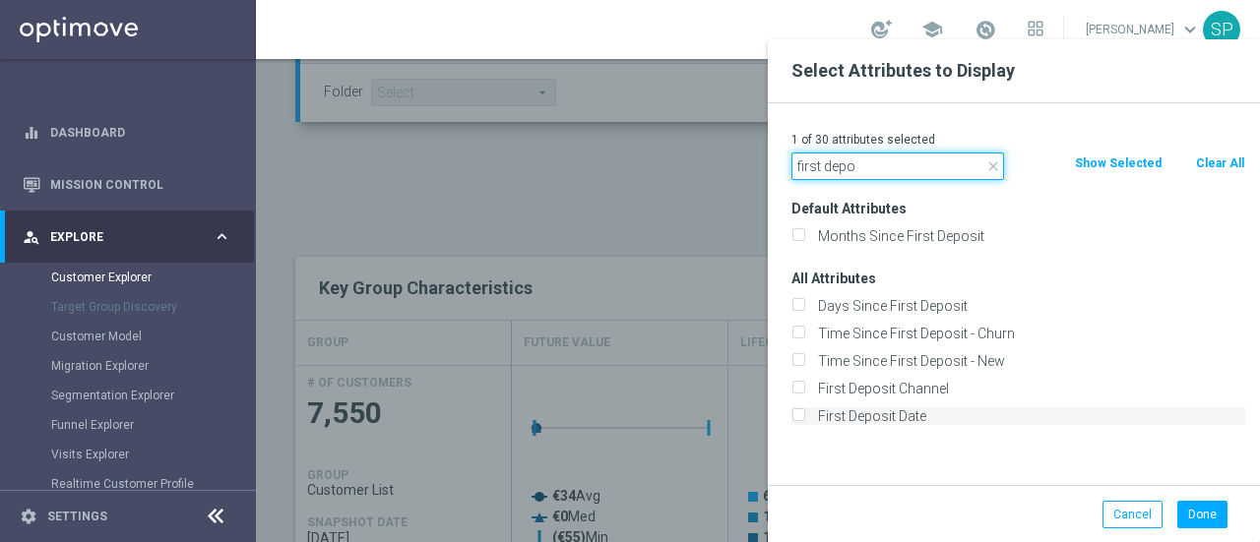
type input "first depo"
click at [917, 422] on label "First Deposit Date" at bounding box center [1028, 417] width 434 height 18
click at [804, 422] on input "First Deposit Date" at bounding box center [797, 418] width 13 height 13
checkbox input "true"
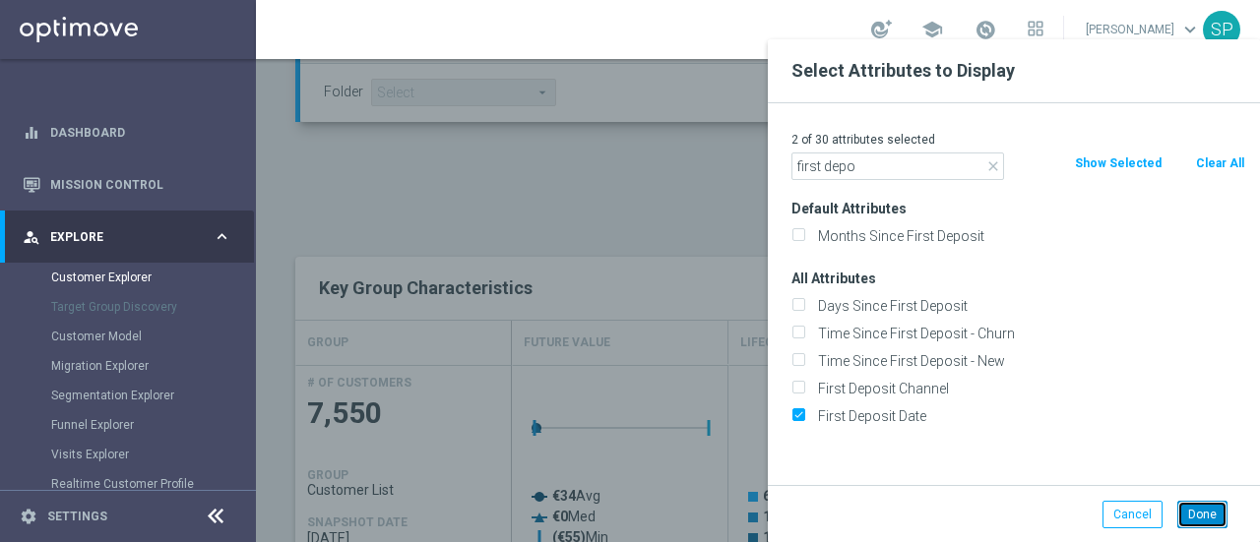
click at [1189, 522] on button "Done" at bounding box center [1202, 515] width 50 height 28
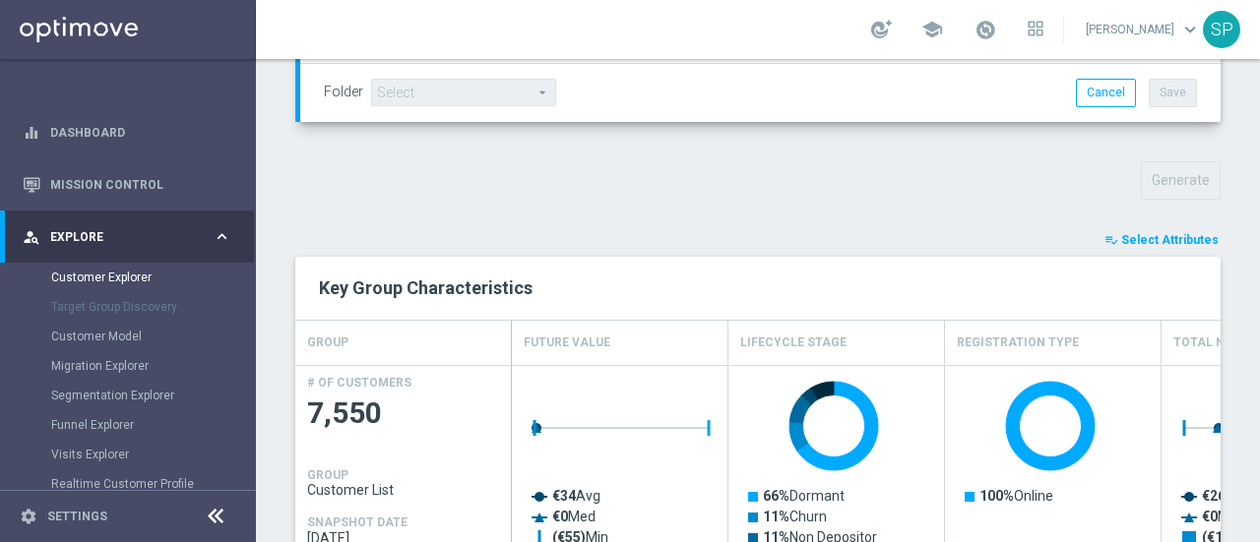
type input "Search"
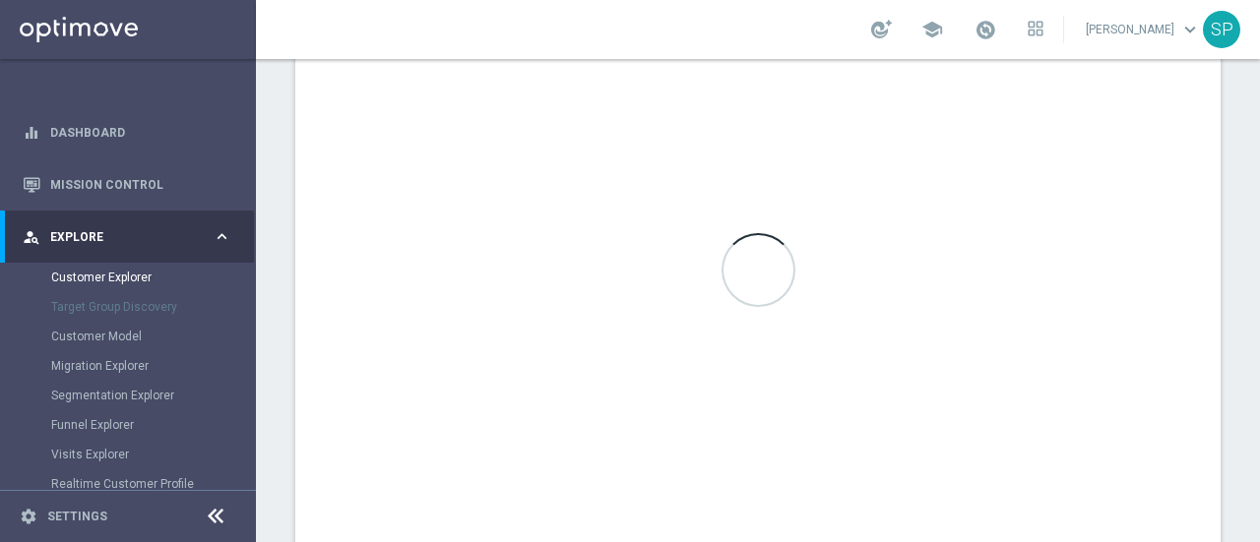
scroll to position [1309, 0]
drag, startPoint x: 665, startPoint y: 17, endPoint x: 864, endPoint y: 3, distance: 199.3
click at [864, 3] on div "school [PERSON_NAME] keyboard_arrow_down SP" at bounding box center [758, 29] width 1004 height 59
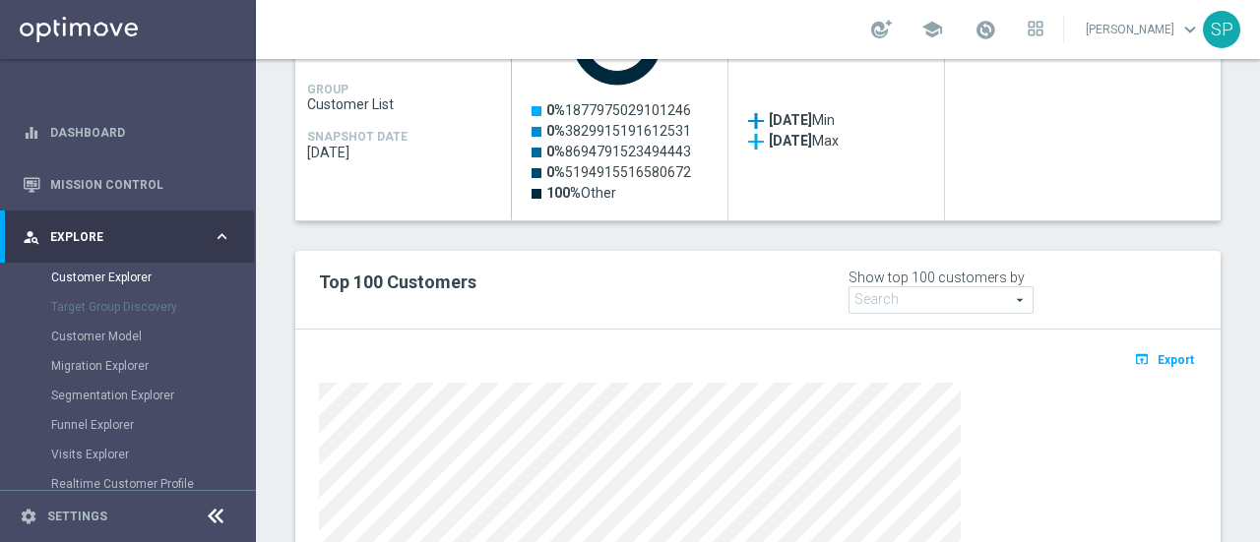
scroll to position [1045, 0]
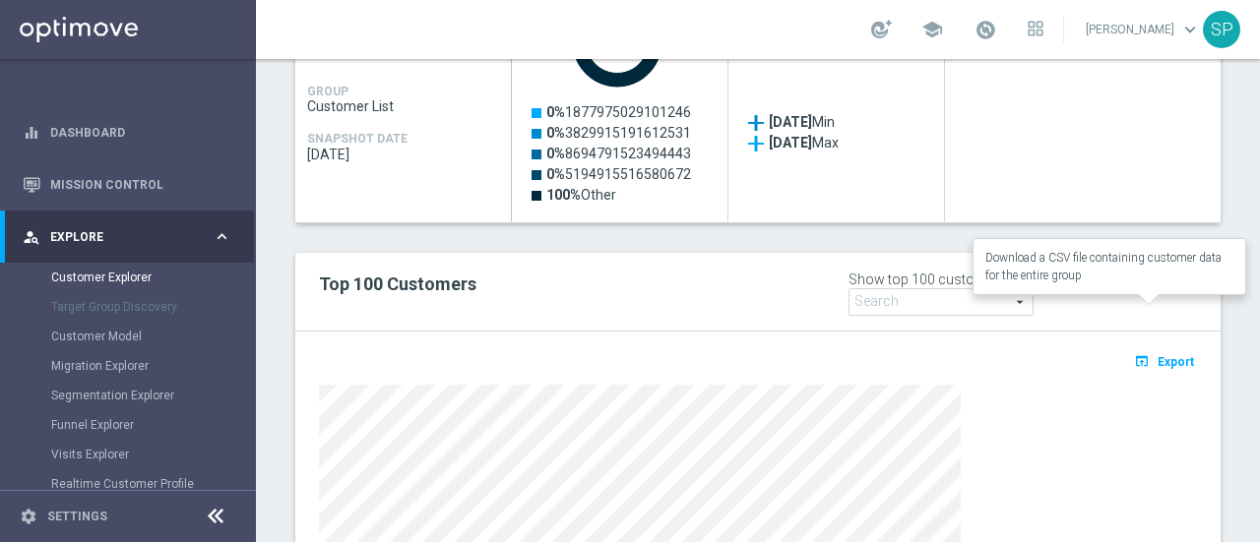
click at [1165, 348] on button "open_in_browser Export" at bounding box center [1164, 361] width 66 height 26
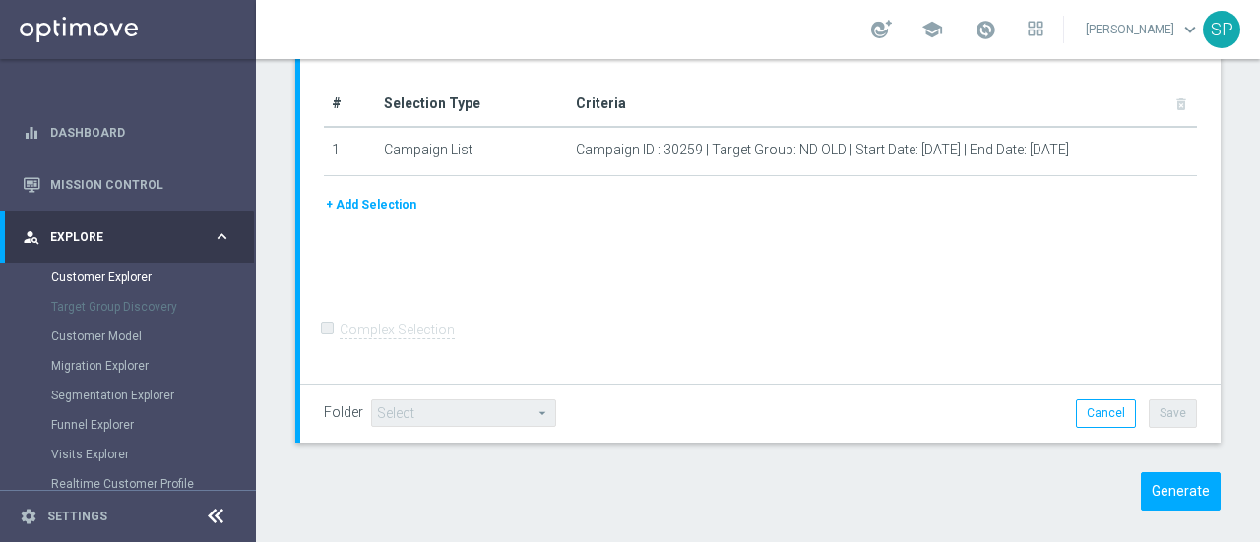
scroll to position [209, 0]
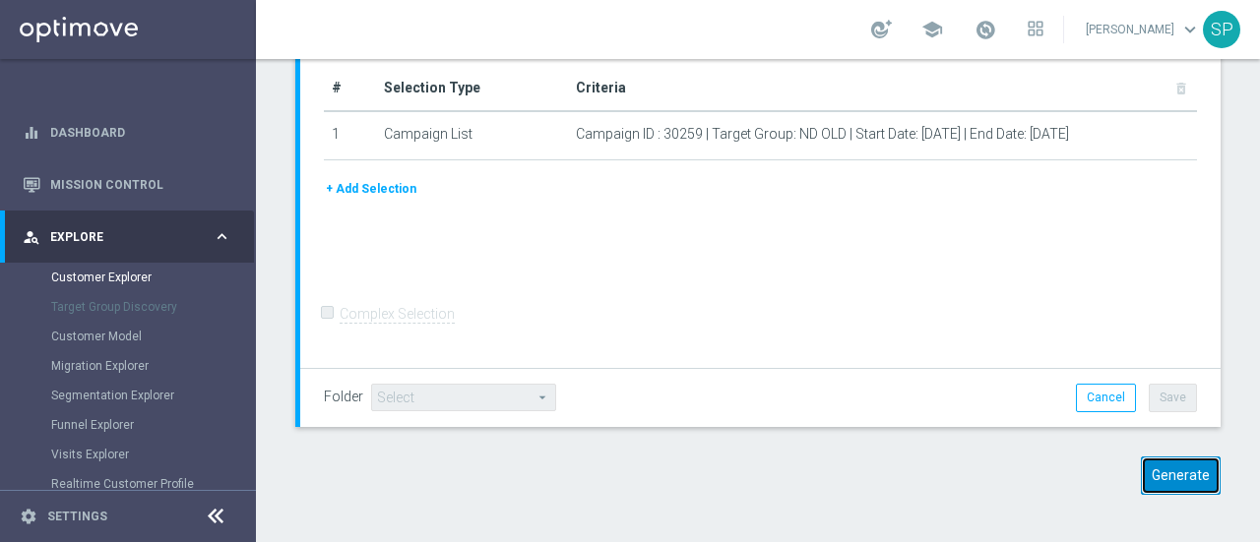
click at [1177, 468] on button "Generate" at bounding box center [1181, 476] width 80 height 38
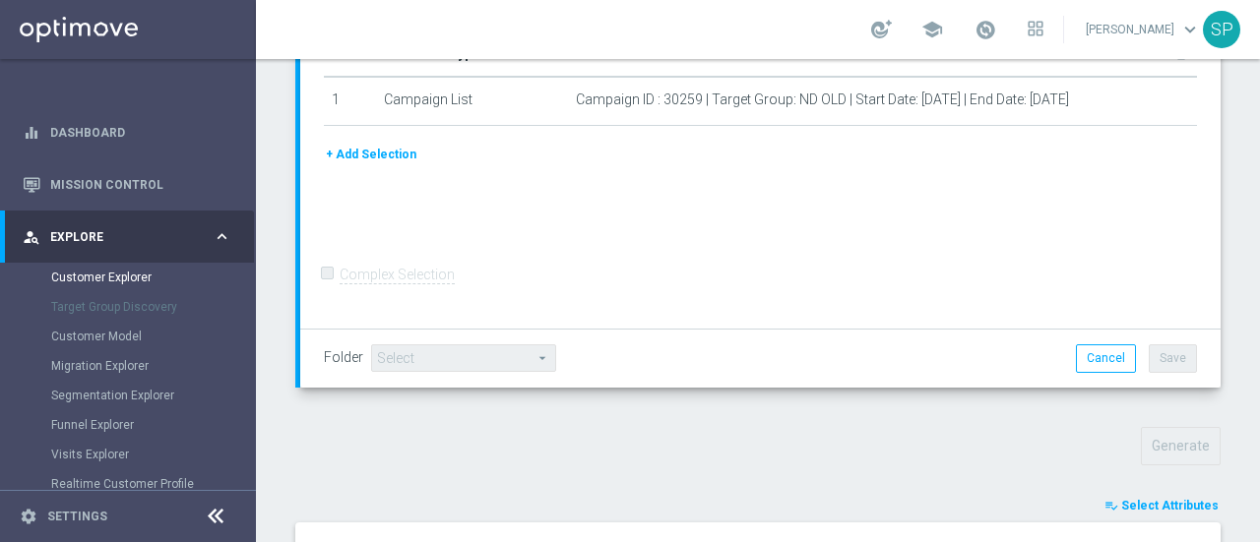
scroll to position [471, 0]
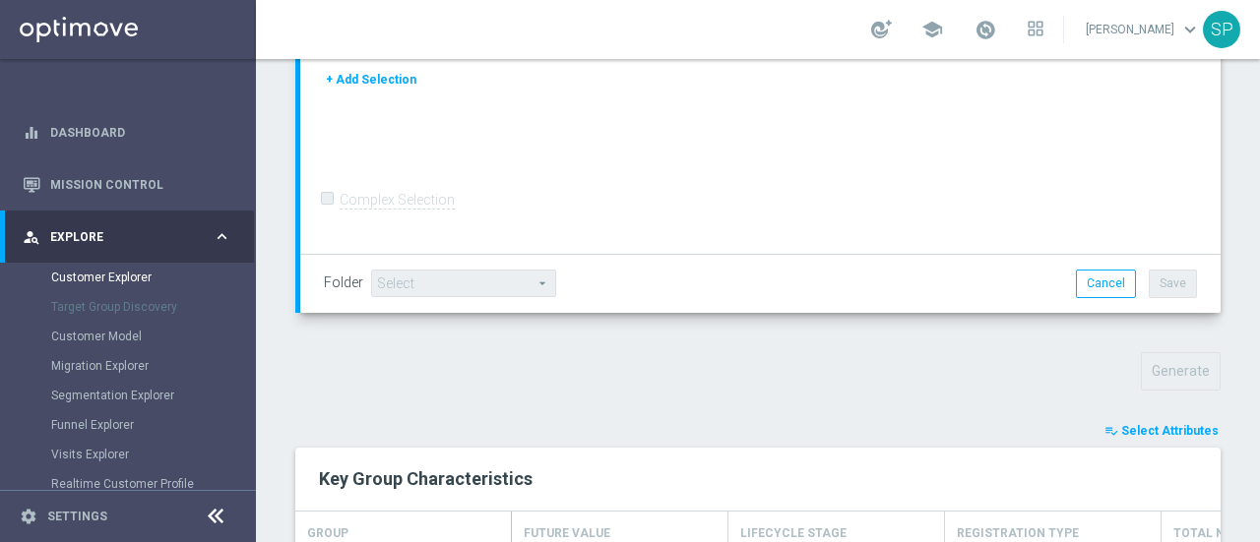
click at [1140, 424] on span "Select Attributes" at bounding box center [1169, 431] width 97 height 14
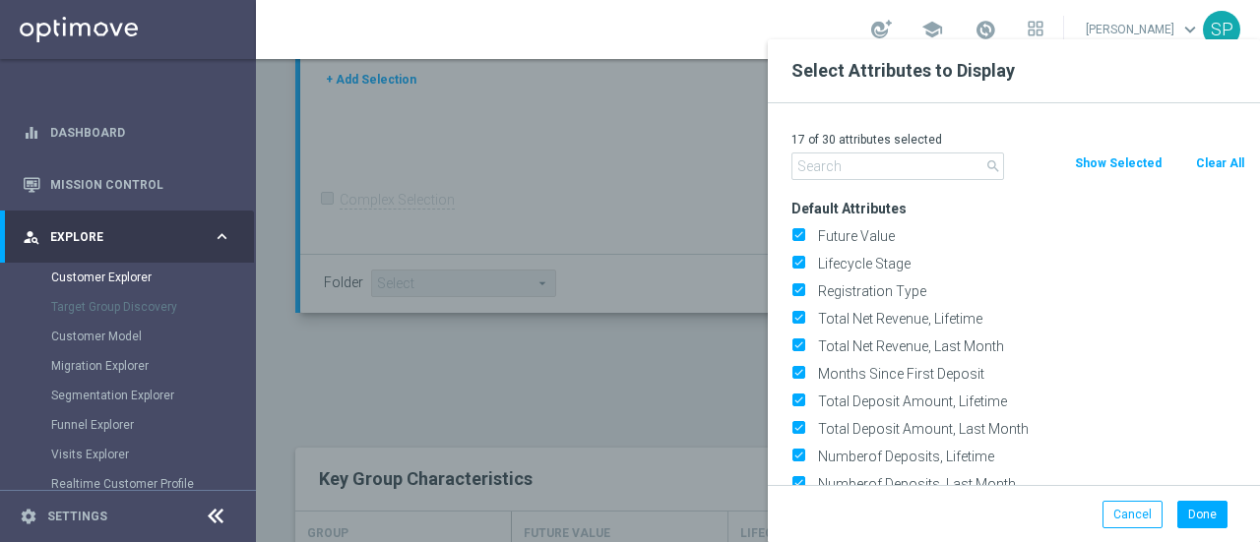
click at [1214, 158] on button "Clear All" at bounding box center [1220, 164] width 52 height 22
checkbox input "false"
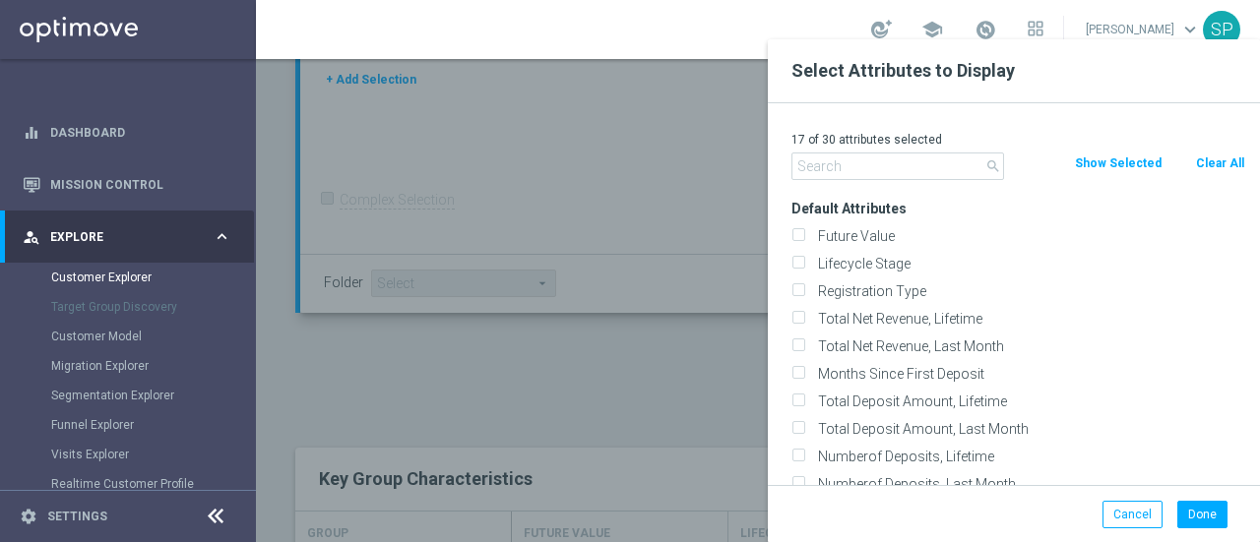
checkbox input "false"
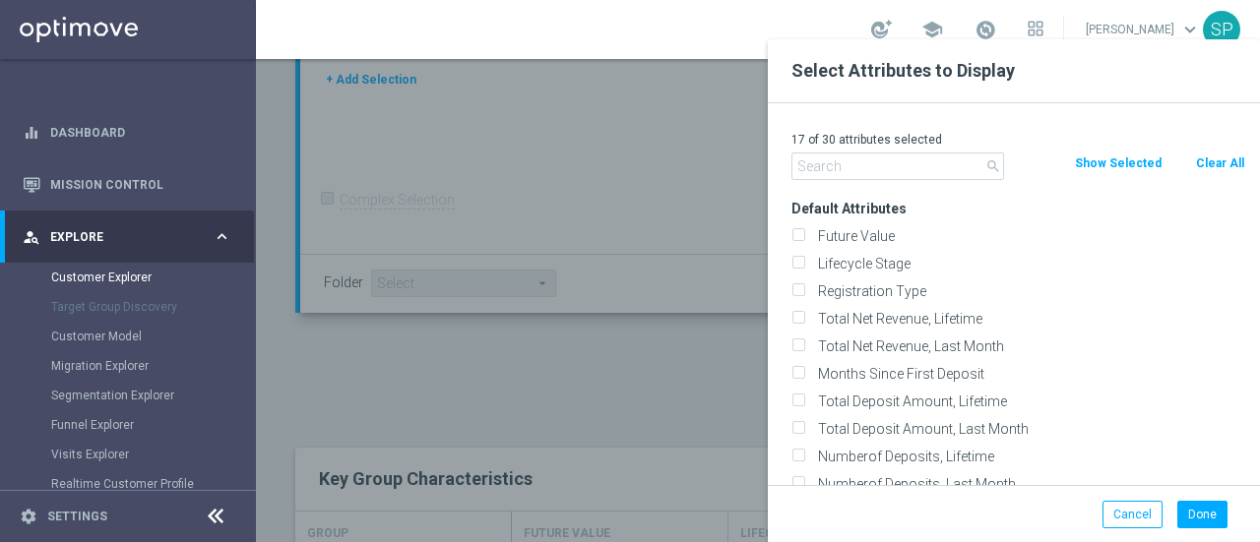
checkbox input "false"
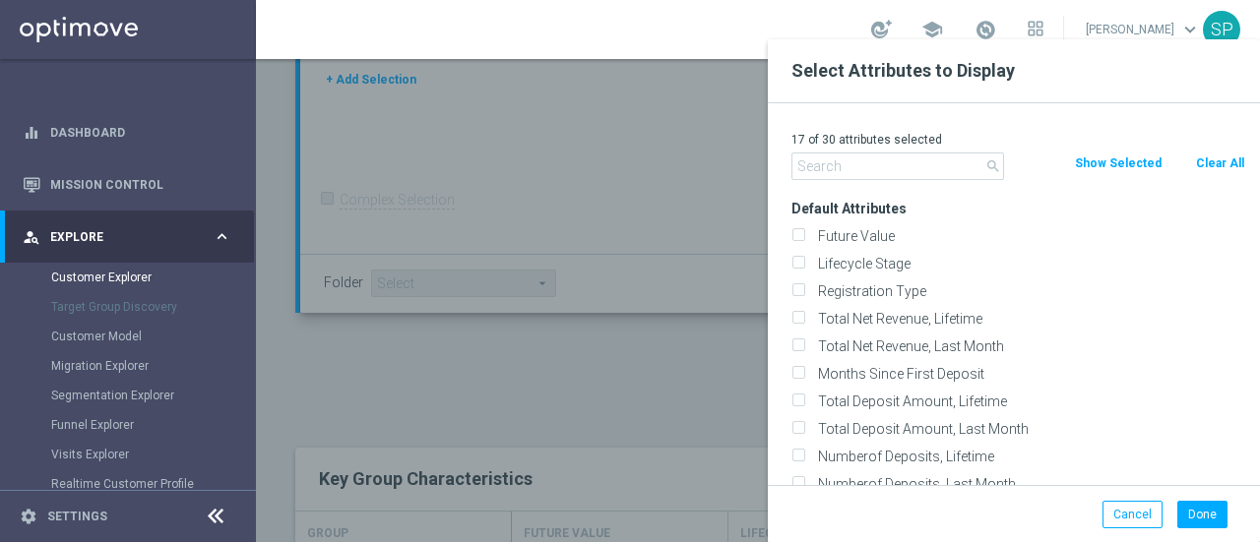
checkbox input "false"
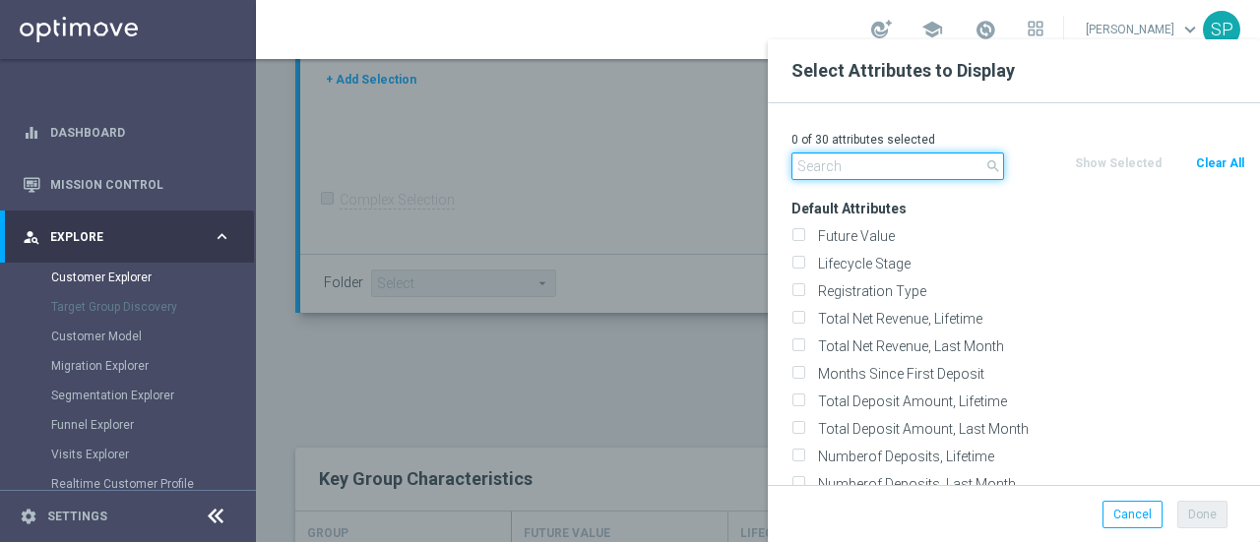
click at [917, 157] on input "text" at bounding box center [897, 167] width 213 height 28
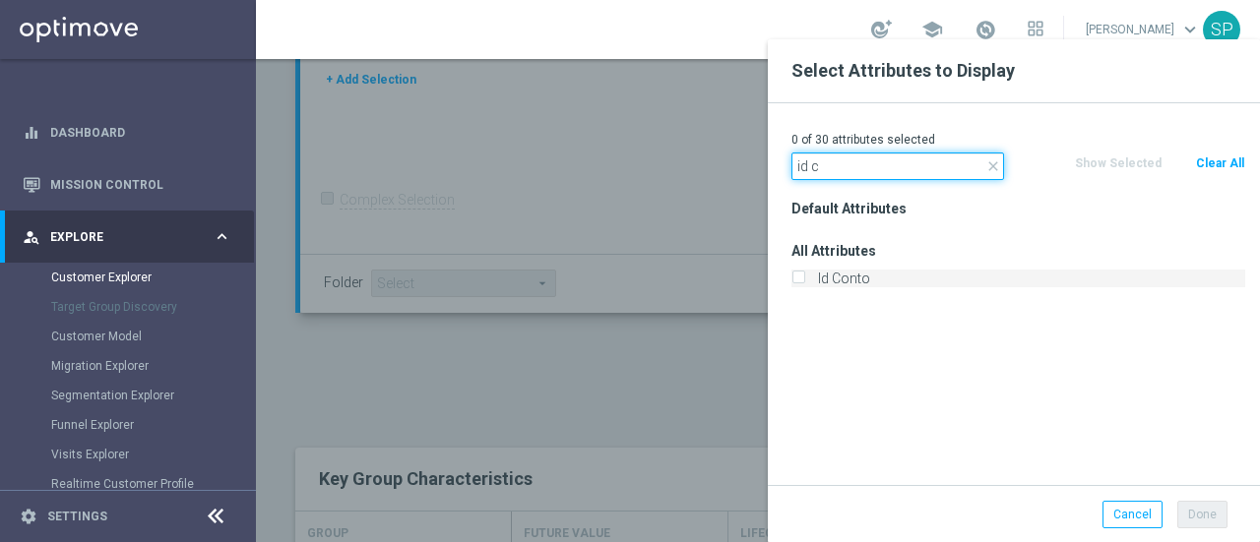
type input "id c"
click at [1052, 274] on label "Id Conto" at bounding box center [1028, 279] width 434 height 18
click at [804, 275] on input "Id Conto" at bounding box center [797, 281] width 13 height 13
checkbox input "true"
click at [868, 160] on input "id c" at bounding box center [897, 167] width 213 height 28
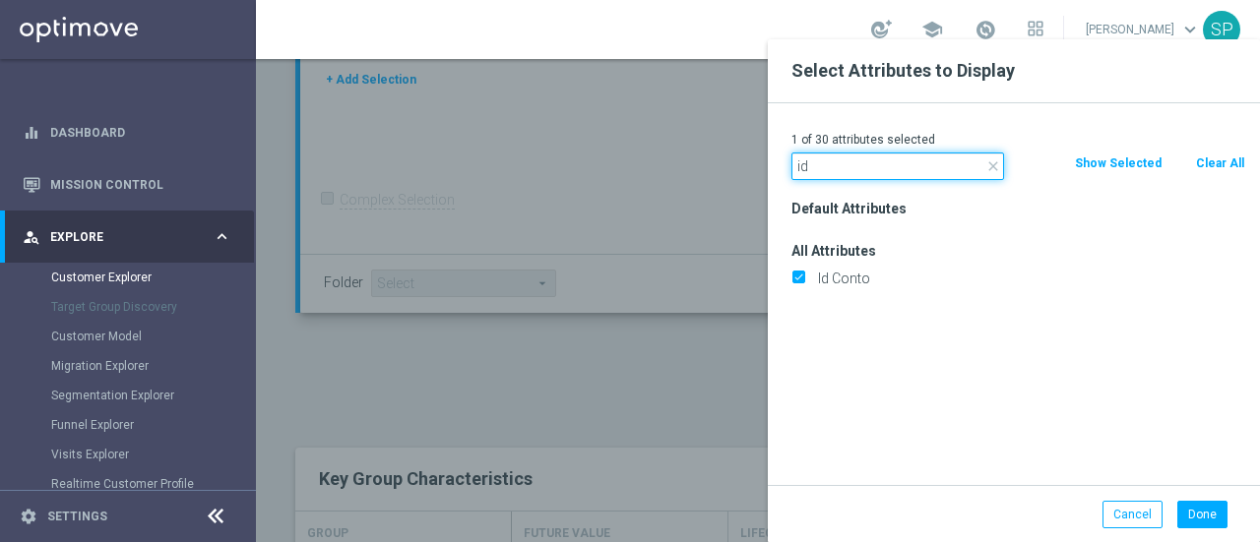
type input "i"
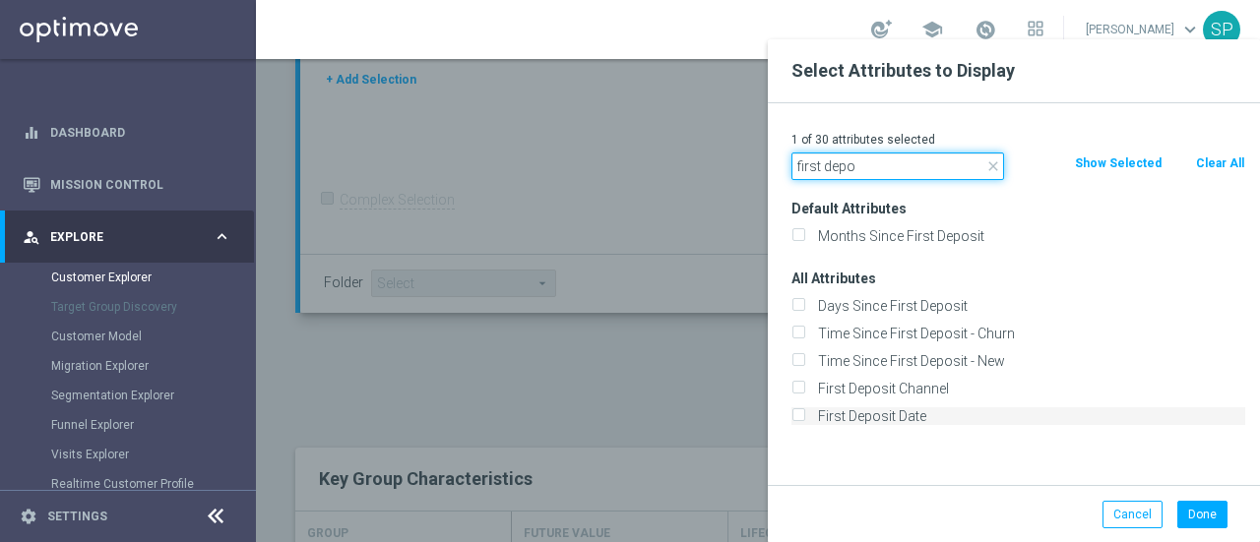
type input "first depo"
click at [895, 423] on label "First Deposit Date" at bounding box center [1028, 417] width 434 height 18
click at [804, 423] on input "First Deposit Date" at bounding box center [797, 418] width 13 height 13
checkbox input "true"
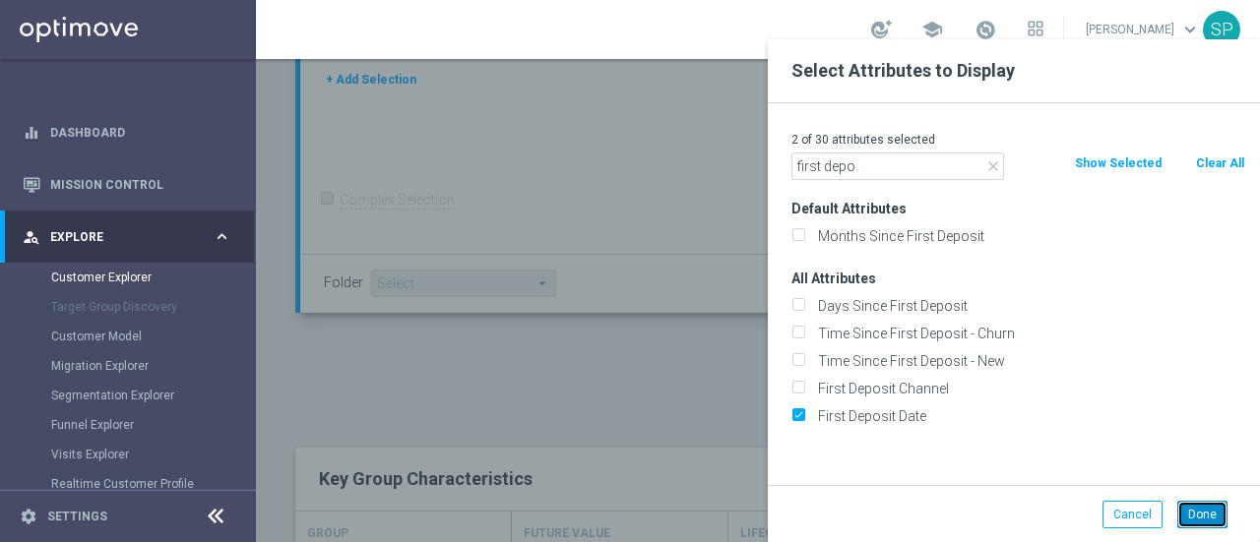
click at [1206, 517] on button "Done" at bounding box center [1202, 515] width 50 height 28
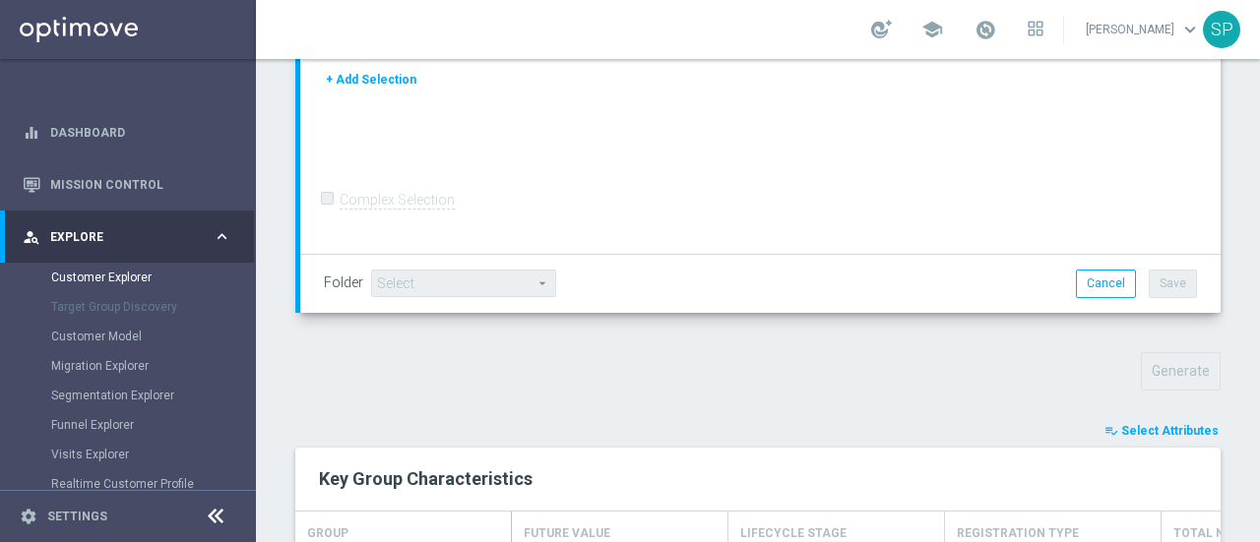
type input "Search"
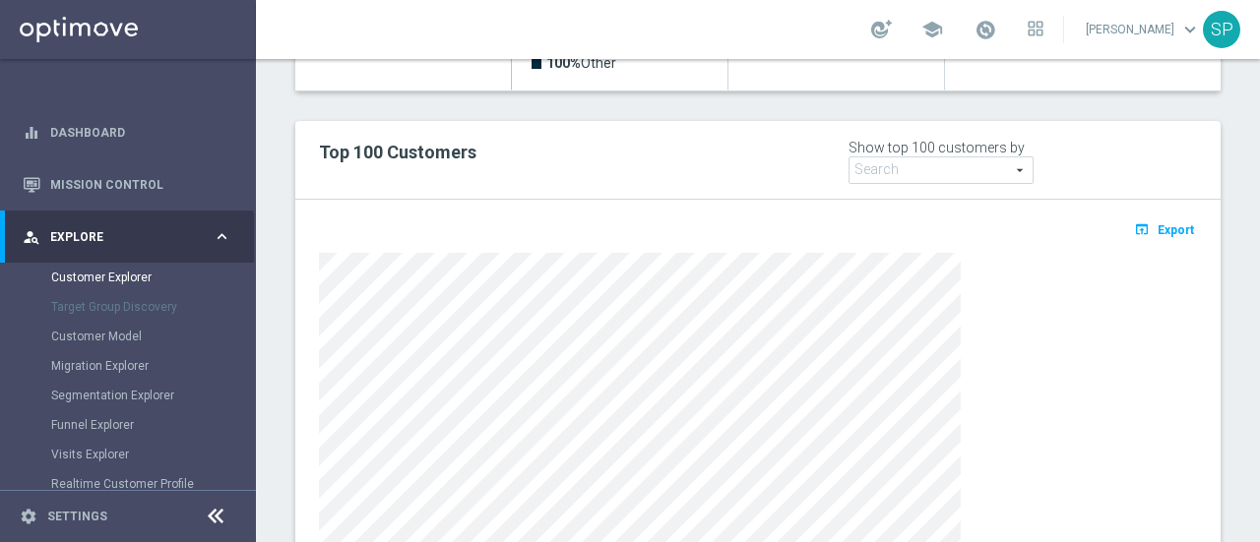
scroll to position [1173, 0]
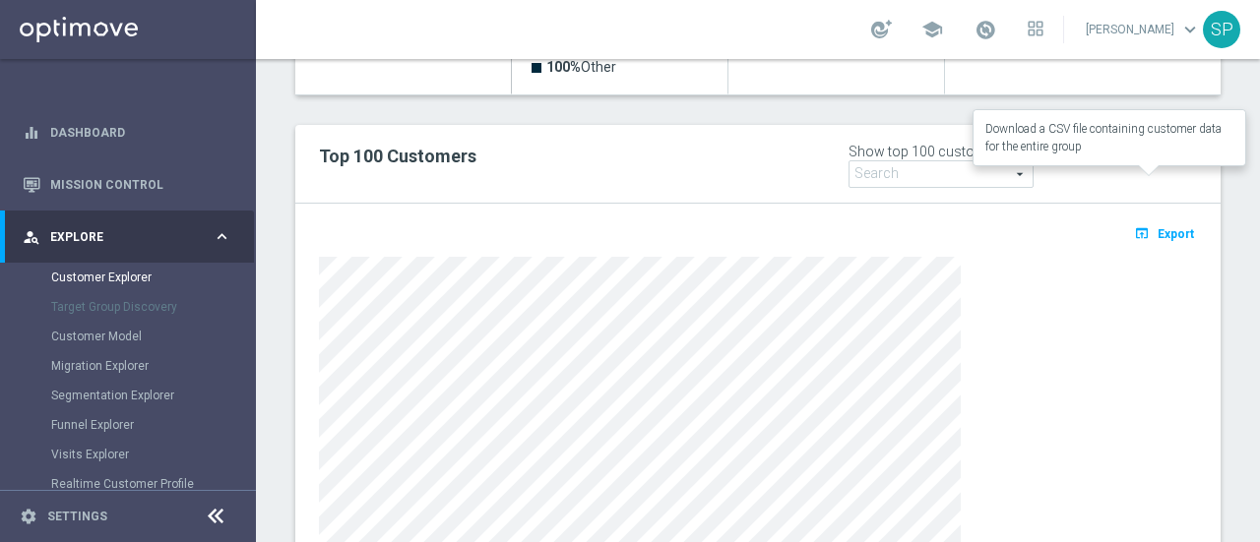
click at [1158, 227] on span "Export" at bounding box center [1176, 234] width 36 height 14
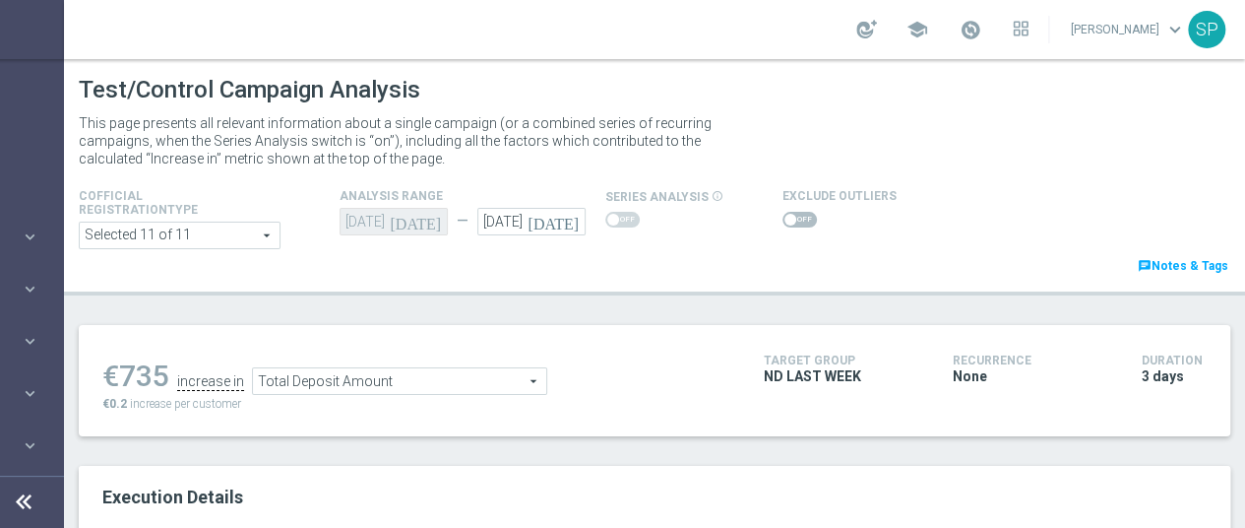
scroll to position [801, 0]
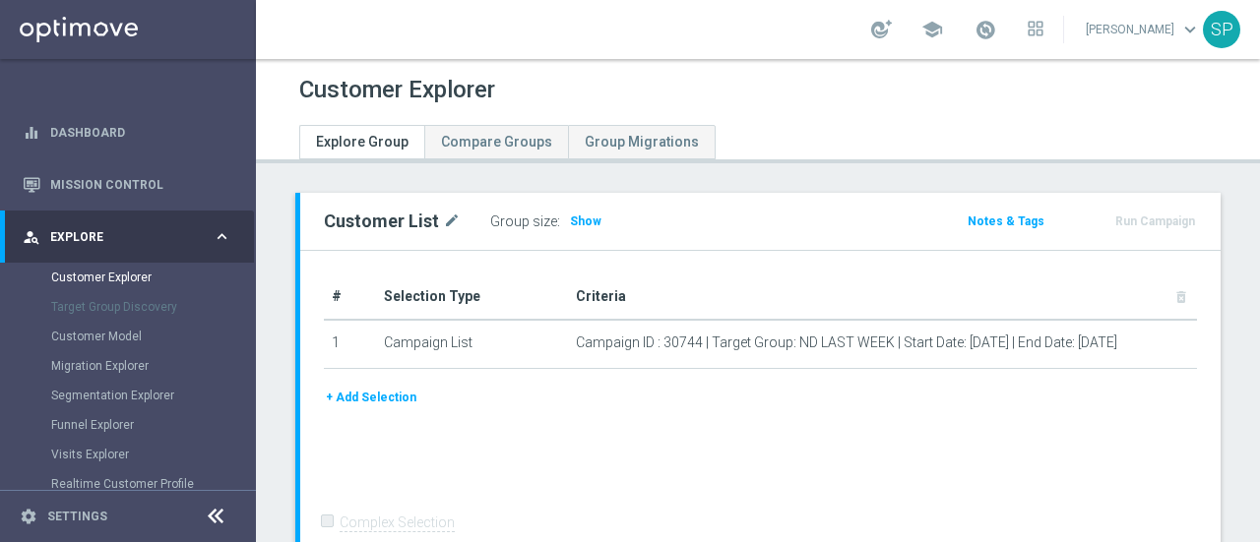
scroll to position [209, 0]
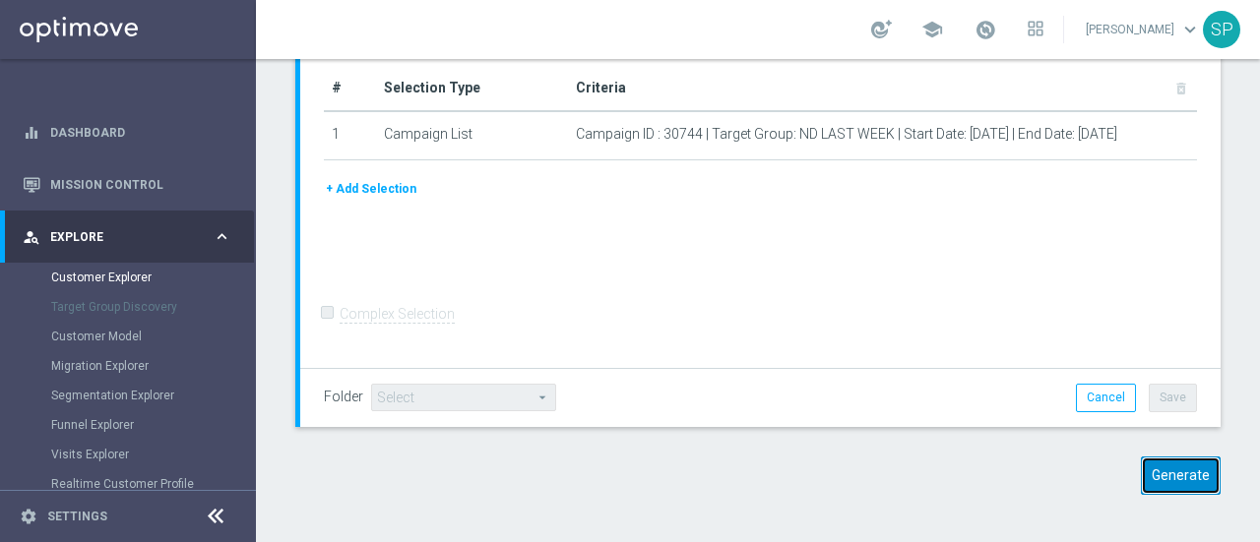
click at [1150, 471] on button "Generate" at bounding box center [1181, 476] width 80 height 38
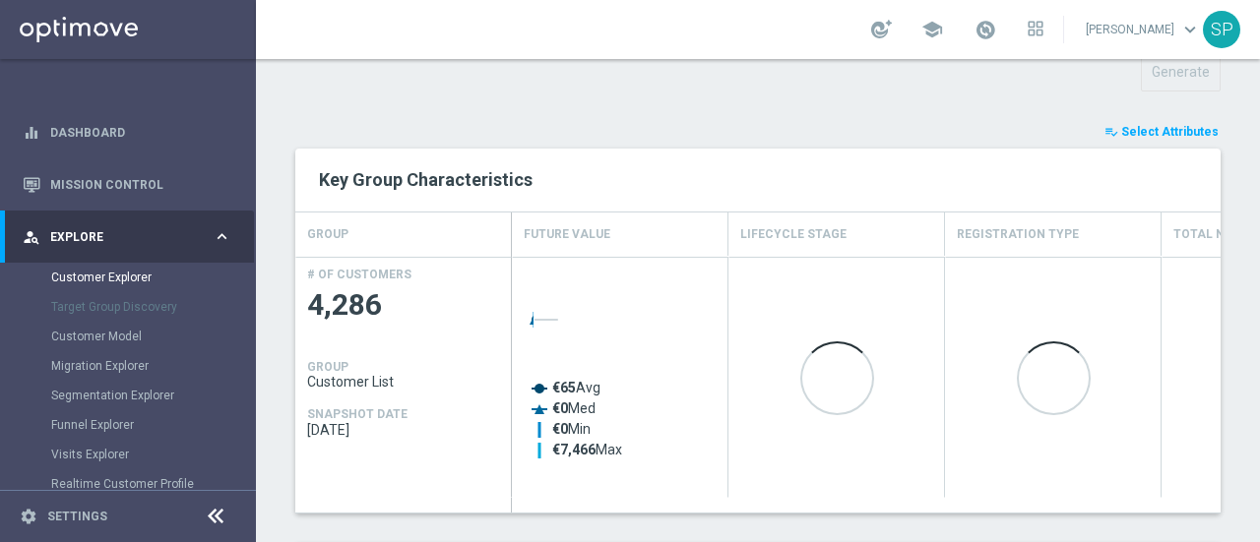
scroll to position [770, 0]
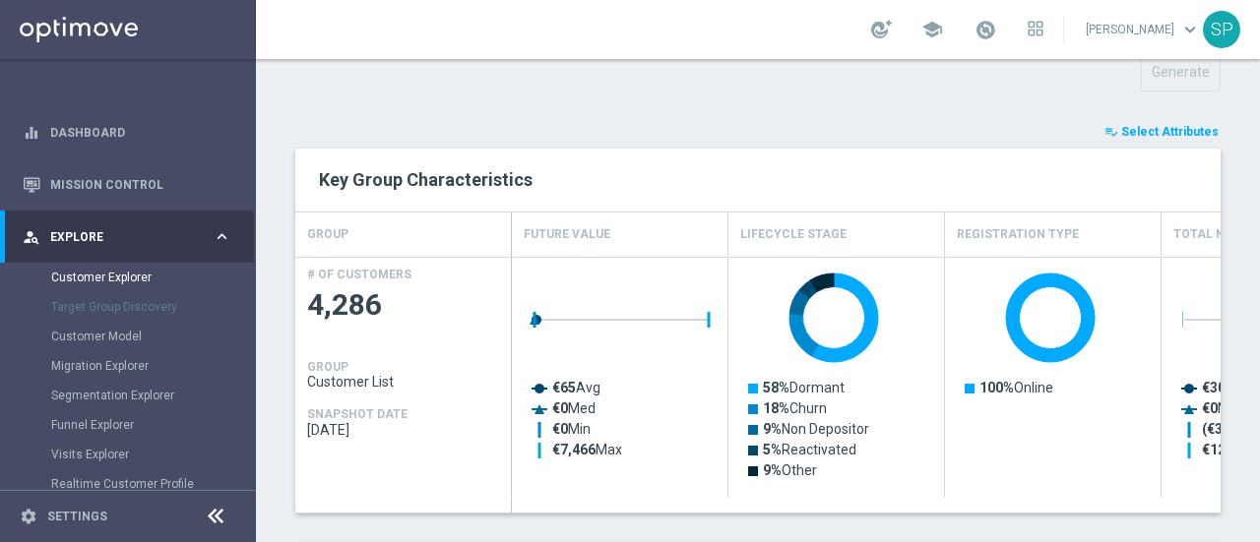
click at [1181, 125] on span "Select Attributes" at bounding box center [1169, 132] width 97 height 14
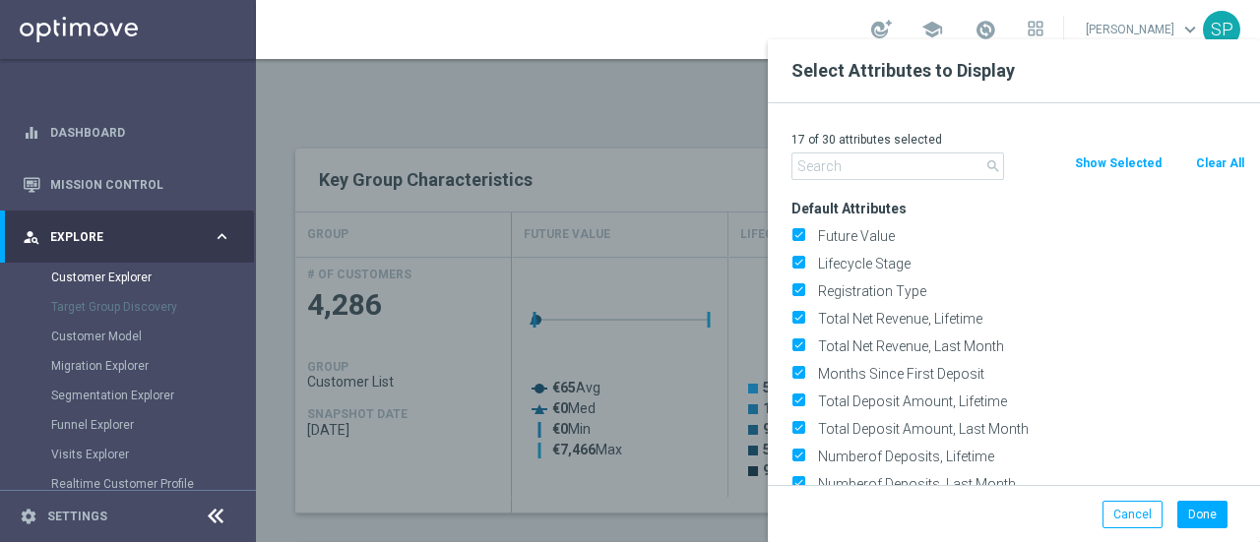
click at [1190, 156] on div "Clear All" at bounding box center [1219, 164] width 81 height 22
click at [1205, 157] on button "Clear All" at bounding box center [1220, 164] width 52 height 22
checkbox input "false"
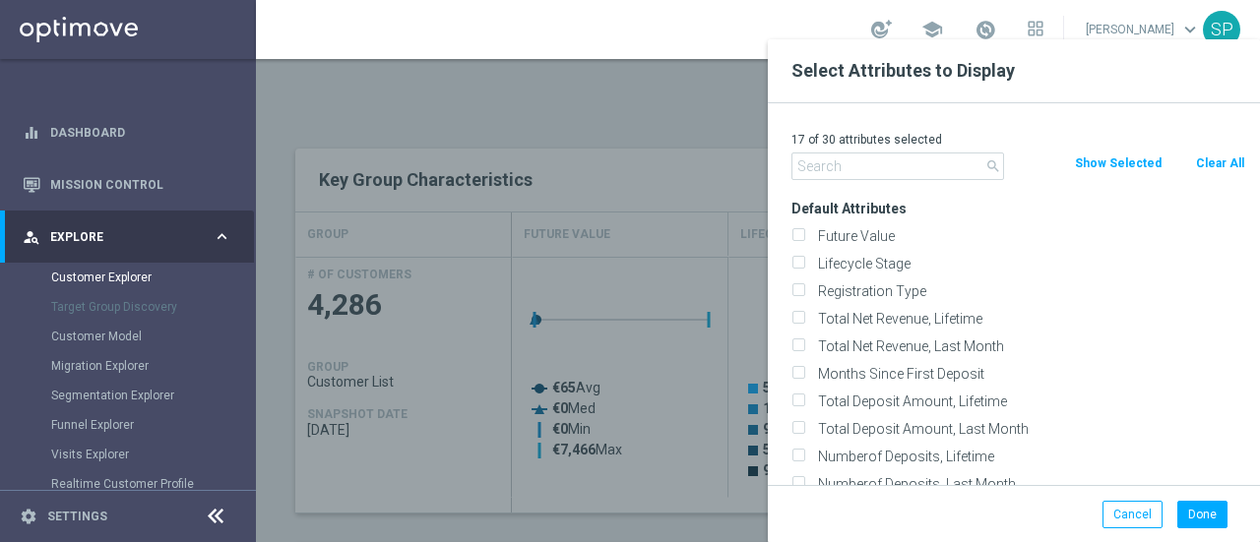
checkbox input "false"
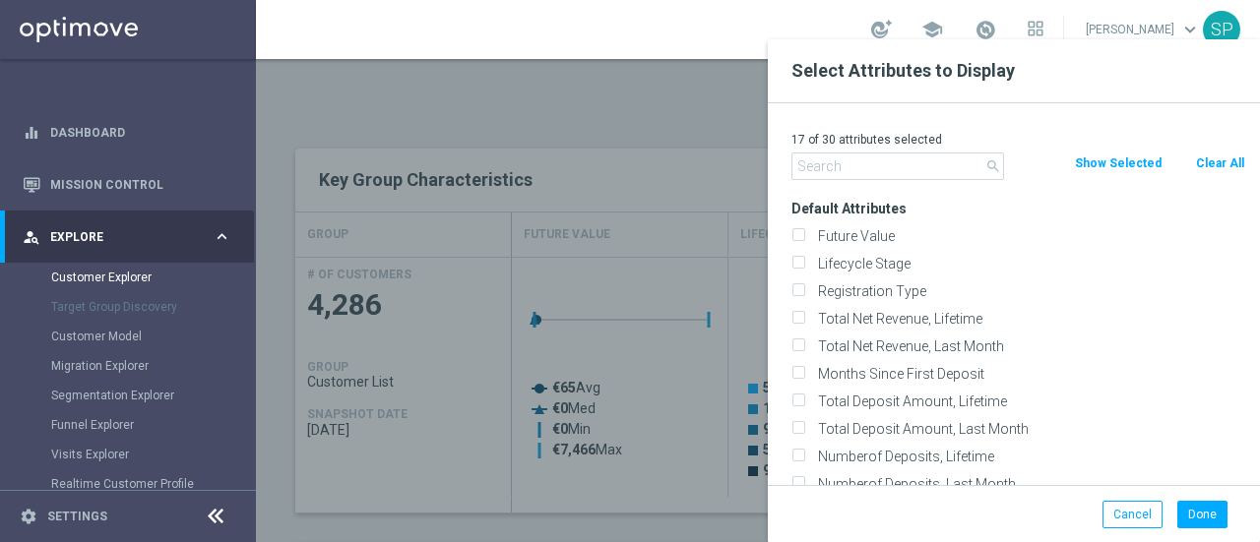
checkbox input "false"
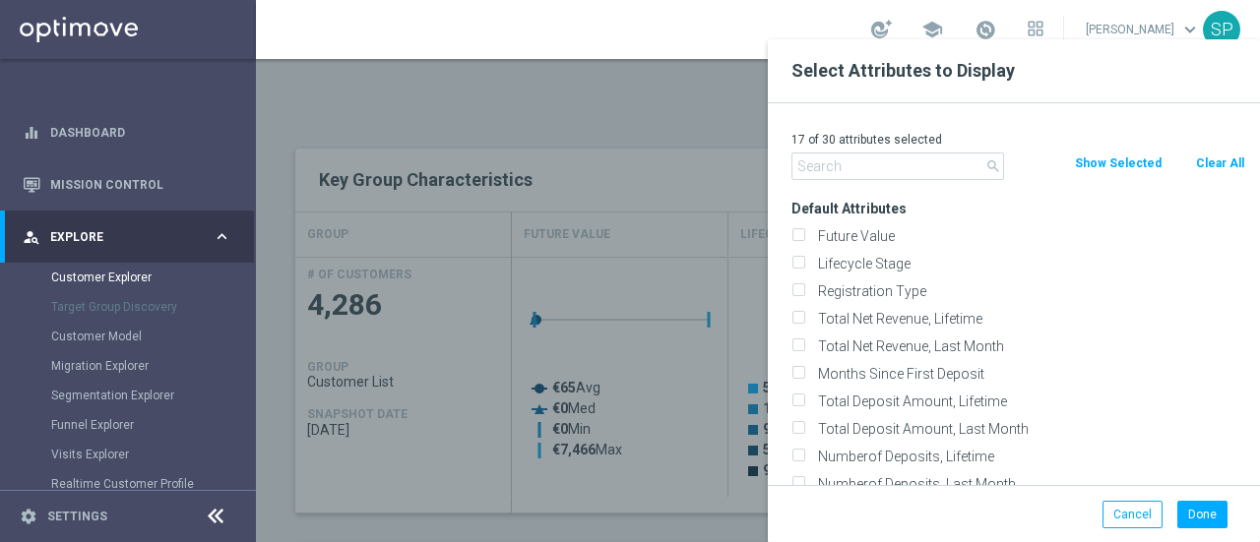
checkbox input "false"
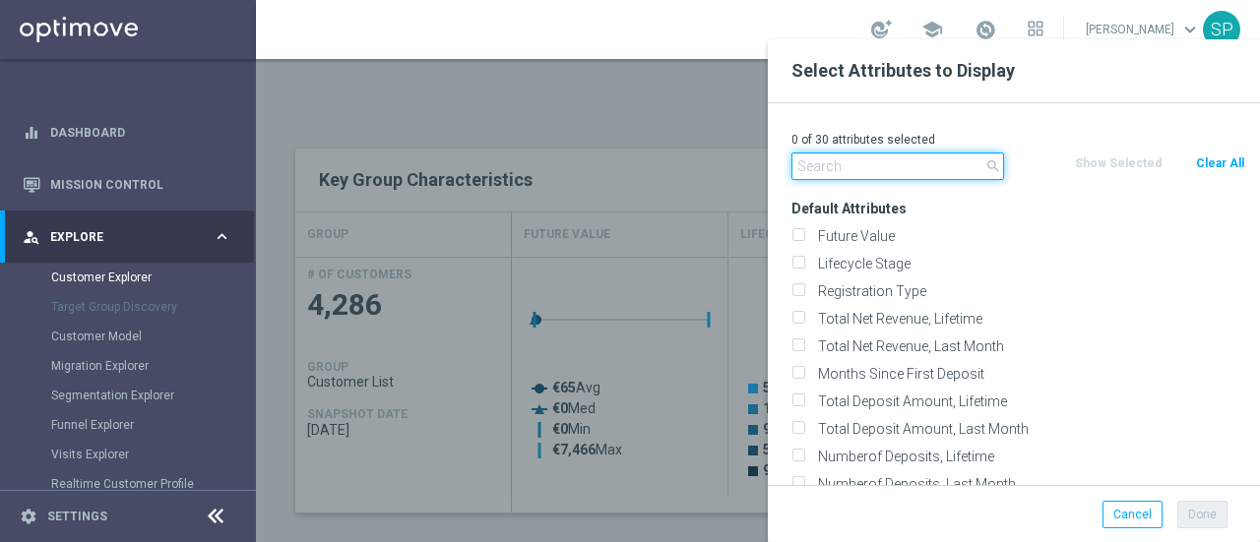
click at [921, 155] on input "text" at bounding box center [897, 167] width 213 height 28
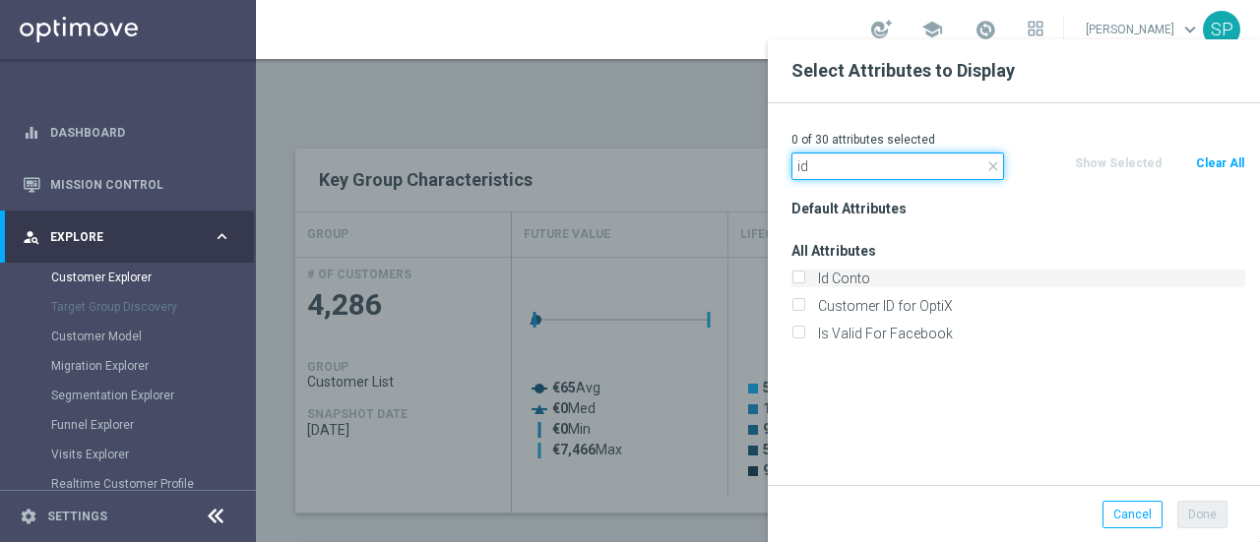
type input "id"
click at [849, 273] on label "Id Conto" at bounding box center [1028, 279] width 434 height 18
click at [804, 275] on input "Id Conto" at bounding box center [797, 281] width 13 height 13
checkbox input "true"
click at [856, 175] on input "id" at bounding box center [897, 167] width 213 height 28
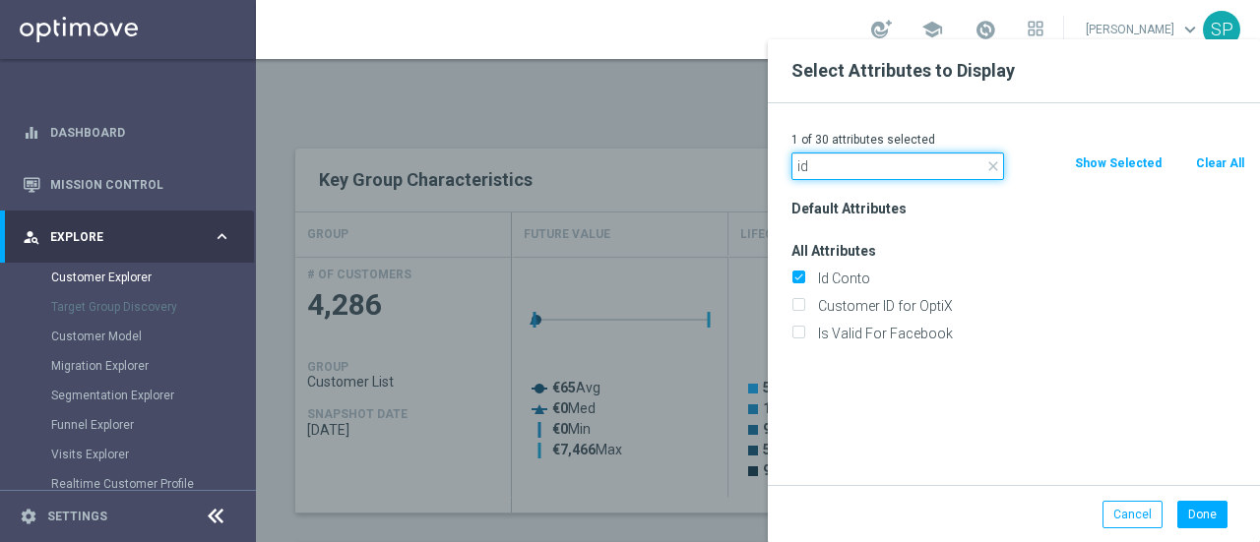
type input "i"
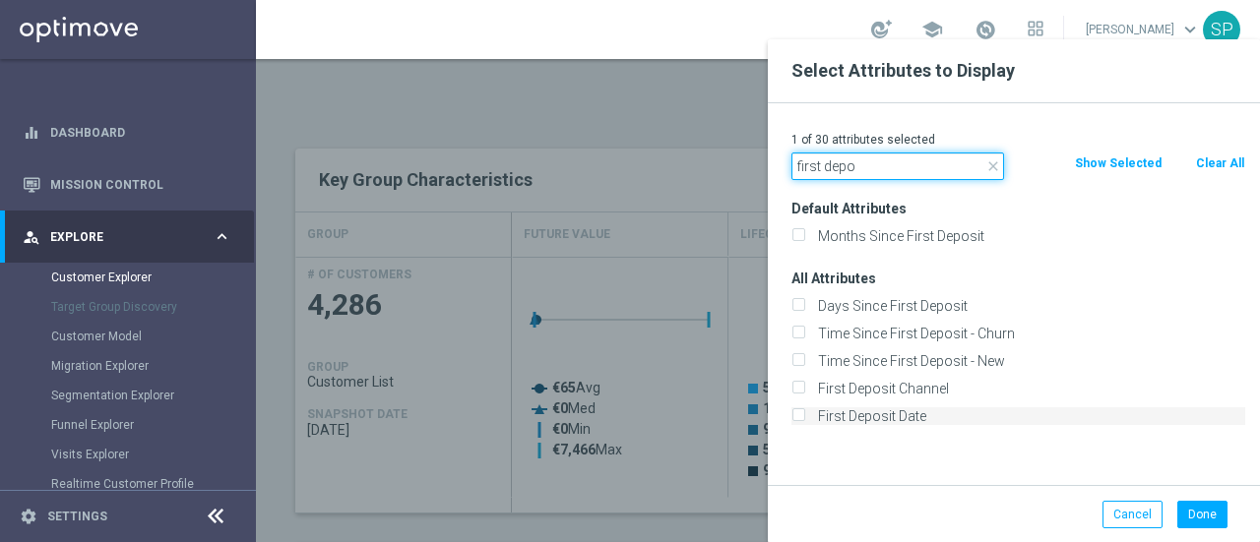
type input "first depo"
click at [862, 414] on label "First Deposit Date" at bounding box center [1028, 417] width 434 height 18
click at [804, 414] on input "First Deposit Date" at bounding box center [797, 418] width 13 height 13
checkbox input "true"
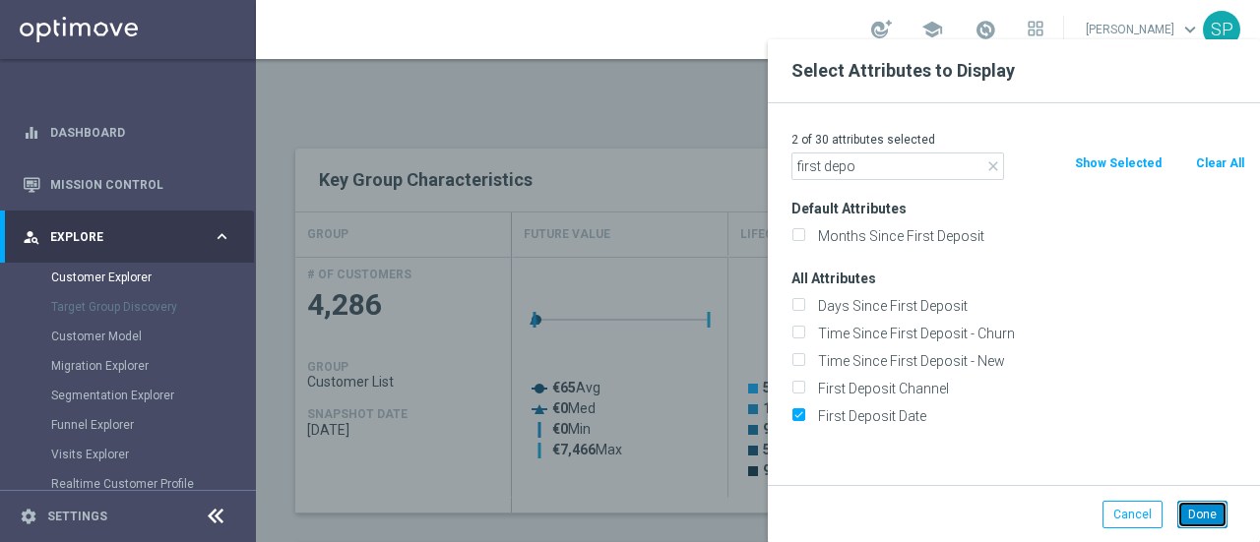
click at [1198, 514] on button "Done" at bounding box center [1202, 515] width 50 height 28
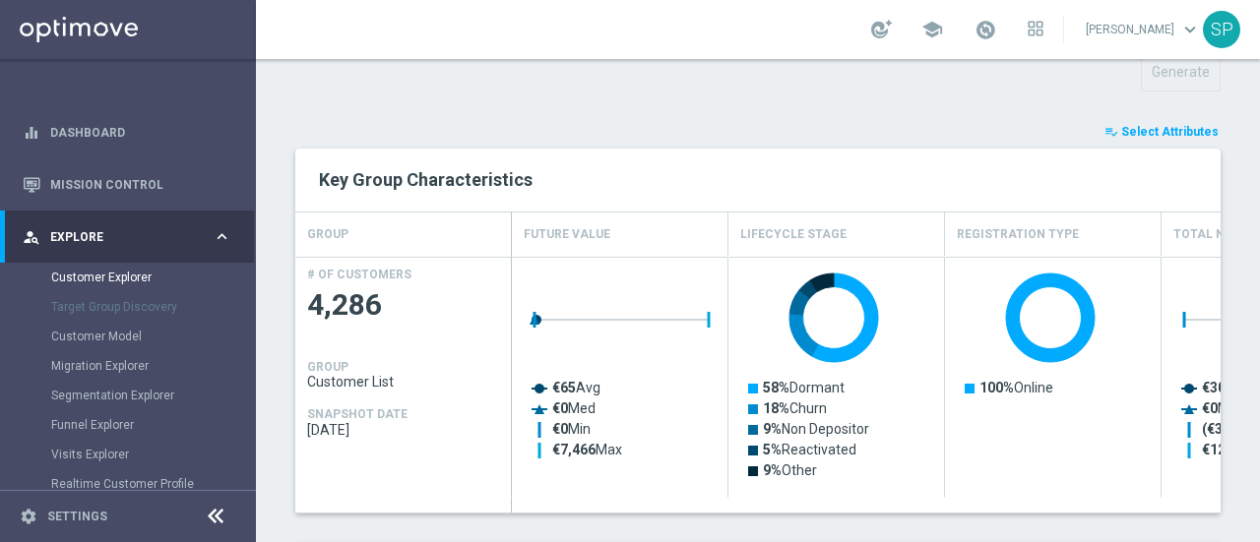
type input "Search"
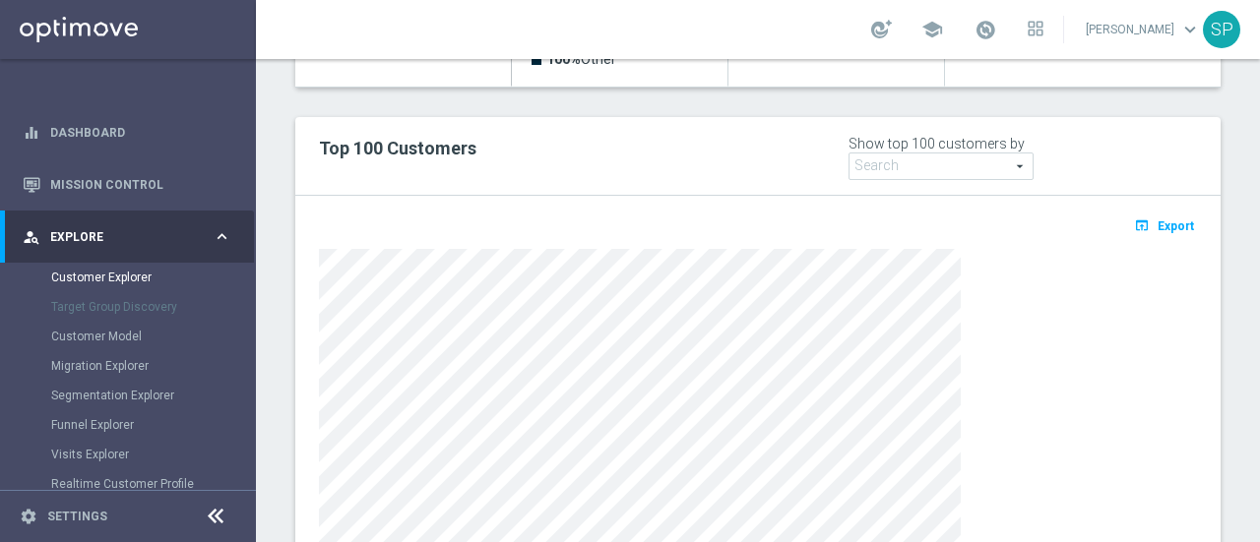
scroll to position [1185, 0]
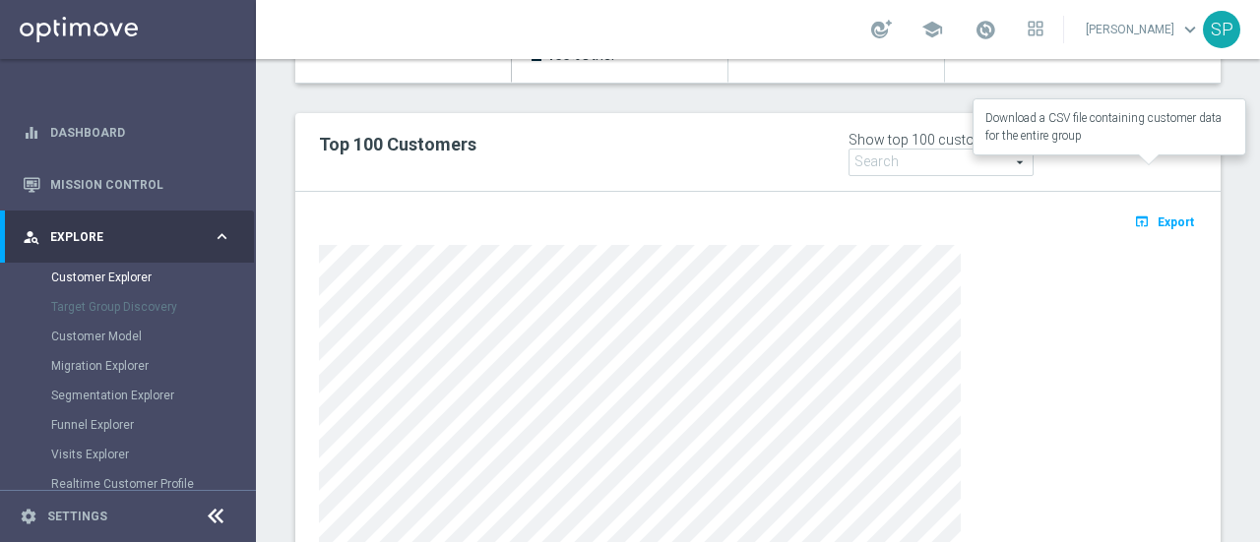
click at [1158, 216] on span "Export" at bounding box center [1176, 223] width 36 height 14
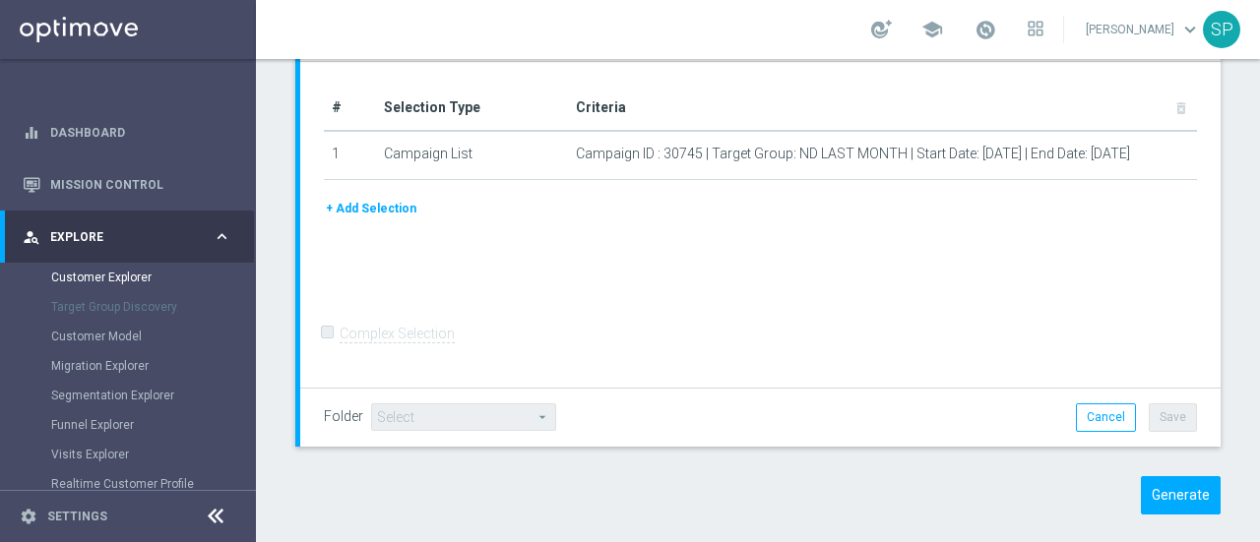
scroll to position [209, 0]
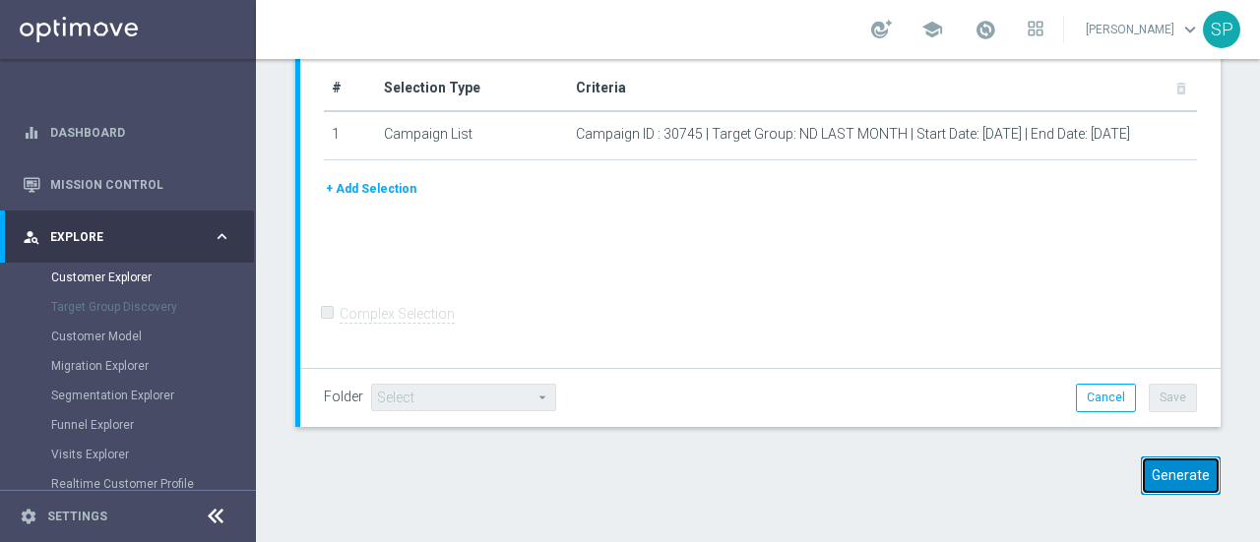
click at [1148, 474] on button "Generate" at bounding box center [1181, 476] width 80 height 38
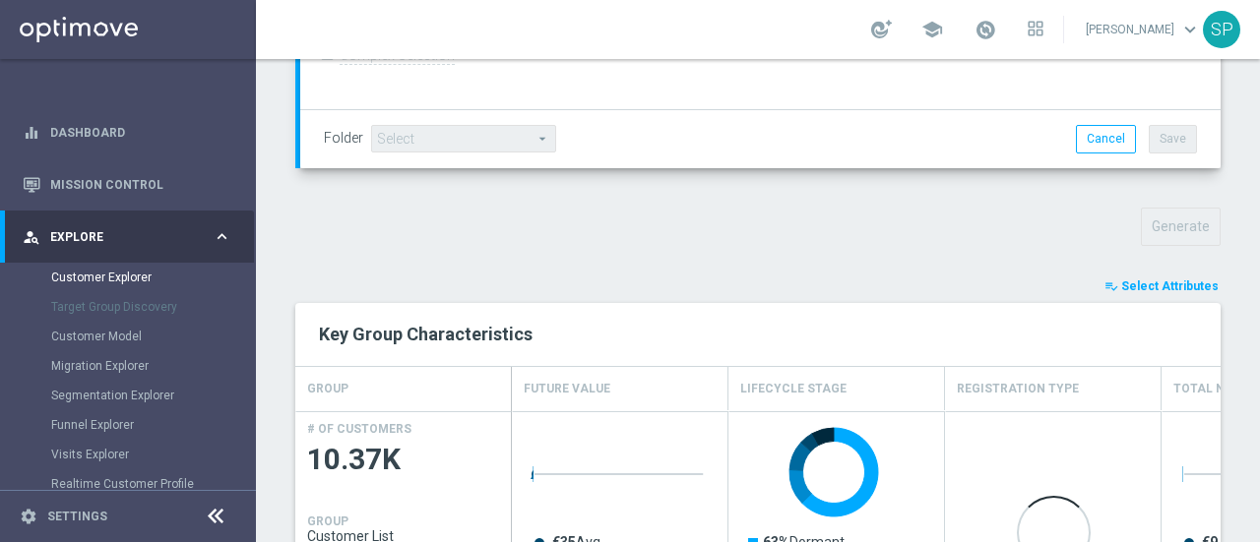
scroll to position [633, 0]
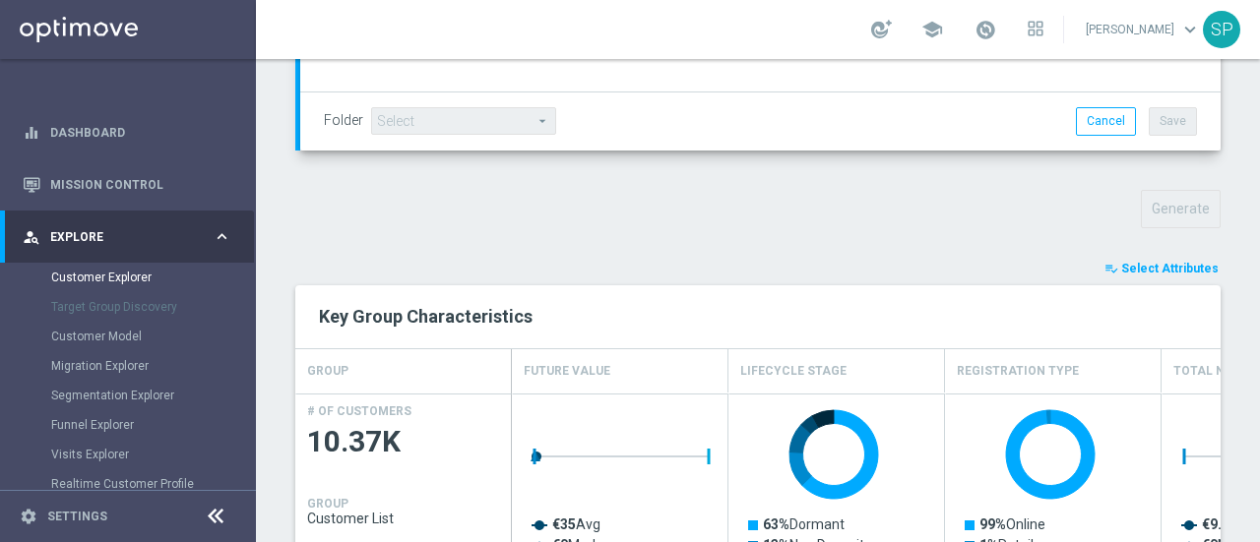
click at [1166, 262] on span "Select Attributes" at bounding box center [1169, 269] width 97 height 14
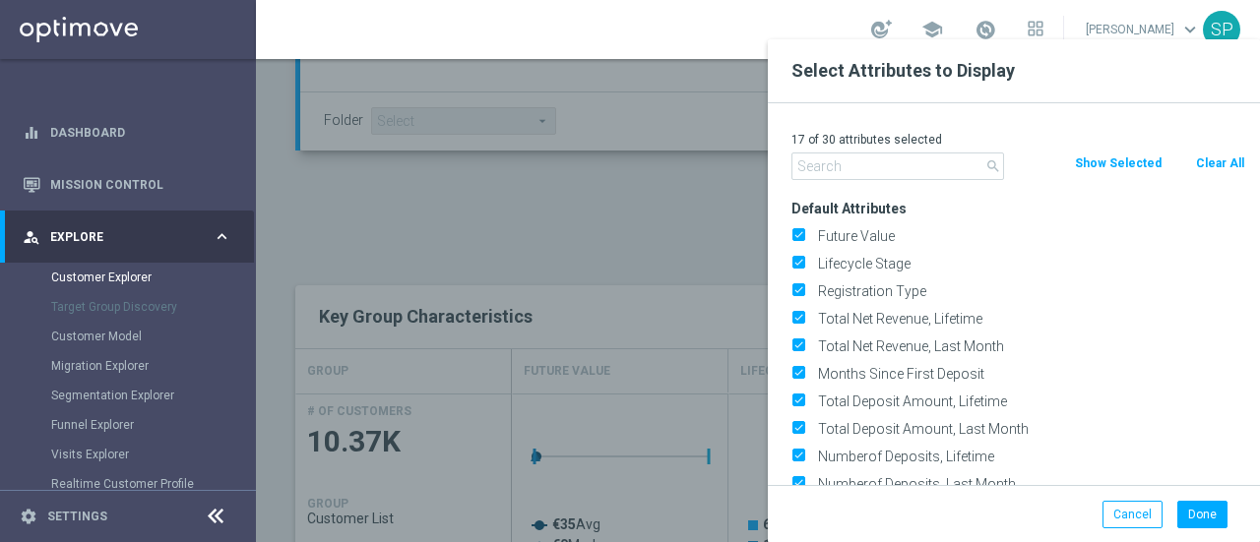
click at [1203, 159] on button "Clear All" at bounding box center [1220, 164] width 52 height 22
checkbox input "false"
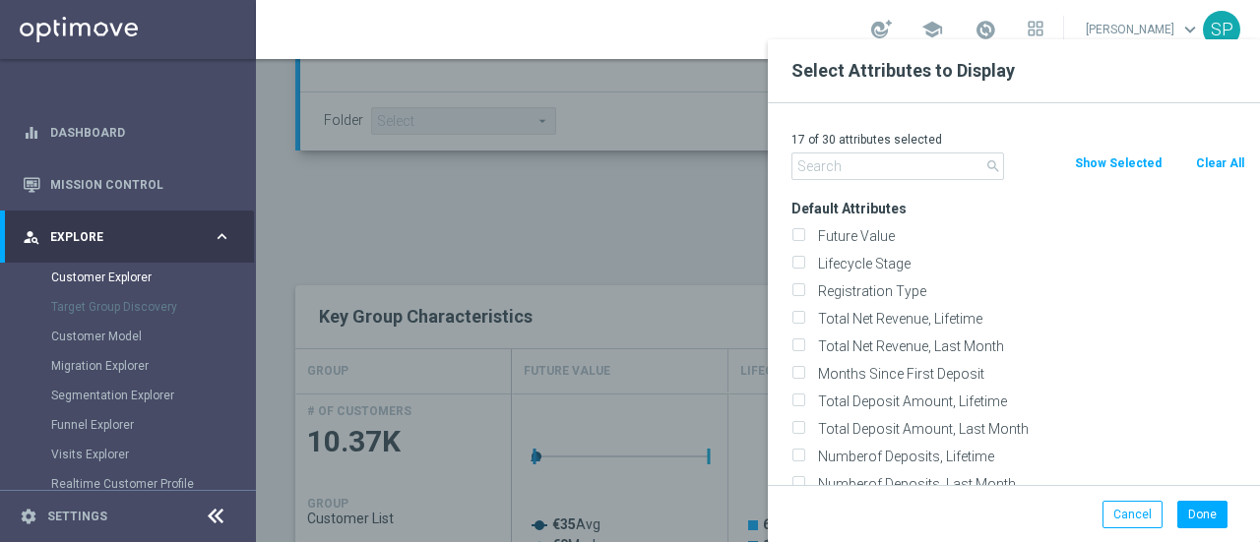
checkbox input "false"
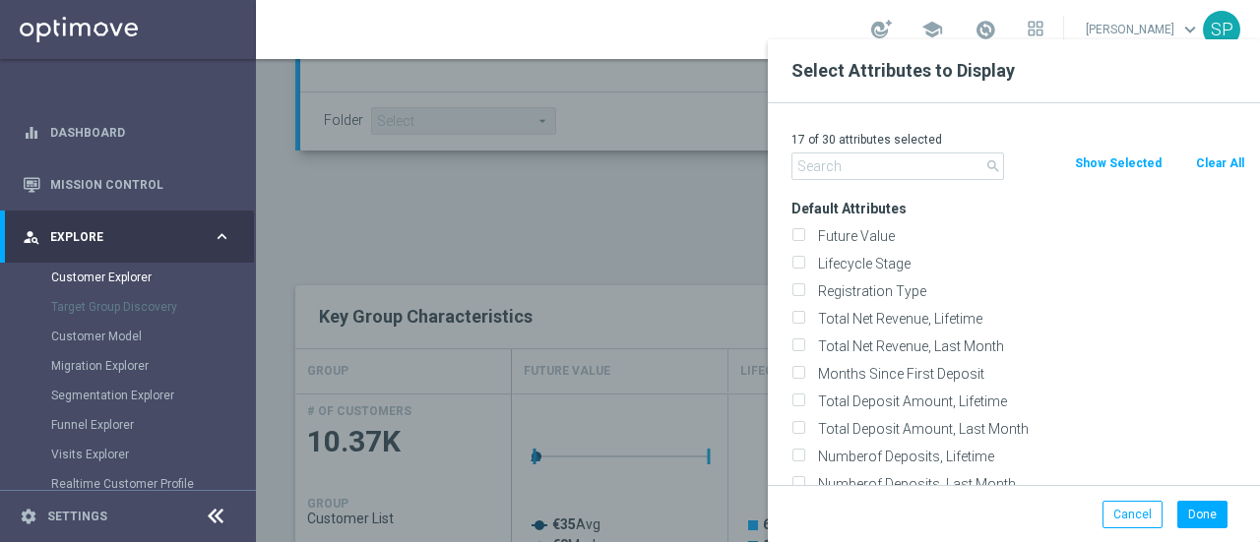
checkbox input "false"
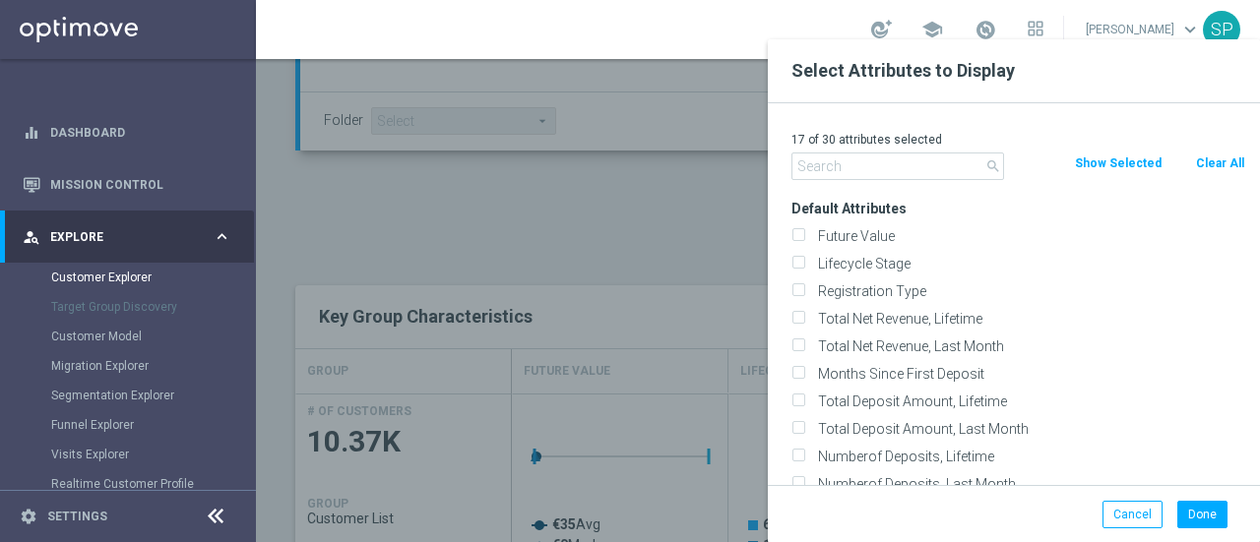
checkbox input "false"
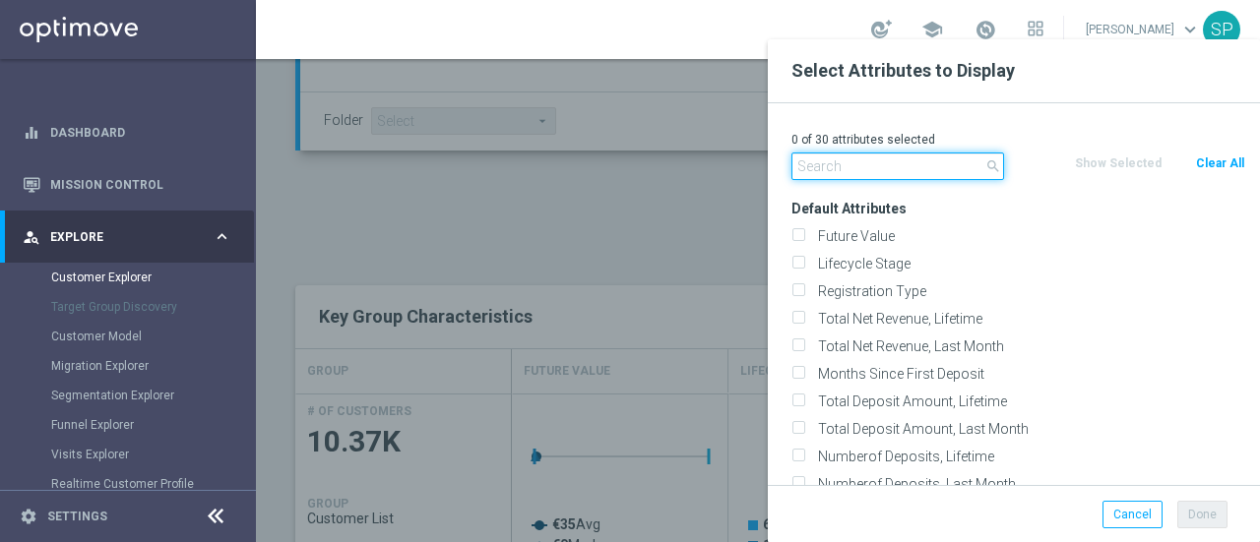
click at [861, 157] on input "text" at bounding box center [897, 167] width 213 height 28
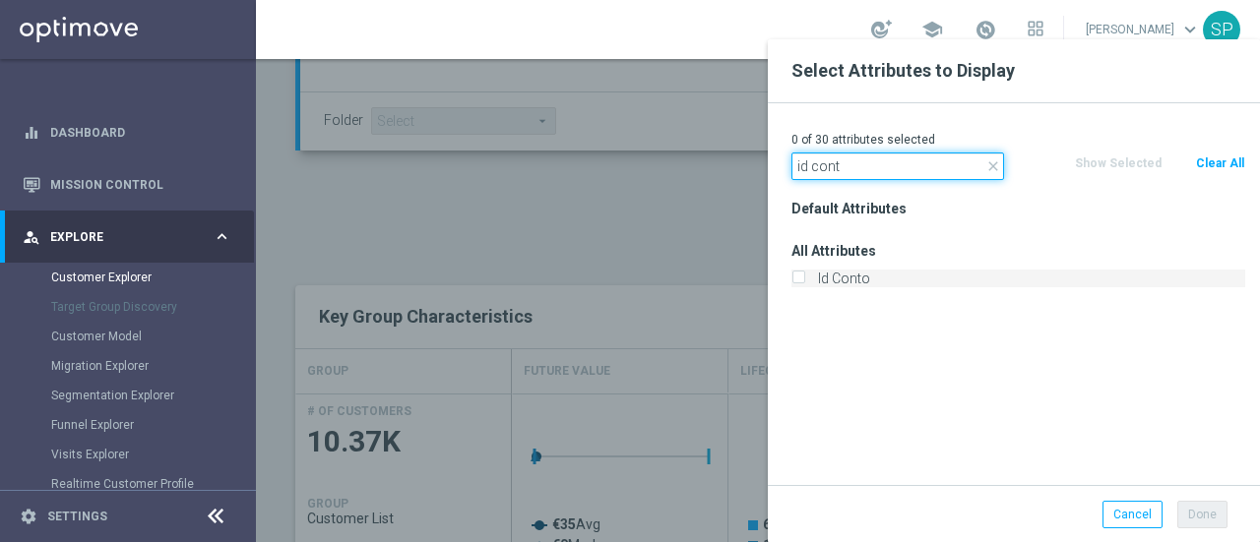
type input "id cont"
click at [859, 281] on label "Id Conto" at bounding box center [1028, 279] width 434 height 18
click at [804, 281] on input "Id Conto" at bounding box center [797, 281] width 13 height 13
checkbox input "true"
drag, startPoint x: 882, startPoint y: 172, endPoint x: 724, endPoint y: 168, distance: 157.5
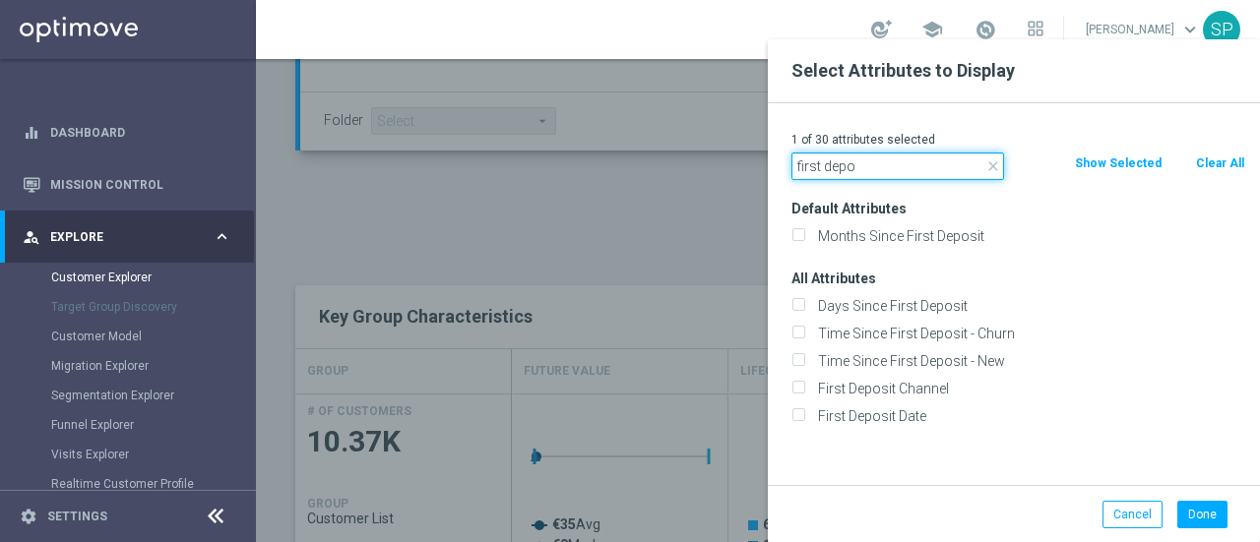
type input "first depo"
click at [978, 406] on div "First Deposit Date" at bounding box center [1018, 417] width 483 height 28
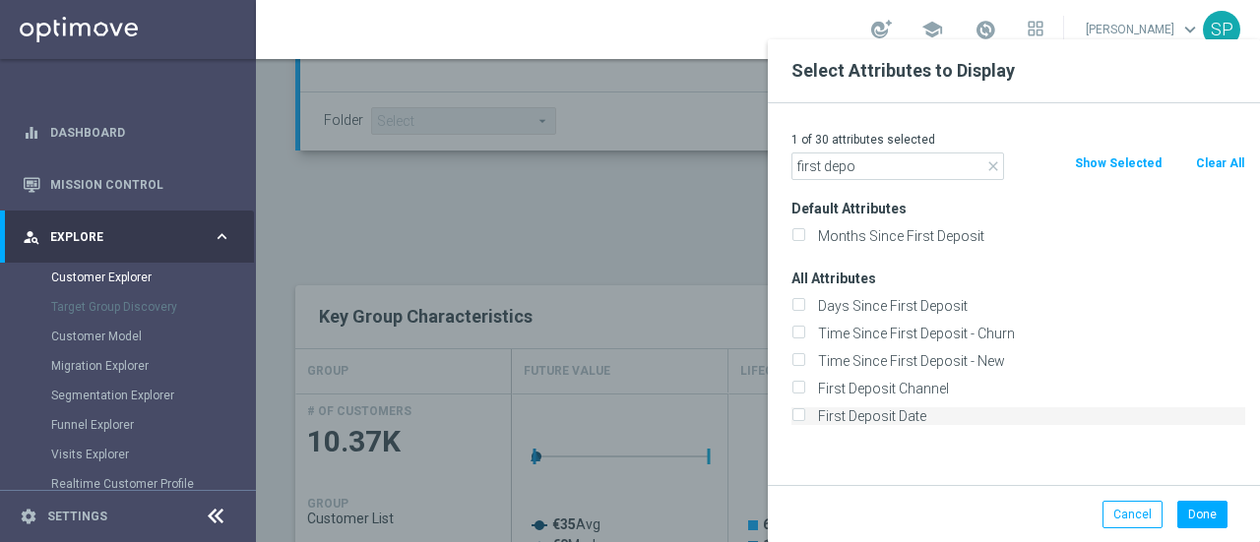
click at [972, 414] on label "First Deposit Date" at bounding box center [1028, 417] width 434 height 18
click at [804, 414] on input "First Deposit Date" at bounding box center [797, 418] width 13 height 13
checkbox input "true"
click at [1179, 511] on button "Done" at bounding box center [1202, 515] width 50 height 28
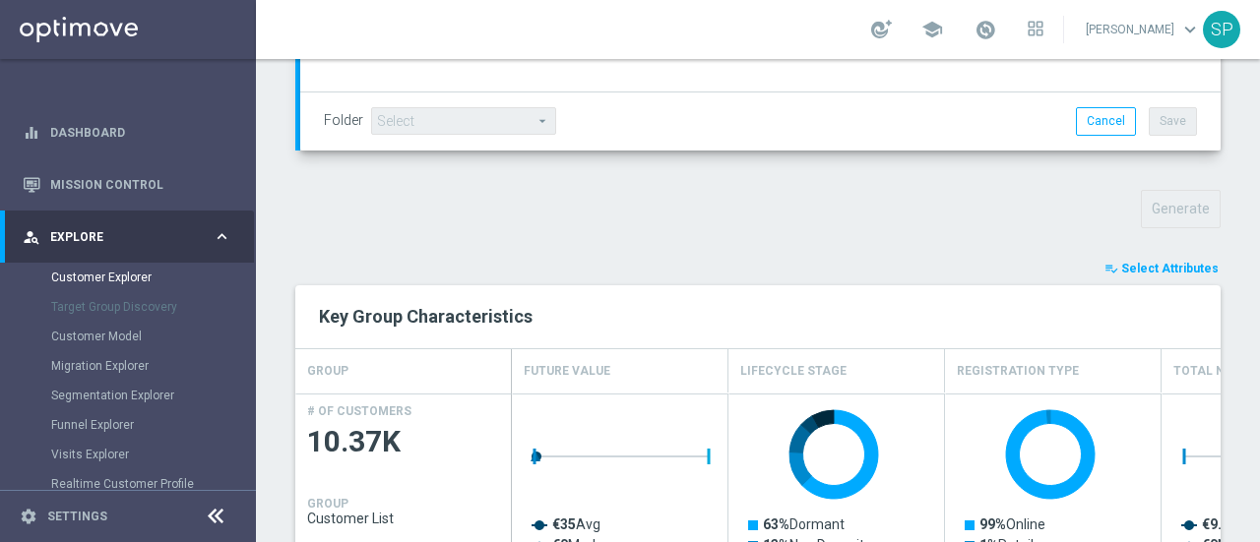
type input "Search"
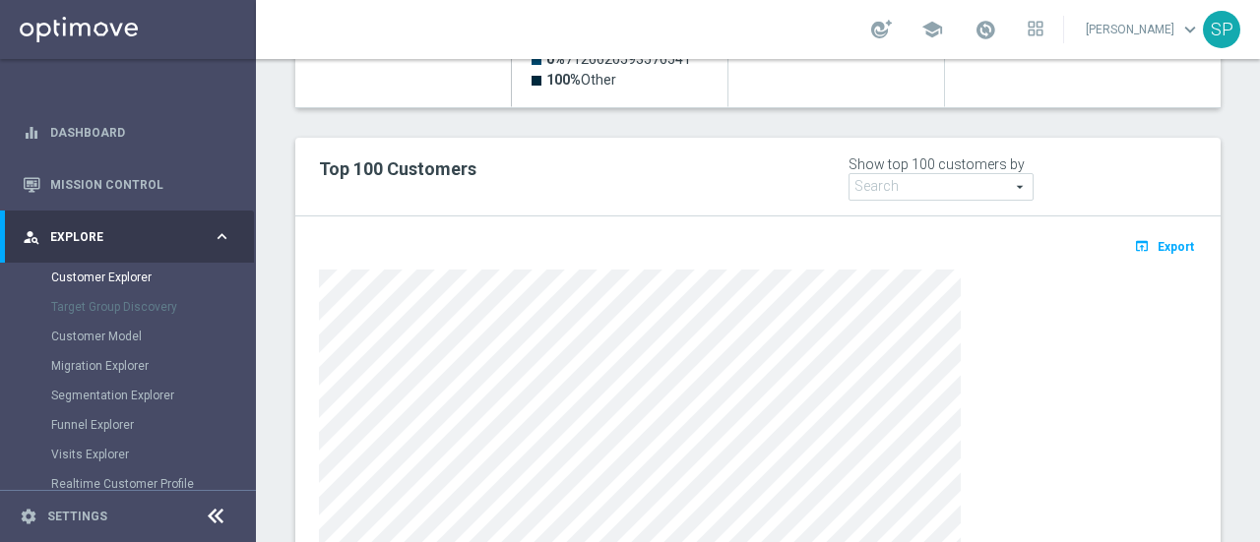
scroll to position [1180, 0]
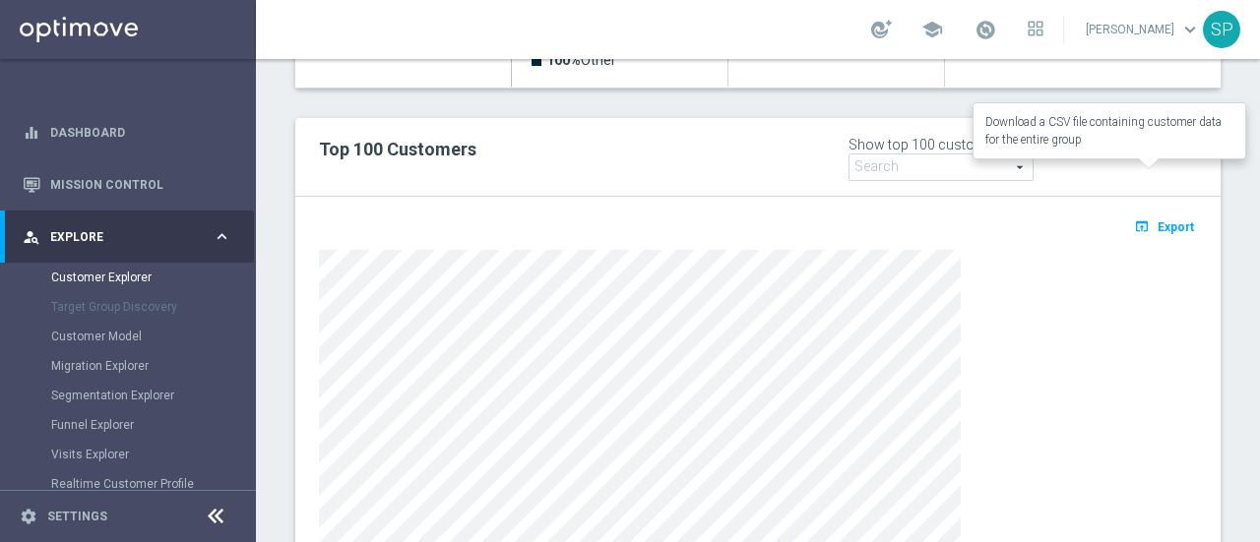
click at [1143, 214] on button "open_in_browser Export" at bounding box center [1164, 227] width 66 height 26
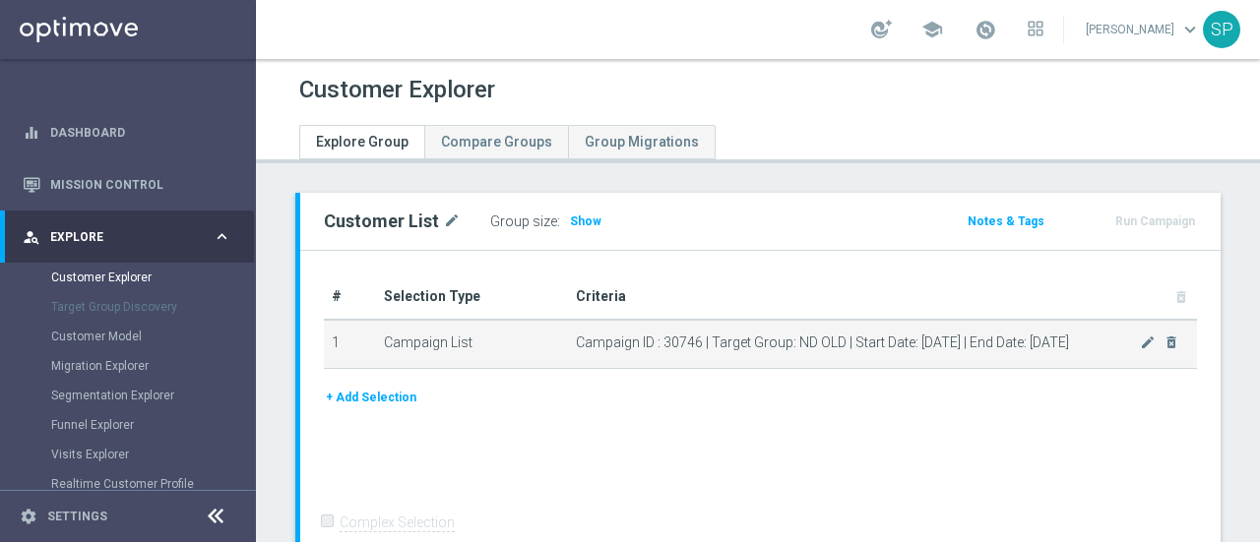
scroll to position [209, 0]
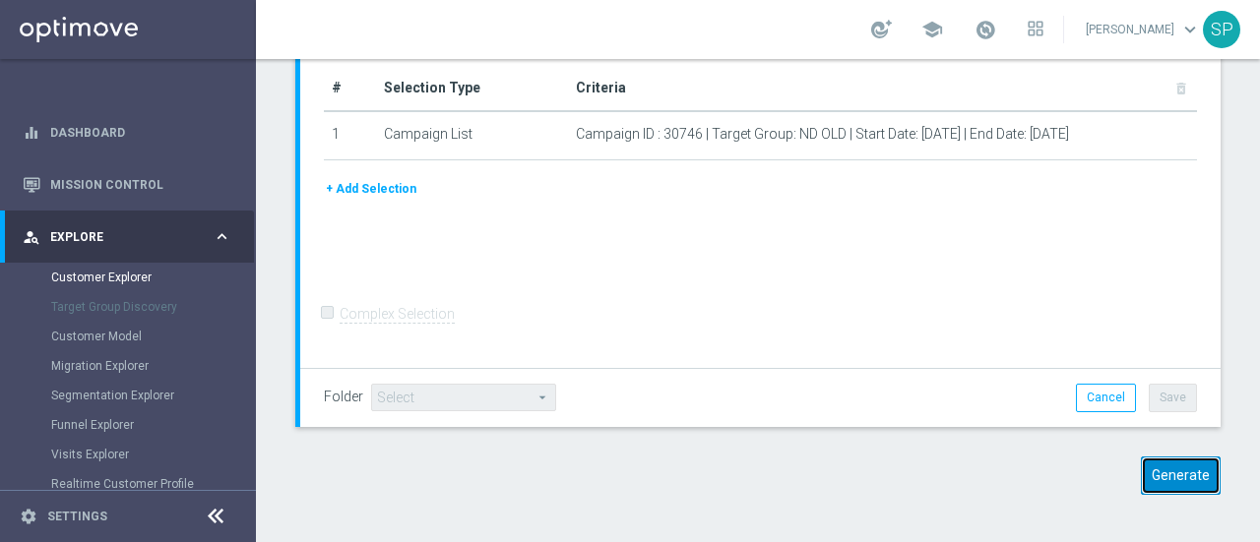
click at [1141, 491] on button "Generate" at bounding box center [1181, 476] width 80 height 38
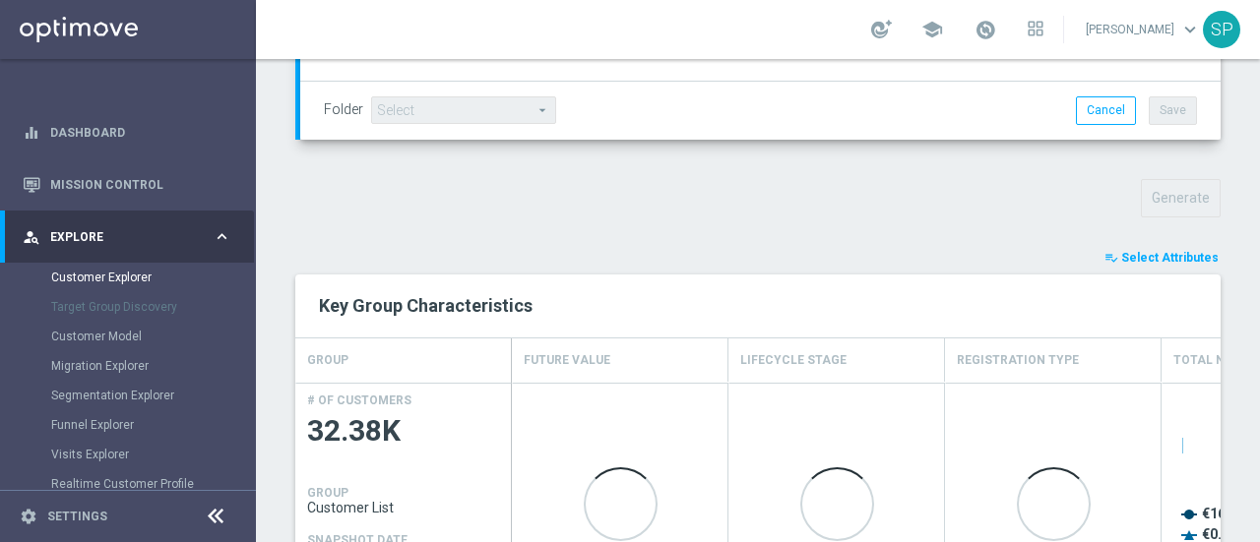
scroll to position [670, 0]
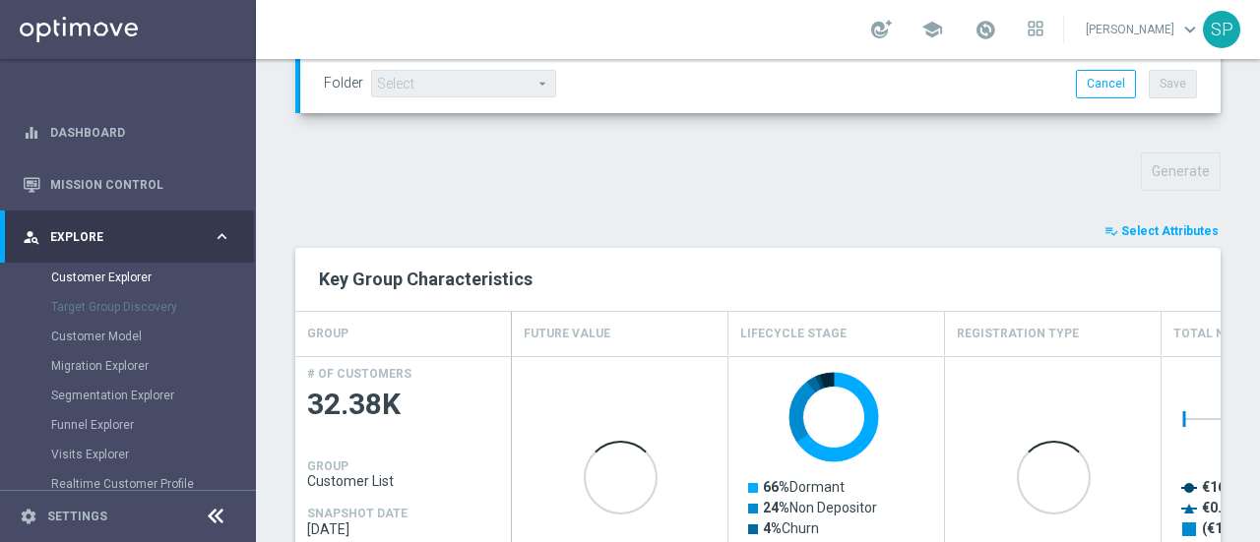
click at [1138, 224] on span "Select Attributes" at bounding box center [1169, 231] width 97 height 14
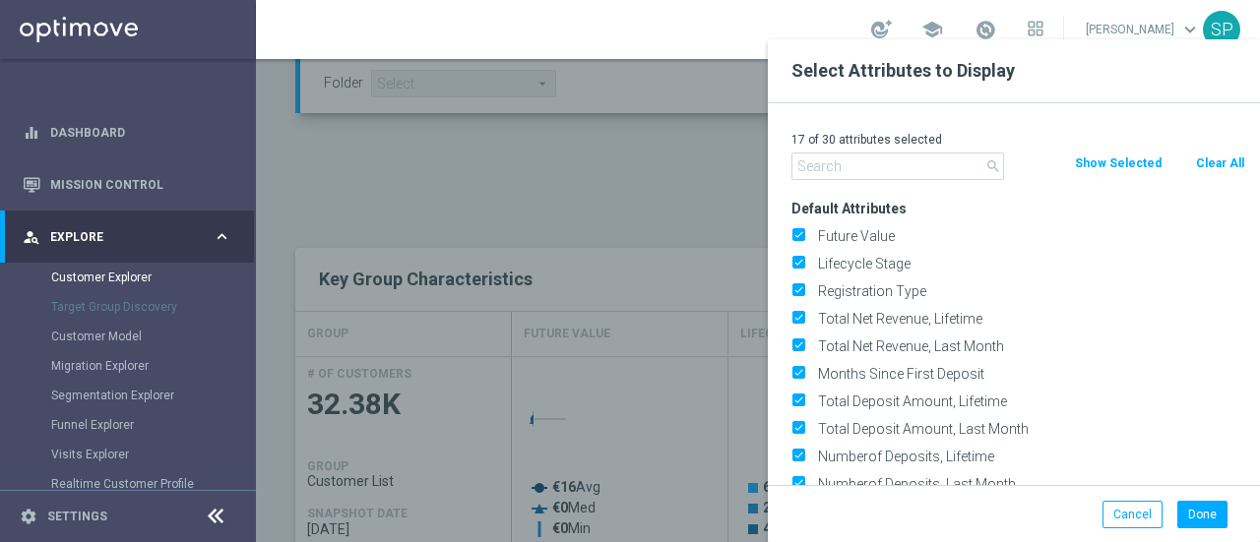
click at [1218, 156] on button "Clear All" at bounding box center [1220, 164] width 52 height 22
checkbox input "false"
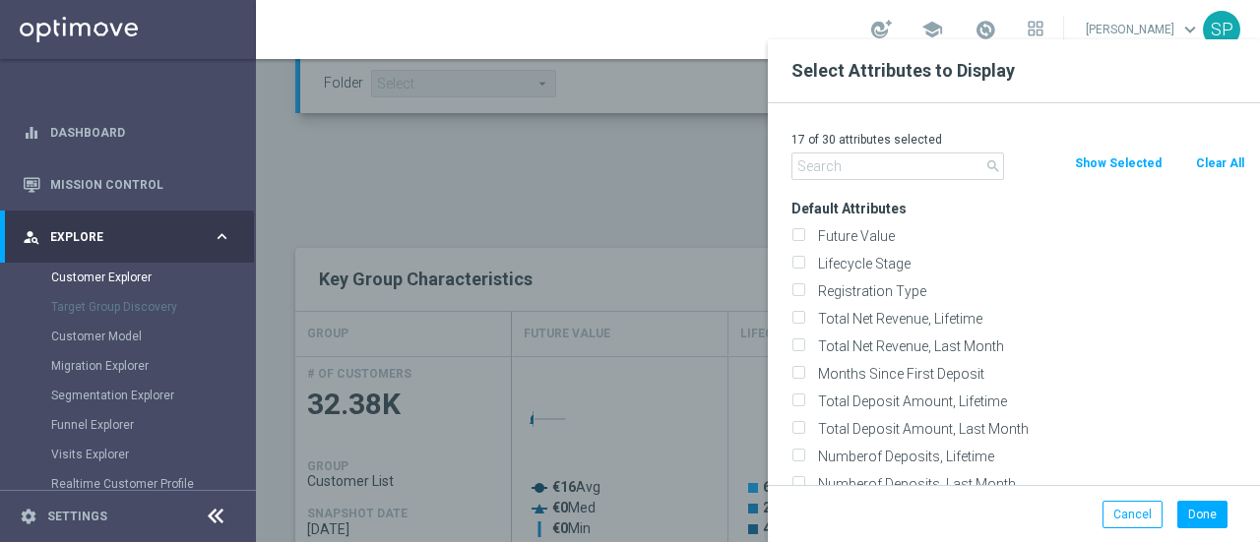
checkbox input "false"
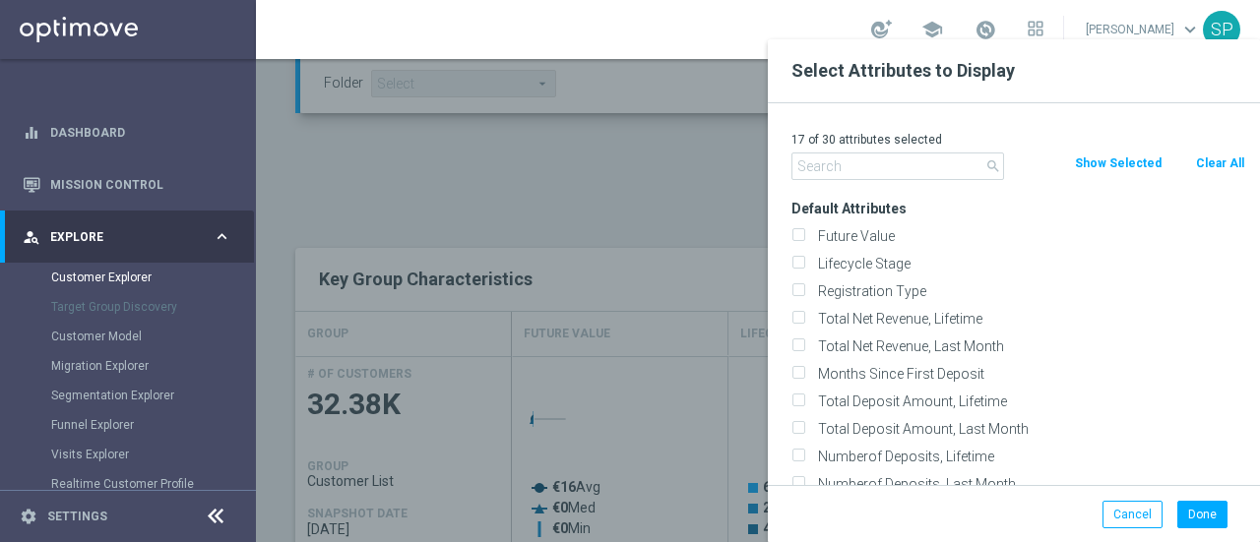
checkbox input "false"
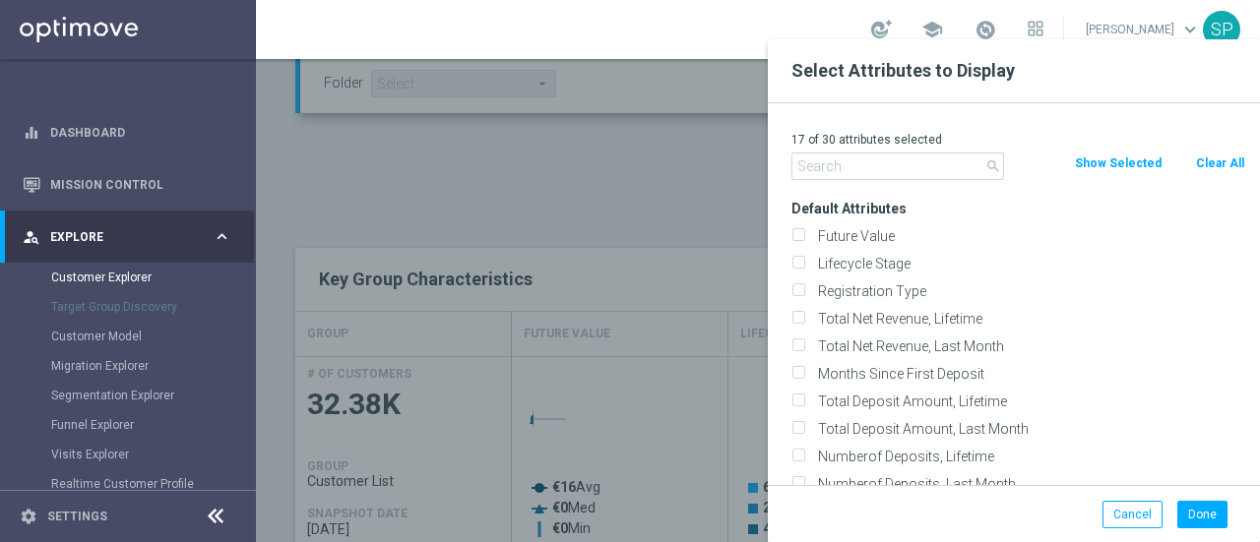
checkbox input "false"
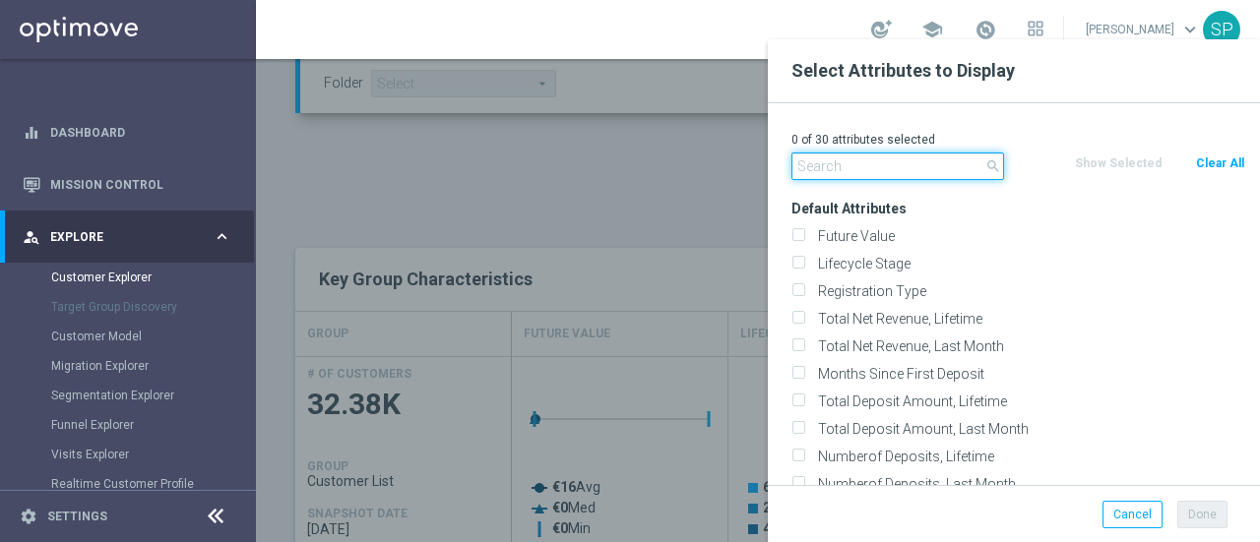
click at [833, 168] on input "text" at bounding box center [897, 167] width 213 height 28
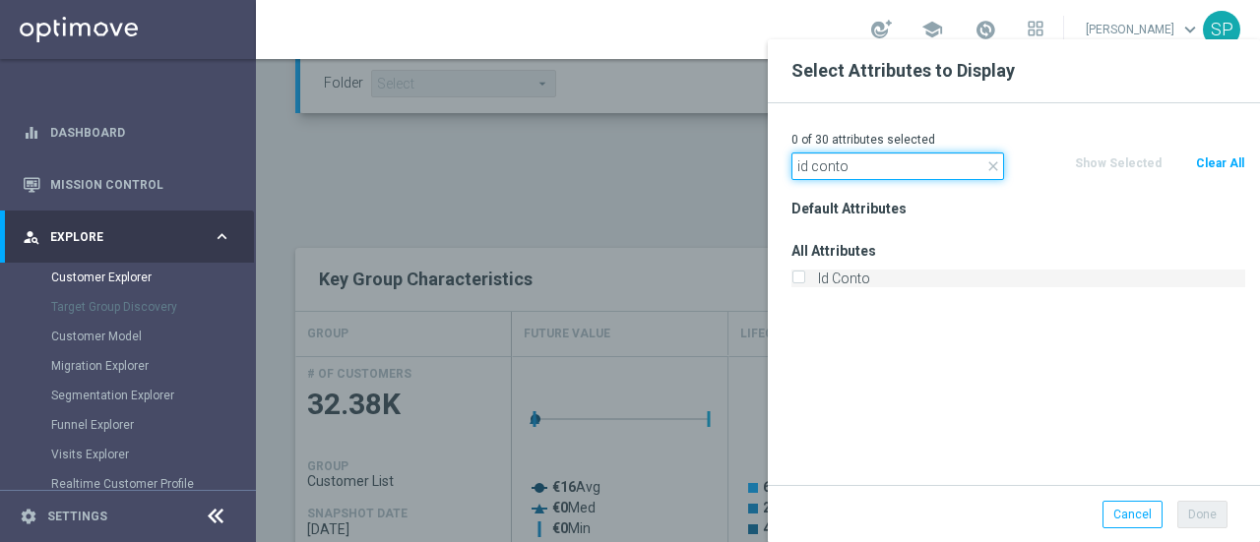
type input "id conto"
click at [827, 280] on label "Id Conto" at bounding box center [1028, 279] width 434 height 18
click at [804, 280] on input "Id Conto" at bounding box center [797, 281] width 13 height 13
checkbox input "true"
drag, startPoint x: 873, startPoint y: 157, endPoint x: 725, endPoint y: 156, distance: 147.7
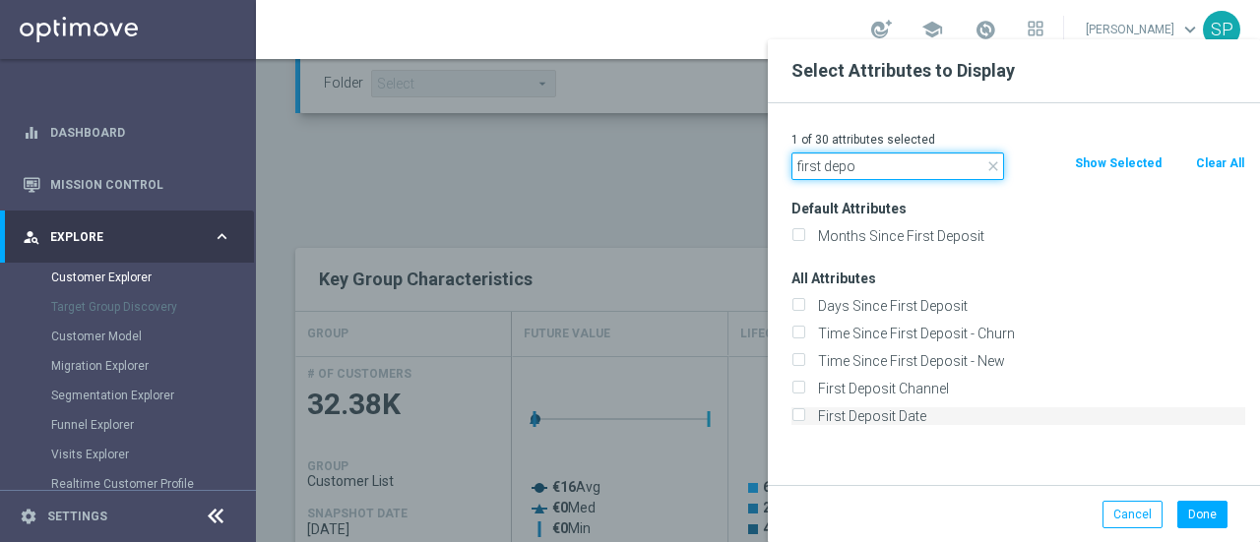
type input "first depo"
click at [955, 418] on label "First Deposit Date" at bounding box center [1028, 417] width 434 height 18
click at [804, 418] on input "First Deposit Date" at bounding box center [797, 418] width 13 height 13
checkbox input "true"
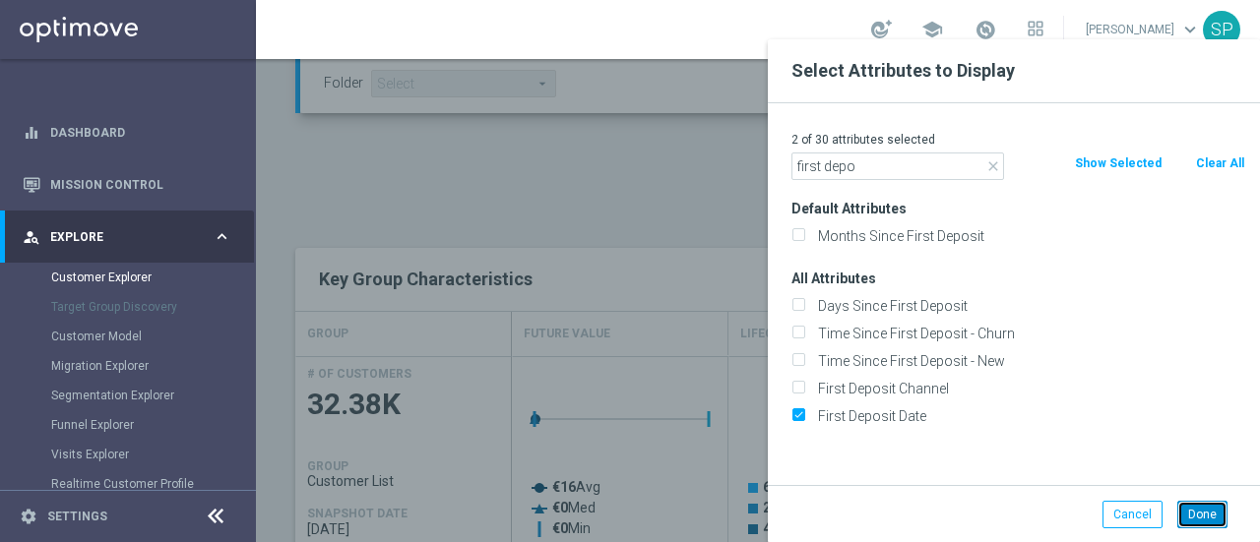
click at [1200, 507] on button "Done" at bounding box center [1202, 515] width 50 height 28
type input "Search"
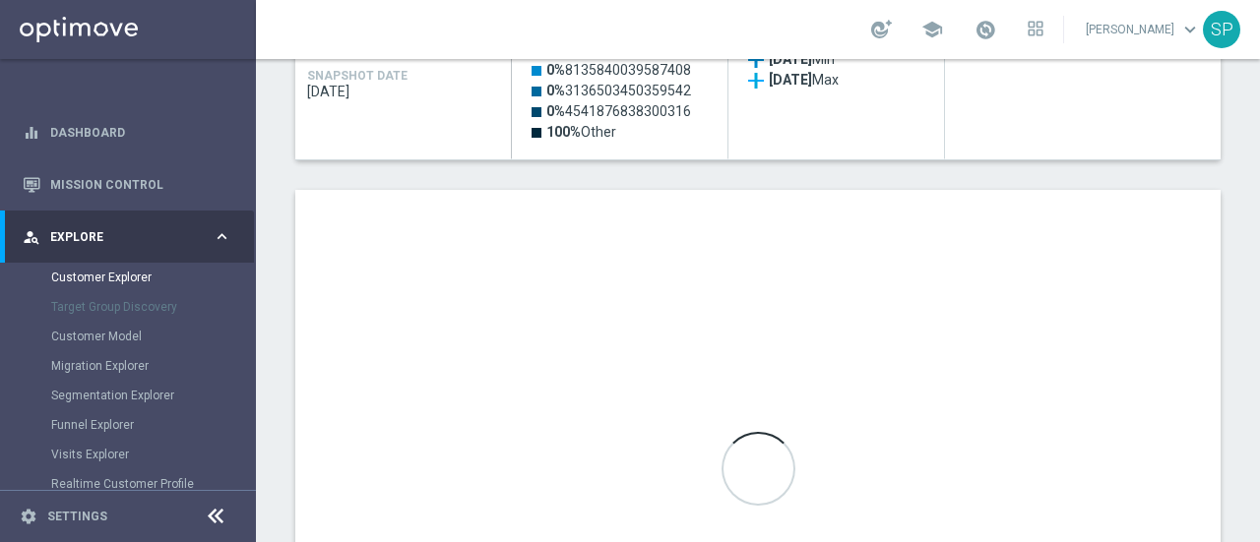
scroll to position [1110, 0]
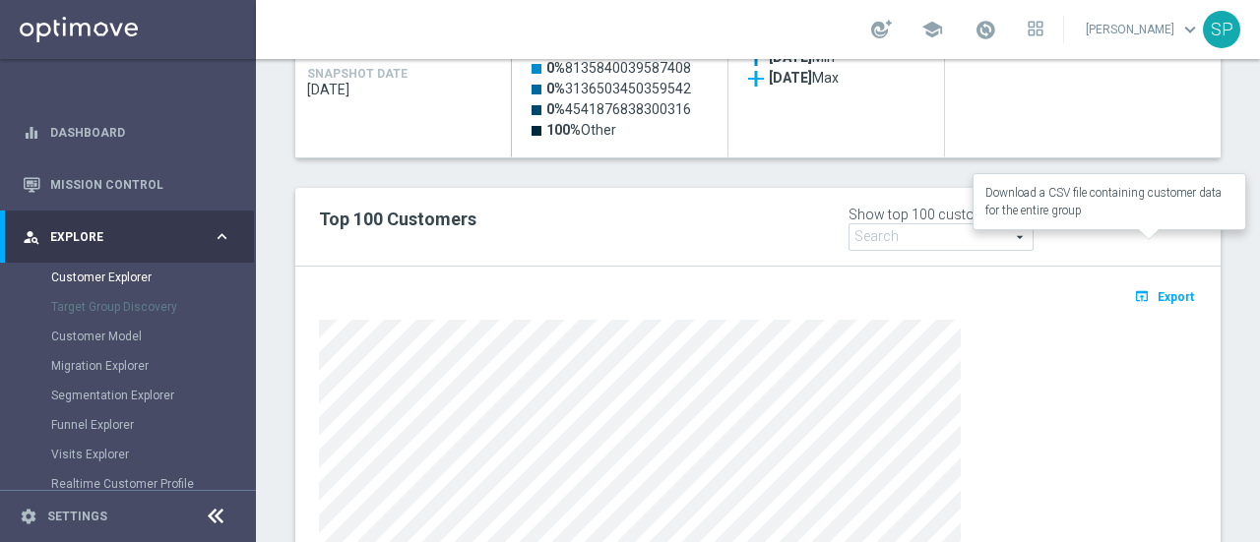
click at [1134, 288] on icon "open_in_browser" at bounding box center [1144, 296] width 21 height 16
